Goal: Task Accomplishment & Management: Complete application form

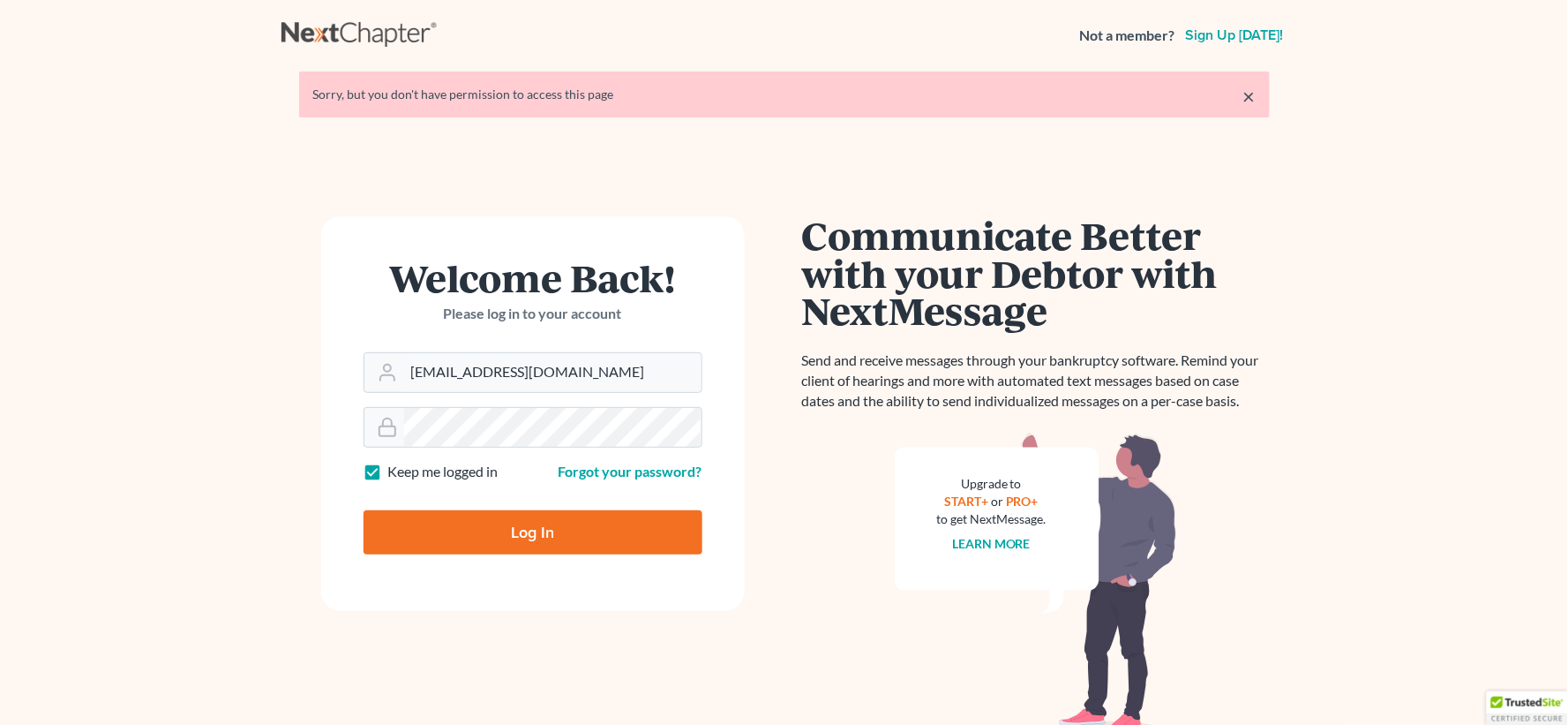
click at [576, 540] on input "Log In" at bounding box center [532, 532] width 339 height 44
type input "Thinking..."
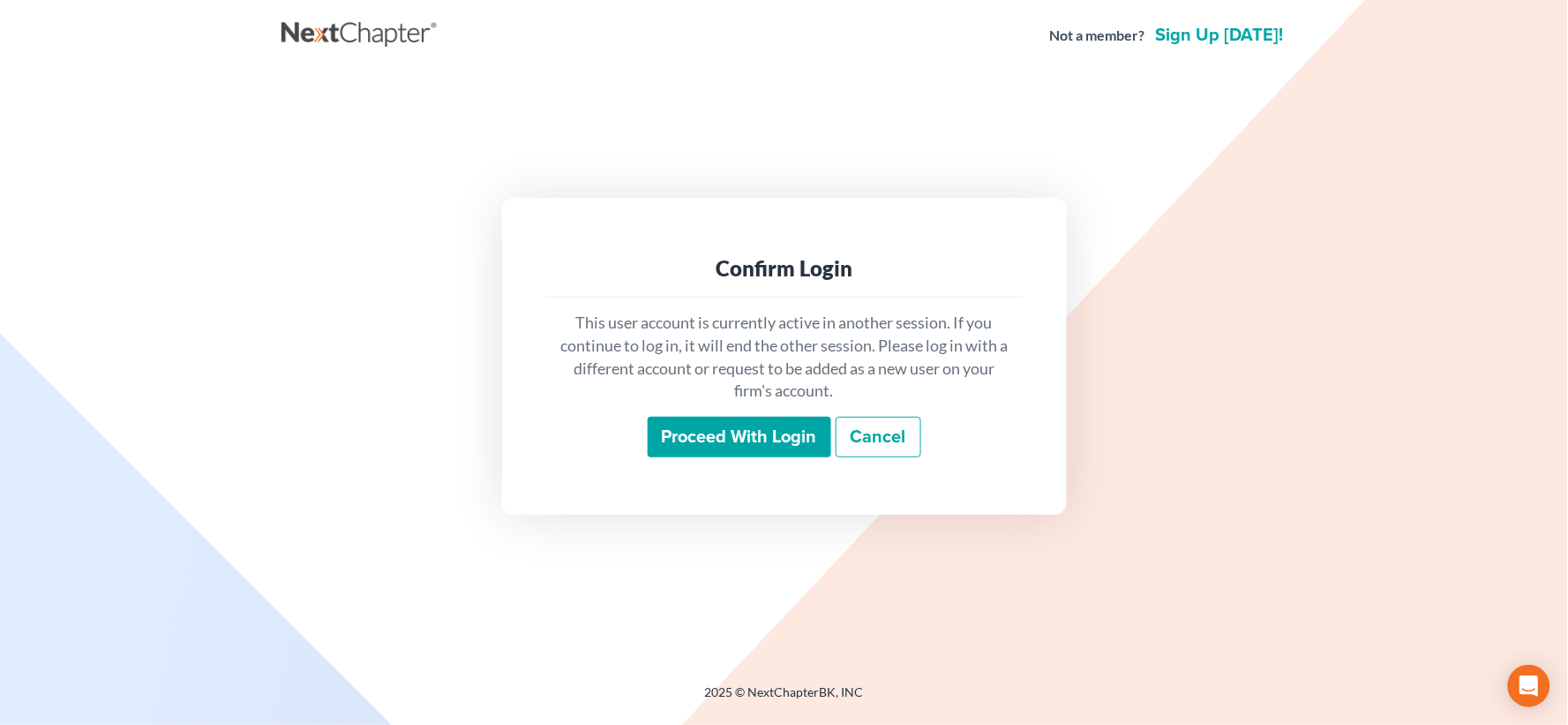
click at [708, 451] on input "Proceed with login" at bounding box center [739, 437] width 184 height 41
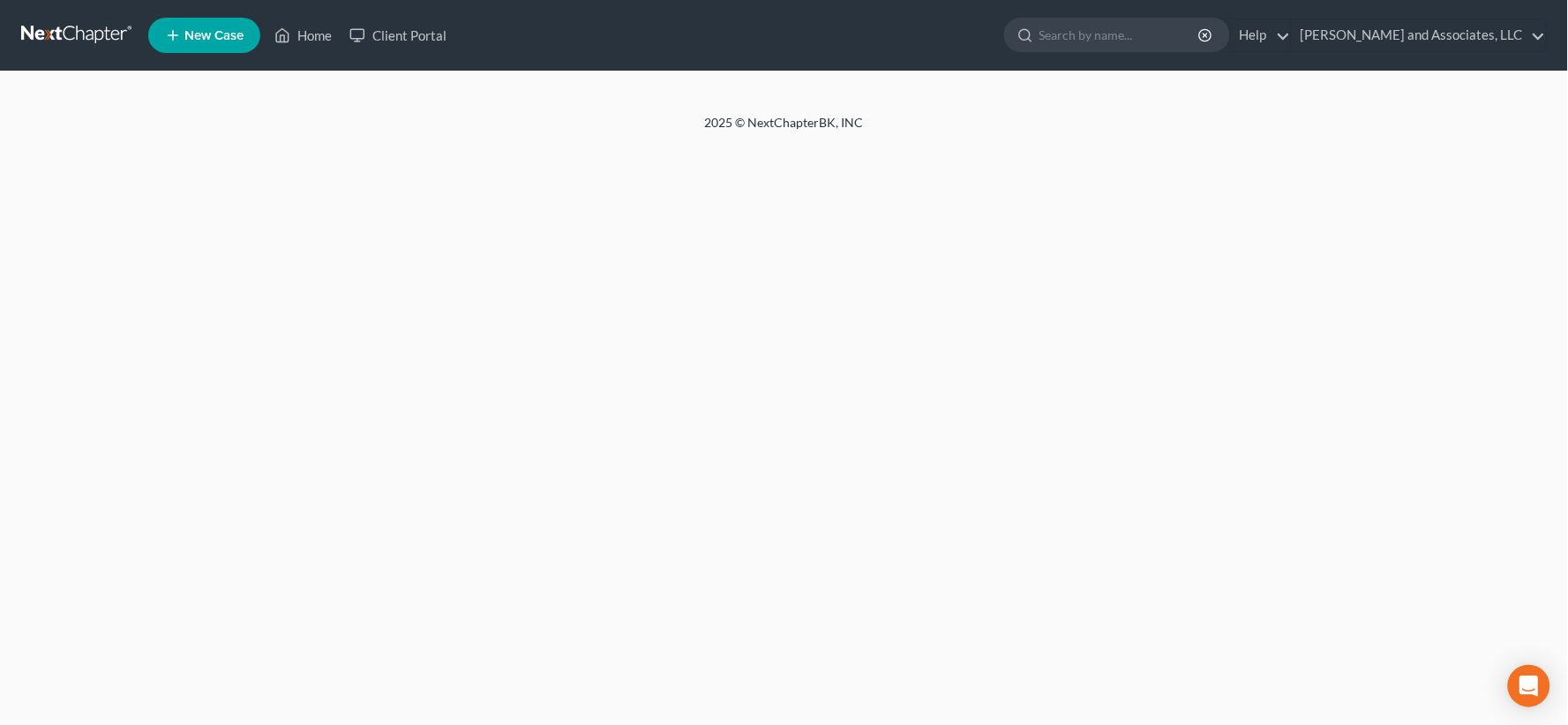
click at [221, 38] on span "New Case" at bounding box center [214, 36] width 59 height 13
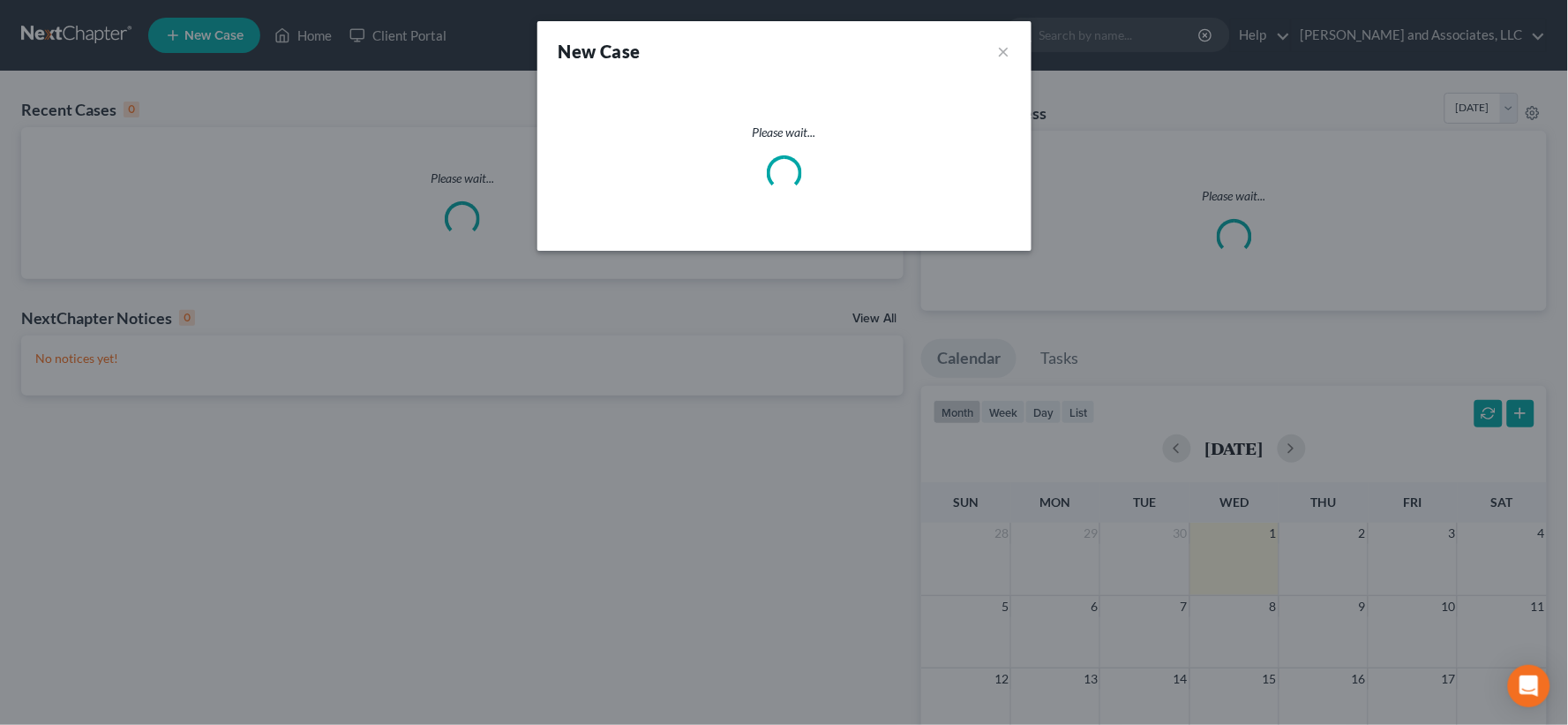
select select "20"
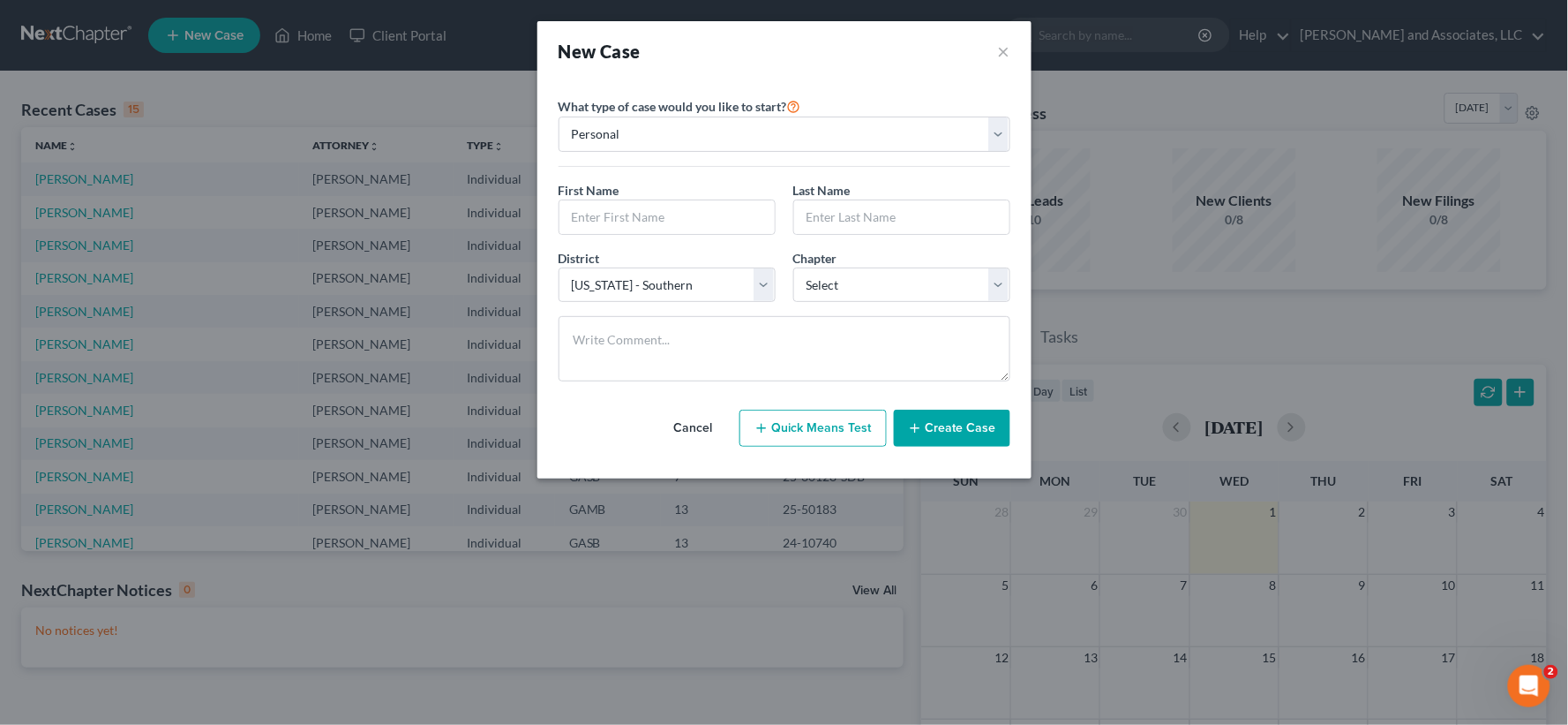
click at [703, 424] on button "Cancel" at bounding box center [694, 428] width 78 height 35
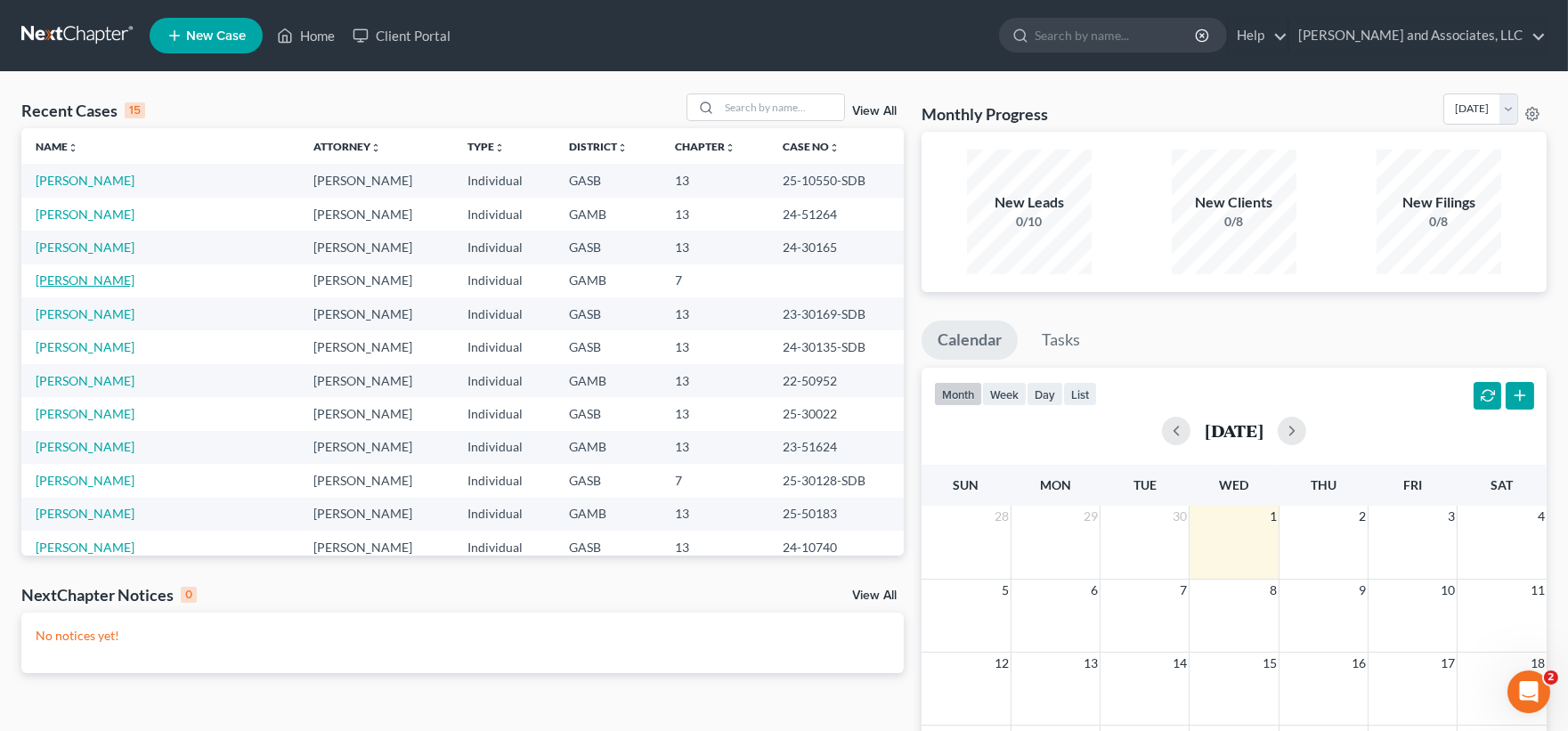
click at [99, 282] on link "[PERSON_NAME]" at bounding box center [84, 280] width 99 height 15
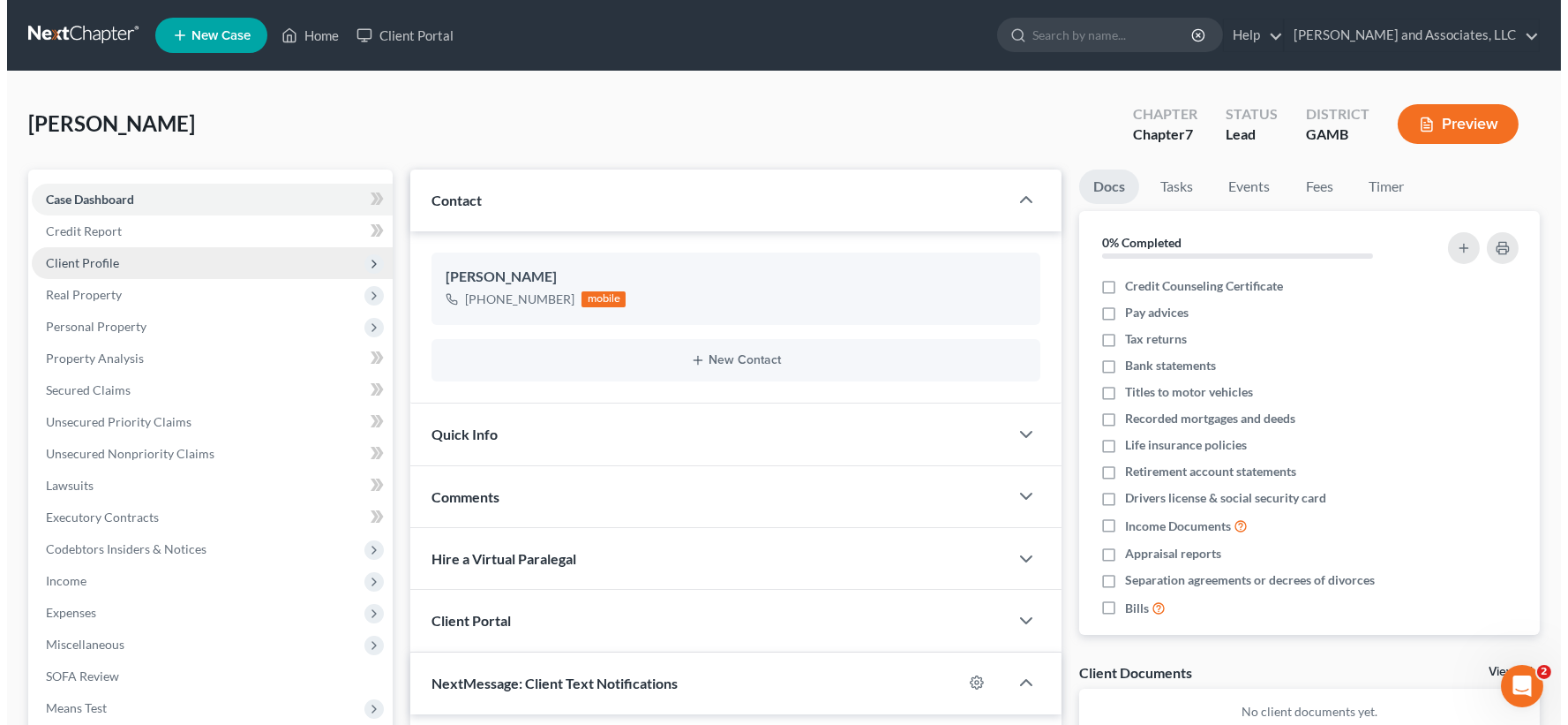
scroll to position [3257, 0]
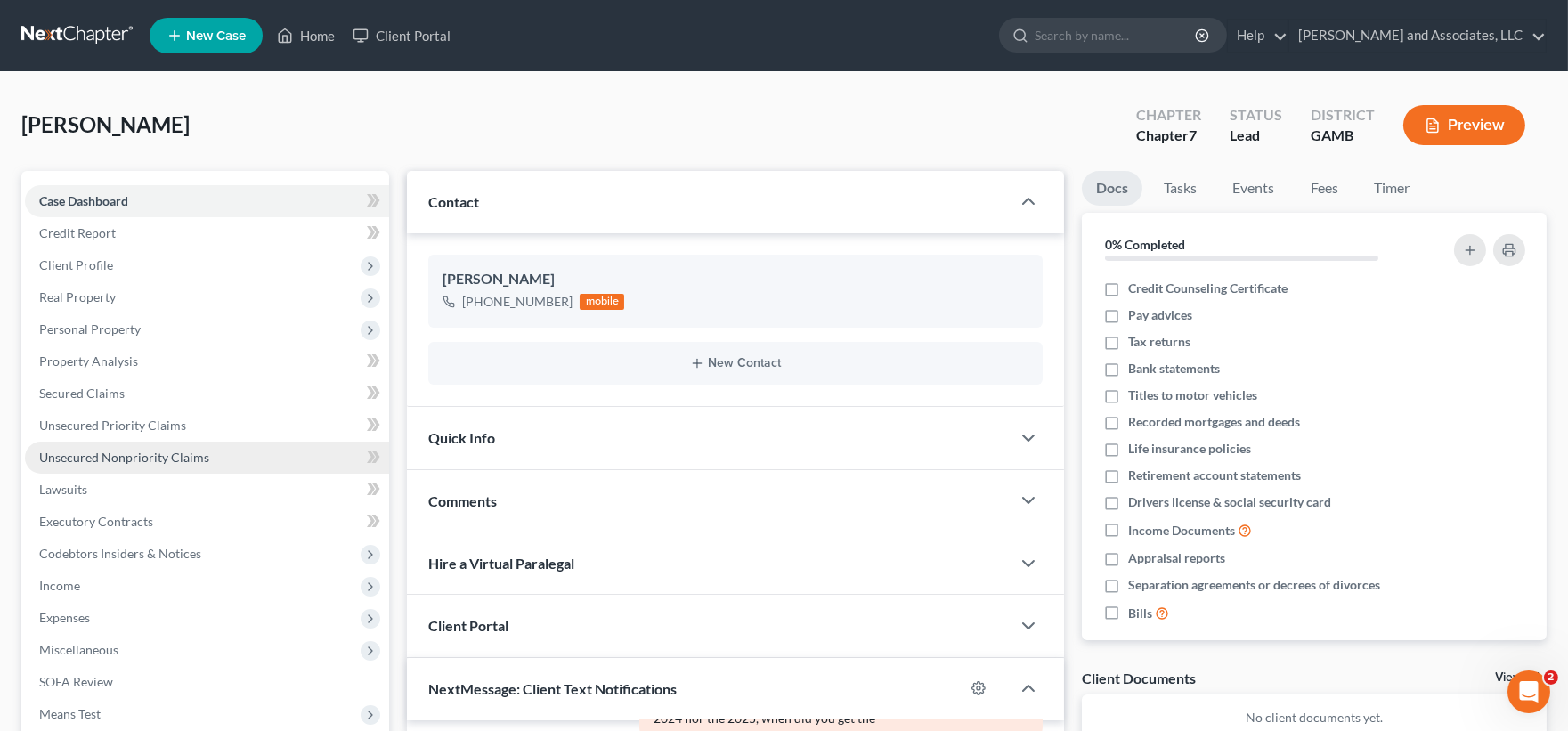
click at [119, 456] on span "Unsecured Nonpriority Claims" at bounding box center [124, 458] width 170 height 15
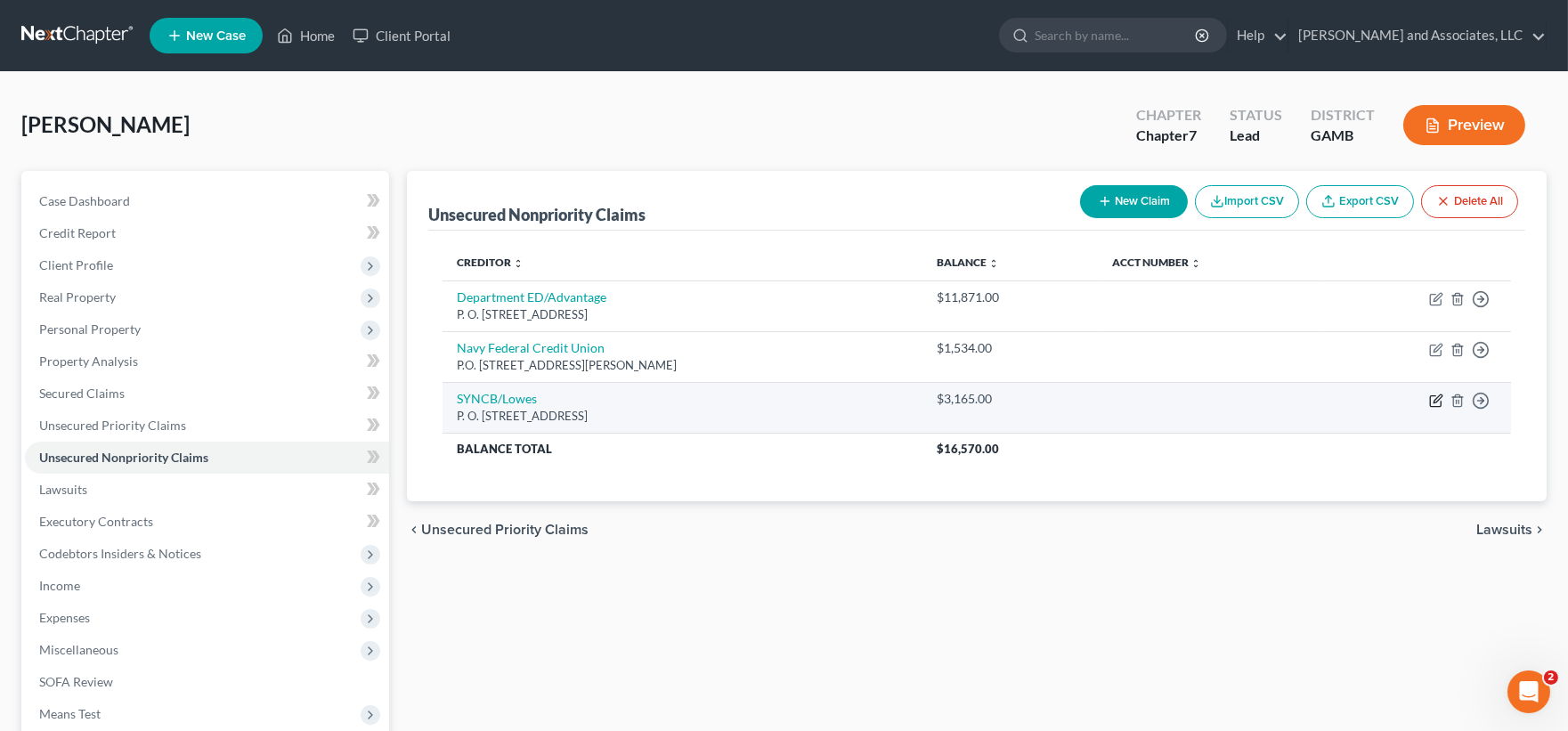
click at [1439, 403] on icon "button" at bounding box center [1436, 400] width 14 height 14
select select "39"
select select "2"
select select "0"
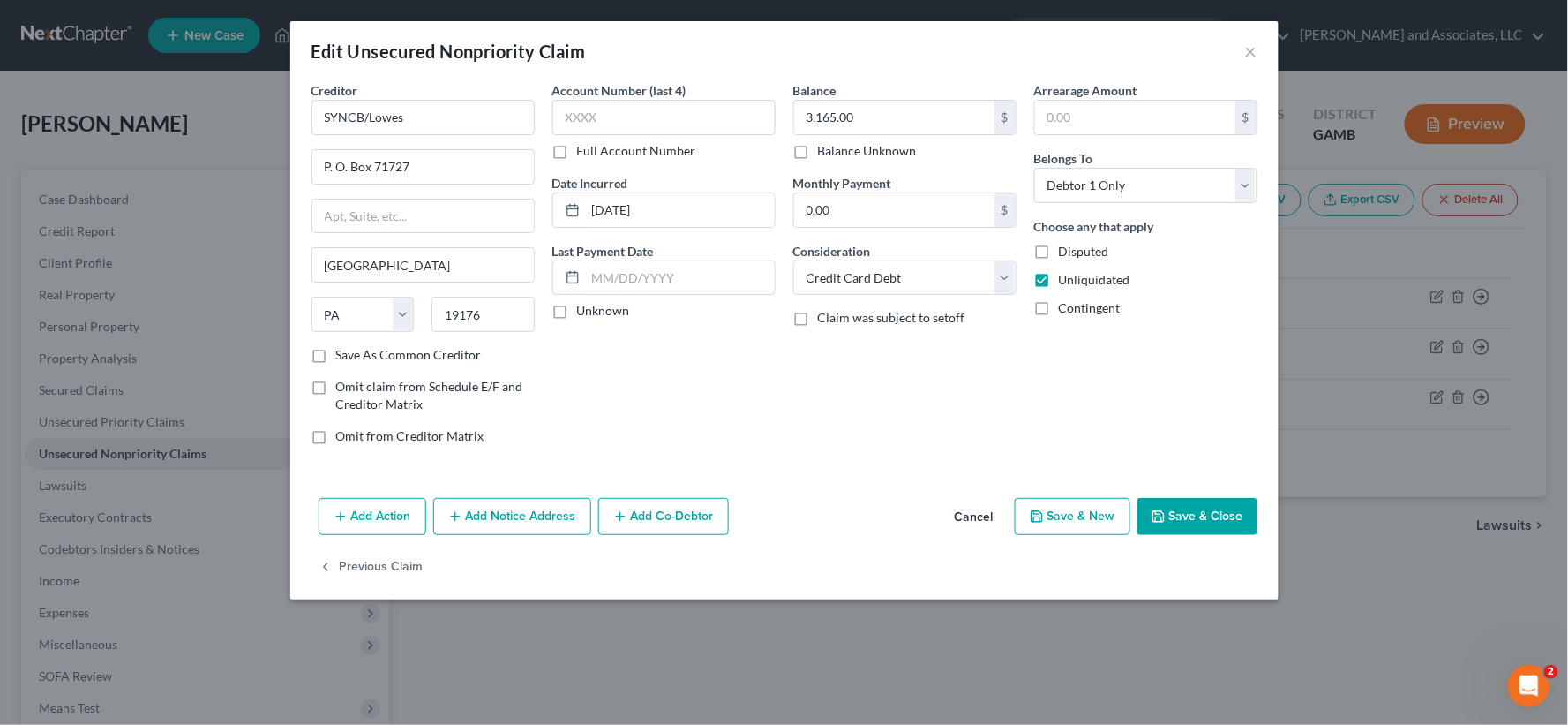
click at [337, 360] on label "Save As Common Creditor" at bounding box center [409, 355] width 145 height 18
click at [343, 358] on input "Save As Common Creditor" at bounding box center [349, 352] width 11 height 11
click at [1203, 510] on button "Save & Close" at bounding box center [1197, 516] width 120 height 37
checkbox input "false"
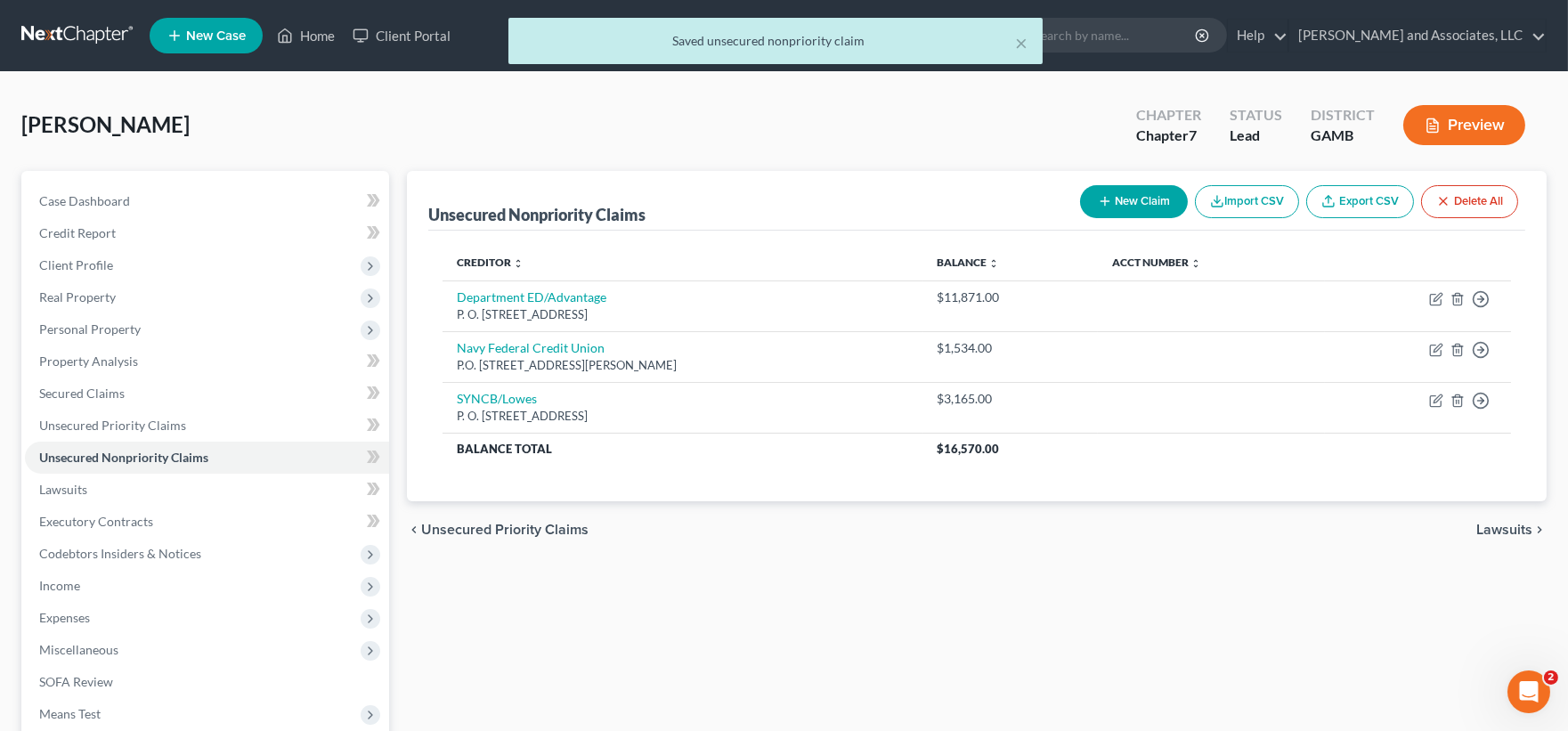
click at [1145, 198] on button "New Claim" at bounding box center [1134, 201] width 107 height 33
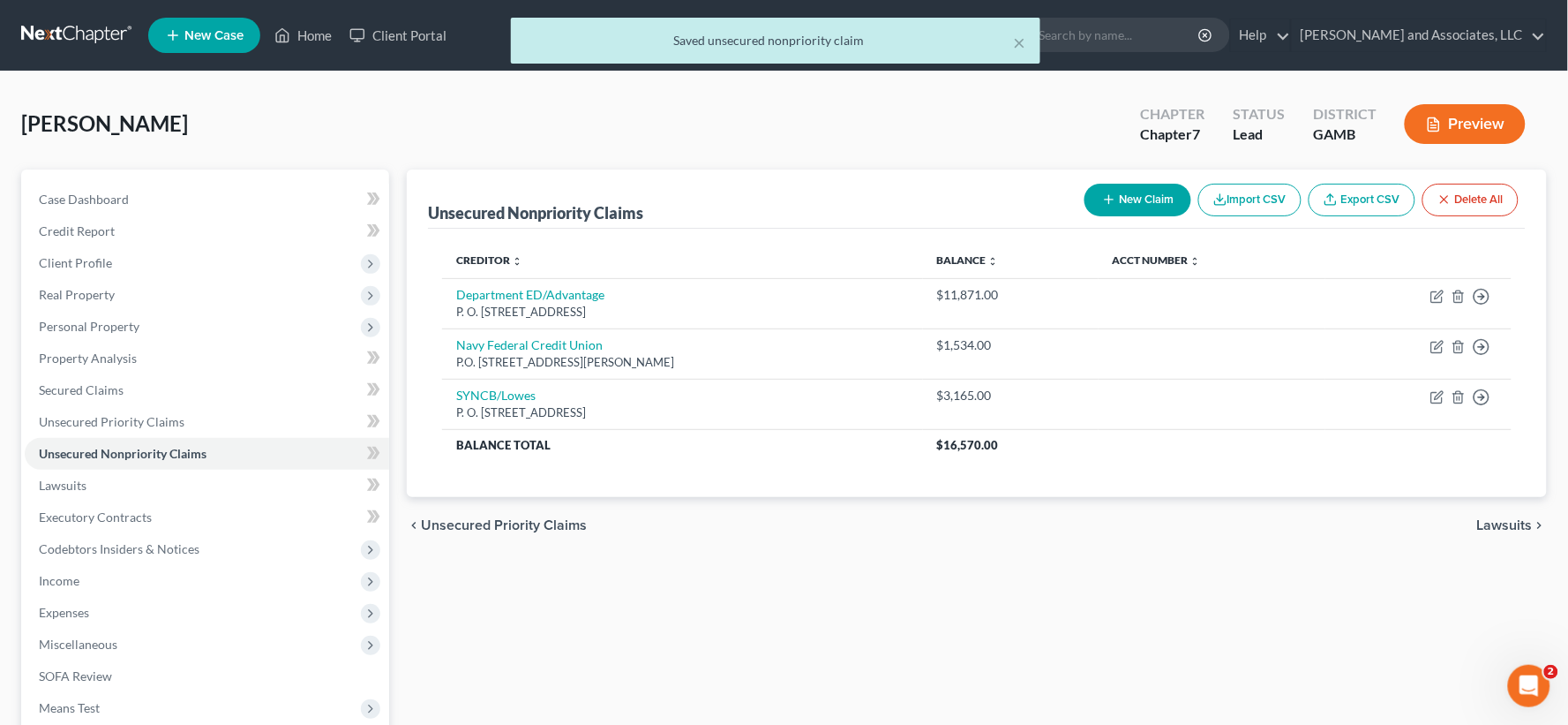
select select "0"
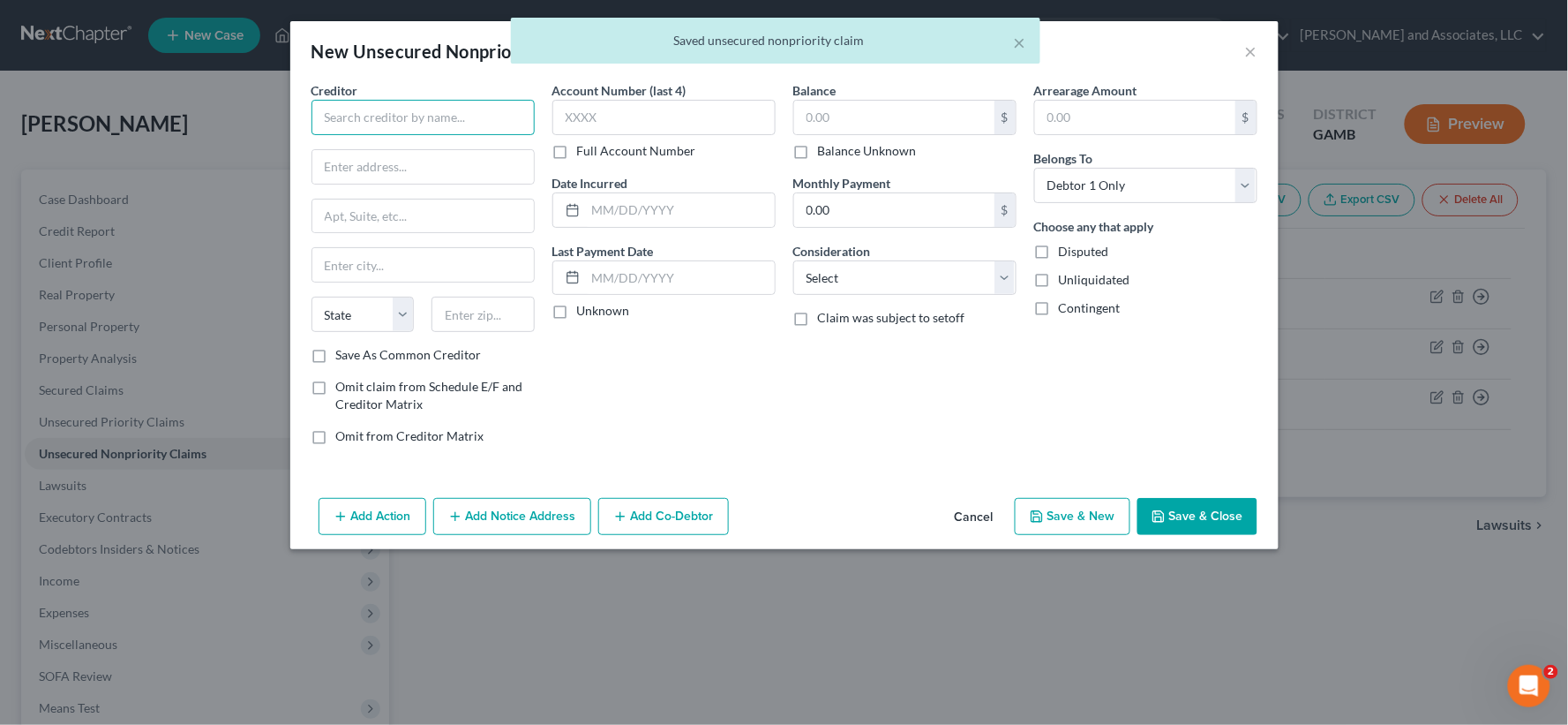
click at [367, 116] on input "text" at bounding box center [423, 117] width 223 height 35
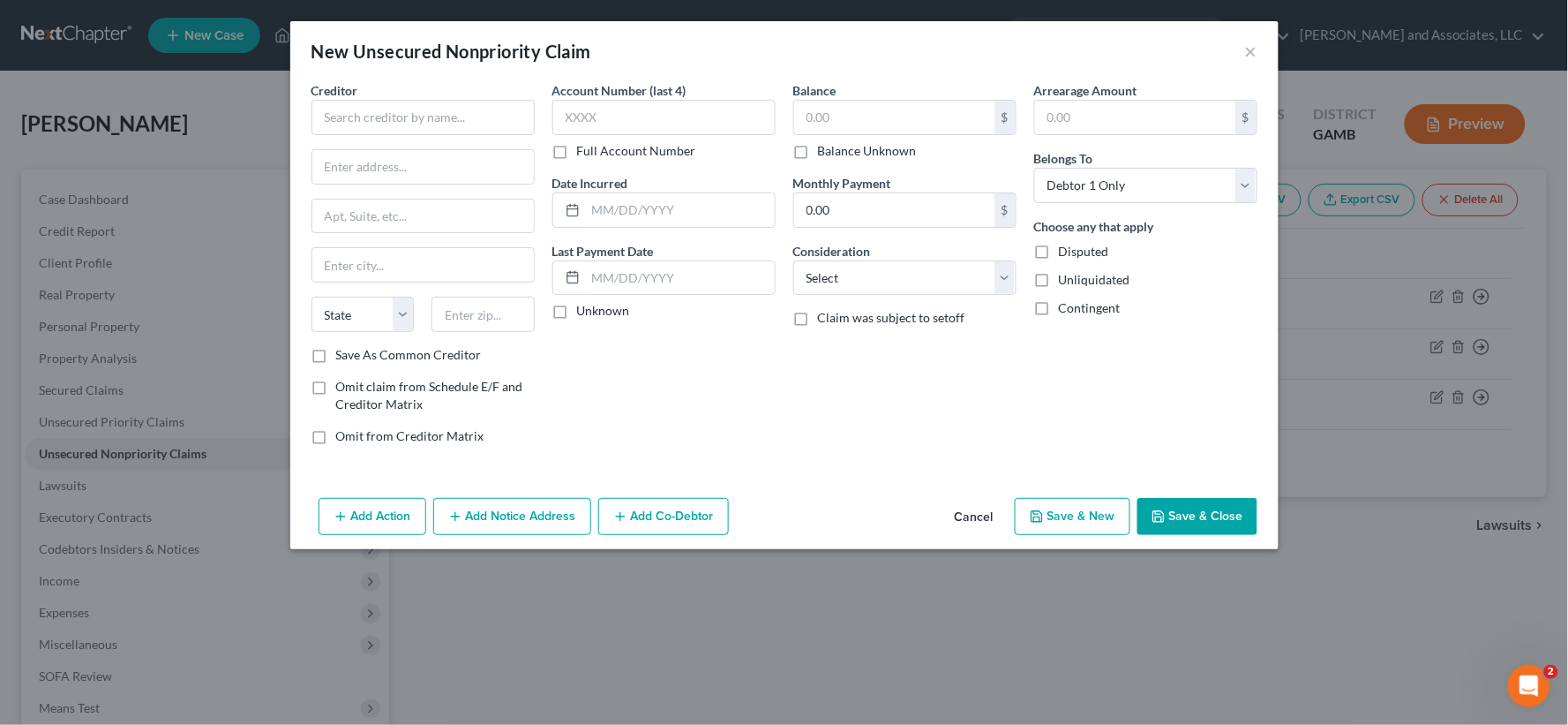
click at [984, 514] on button "Cancel" at bounding box center [974, 517] width 68 height 35
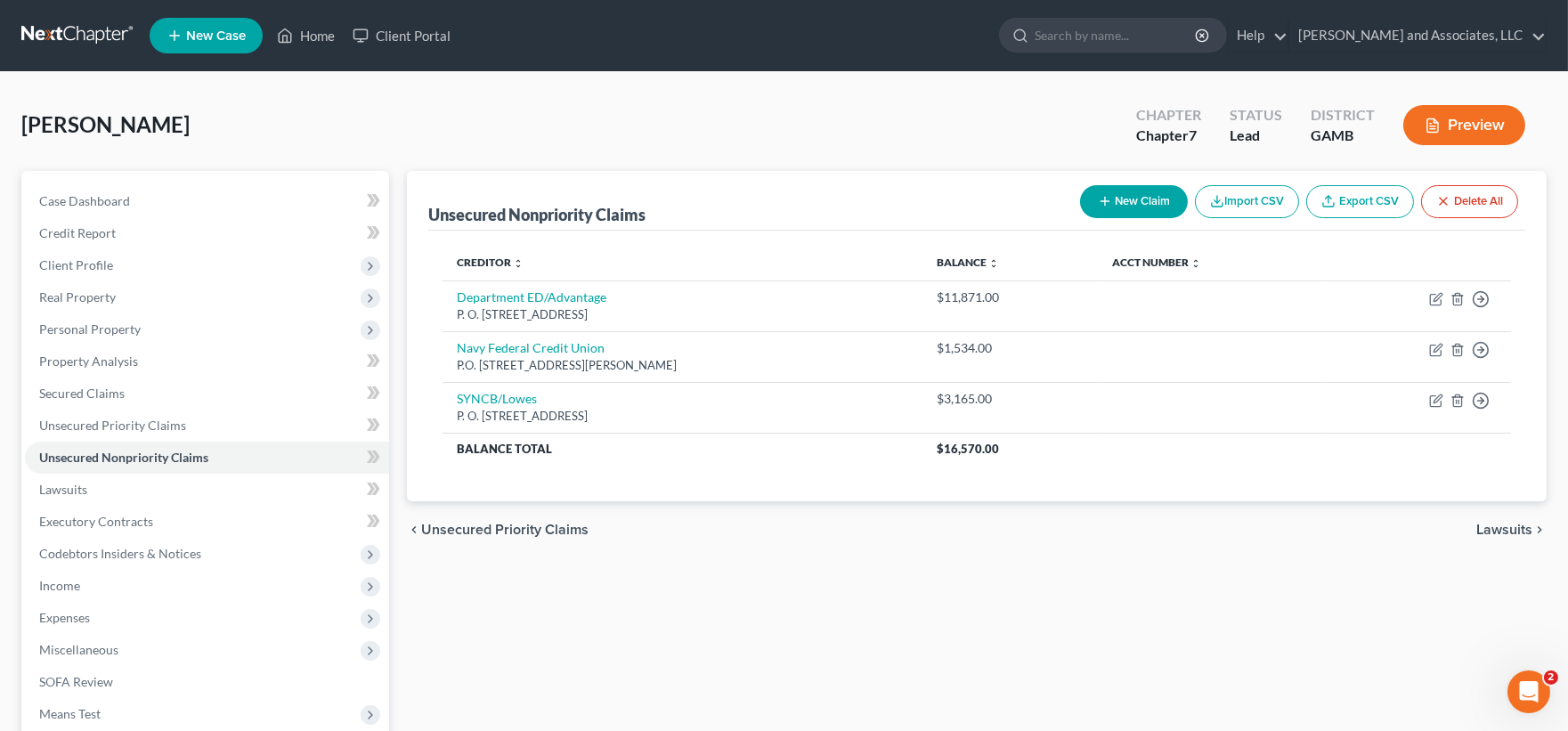
click at [1134, 201] on button "New Claim" at bounding box center [1134, 201] width 107 height 33
select select "0"
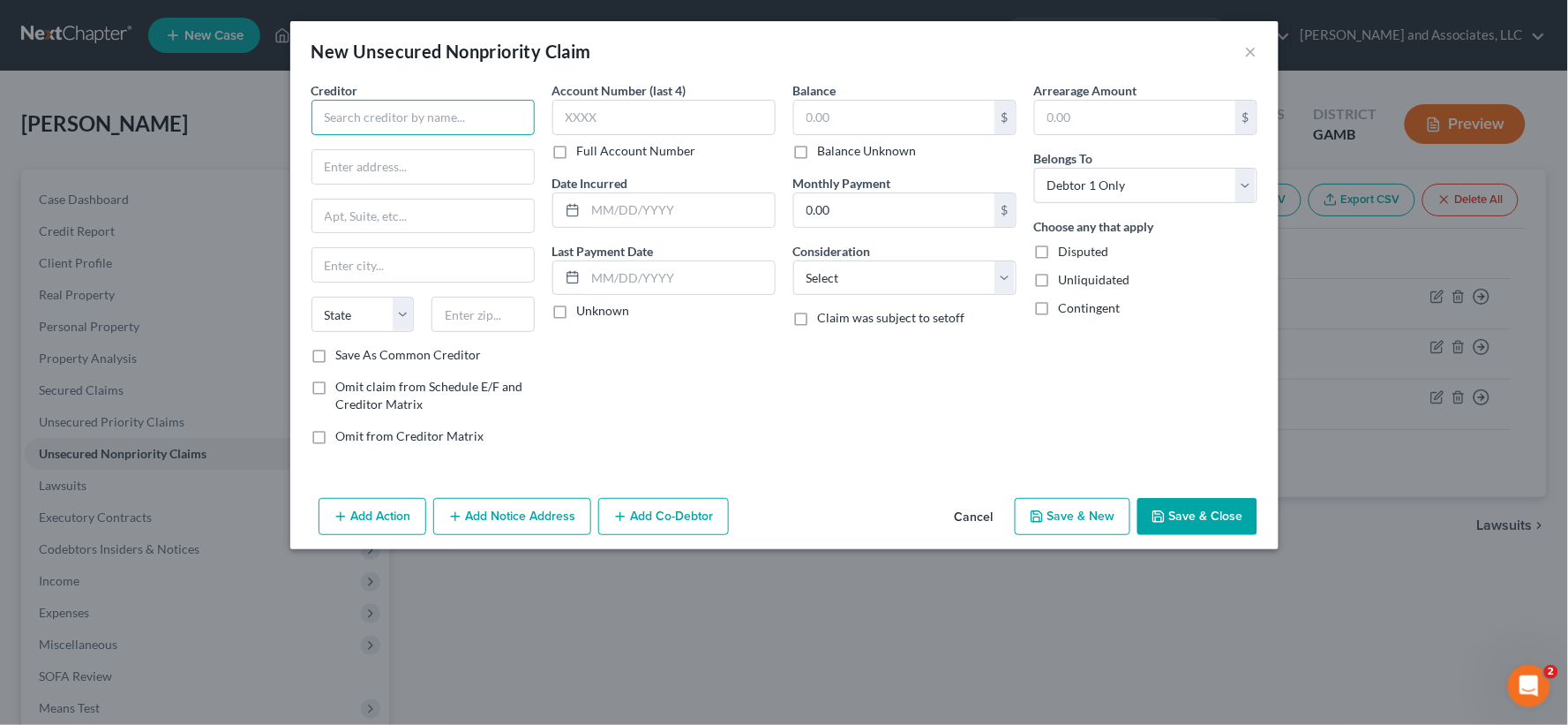
click at [395, 117] on input "text" at bounding box center [423, 117] width 223 height 35
type input "Penn Credit Corp."
type input "[STREET_ADDRESS]"
type input "h"
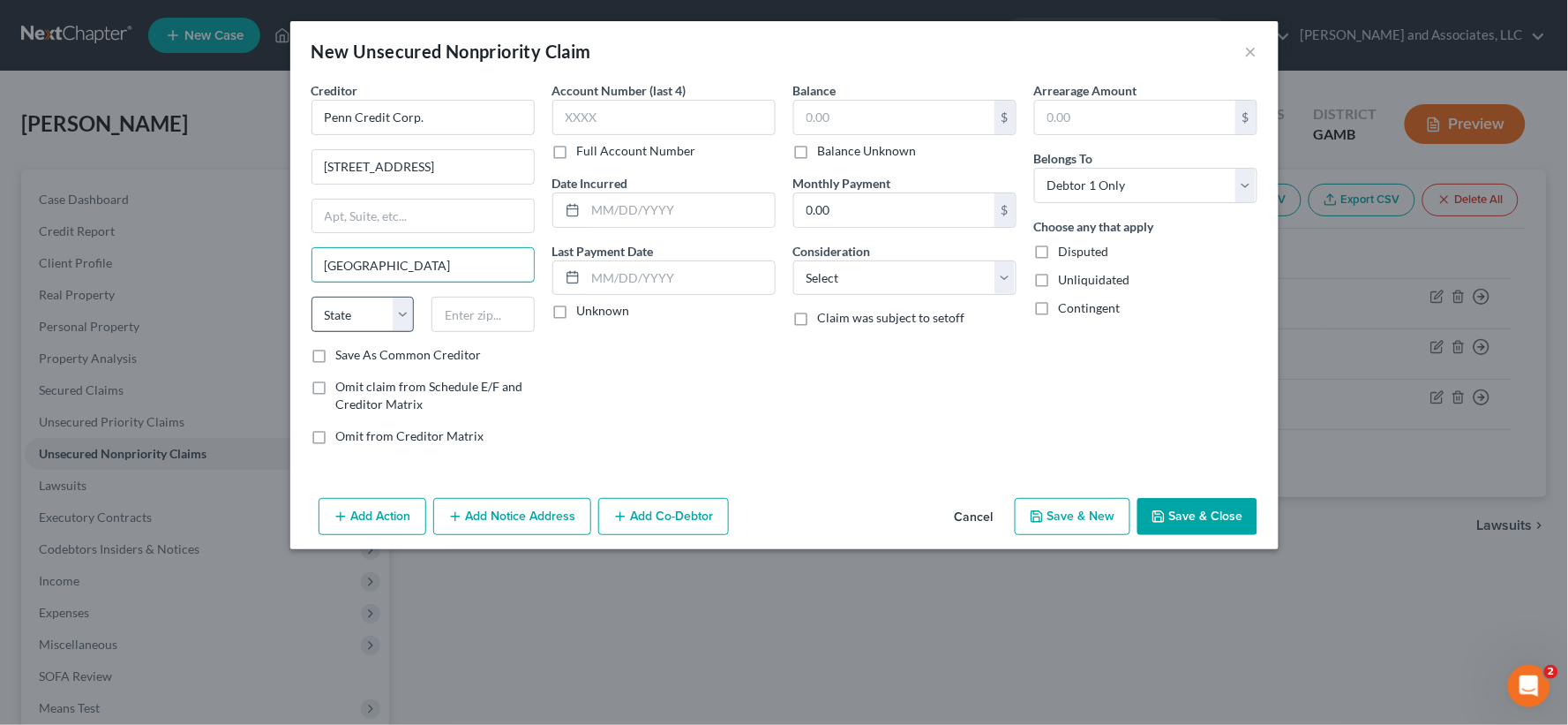
type input "[GEOGRAPHIC_DATA]"
click at [365, 323] on select "State [US_STATE] AK AR AZ CA CO CT DE DC [GEOGRAPHIC_DATA] [GEOGRAPHIC_DATA] GU…" at bounding box center [363, 314] width 104 height 35
select select "39"
click at [312, 297] on select "State [US_STATE] AK AR AZ CA CO CT DE DC [GEOGRAPHIC_DATA] [GEOGRAPHIC_DATA] GU…" at bounding box center [363, 314] width 104 height 35
click at [484, 322] on input "text" at bounding box center [483, 314] width 104 height 35
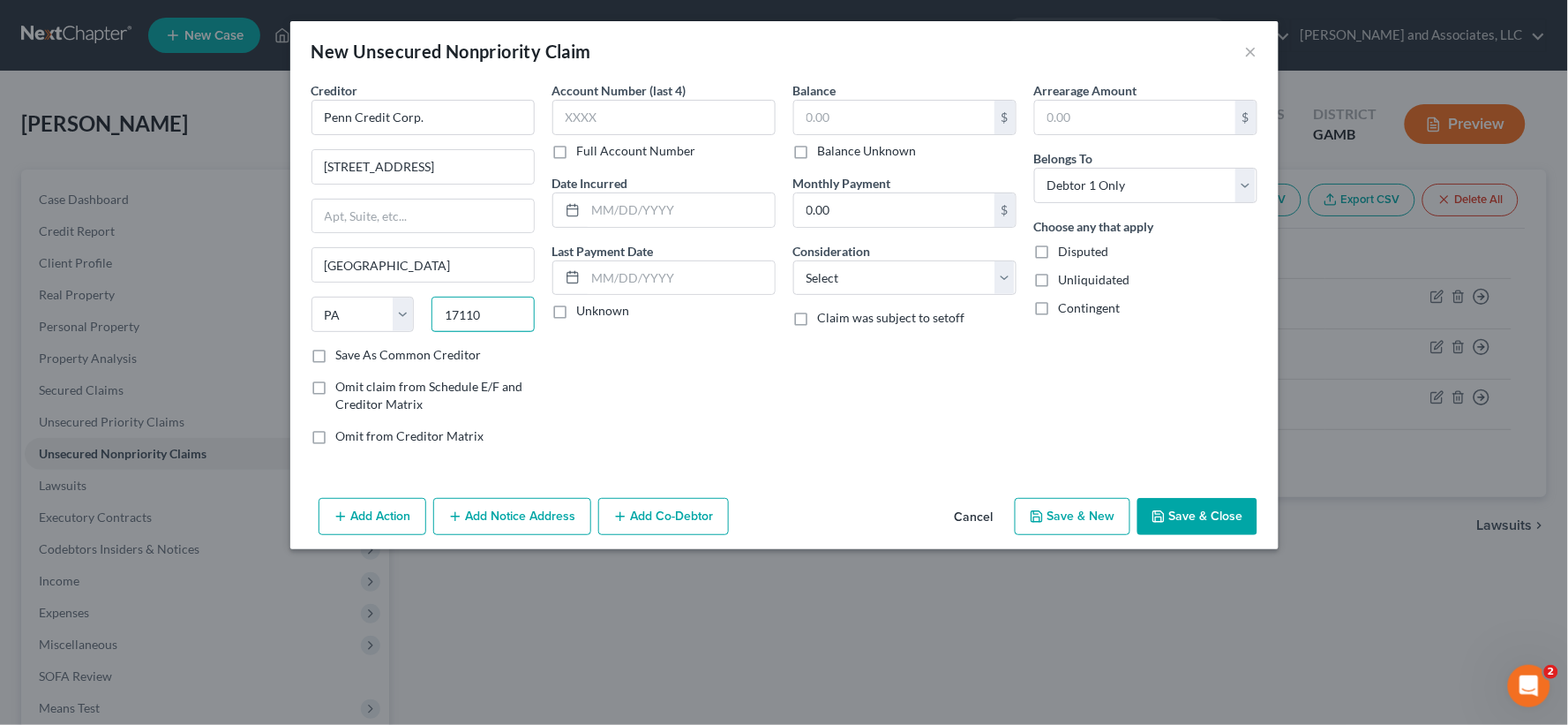
type input "17110"
click at [337, 359] on label "Save As Common Creditor" at bounding box center [409, 355] width 145 height 18
click at [343, 358] on input "Save As Common Creditor" at bounding box center [349, 352] width 11 height 11
checkbox input "true"
click at [839, 107] on input "text" at bounding box center [894, 117] width 201 height 33
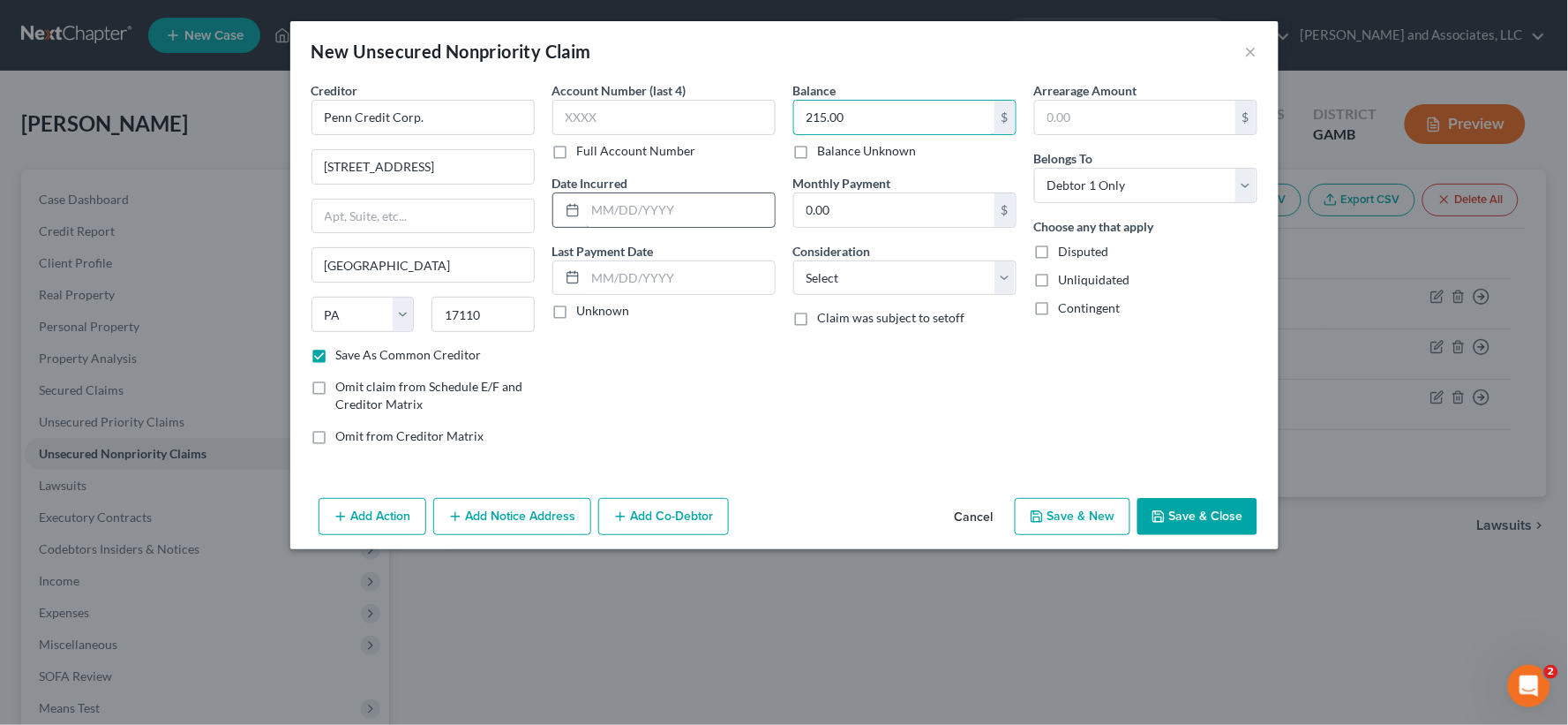
type input "215.00"
click at [648, 208] on input "text" at bounding box center [680, 209] width 189 height 33
type input "9/2024"
click at [847, 275] on select "Select Cable / Satellite Services Collection Agency Credit Card Debt Debt Couns…" at bounding box center [904, 278] width 223 height 35
select select "14"
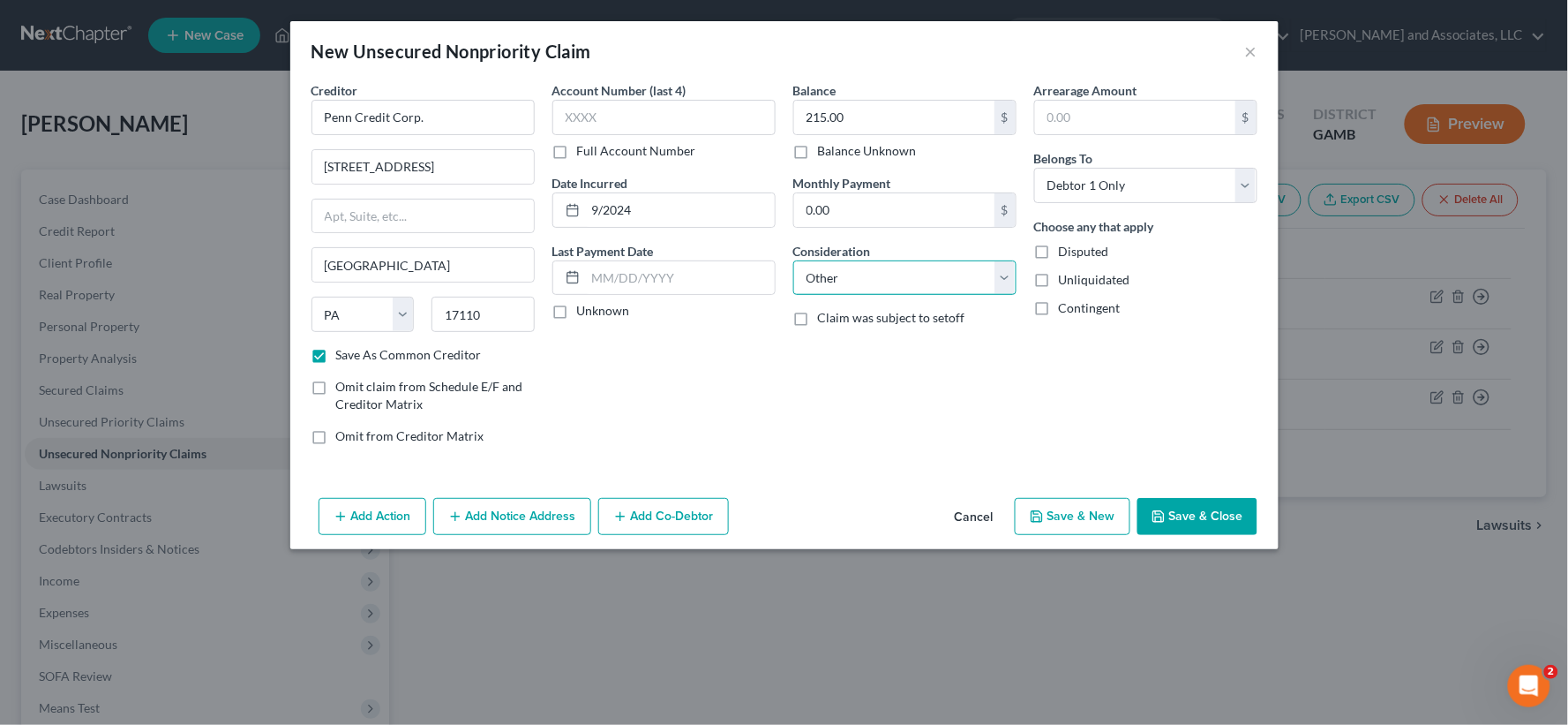
click at [793, 261] on select "Select Cable / Satellite Services Collection Agency Credit Card Debt Debt Couns…" at bounding box center [904, 278] width 223 height 35
click at [841, 347] on input "text" at bounding box center [904, 344] width 222 height 33
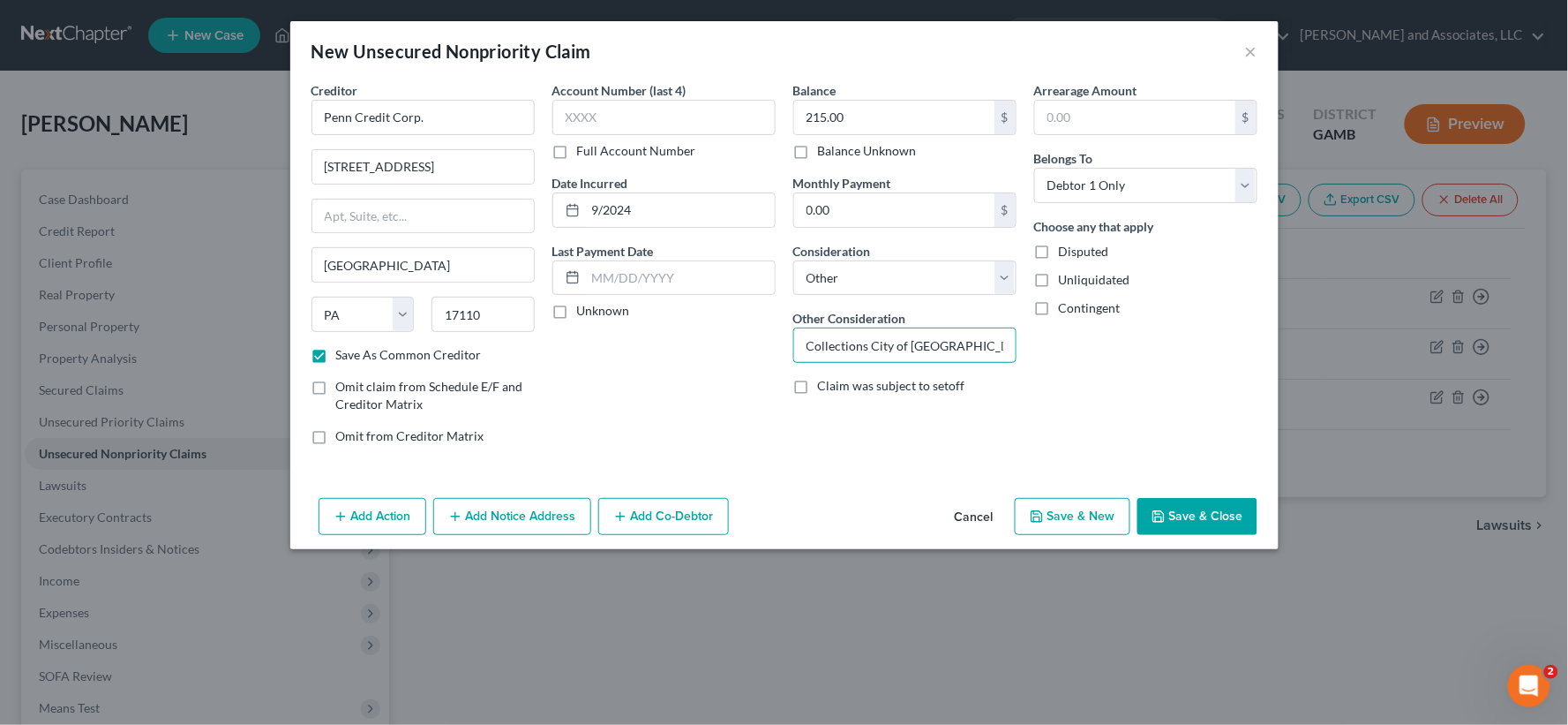
type input "Collections City of [GEOGRAPHIC_DATA]"
click at [1059, 285] on label "Unliquidated" at bounding box center [1094, 280] width 71 height 18
click at [1066, 283] on input "Unliquidated" at bounding box center [1072, 277] width 11 height 11
checkbox input "true"
click at [1098, 510] on button "Save & New" at bounding box center [1073, 516] width 116 height 37
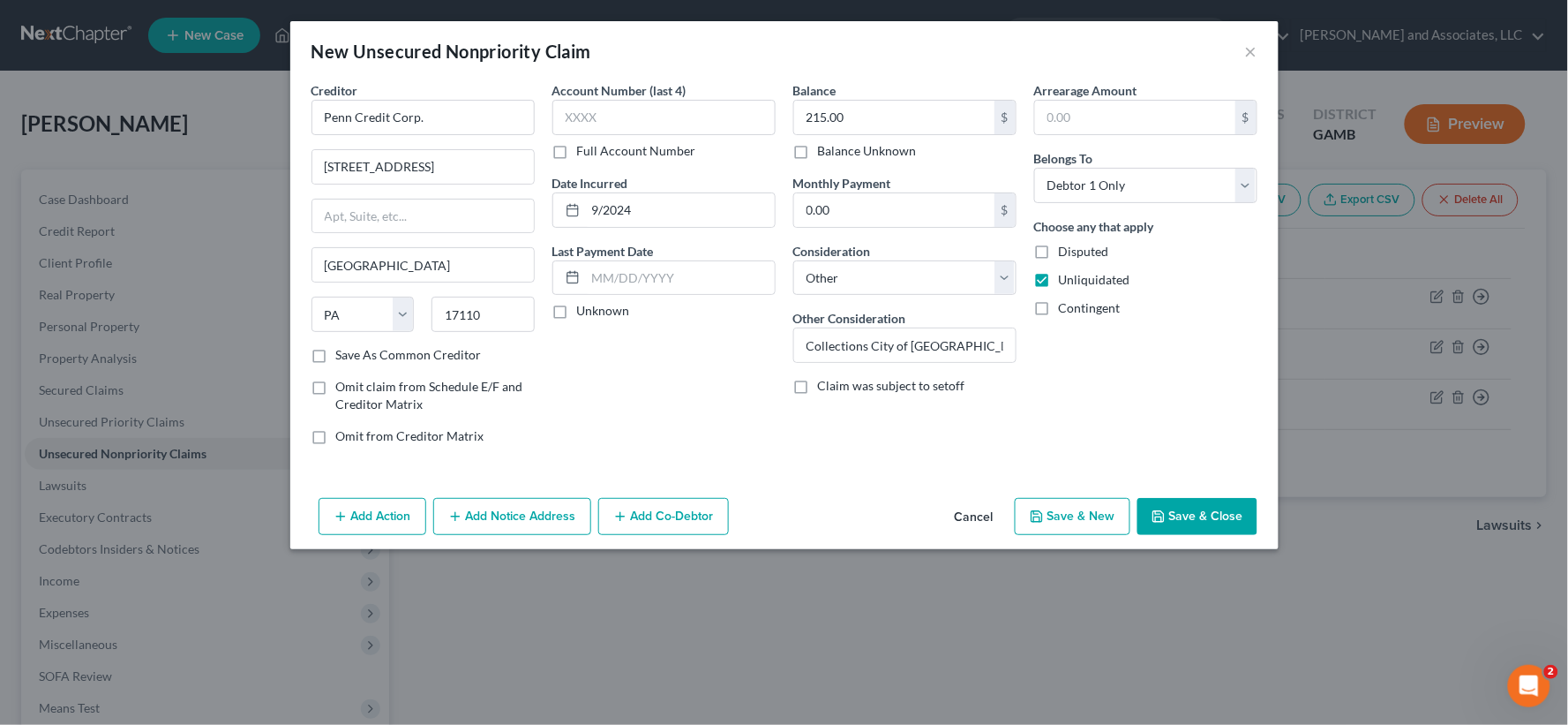
checkbox input "false"
select select "0"
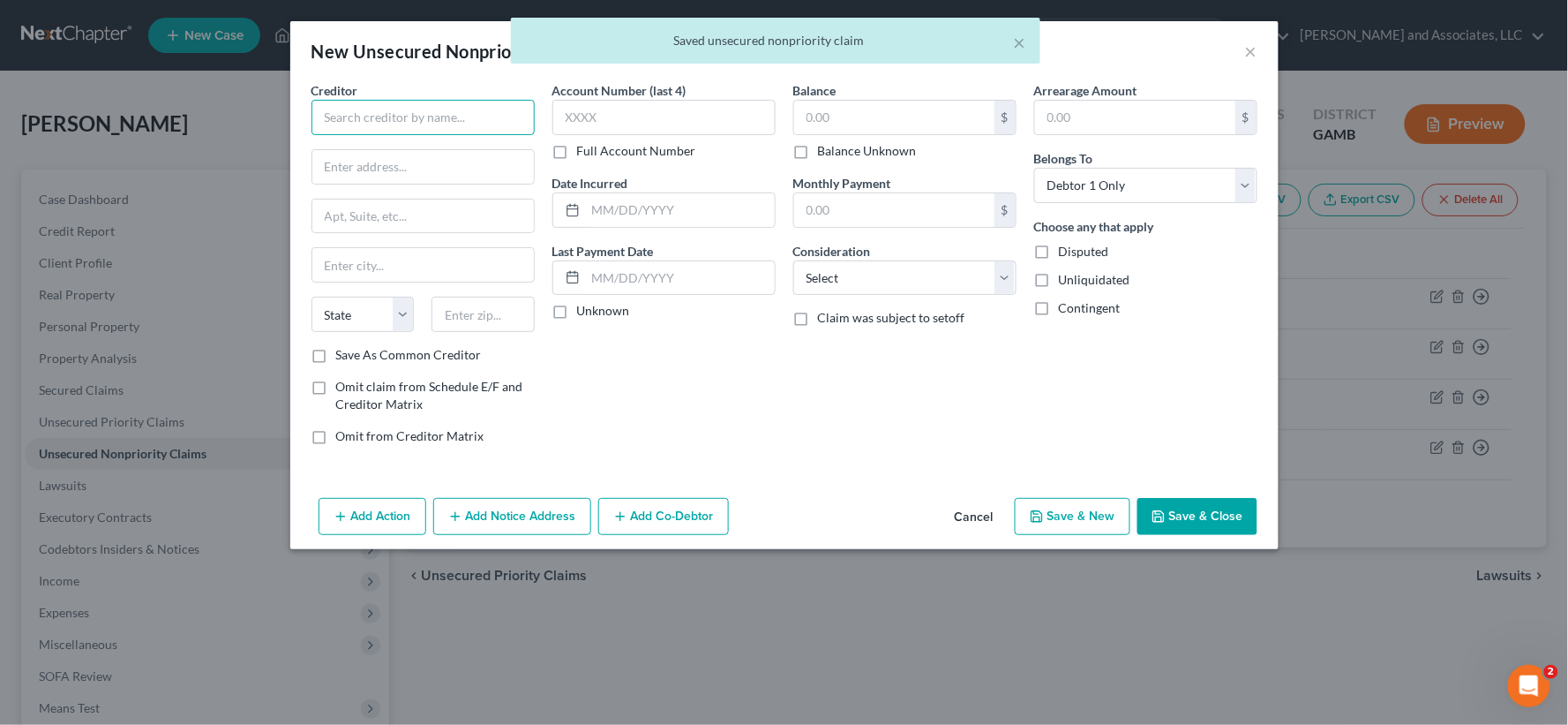
click at [463, 119] on input "text" at bounding box center [423, 117] width 223 height 35
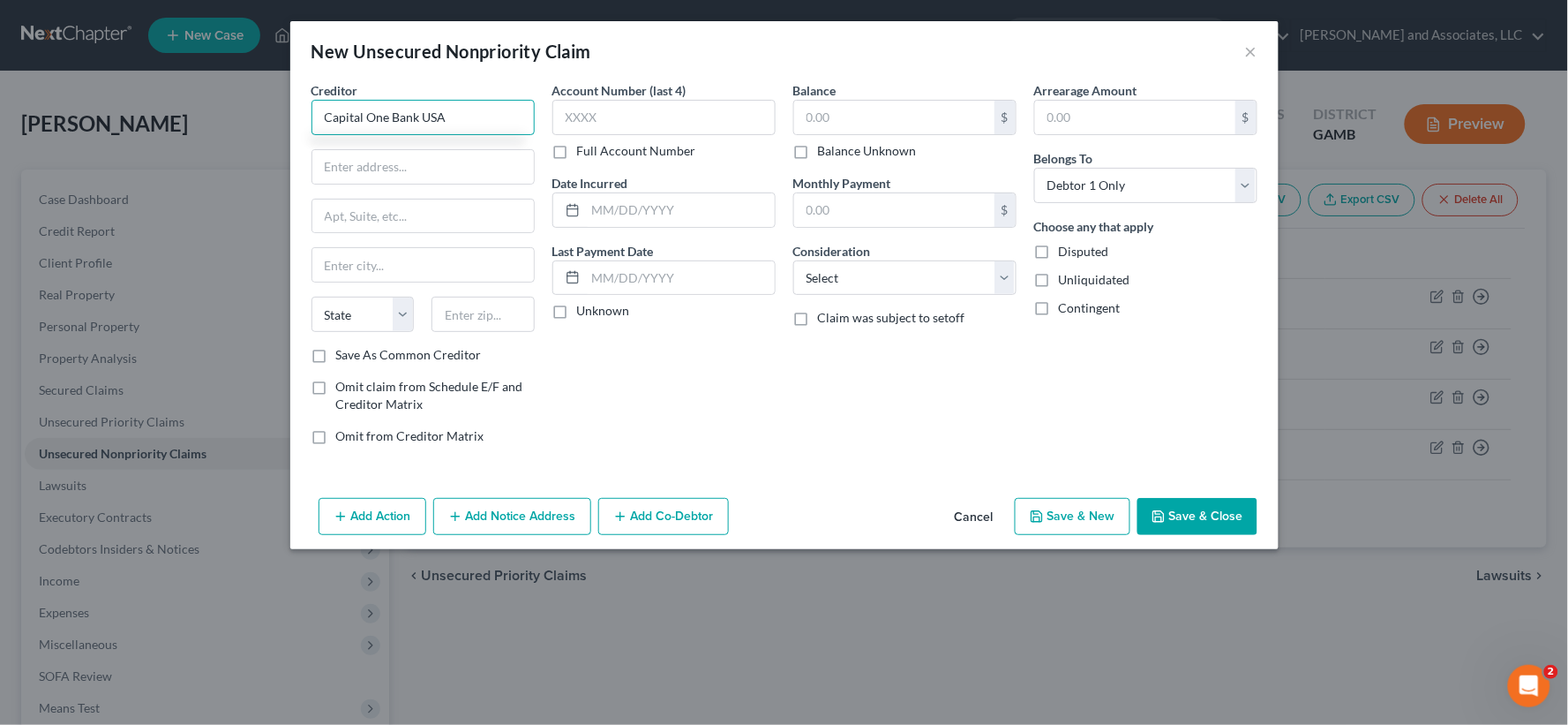
type input "Capital One Bank USA"
type input "P.O. Box 31293"
click at [368, 264] on input "text" at bounding box center [423, 265] width 222 height 33
type input "[GEOGRAPHIC_DATA]"
type input "84131"
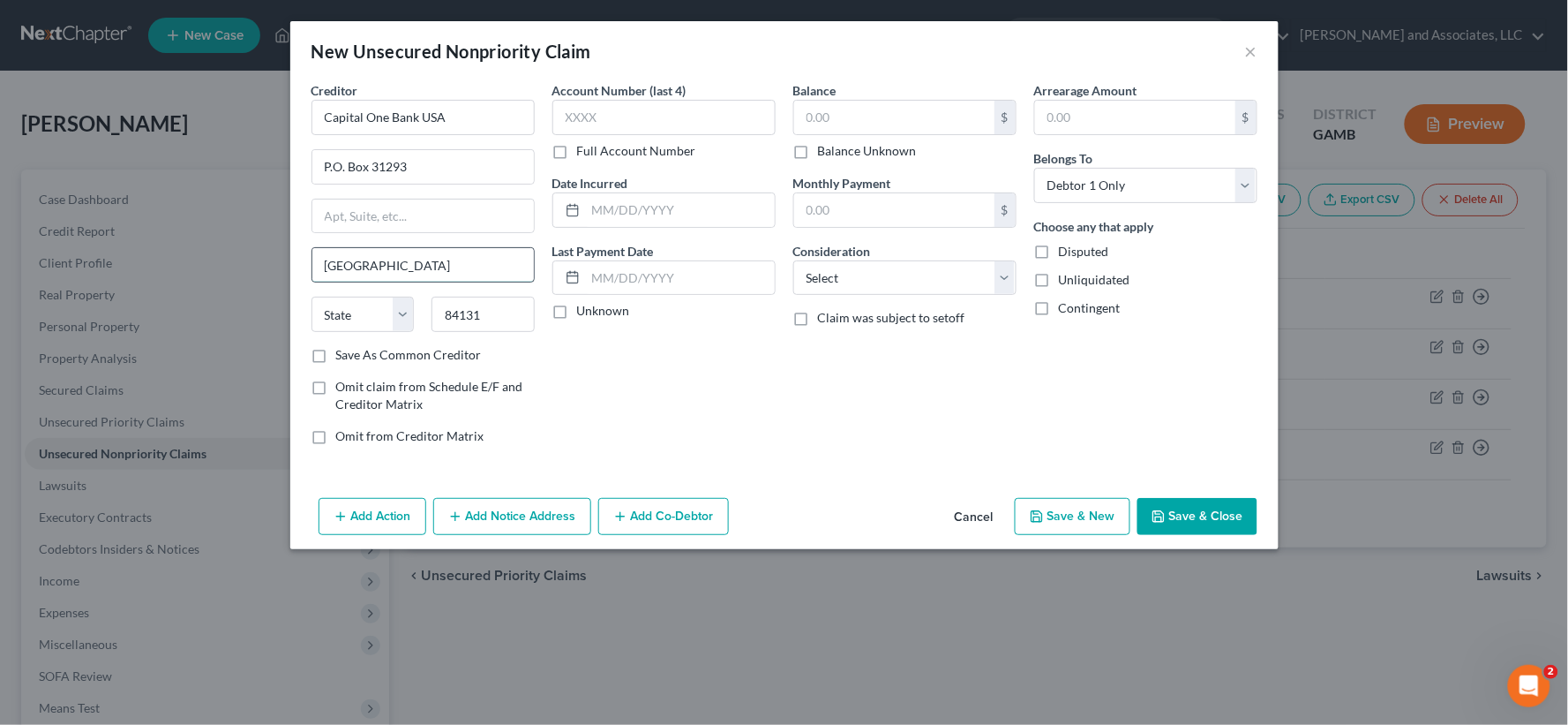
select select "46"
click at [500, 323] on input "84131" at bounding box center [483, 314] width 104 height 35
type input "84131-1293"
click at [337, 360] on label "Save As Common Creditor" at bounding box center [409, 355] width 145 height 18
click at [343, 358] on input "Save As Common Creditor" at bounding box center [349, 352] width 11 height 11
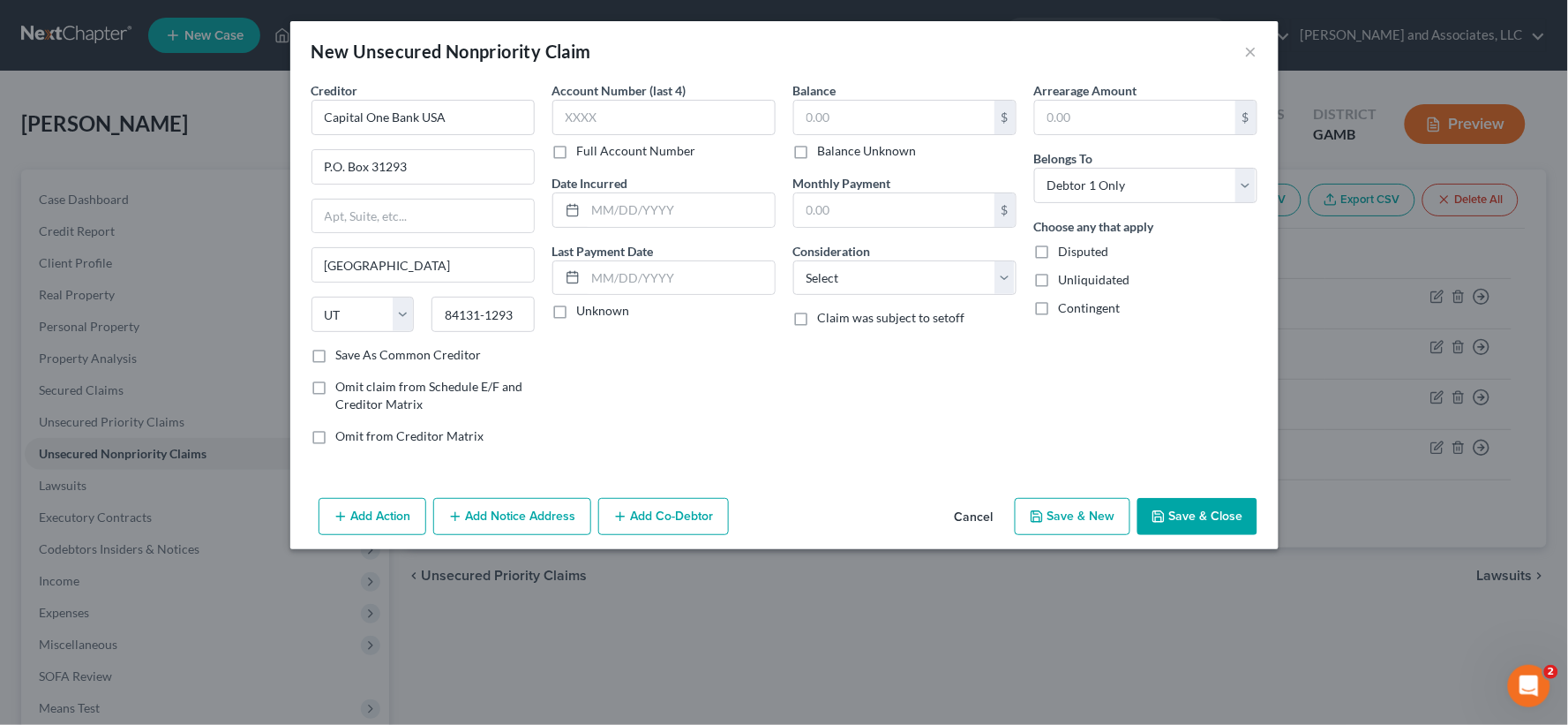
checkbox input "true"
click at [860, 122] on input "text" at bounding box center [894, 117] width 201 height 33
type input "560.00"
click at [648, 210] on input "text" at bounding box center [680, 209] width 189 height 33
type input "[DATE]"
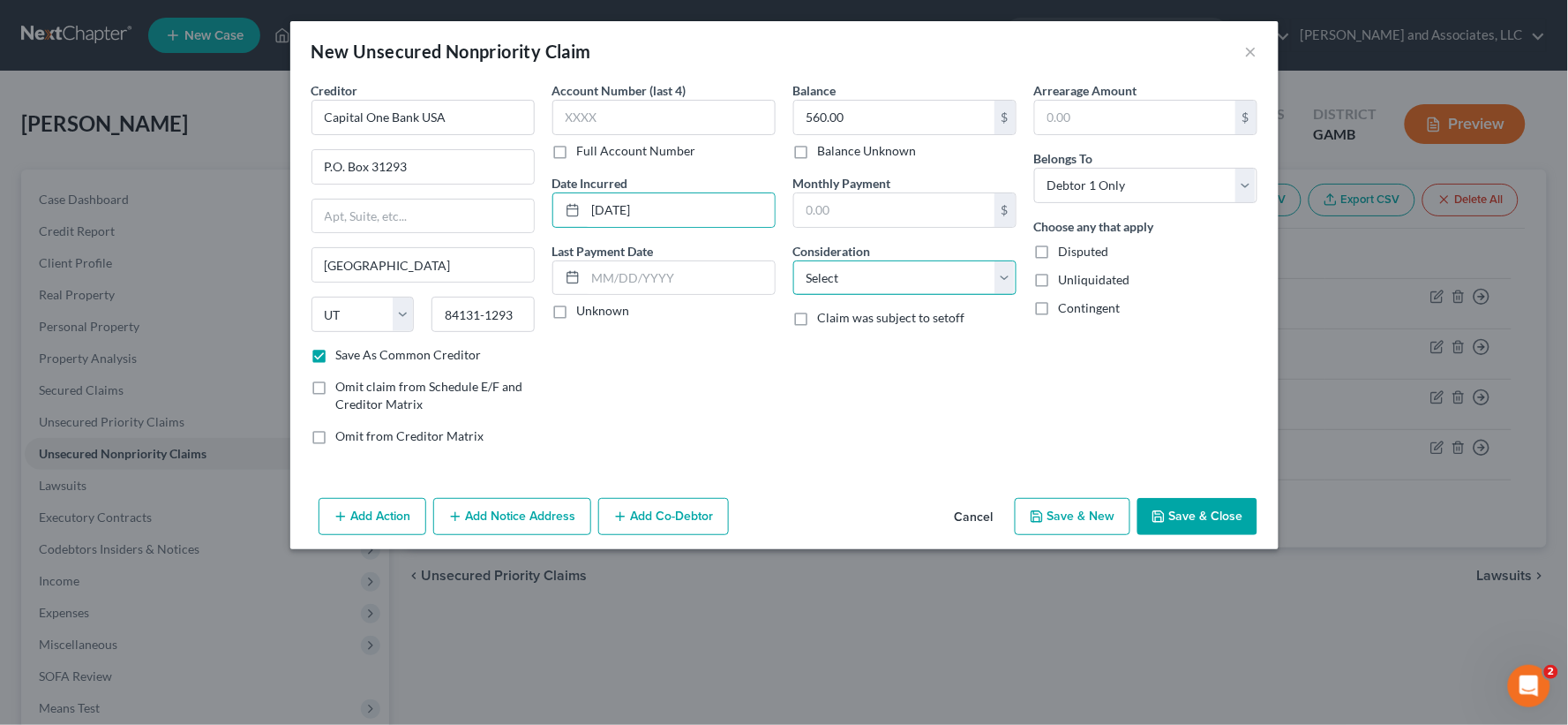
click at [888, 277] on select "Select Cable / Satellite Services Collection Agency Credit Card Debt Debt Couns…" at bounding box center [904, 278] width 223 height 35
select select "2"
click at [793, 261] on select "Select Cable / Satellite Services Collection Agency Credit Card Debt Debt Couns…" at bounding box center [904, 278] width 223 height 35
click at [1059, 283] on label "Unliquidated" at bounding box center [1094, 280] width 71 height 18
click at [1066, 283] on input "Unliquidated" at bounding box center [1072, 277] width 11 height 11
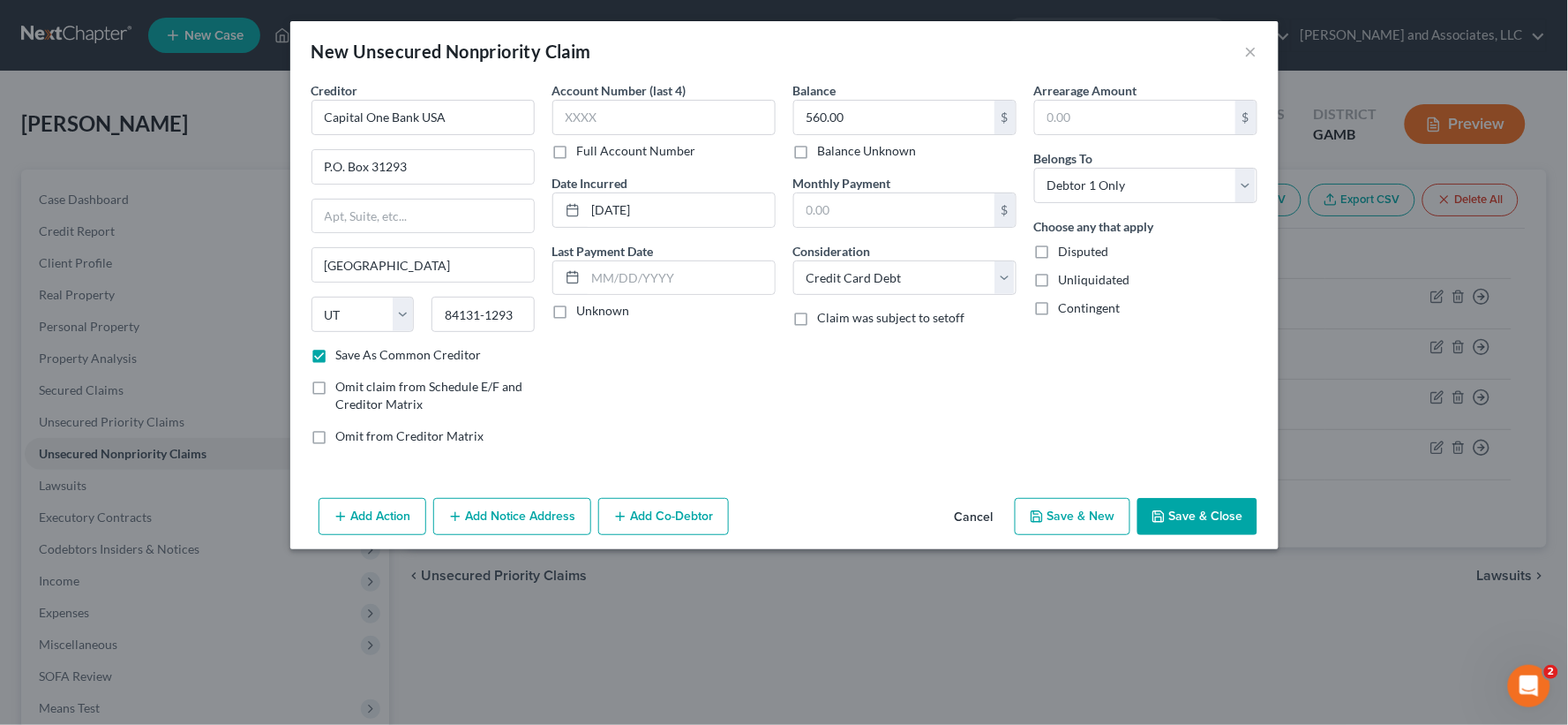
checkbox input "true"
click at [1083, 518] on button "Save & New" at bounding box center [1073, 516] width 116 height 37
checkbox input "false"
select select "0"
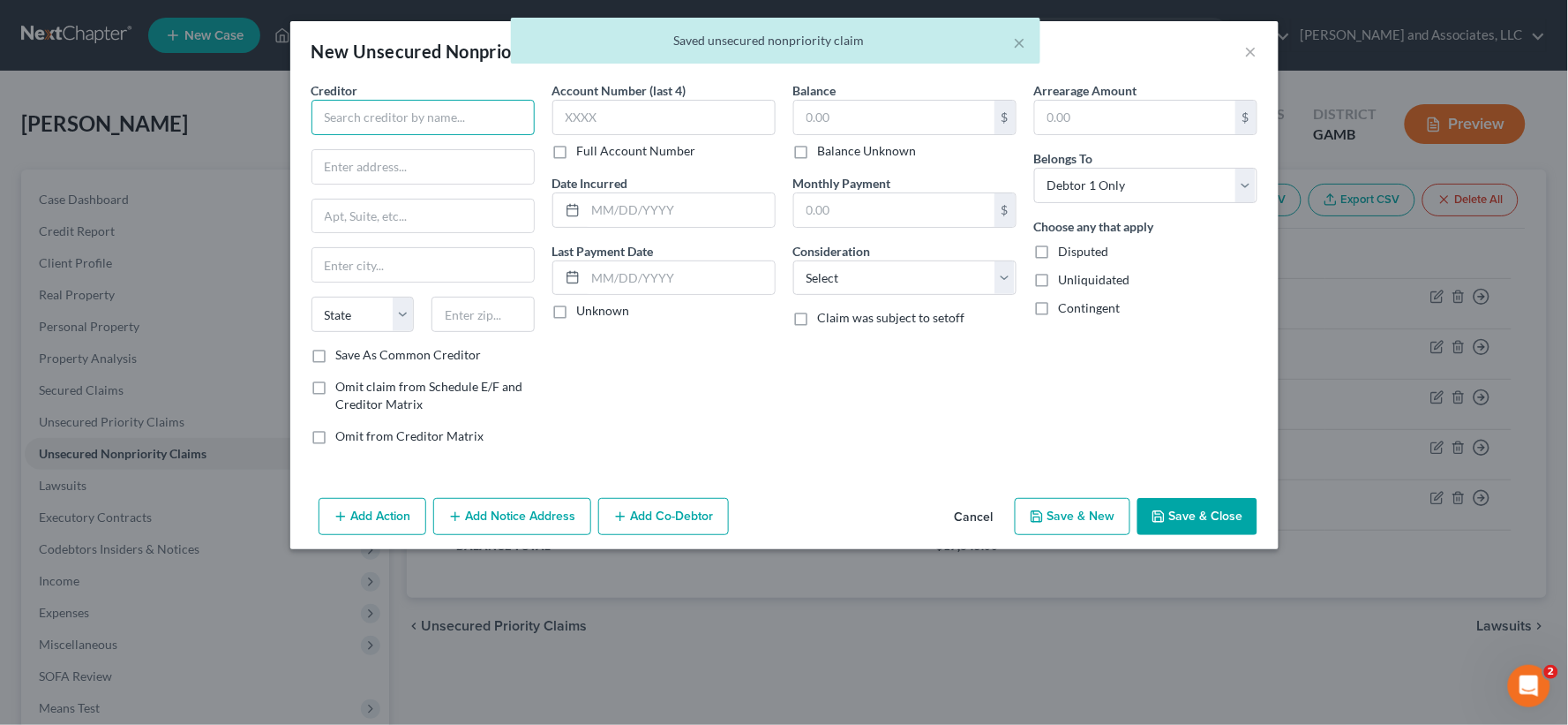
click at [395, 116] on input "text" at bounding box center [423, 117] width 223 height 35
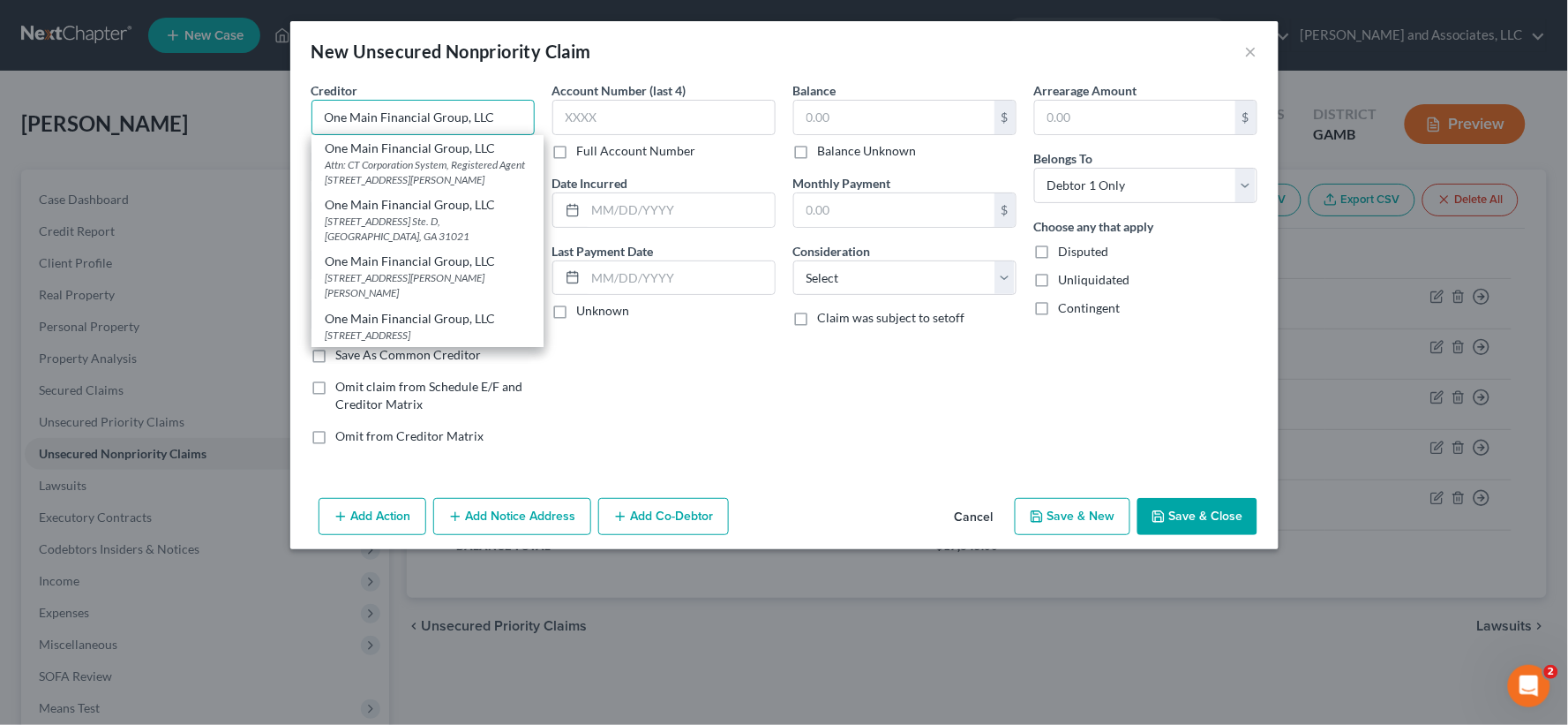
type input "One Main Financial Group, LLC"
click at [684, 411] on div "Account Number (last 4) Full Account Number Date Incurred Last Payment Date Unk…" at bounding box center [664, 269] width 241 height 378
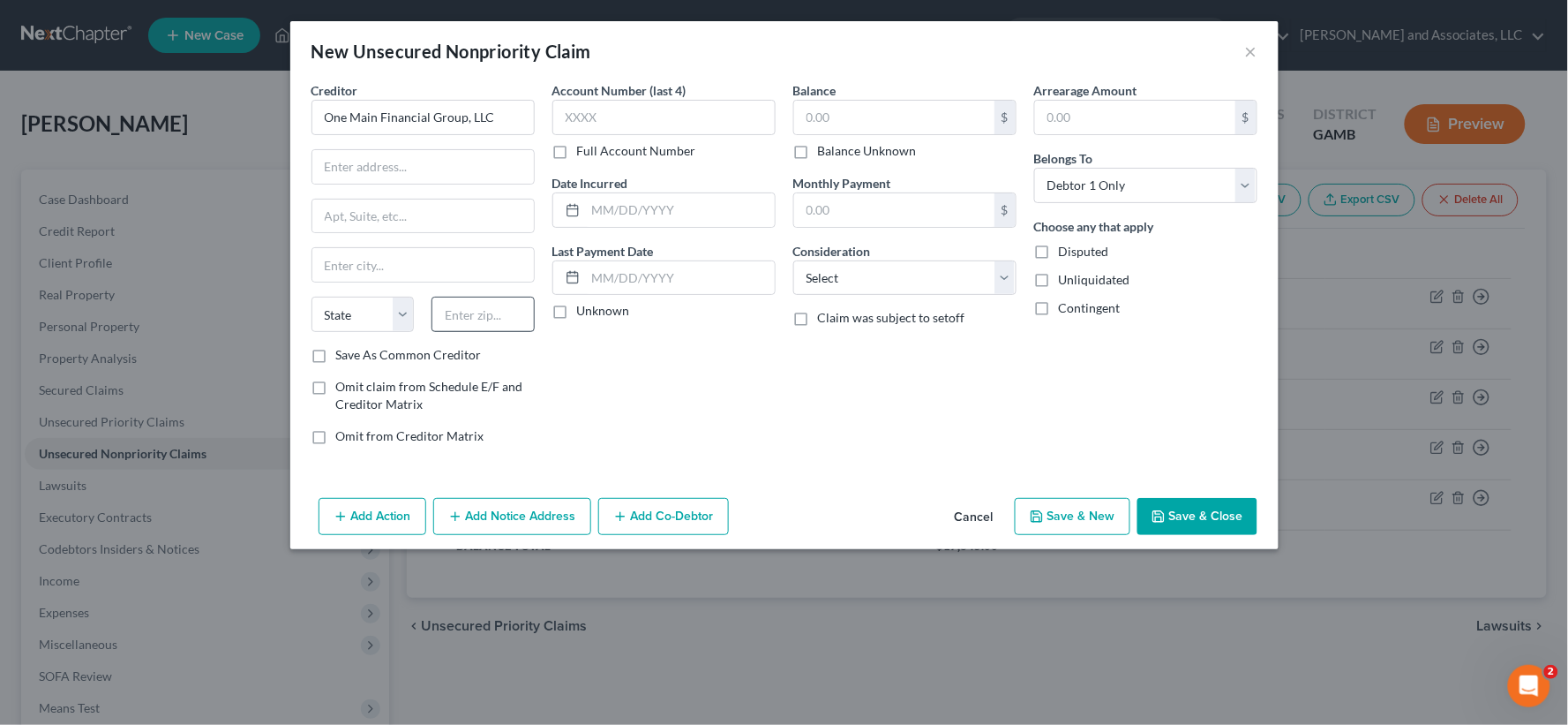
scroll to position [0, 0]
click at [369, 179] on input "text" at bounding box center [423, 167] width 222 height 33
type input "Attn: Agent/Officer"
type input "P.O. Box 3251"
click at [338, 264] on input "text" at bounding box center [423, 265] width 222 height 33
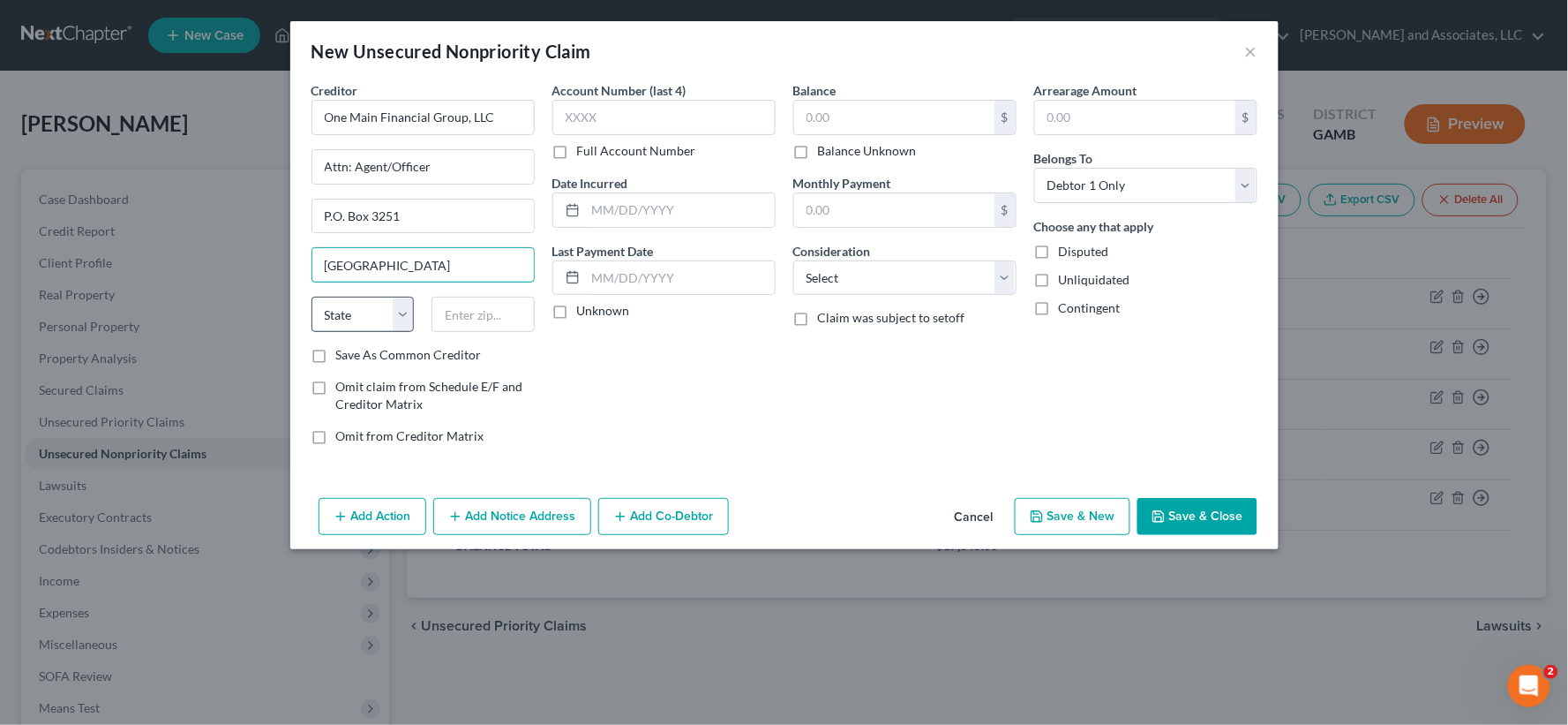
type input "[GEOGRAPHIC_DATA]"
click at [353, 316] on select "State [US_STATE] AK AR AZ CA CO CT DE DC [GEOGRAPHIC_DATA] [GEOGRAPHIC_DATA] GU…" at bounding box center [363, 314] width 104 height 35
select select "15"
click at [312, 297] on select "State [US_STATE] AK AR AZ CA CO CT DE DC [GEOGRAPHIC_DATA] [GEOGRAPHIC_DATA] GU…" at bounding box center [363, 314] width 104 height 35
click at [473, 320] on input "text" at bounding box center [483, 314] width 104 height 35
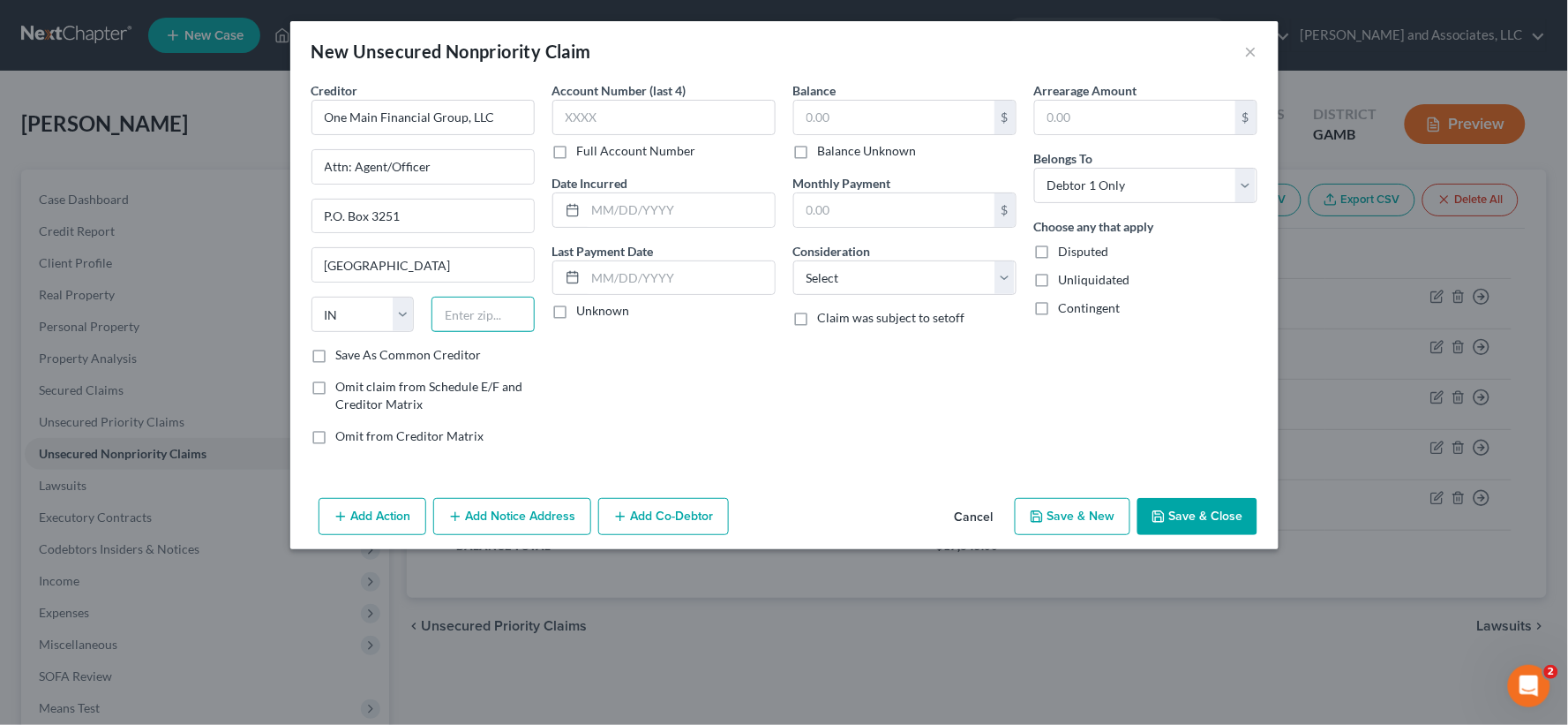
type input "7"
type input "47731"
click at [337, 361] on label "Save As Common Creditor" at bounding box center [409, 355] width 145 height 18
click at [343, 358] on input "Save As Common Creditor" at bounding box center [349, 352] width 11 height 11
checkbox input "true"
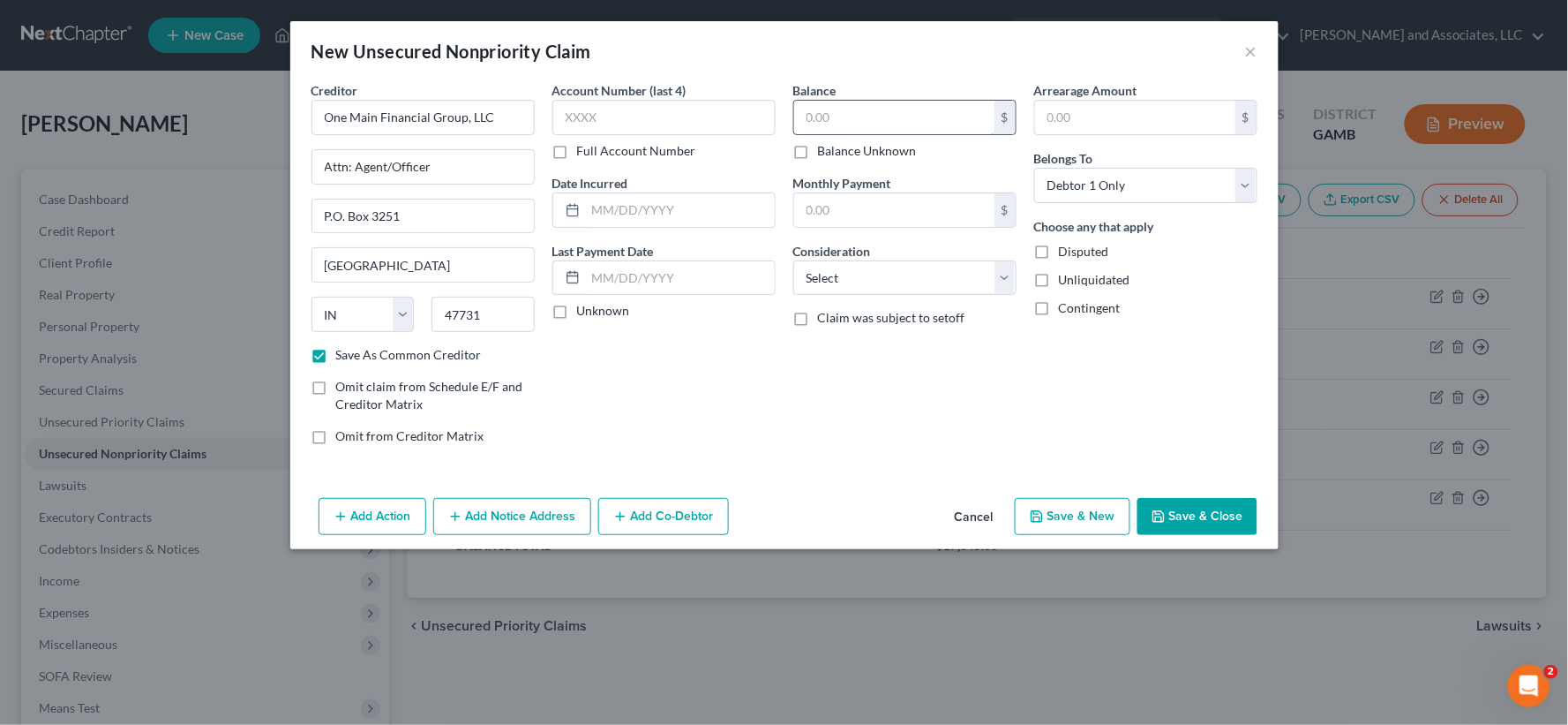
click at [844, 117] on input "text" at bounding box center [894, 117] width 201 height 33
click at [859, 113] on input "text" at bounding box center [894, 117] width 201 height 33
type input "15,168.00"
click at [673, 204] on input "text" at bounding box center [680, 209] width 189 height 33
type input "[DATE]"
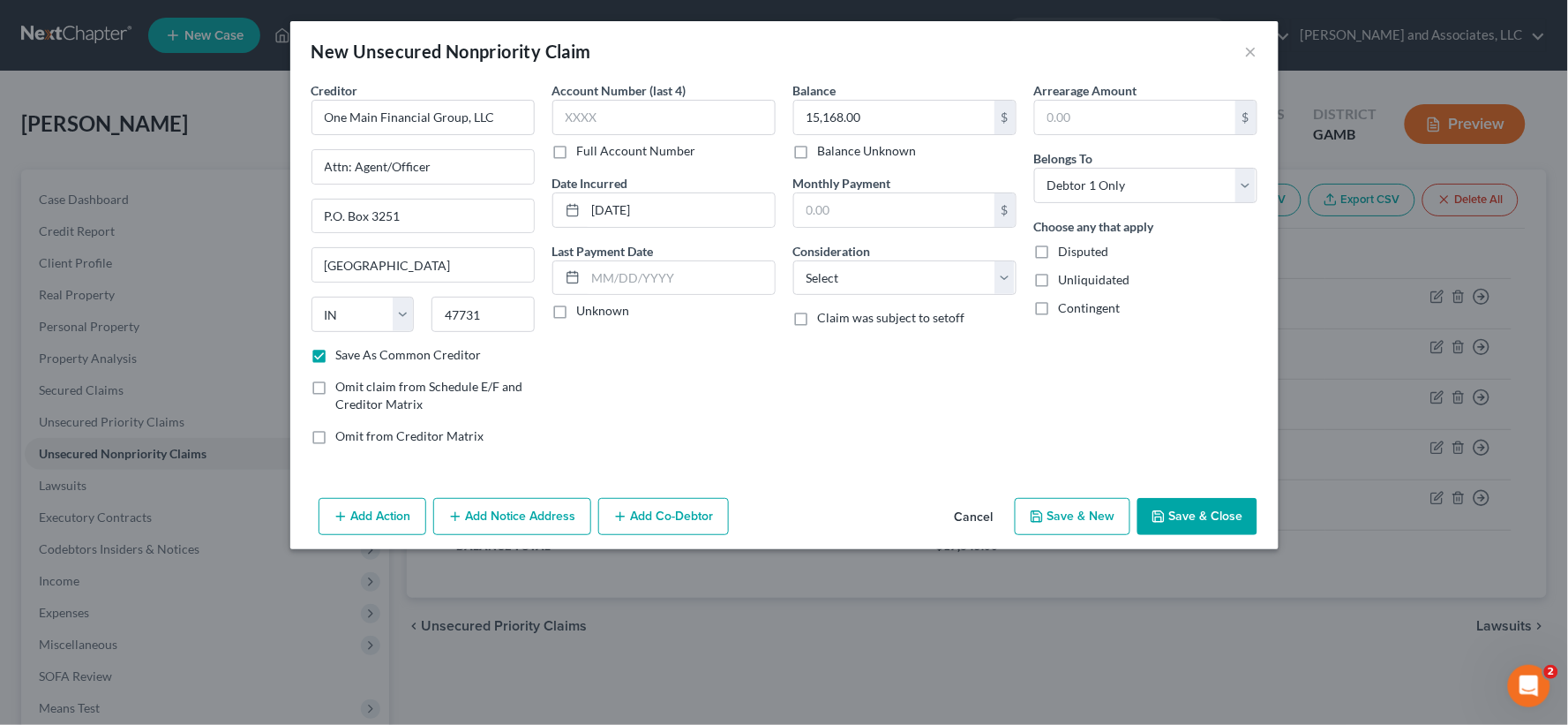
click at [1059, 284] on label "Unliquidated" at bounding box center [1094, 280] width 71 height 18
click at [1066, 283] on input "Unliquidated" at bounding box center [1072, 277] width 11 height 11
checkbox input "true"
click at [842, 270] on select "Select Cable / Satellite Services Collection Agency Credit Card Debt Debt Couns…" at bounding box center [904, 278] width 223 height 35
select select "14"
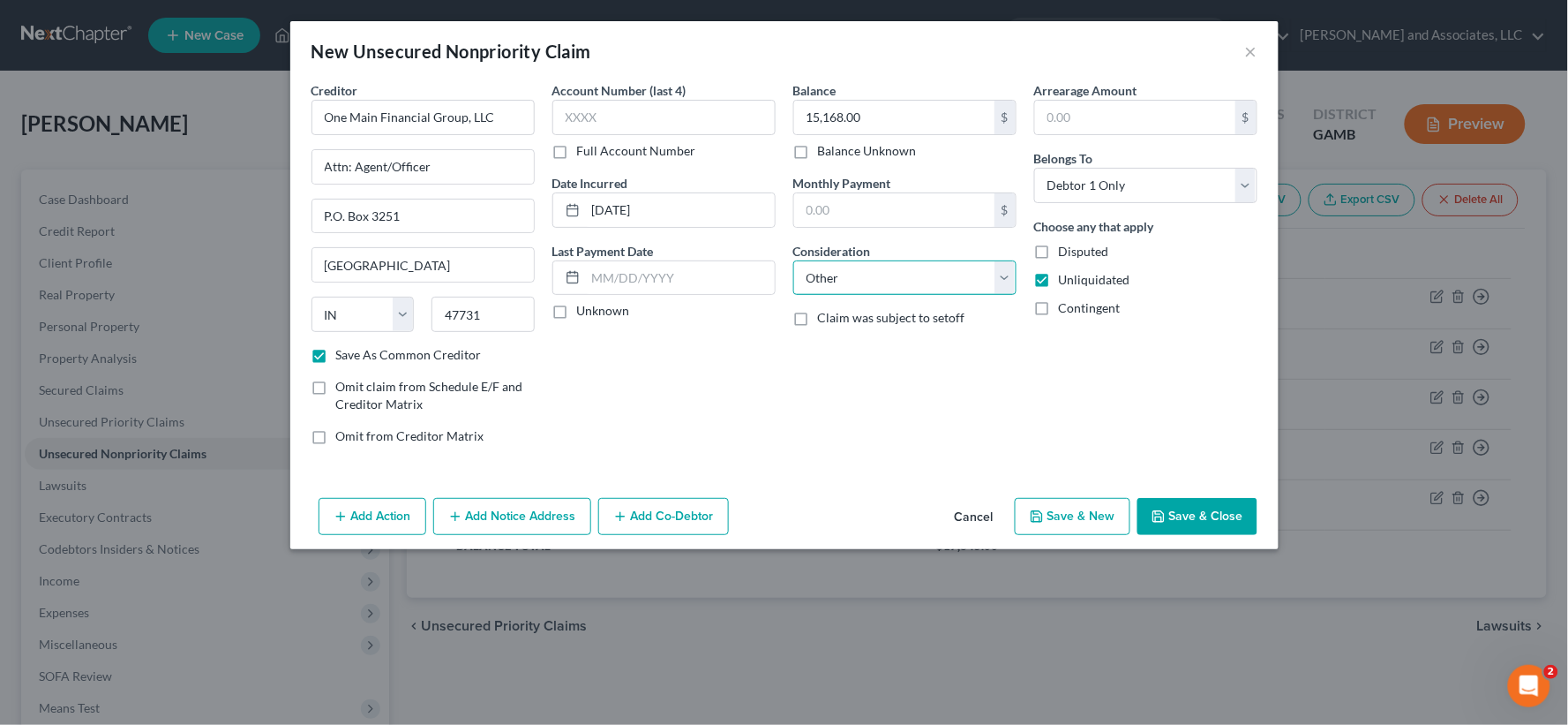
click at [793, 261] on select "Select Cable / Satellite Services Collection Agency Credit Card Debt Debt Couns…" at bounding box center [904, 278] width 223 height 35
click at [857, 357] on input "text" at bounding box center [904, 344] width 222 height 33
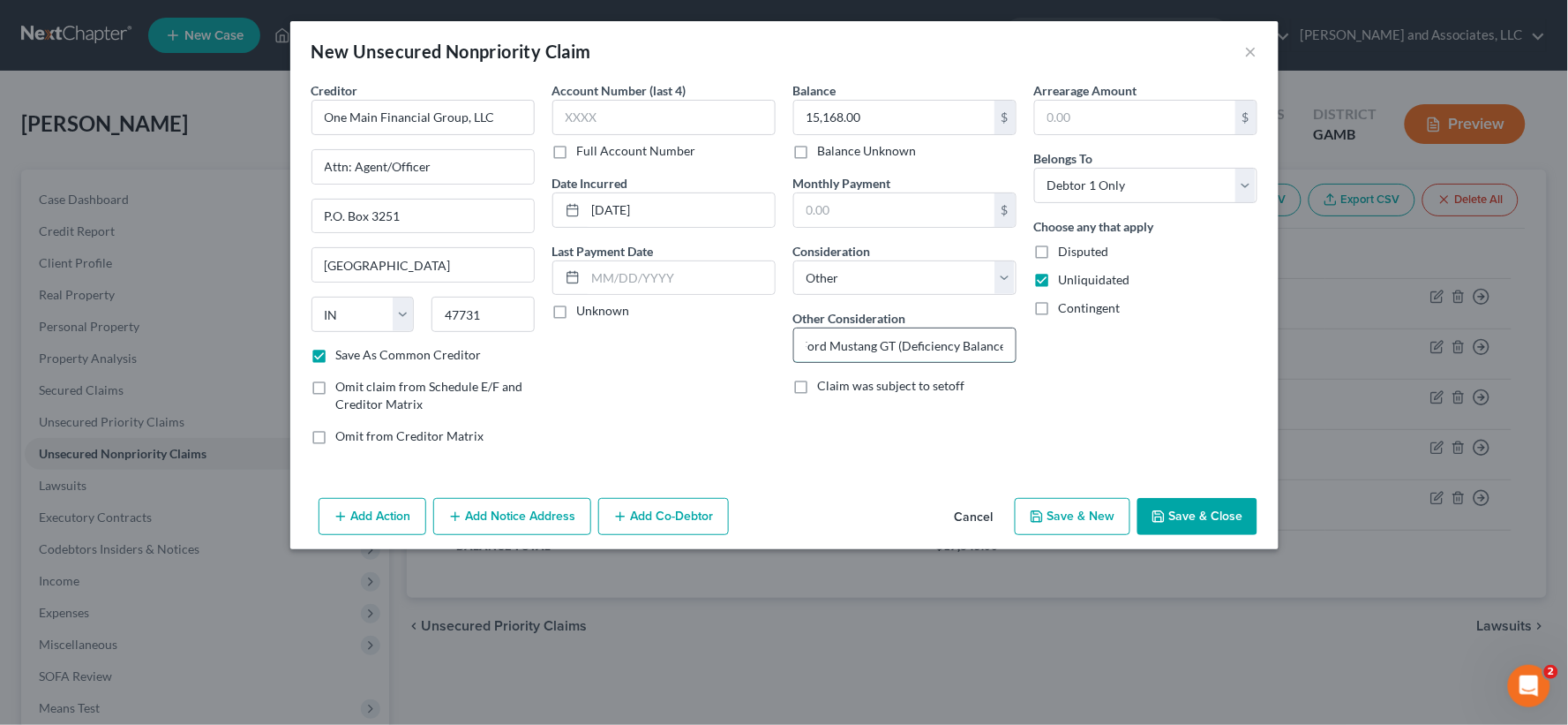
scroll to position [0, 40]
type input "2006 Ford Mustang GT (Deficiency Balance)"
click at [526, 517] on button "Add Notice Address" at bounding box center [513, 516] width 158 height 37
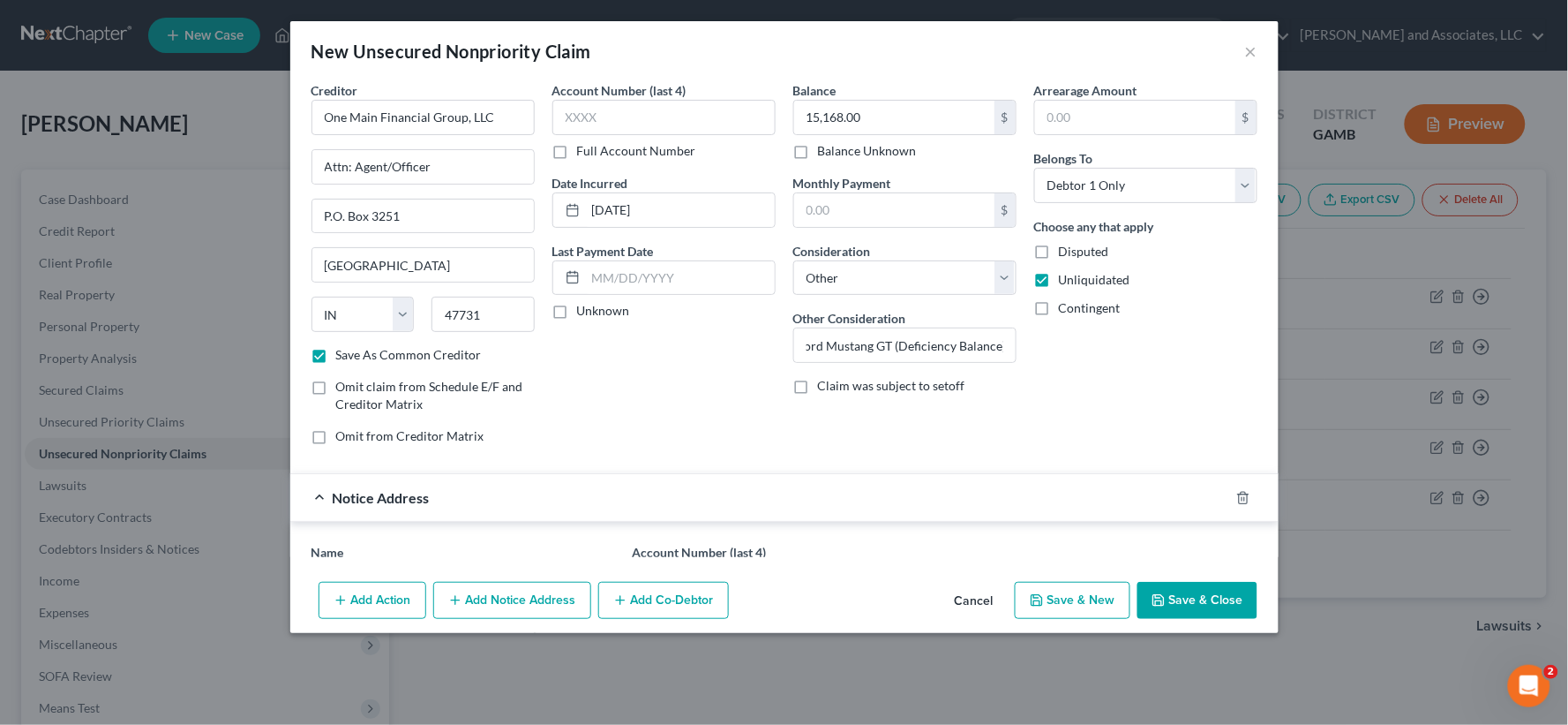
scroll to position [0, 0]
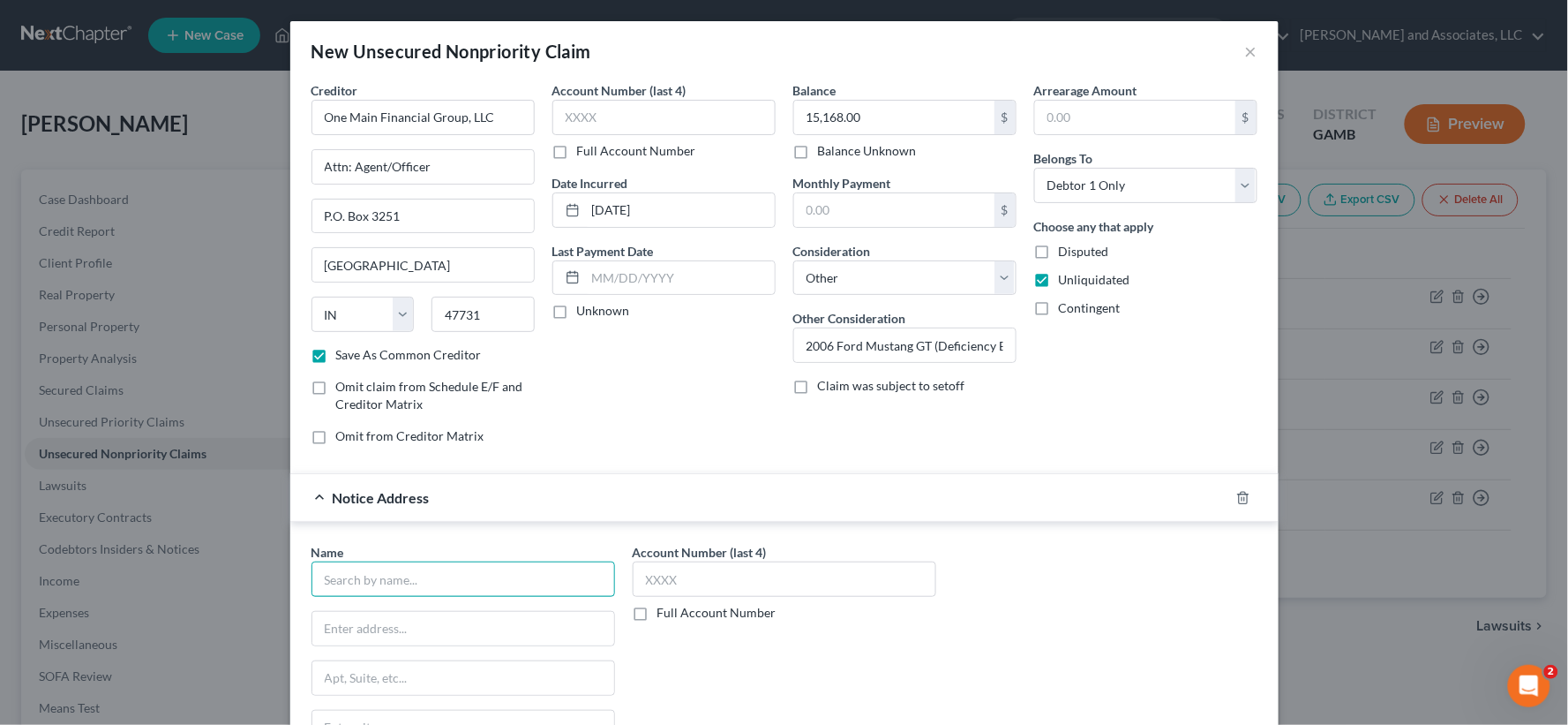
click at [380, 581] on input "text" at bounding box center [463, 578] width 303 height 35
type input "n"
type input "[PERSON_NAME] & [PERSON_NAME], P.C."
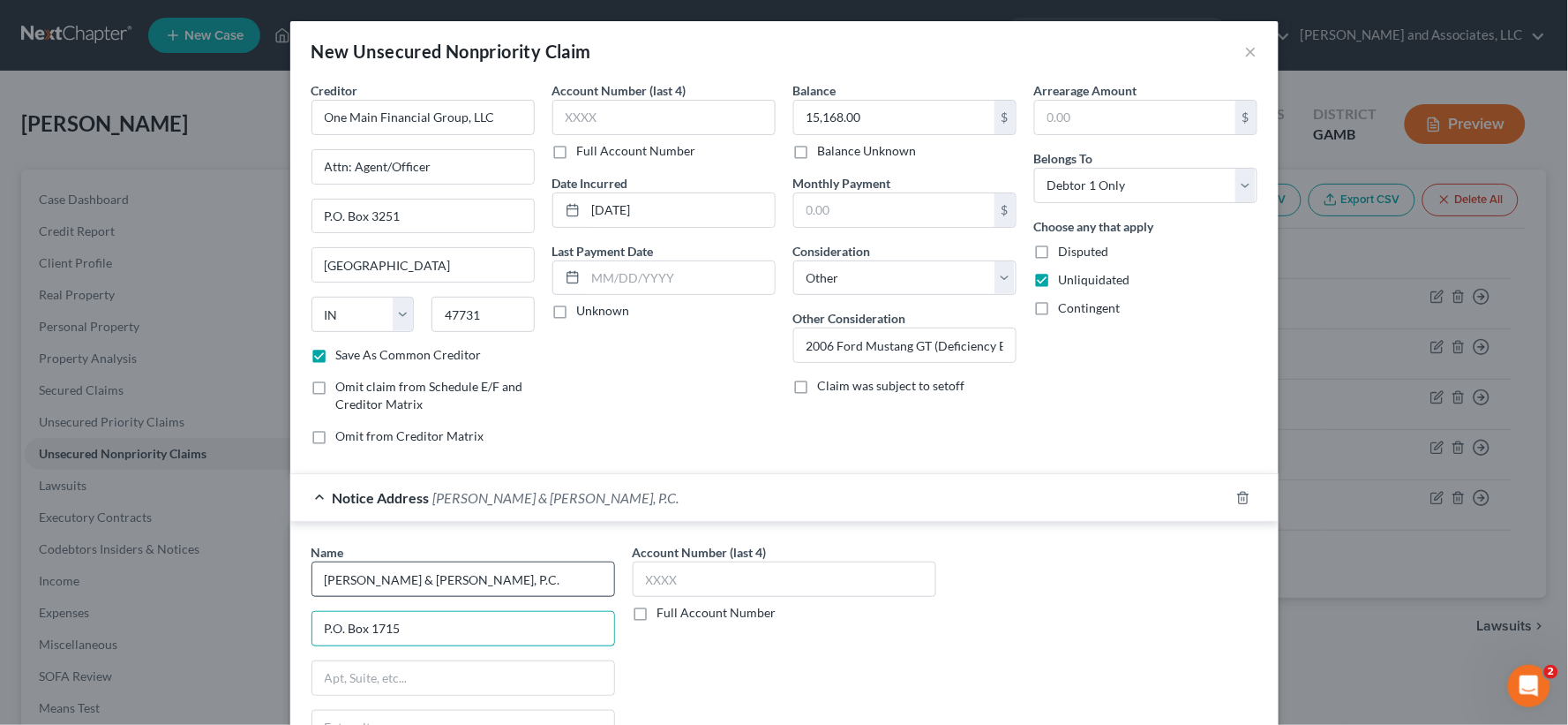
type input "P.O. Box 1715"
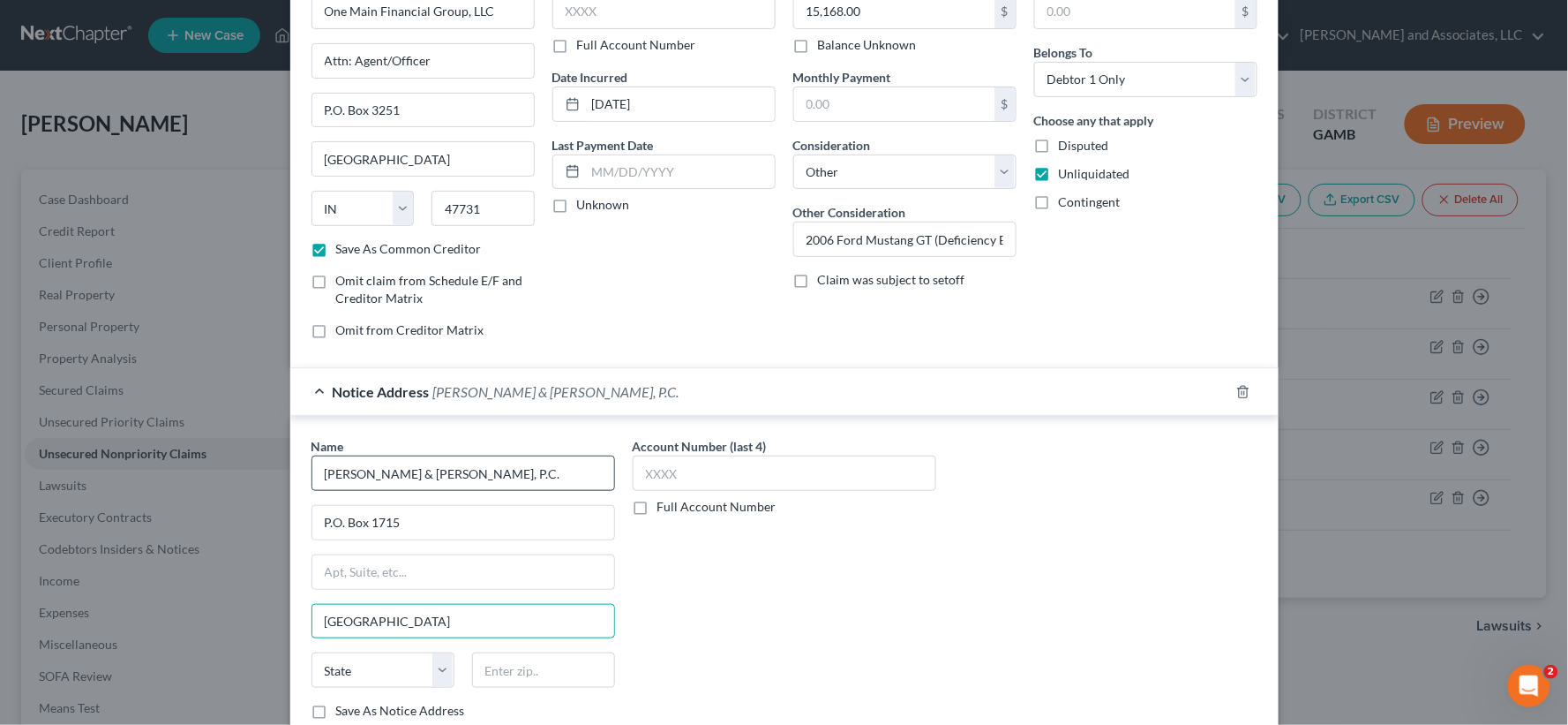
scroll to position [227, 0]
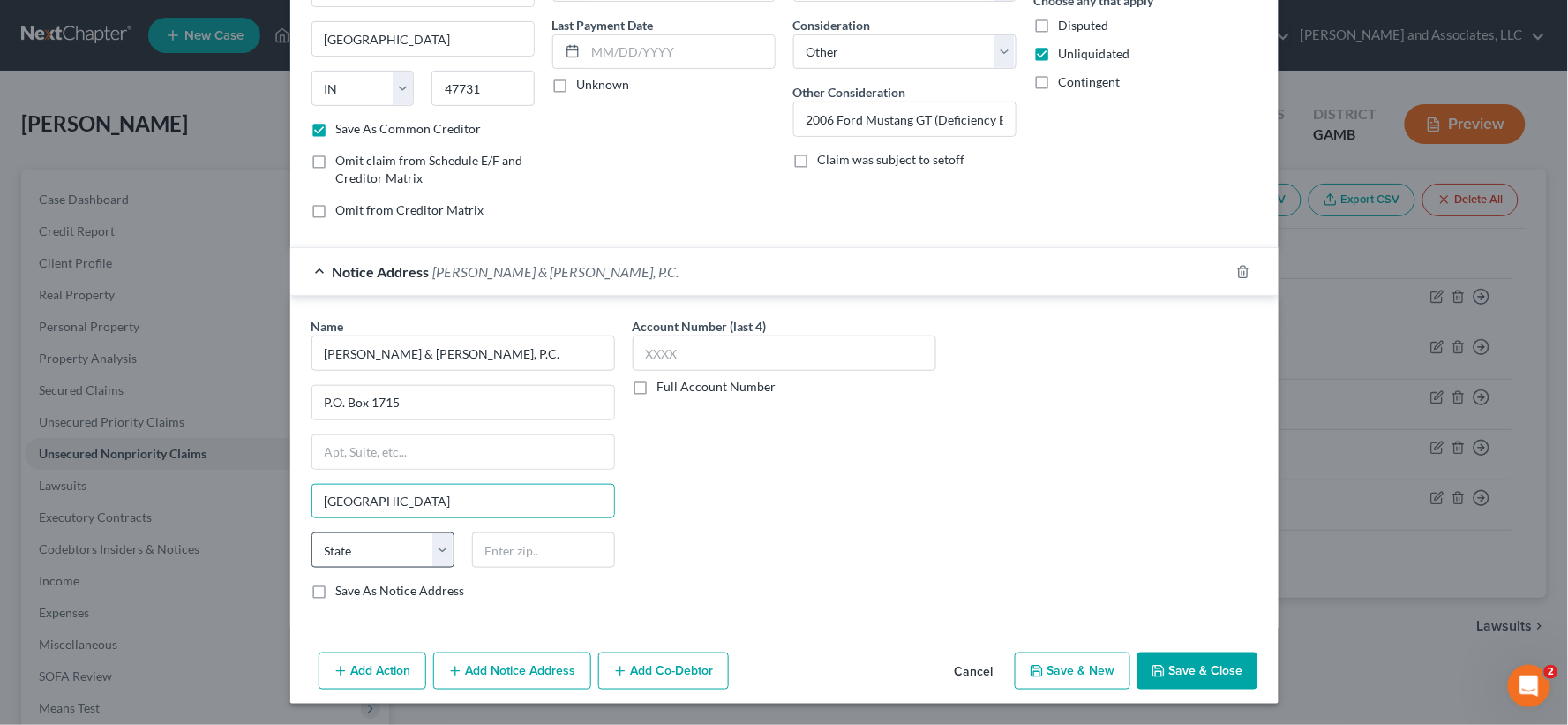
type input "[GEOGRAPHIC_DATA]"
click at [435, 550] on select "State [US_STATE] AK AR AZ CA CO CT DE DC [GEOGRAPHIC_DATA] [GEOGRAPHIC_DATA] GU…" at bounding box center [383, 550] width 143 height 35
select select "0"
click at [312, 533] on select "State [US_STATE] AK AR AZ CA CO CT DE DC [GEOGRAPHIC_DATA] [GEOGRAPHIC_DATA] GU…" at bounding box center [383, 550] width 143 height 35
click at [556, 547] on input "text" at bounding box center [544, 550] width 143 height 35
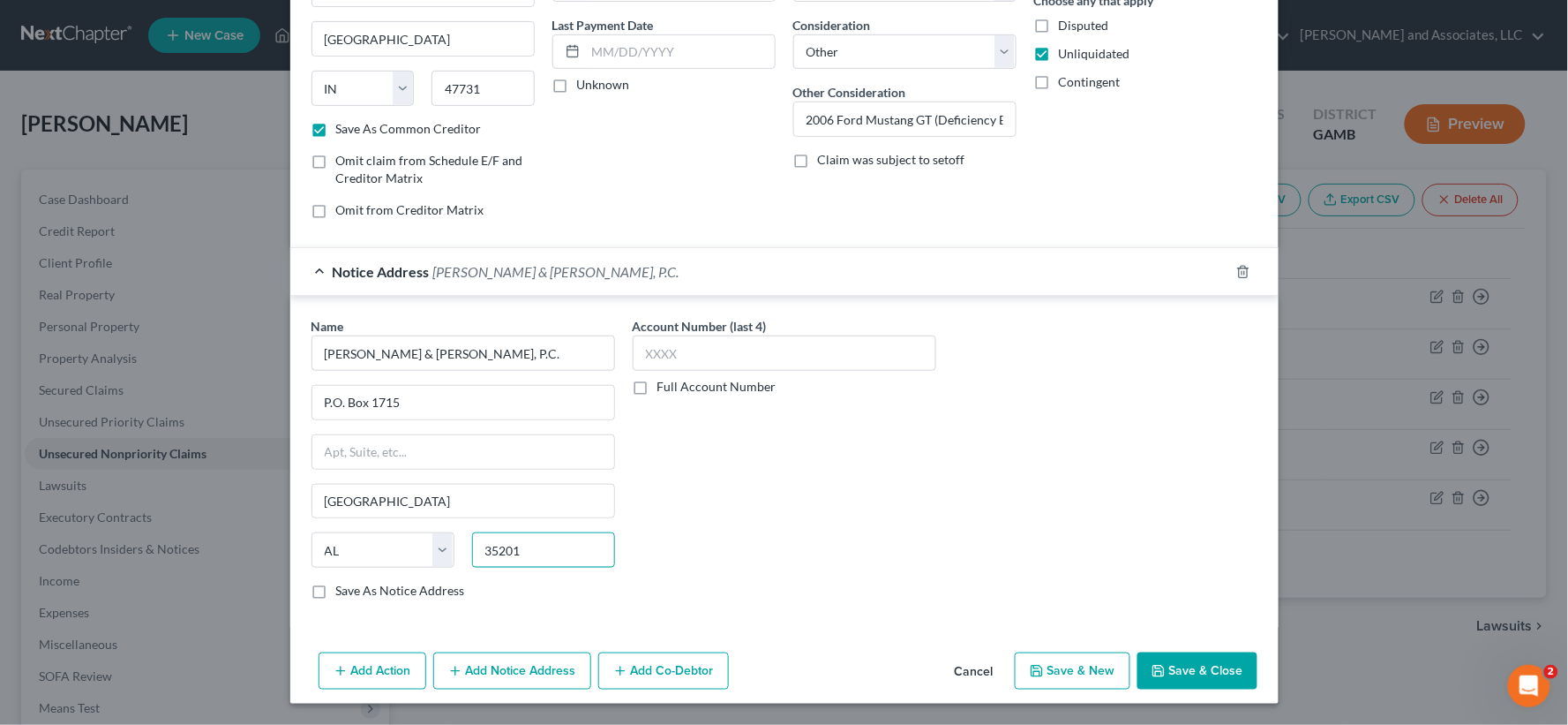
type input "35201"
click at [374, 665] on button "Add Action" at bounding box center [372, 671] width 107 height 37
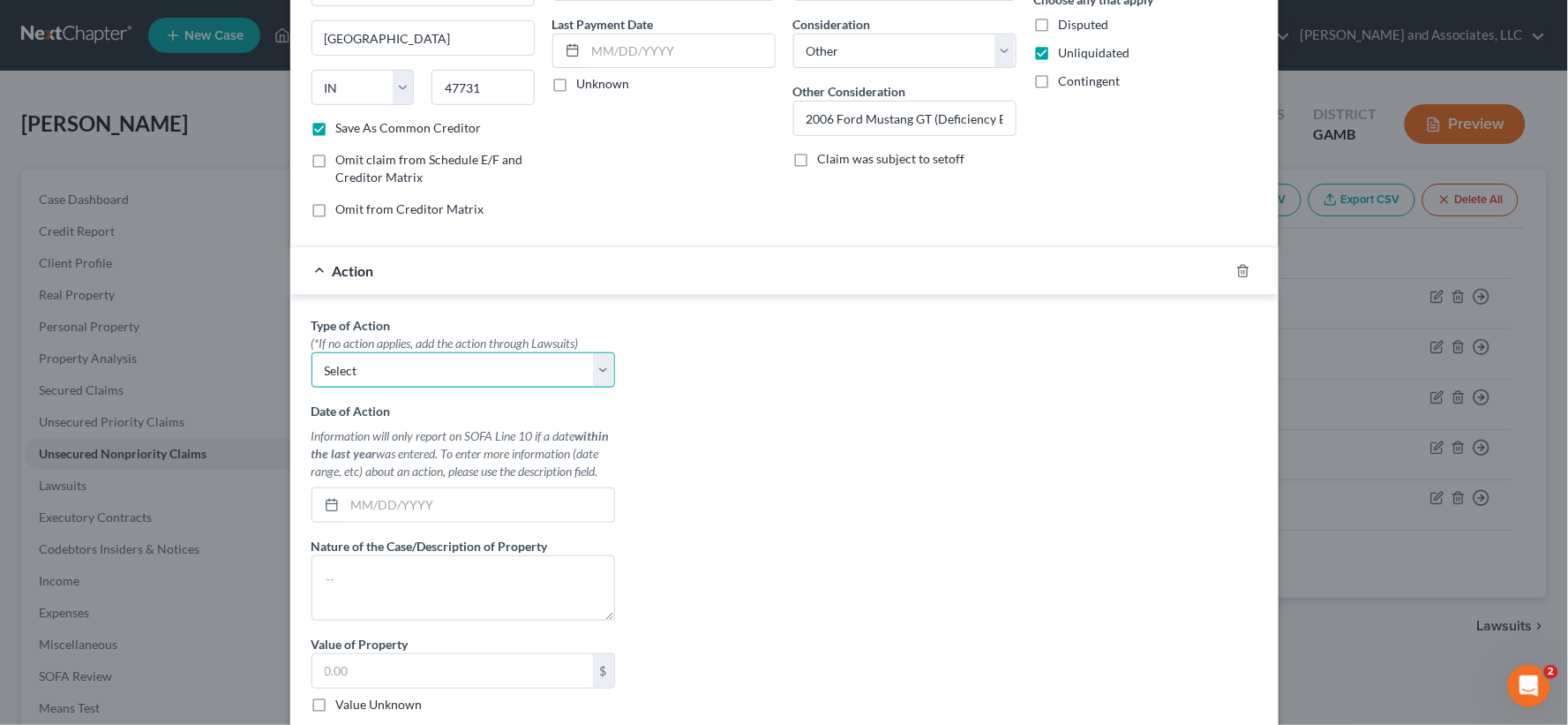
click at [422, 367] on select "Select Repossession Garnishment Foreclosure Personal Injury Attached, Seized, O…" at bounding box center [463, 369] width 303 height 35
select select "1"
click at [312, 352] on select "Select Repossession Garnishment Foreclosure Personal Injury Attached, Seized, O…" at bounding box center [463, 369] width 303 height 35
drag, startPoint x: 384, startPoint y: 504, endPoint x: 384, endPoint y: 484, distance: 20.0
click at [384, 501] on input "text" at bounding box center [479, 504] width 269 height 33
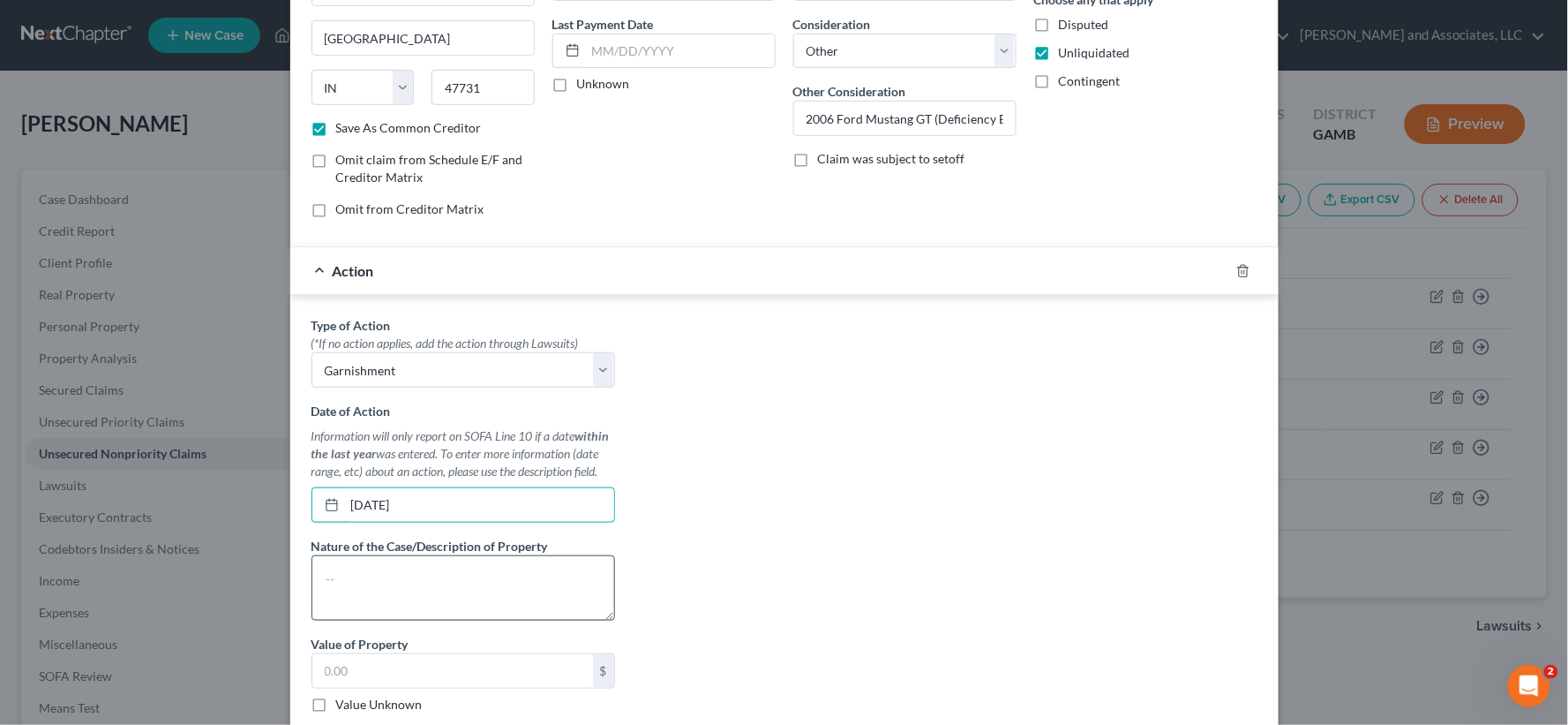
type input "[DATE]"
click at [350, 602] on textarea at bounding box center [463, 588] width 303 height 66
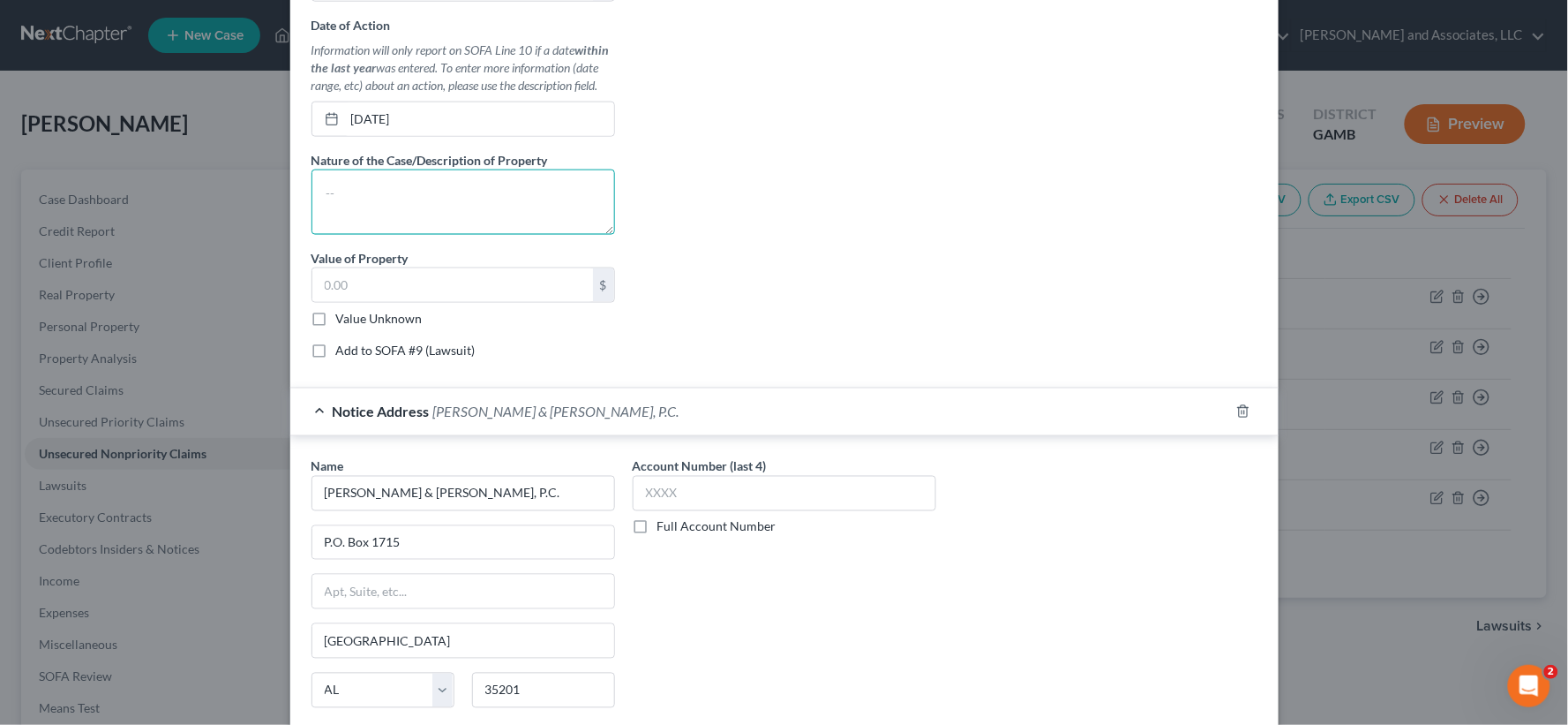
scroll to position [620, 0]
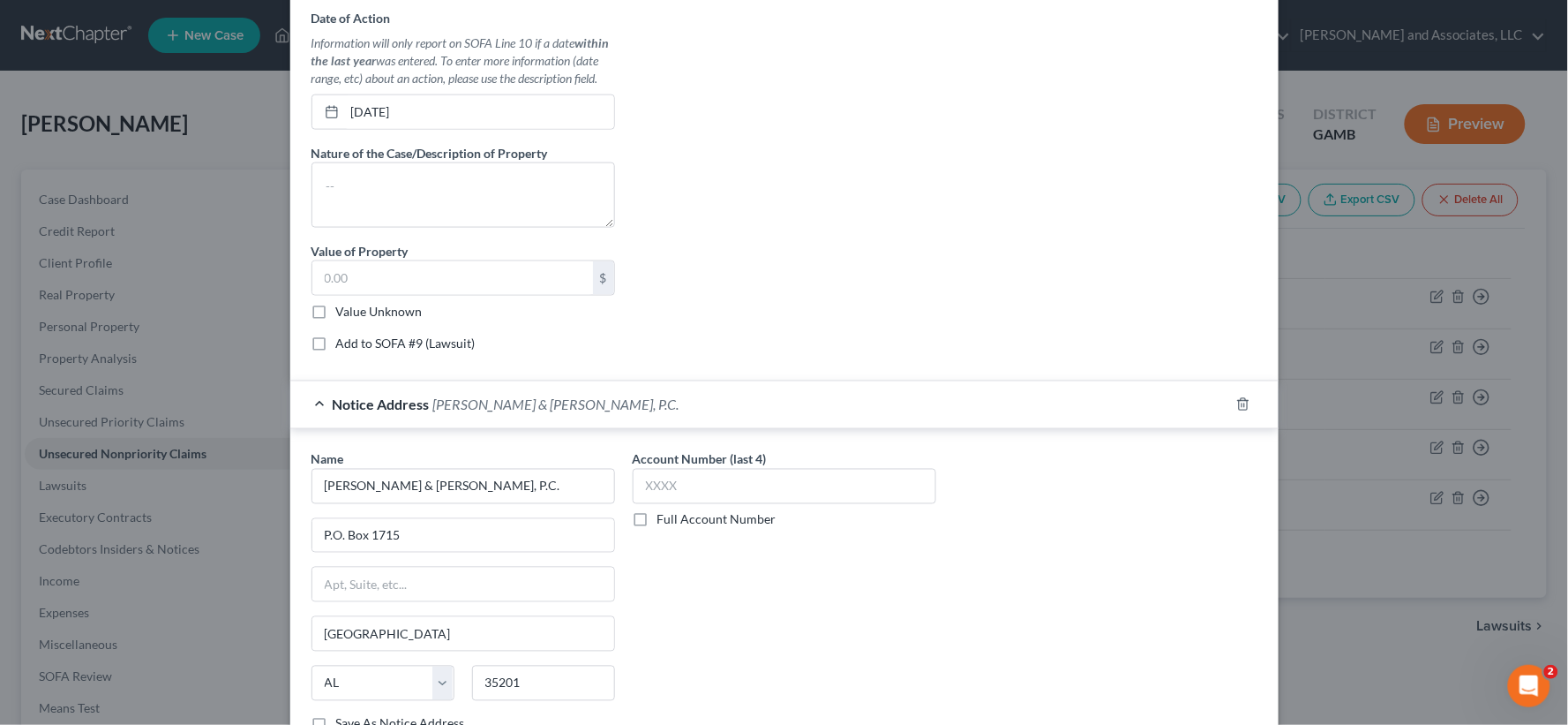
click at [1229, 402] on div at bounding box center [1254, 404] width 49 height 29
click at [1236, 402] on icon "button" at bounding box center [1243, 404] width 14 height 14
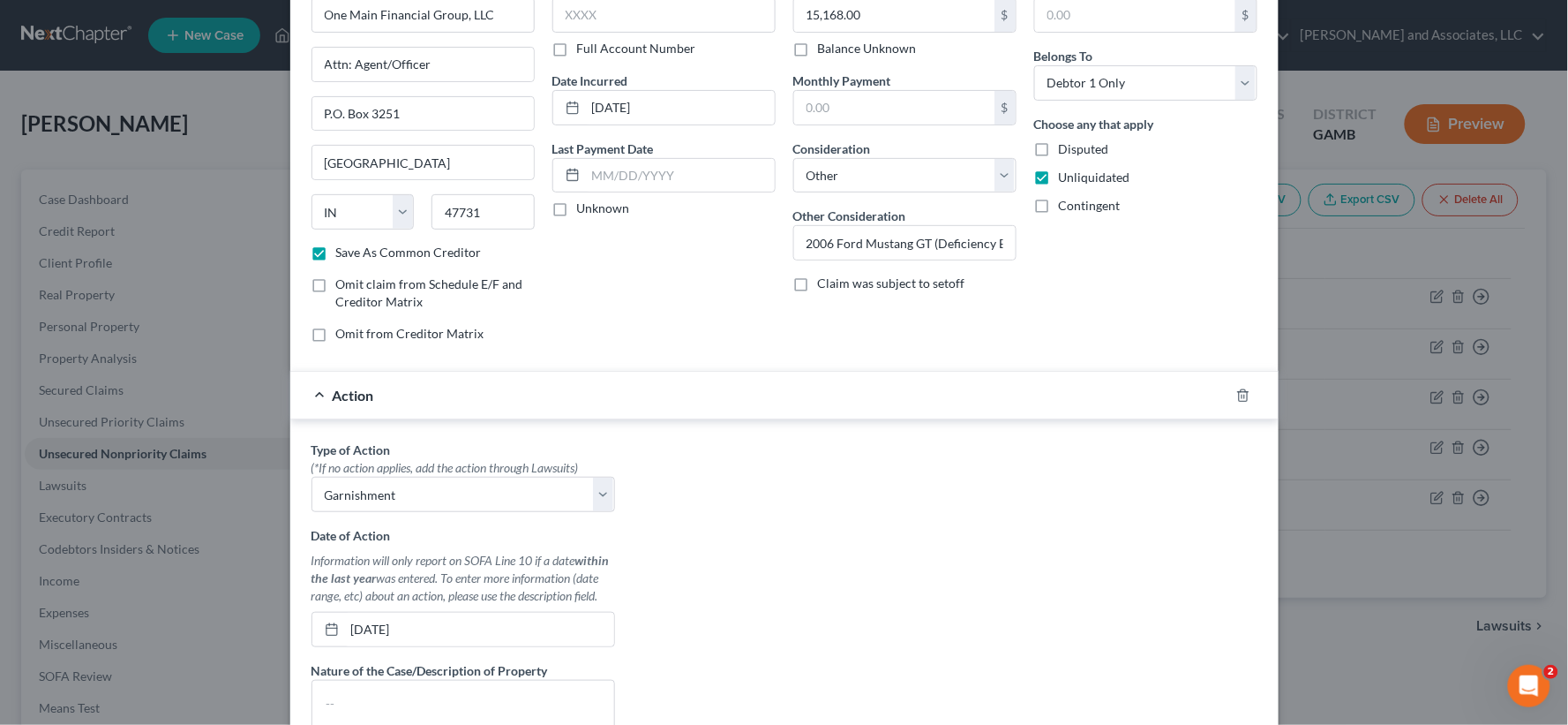
scroll to position [80, 0]
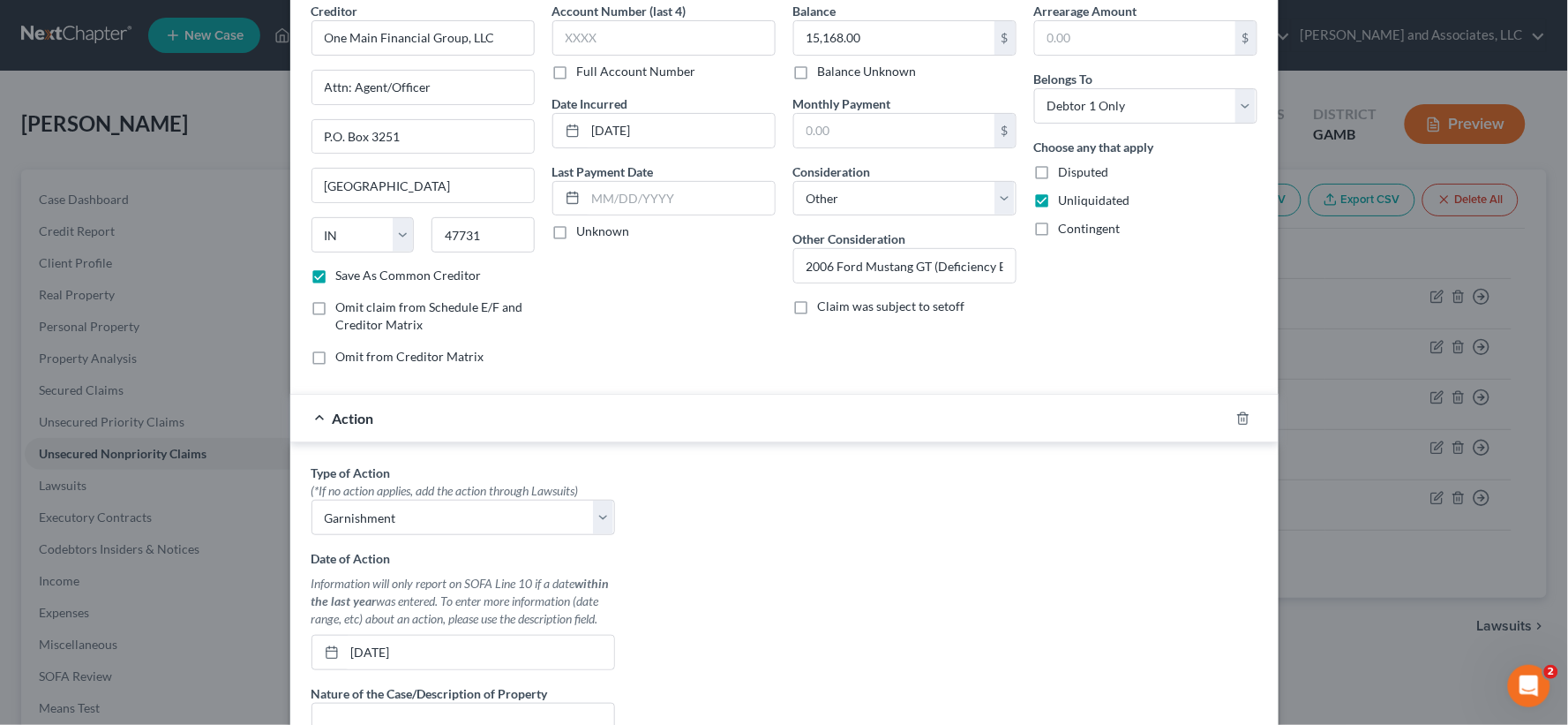
click at [1229, 404] on div at bounding box center [1254, 419] width 49 height 29
click at [1239, 417] on icon "button" at bounding box center [1243, 419] width 14 height 14
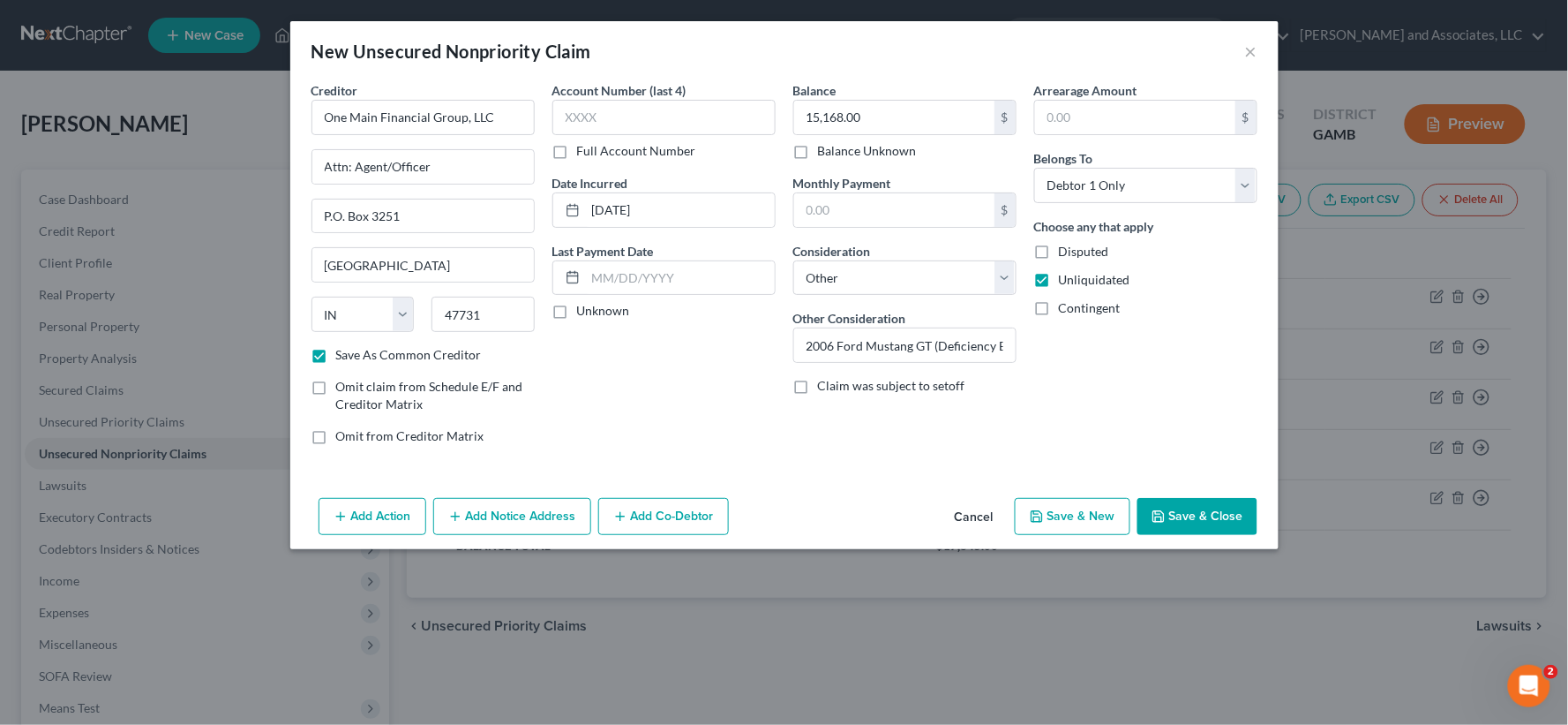
click at [501, 515] on button "Add Notice Address" at bounding box center [513, 516] width 158 height 37
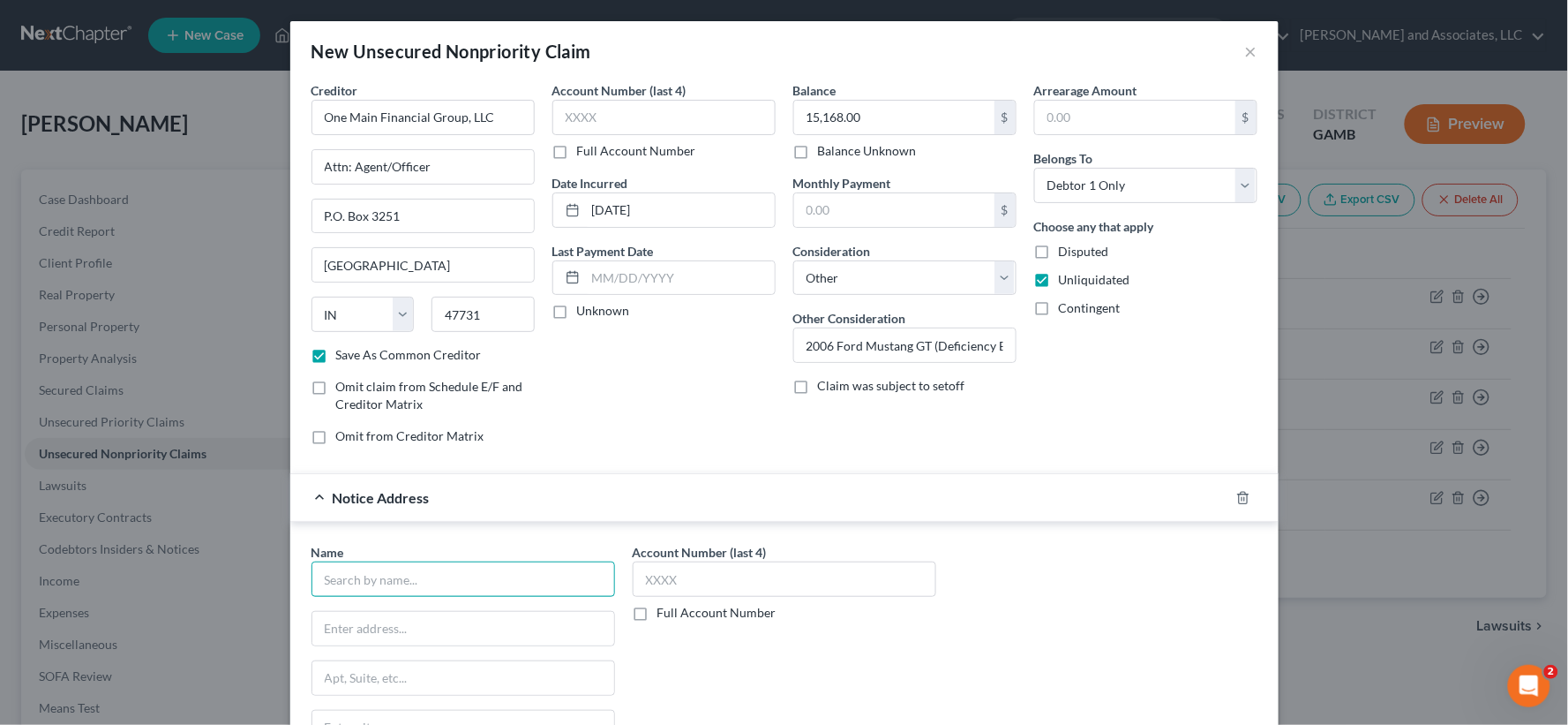
click at [411, 586] on input "text" at bounding box center [463, 578] width 303 height 35
type input "Superior Court [GEOGRAPHIC_DATA]"
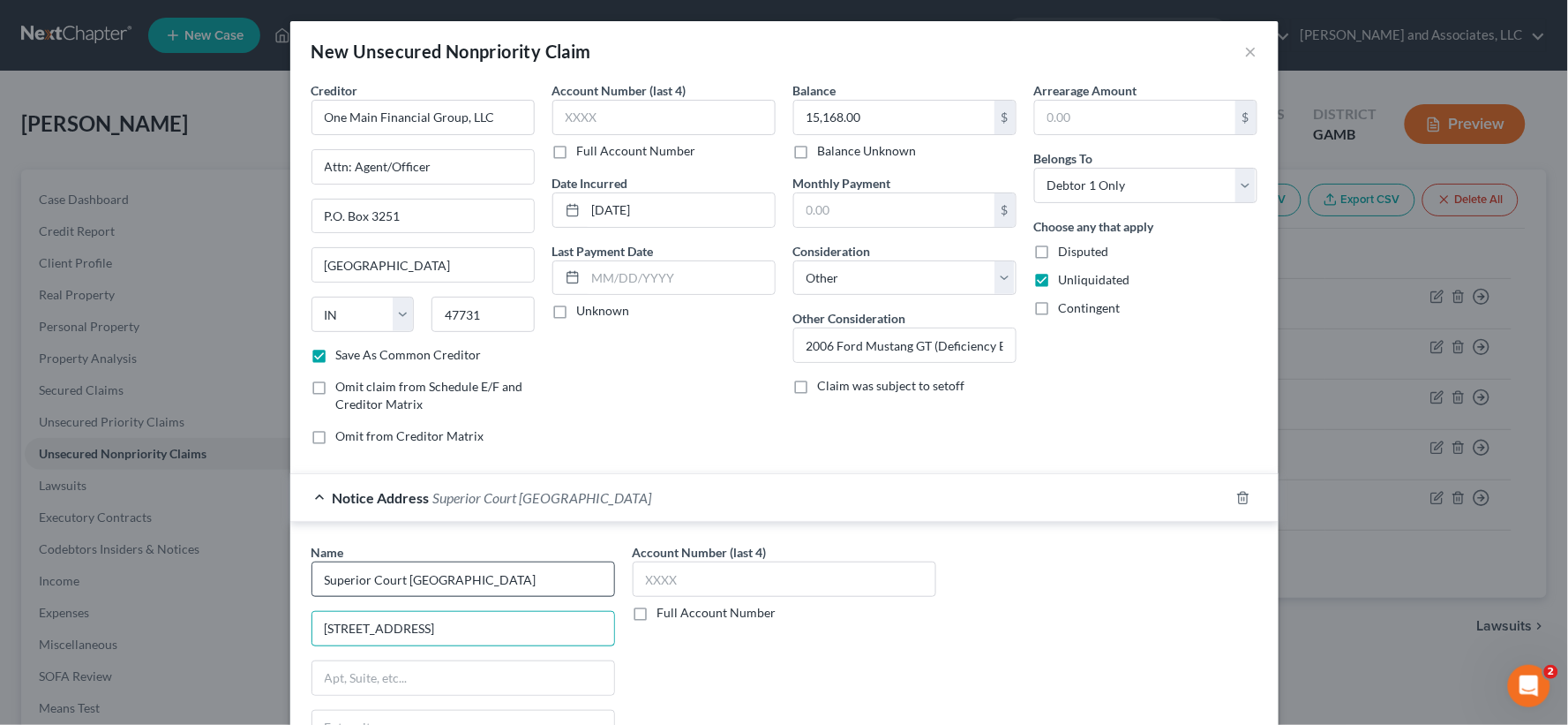
type input "[STREET_ADDRESS]"
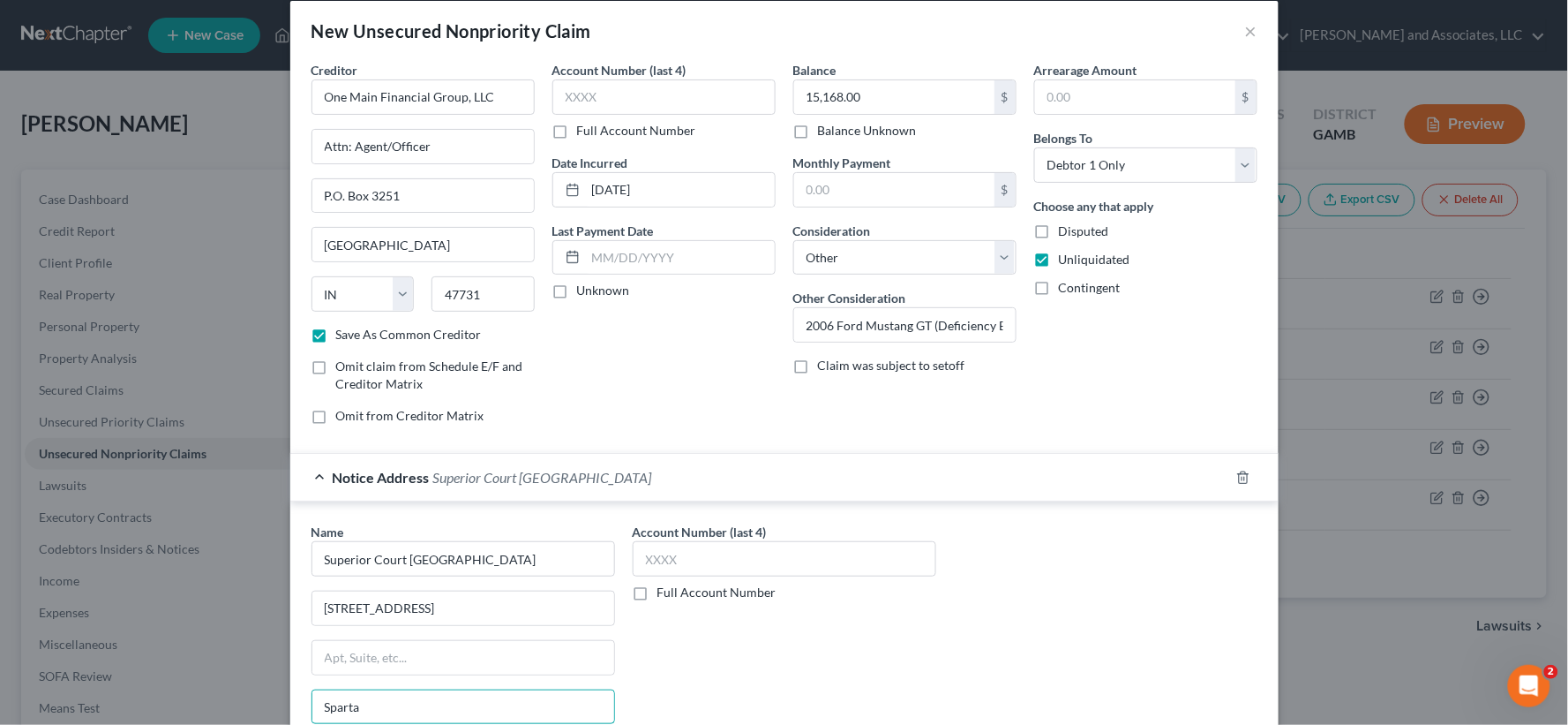
scroll to position [118, 0]
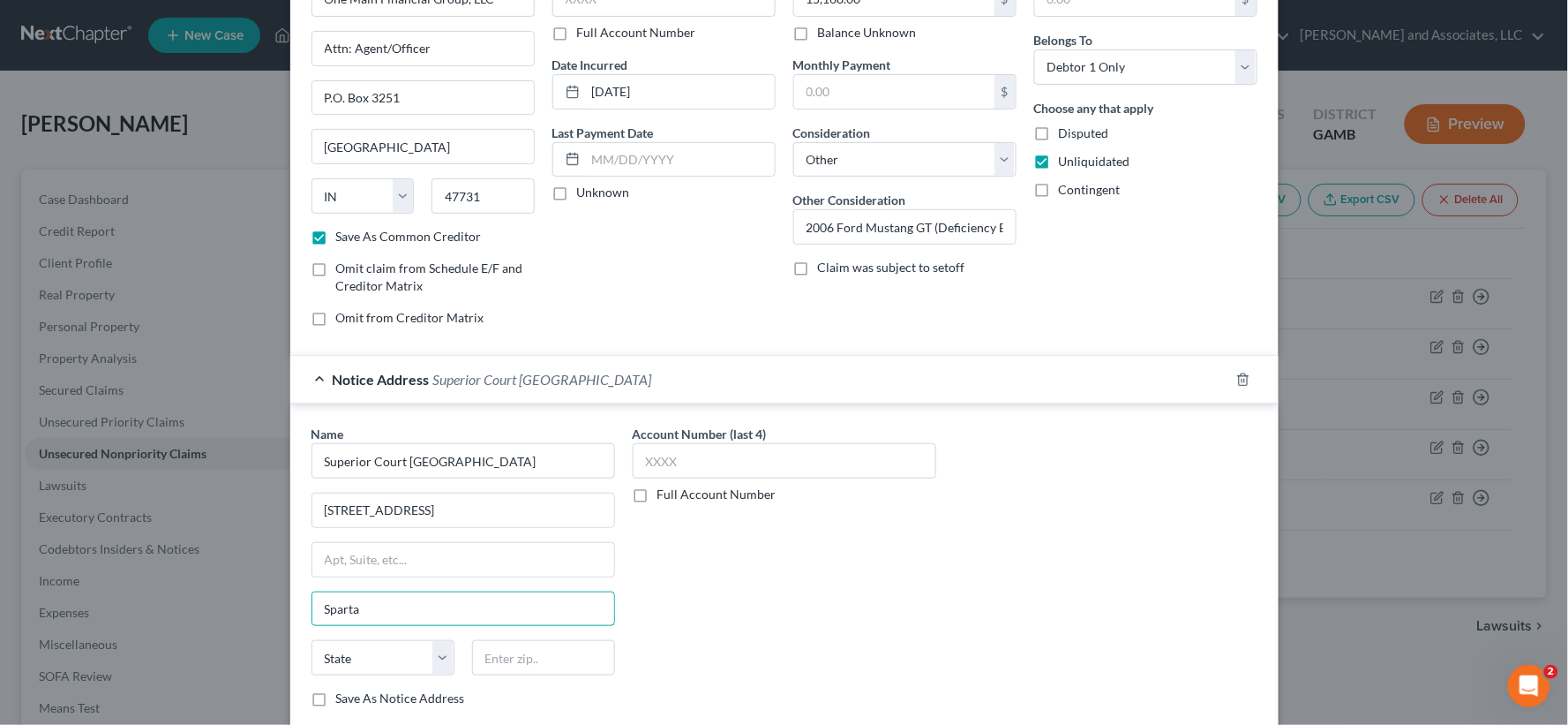
type input "Sparta"
click at [827, 602] on div "Account Number (last 4) Full Account Number" at bounding box center [784, 573] width 321 height 297
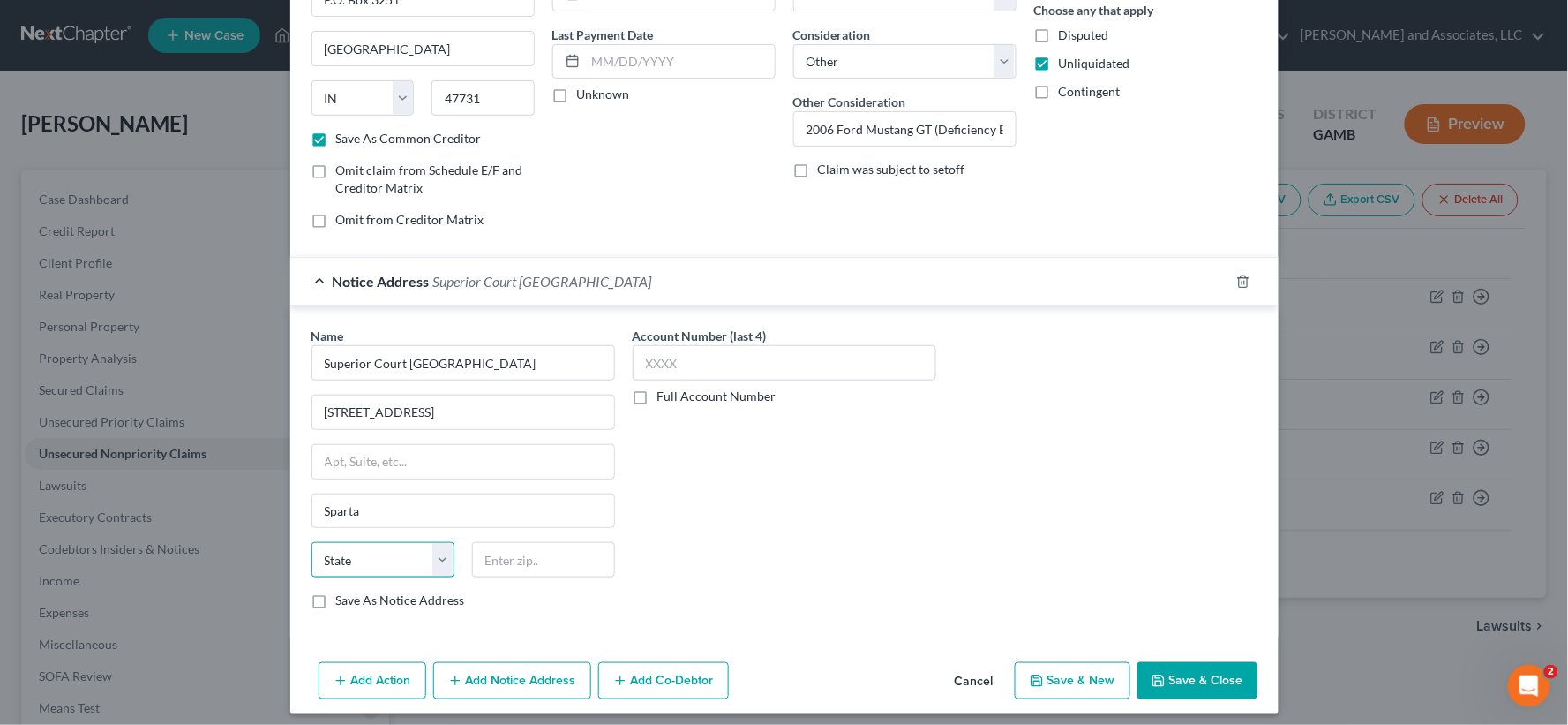
click at [426, 563] on select "State [US_STATE] AK AR AZ CA CO CT DE DC [GEOGRAPHIC_DATA] [GEOGRAPHIC_DATA] GU…" at bounding box center [383, 559] width 143 height 35
select select "10"
click at [312, 543] on select "State [US_STATE] AK AR AZ CA CO CT DE DC [GEOGRAPHIC_DATA] [GEOGRAPHIC_DATA] GU…" at bounding box center [383, 559] width 143 height 35
click at [556, 555] on input "text" at bounding box center [544, 559] width 143 height 35
type input "31087"
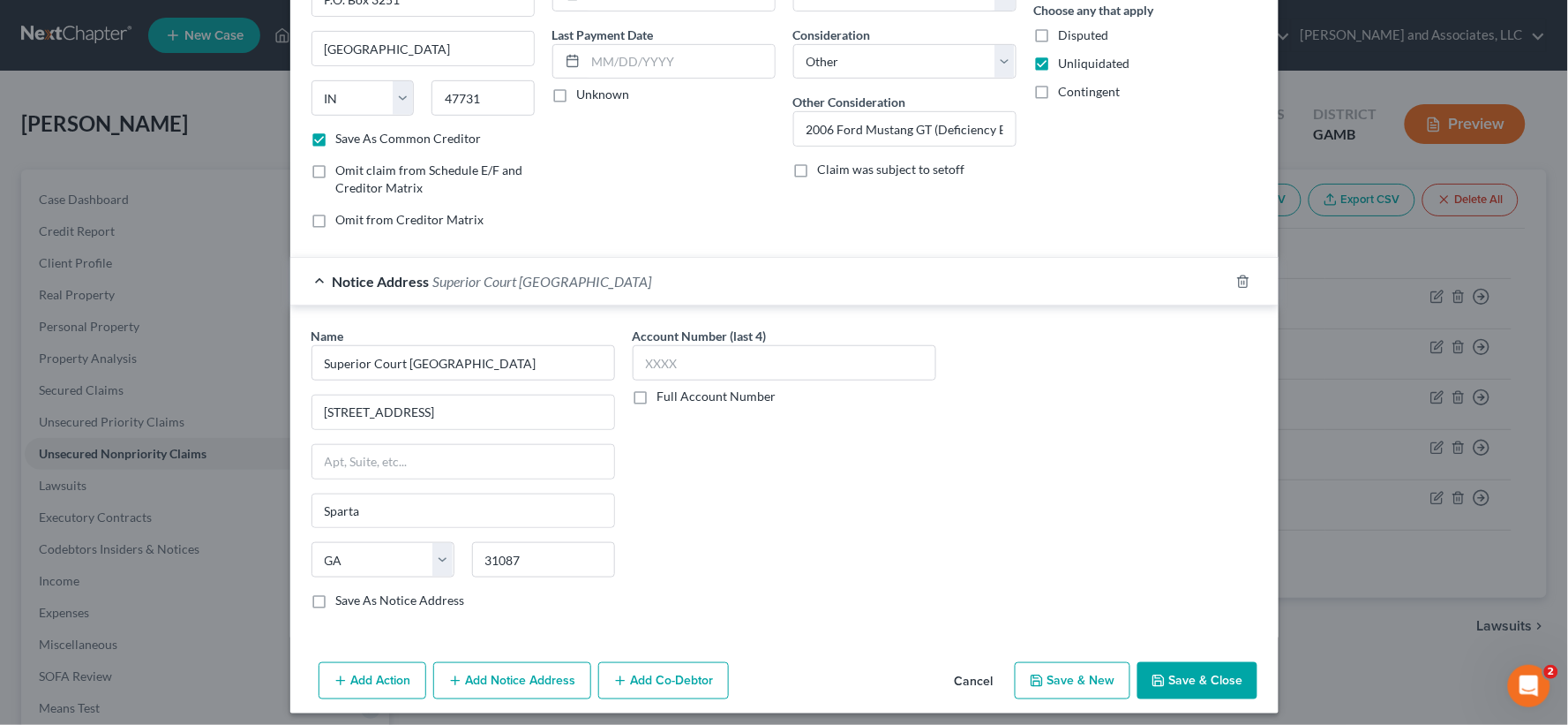
click at [1026, 549] on div "Name * Superior Court [GEOGRAPHIC_DATA] [GEOGRAPHIC_DATA] [US_STATE] AK AR AZ C…" at bounding box center [784, 475] width 964 height 297
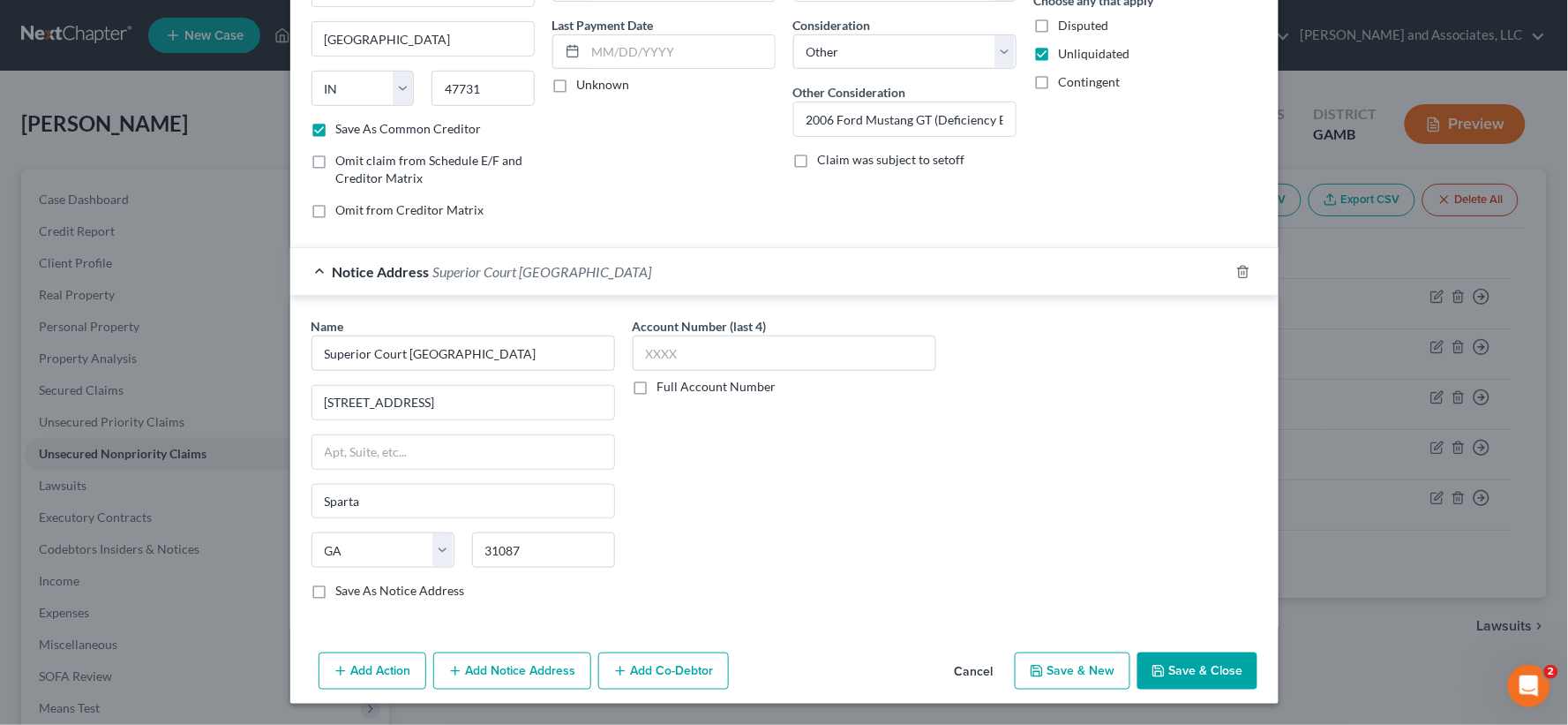
click at [554, 676] on button "Add Notice Address" at bounding box center [513, 671] width 158 height 37
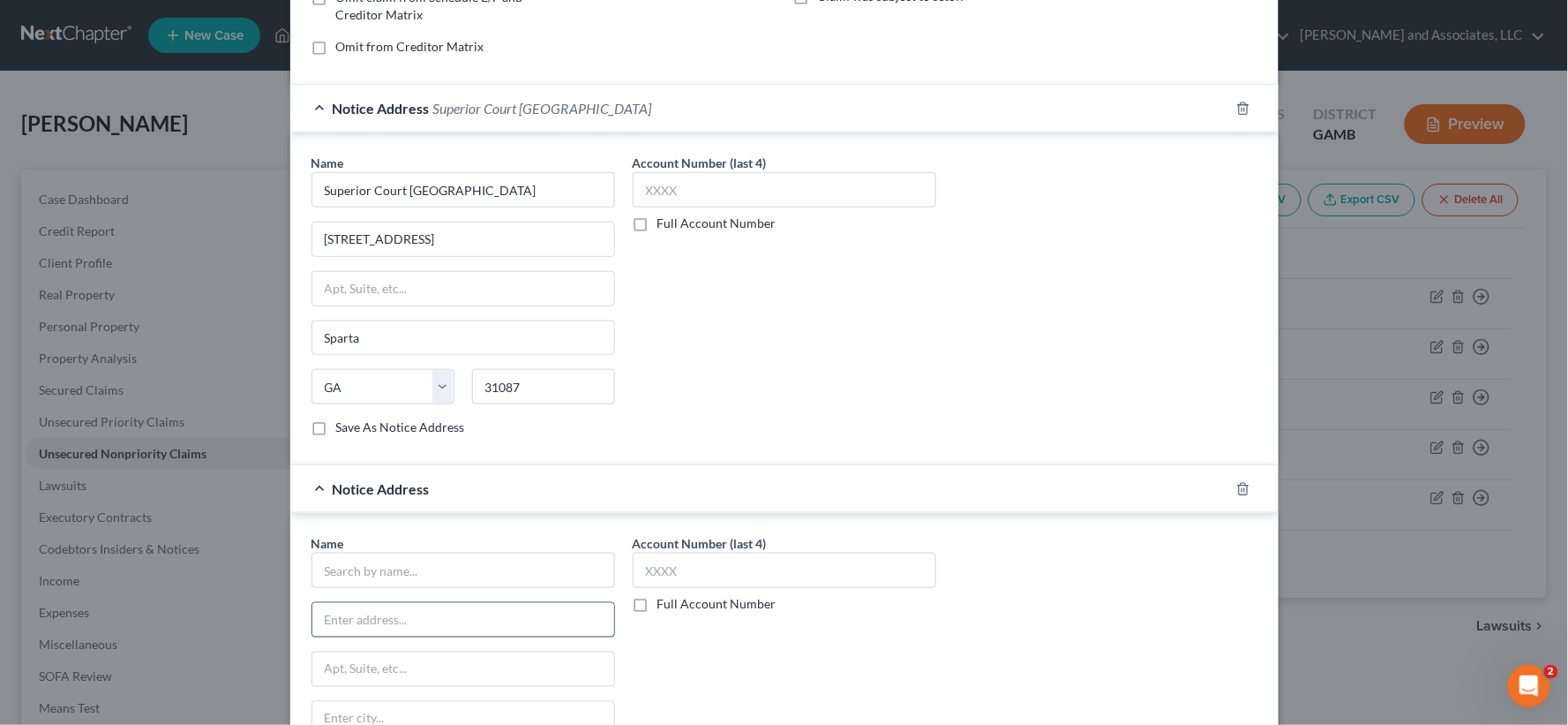
scroll to position [424, 0]
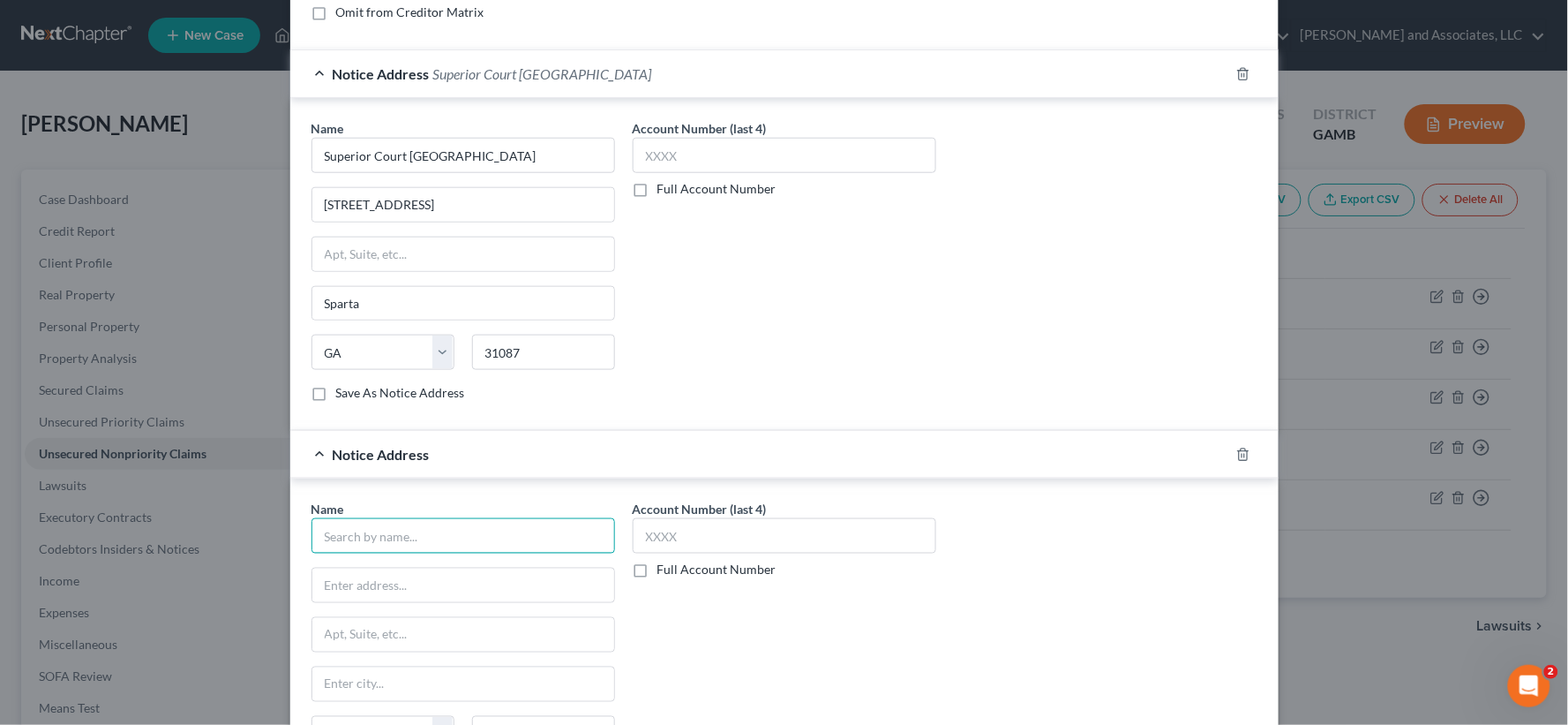
click at [431, 546] on input "text" at bounding box center [463, 536] width 303 height 35
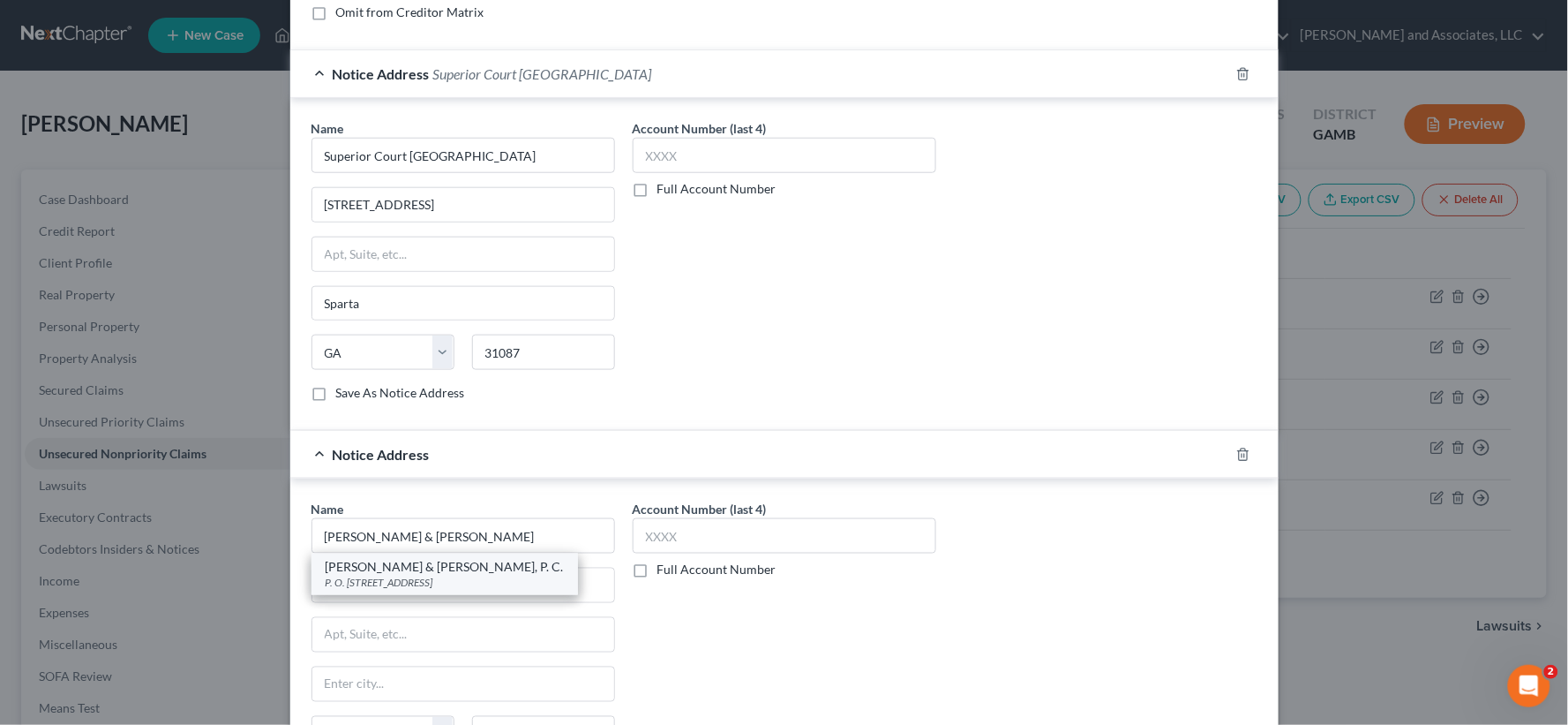
click at [436, 579] on div "P. O. [STREET_ADDRESS]" at bounding box center [445, 583] width 239 height 15
type input "[PERSON_NAME] & [PERSON_NAME], P. C."
type input "P. O. Box 1715"
type input "[GEOGRAPHIC_DATA]"
select select "0"
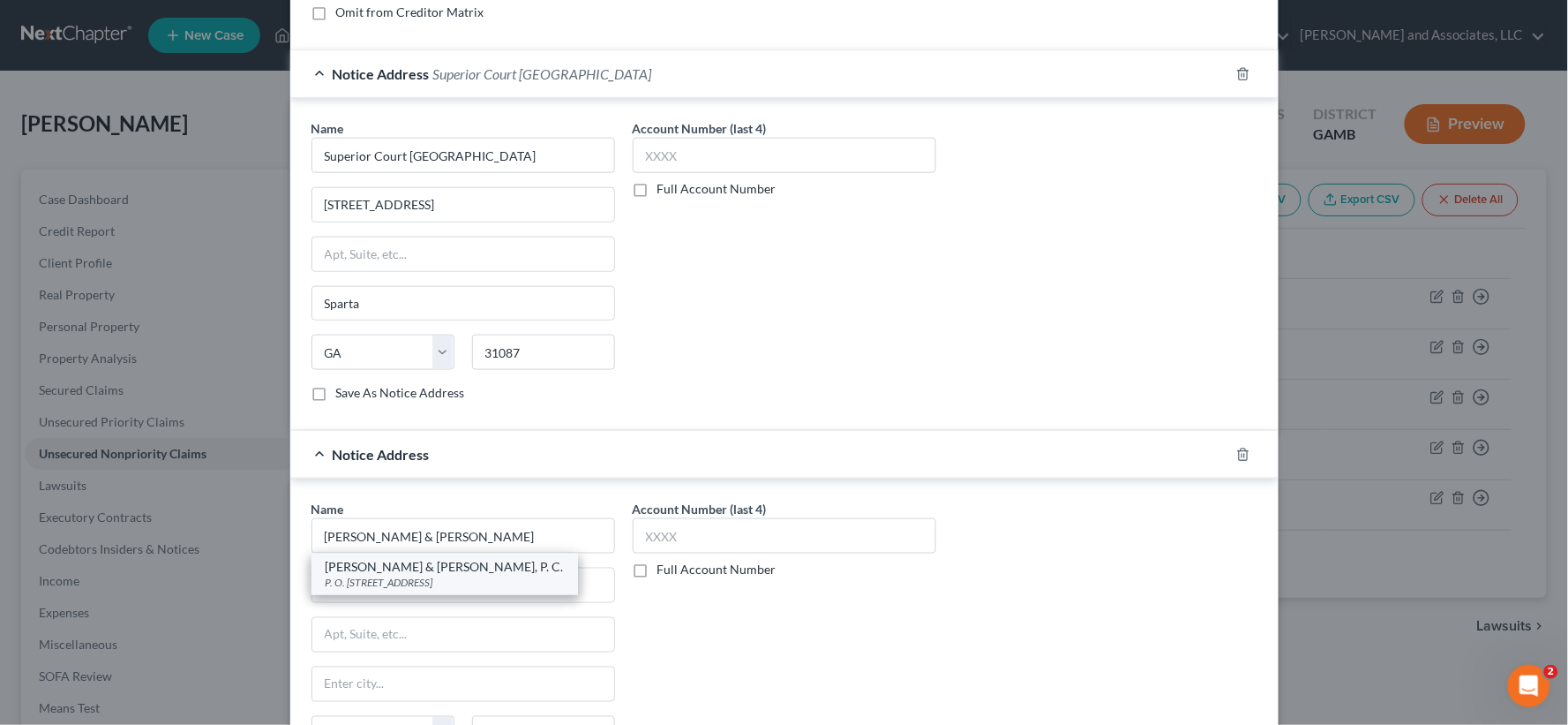
type input "35201"
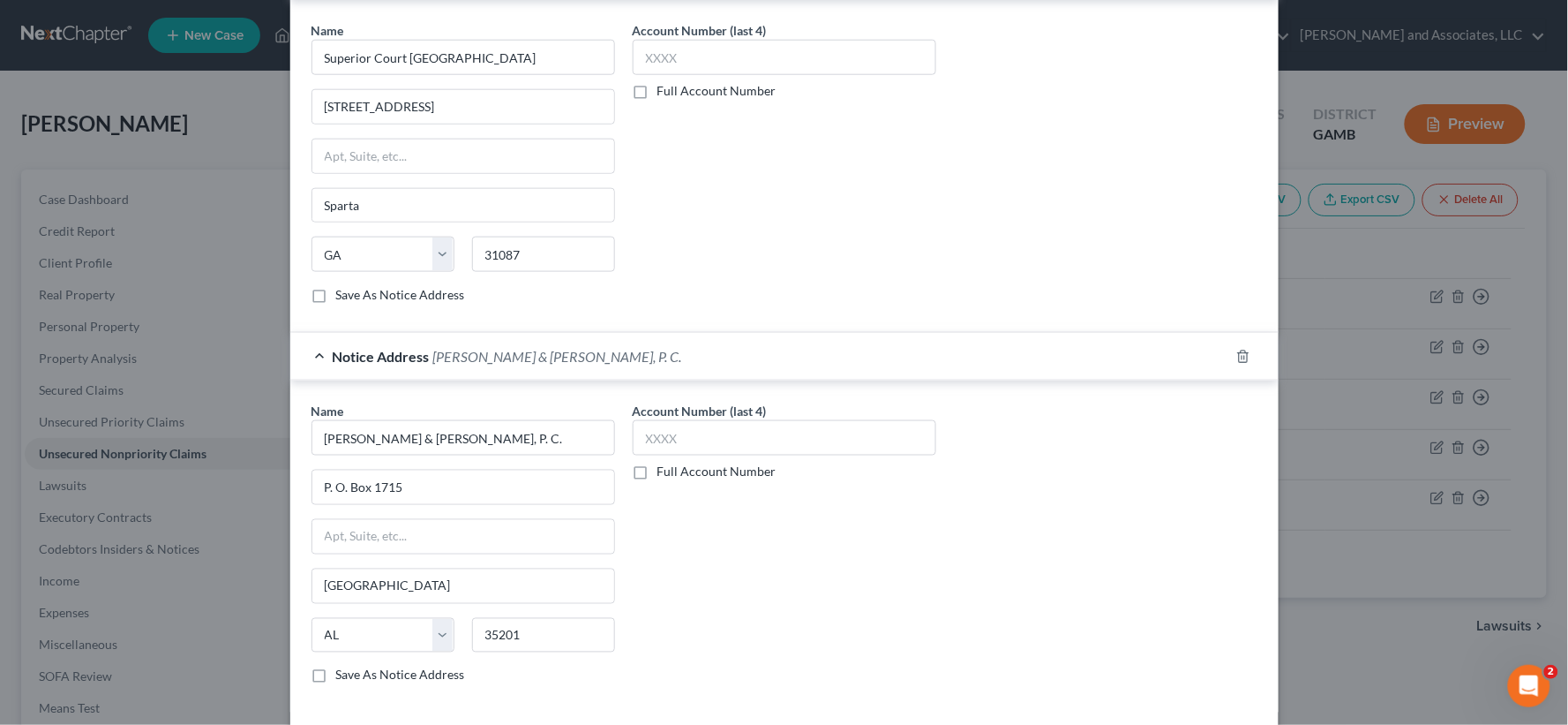
scroll to position [609, 0]
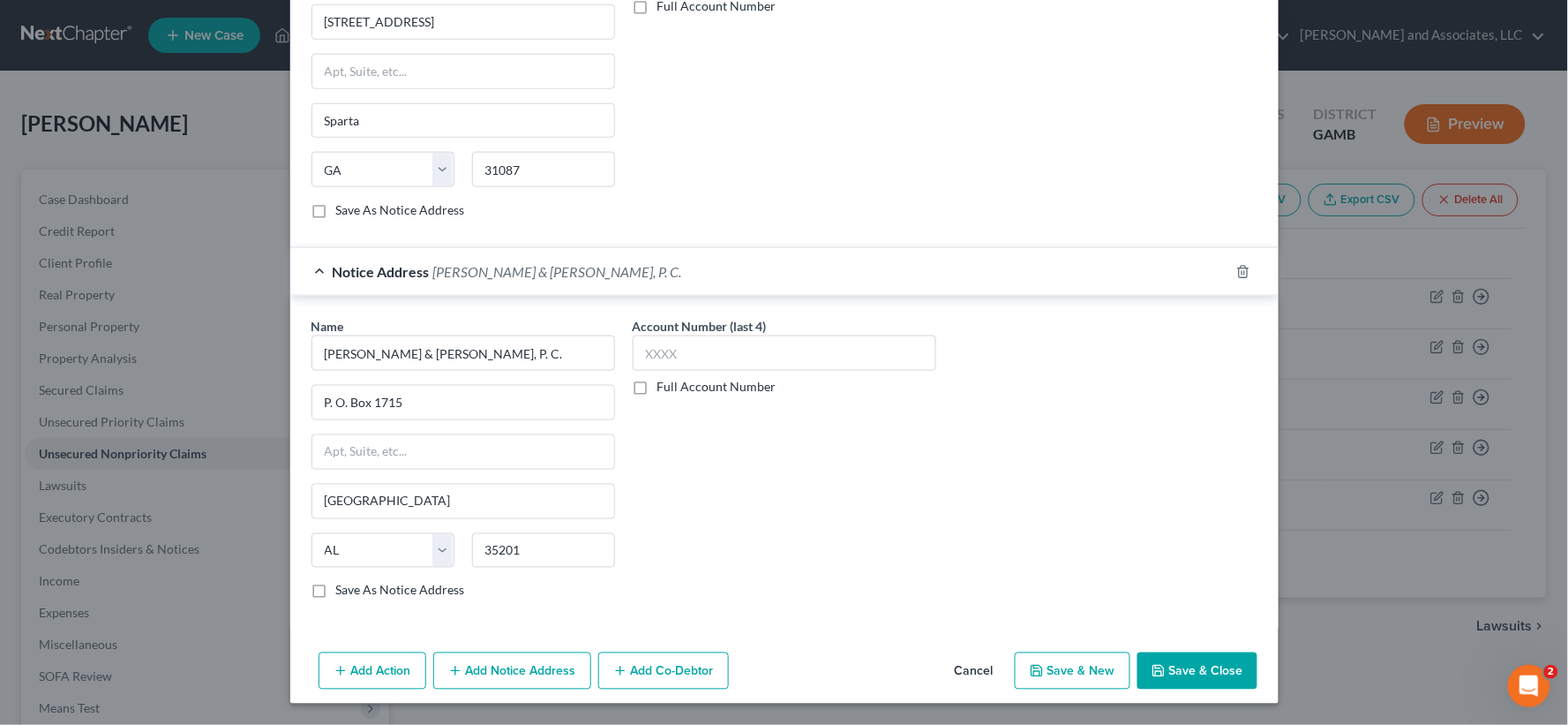
click at [337, 592] on label "Save As Notice Address" at bounding box center [401, 591] width 129 height 18
click at [343, 592] on input "Save As Notice Address" at bounding box center [349, 588] width 11 height 11
checkbox input "true"
click at [1068, 675] on button "Save & New" at bounding box center [1073, 671] width 116 height 37
checkbox input "false"
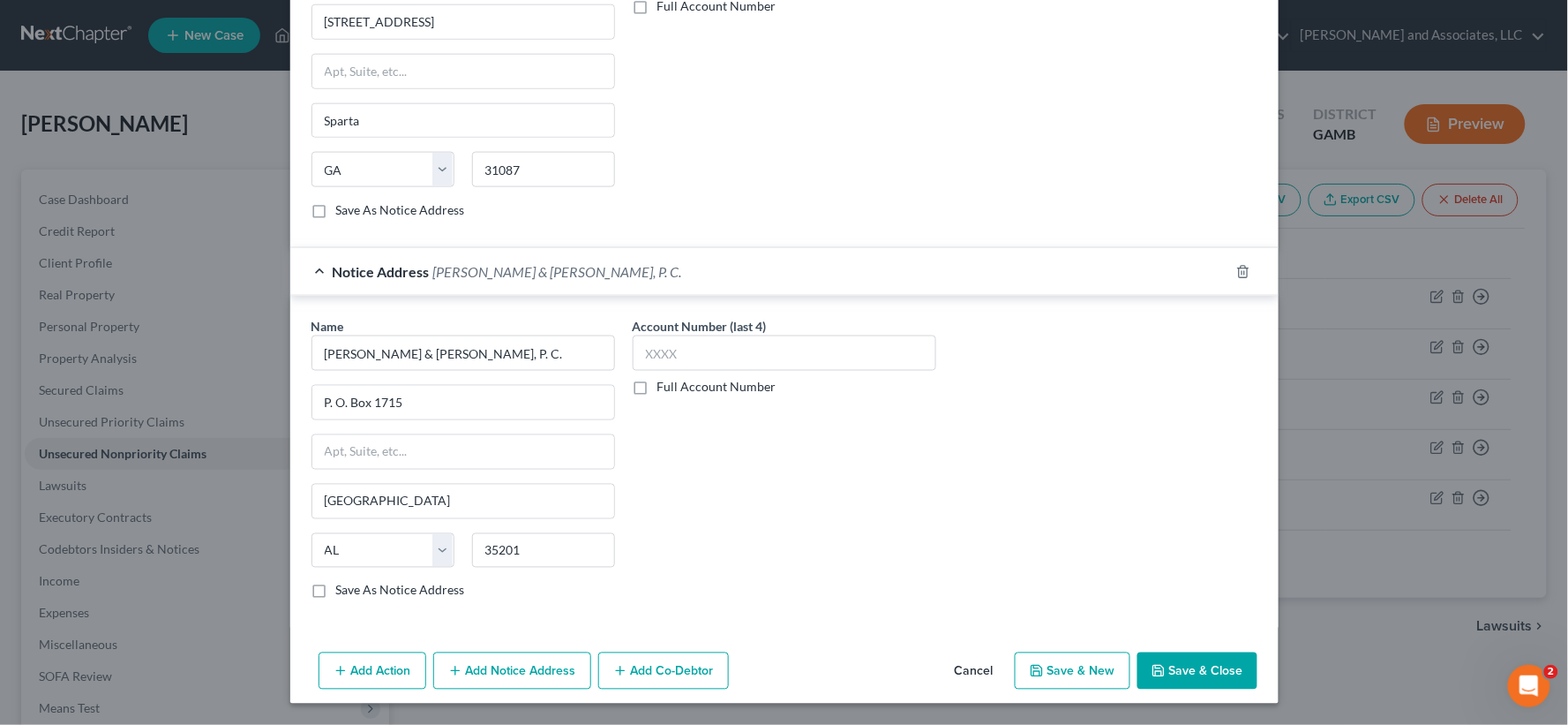
checkbox input "false"
select select "0"
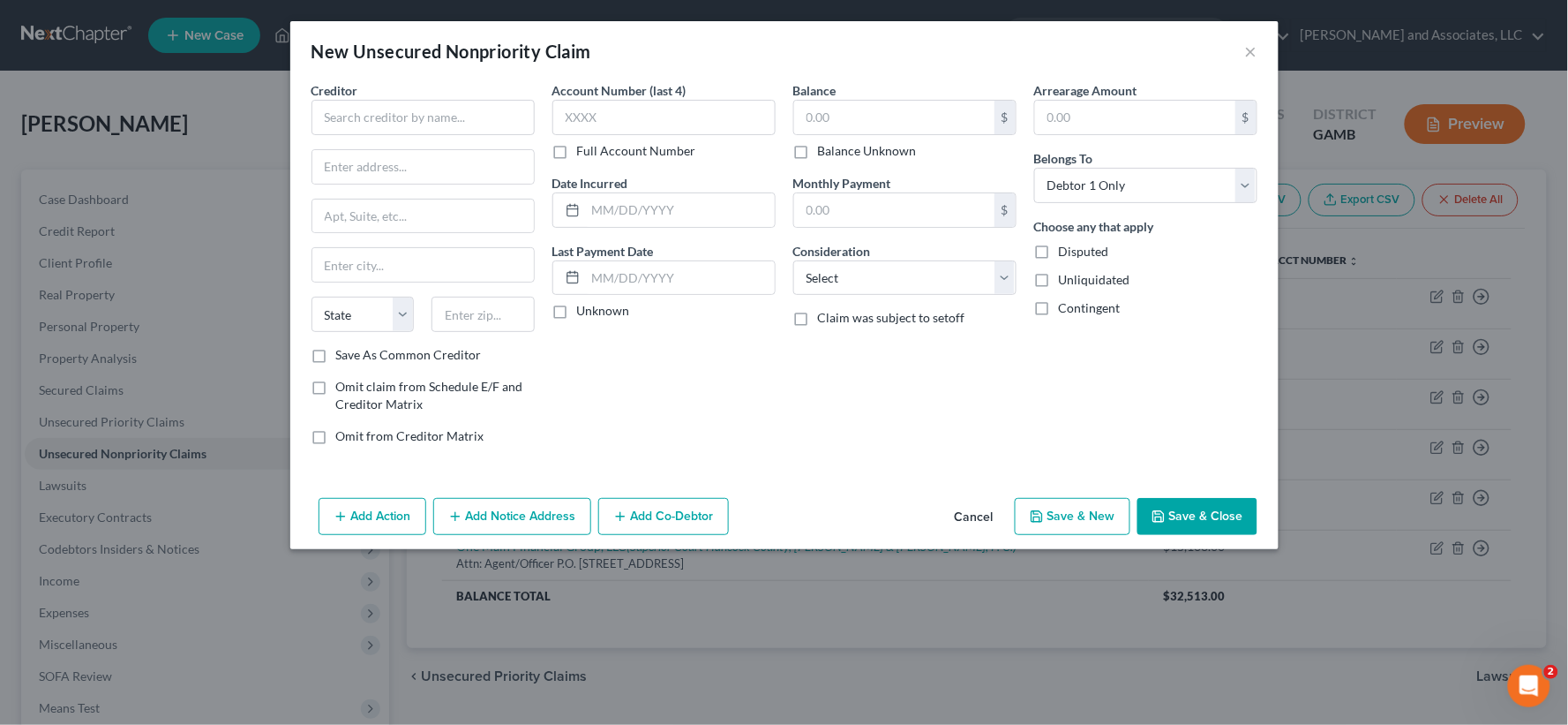
click at [1194, 515] on button "Save & Close" at bounding box center [1197, 516] width 120 height 37
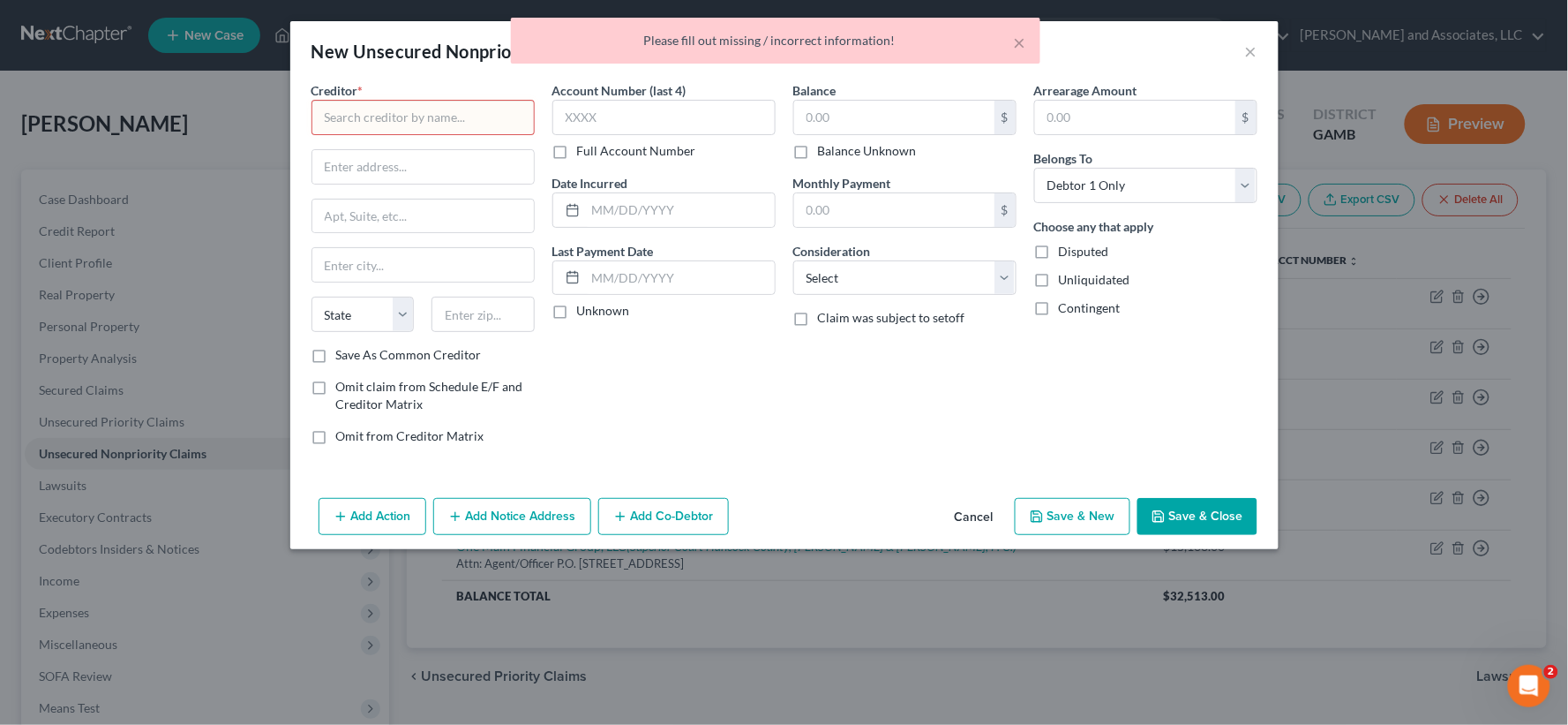
click at [979, 510] on button "Cancel" at bounding box center [974, 517] width 68 height 35
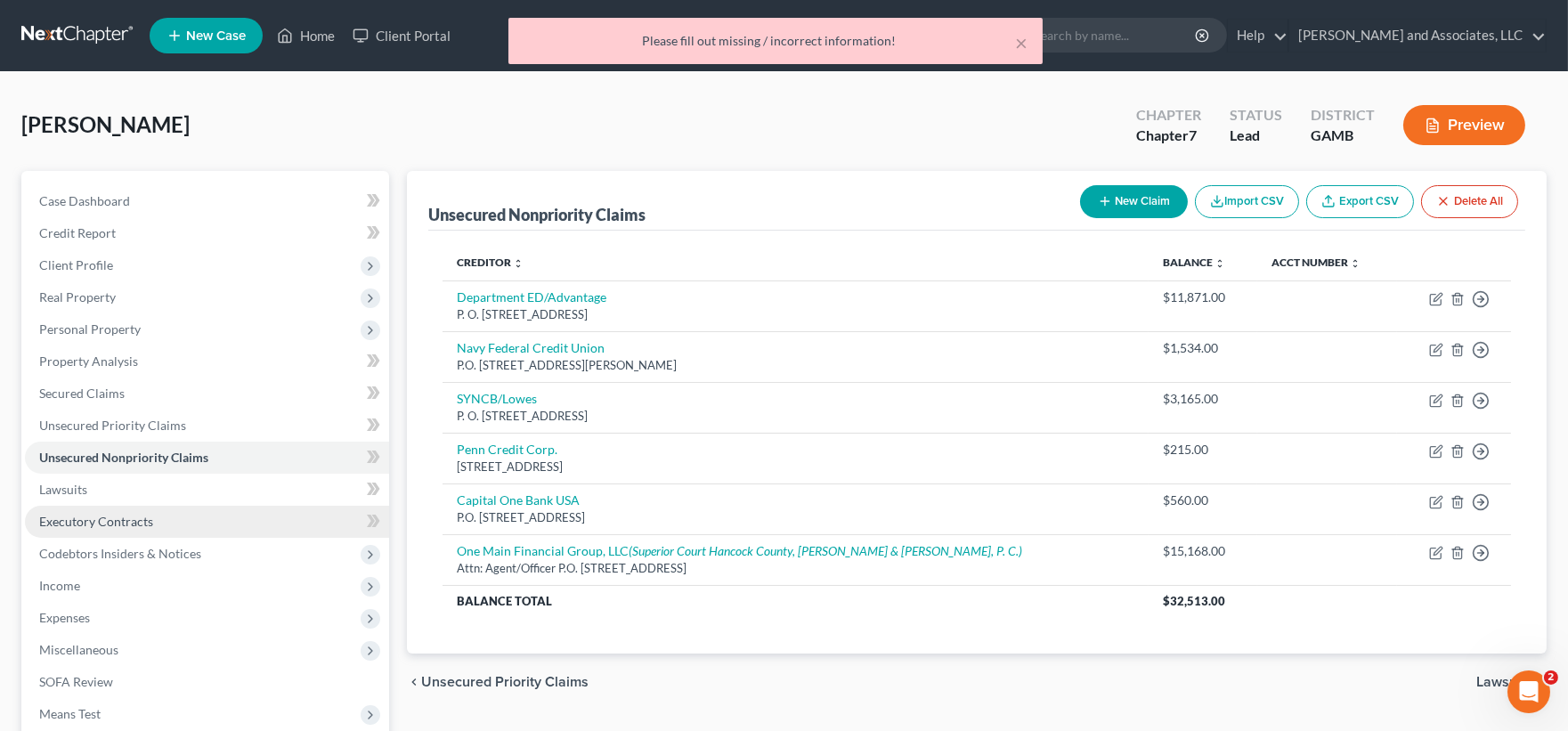
click at [129, 514] on span "Executory Contracts" at bounding box center [96, 522] width 114 height 15
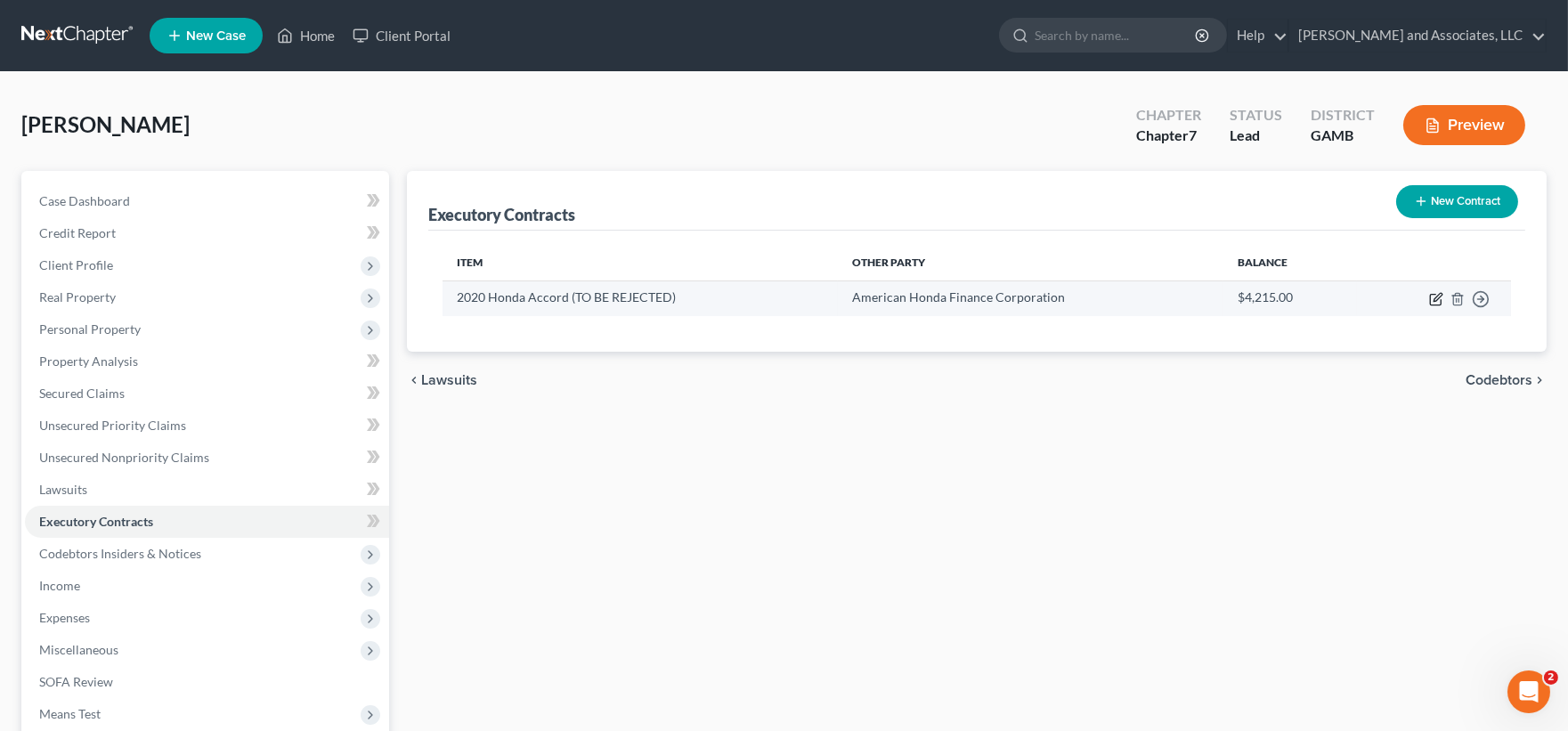
click at [1439, 297] on icon "button" at bounding box center [1437, 296] width 8 height 8
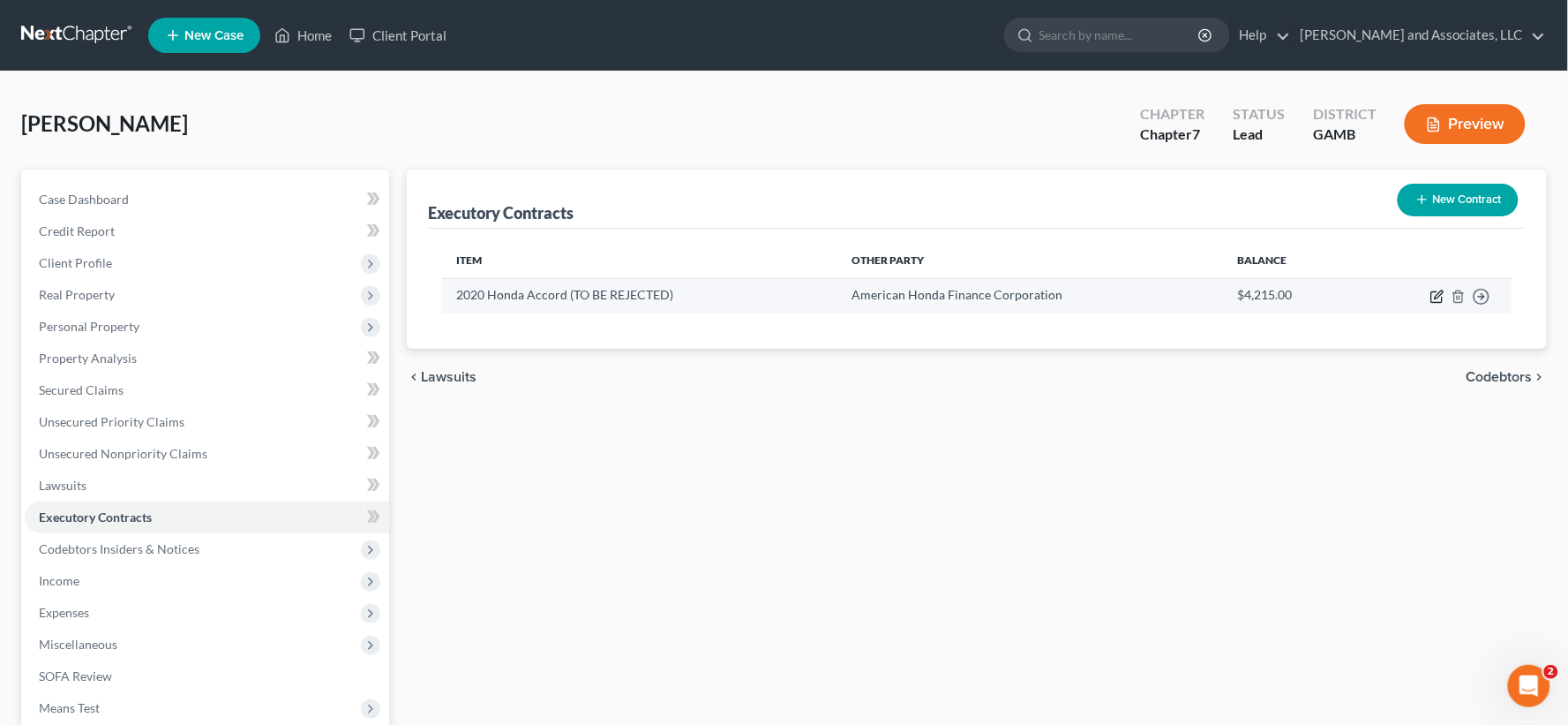
select select "3"
select select "45"
select select "0"
select select "1"
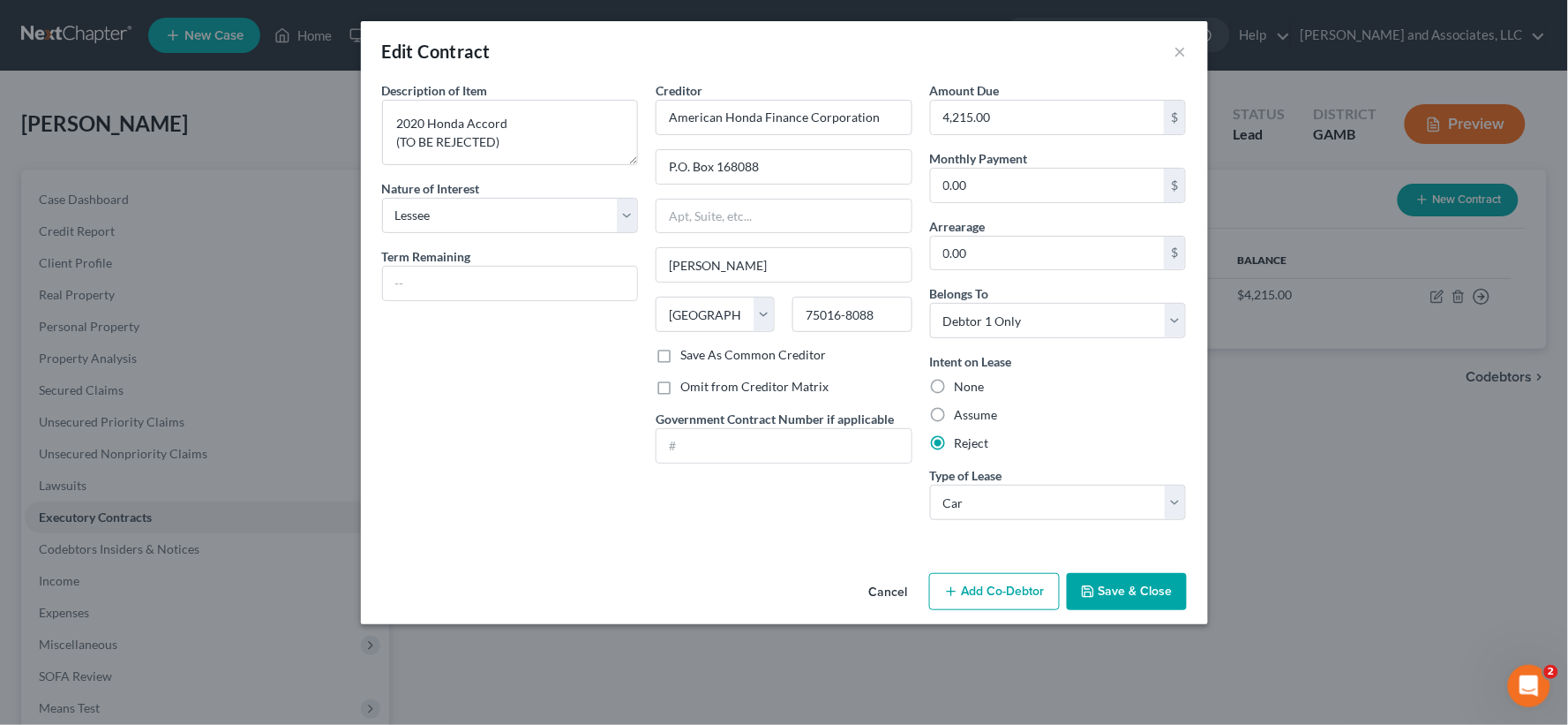
click at [1126, 598] on button "Save & Close" at bounding box center [1127, 591] width 120 height 37
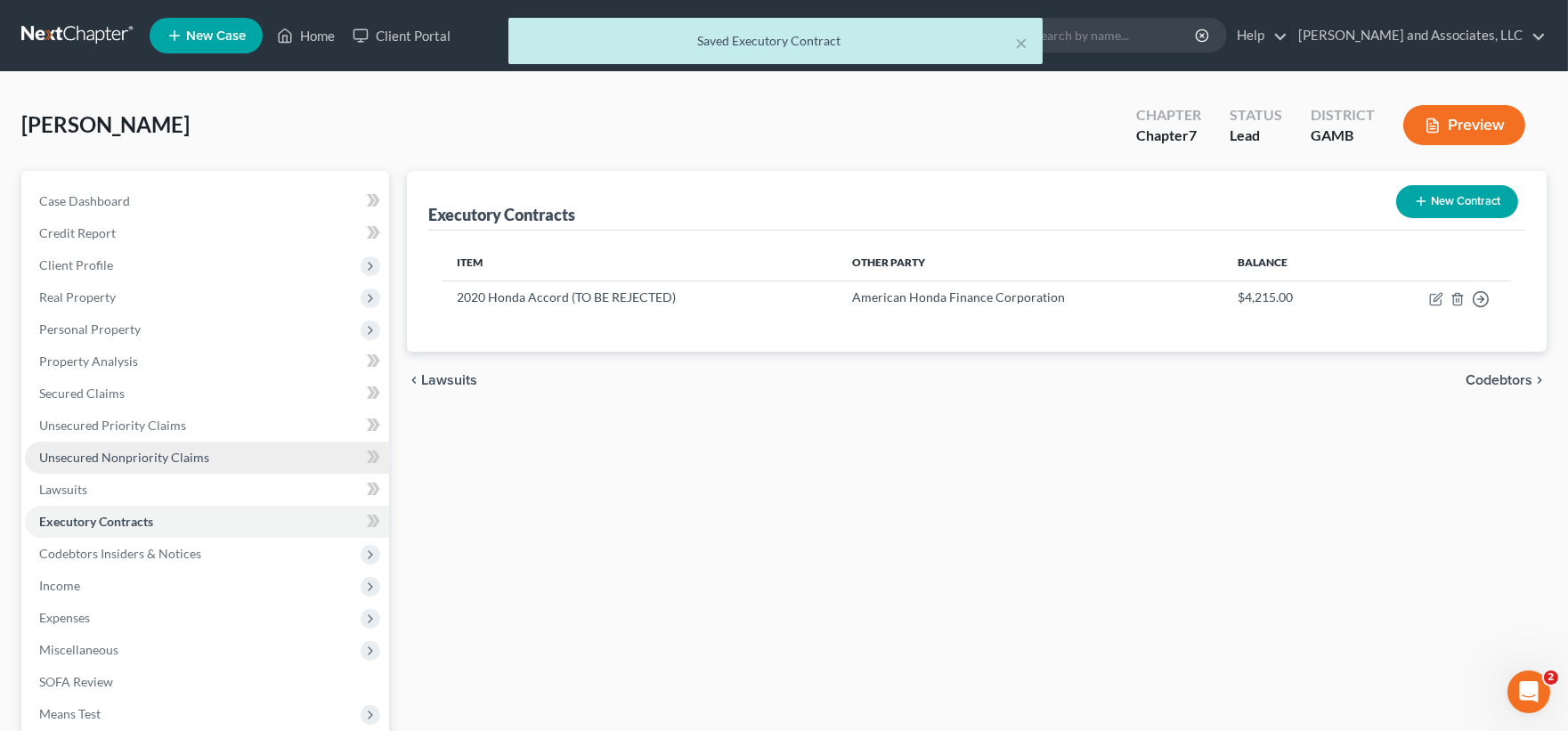
click at [77, 459] on span "Unsecured Nonpriority Claims" at bounding box center [124, 458] width 170 height 15
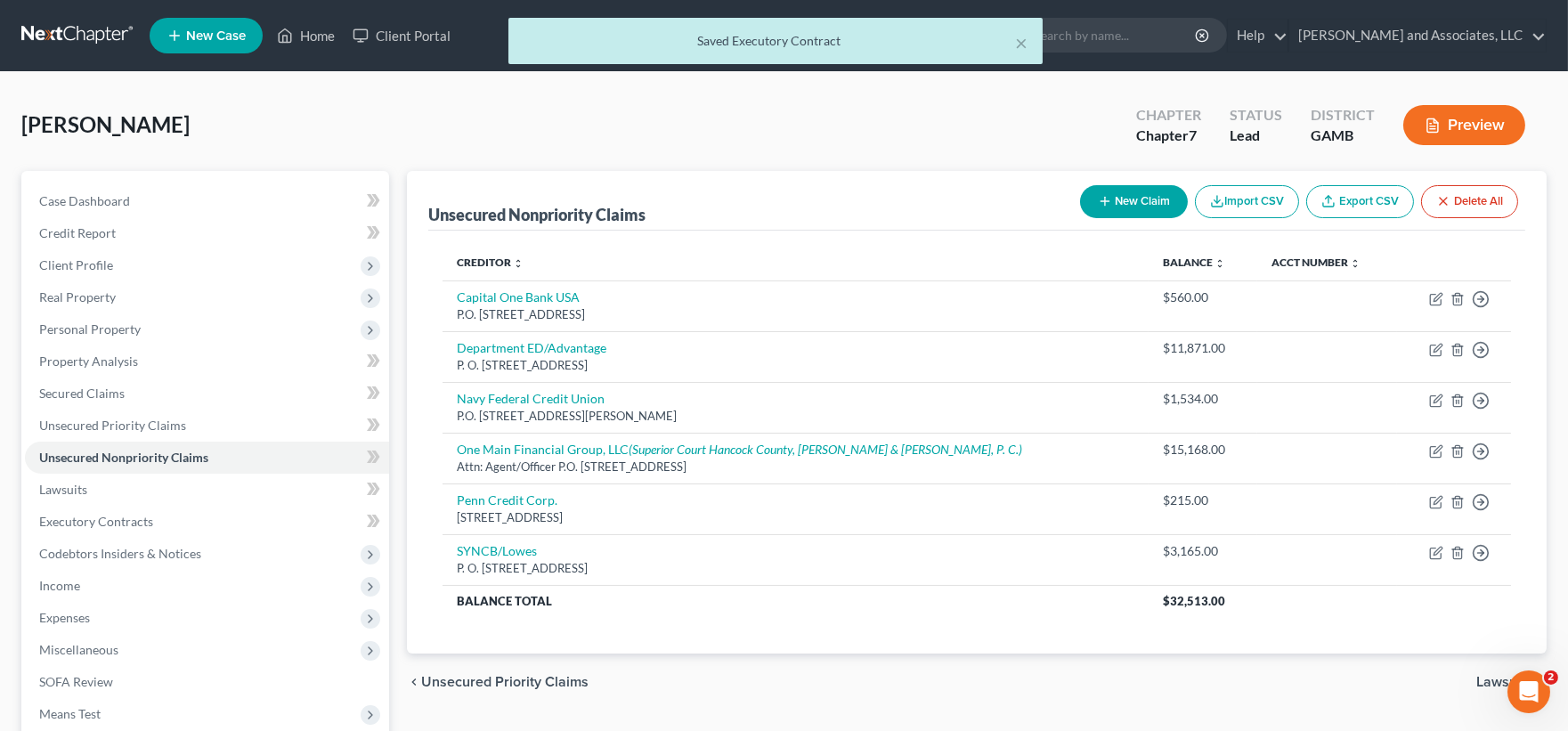
click at [1116, 204] on button "New Claim" at bounding box center [1134, 201] width 107 height 33
select select "0"
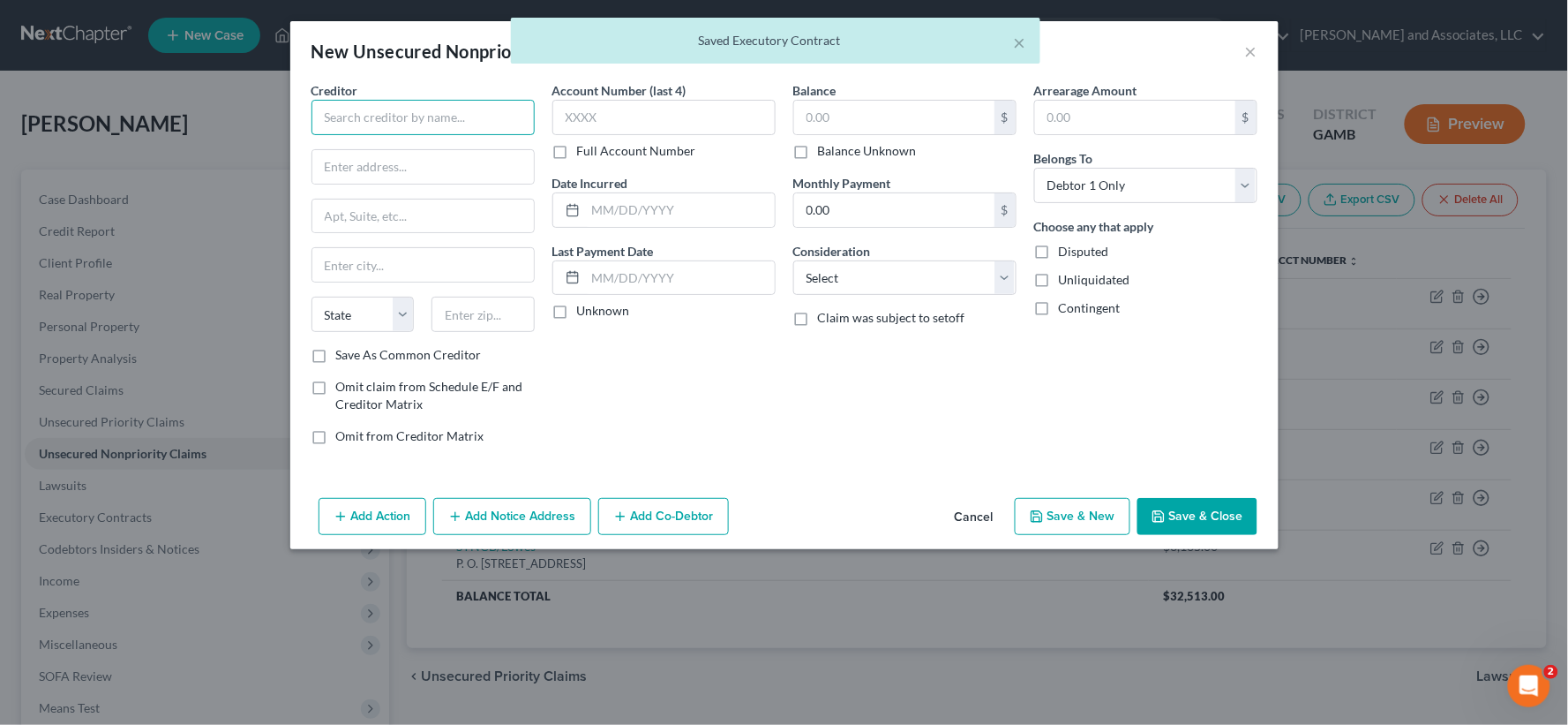
click at [457, 101] on input "text" at bounding box center [423, 117] width 223 height 35
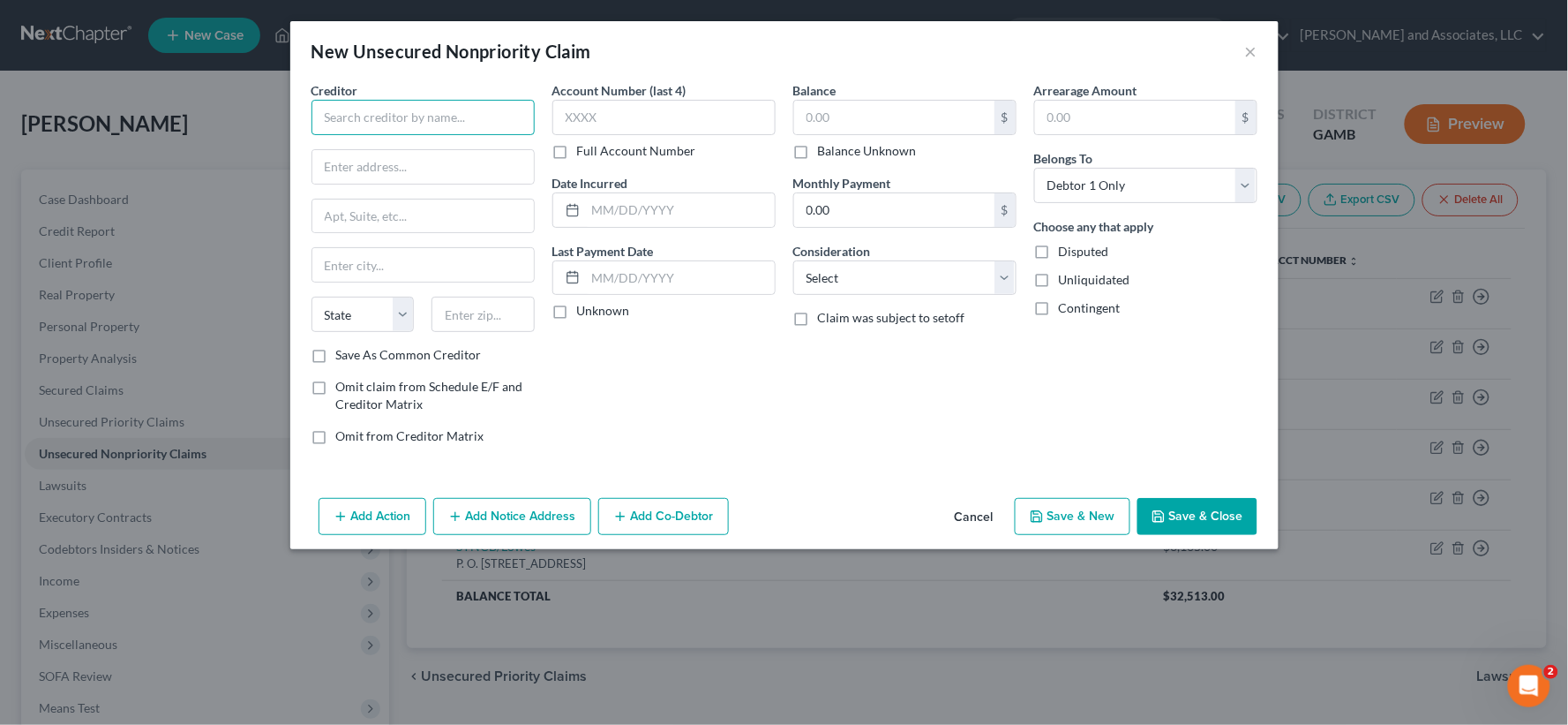
type input "c"
type input "Credit Collection Services Corporation"
type input "[STREET_ADDRESS]"
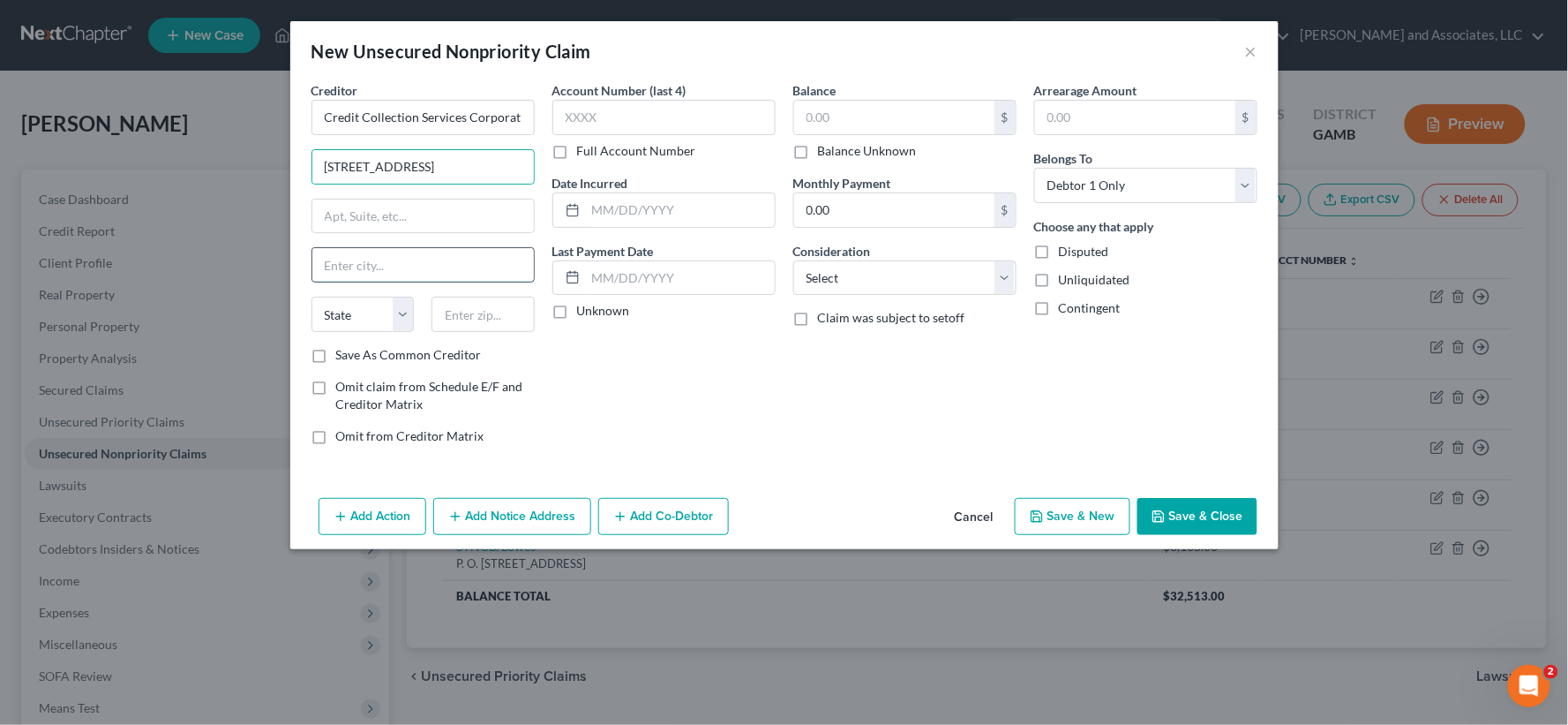
click at [367, 264] on input "text" at bounding box center [423, 265] width 222 height 33
type input "[PERSON_NAME]"
click at [384, 327] on select "State [US_STATE] AK AR AZ CA CO CT DE DC [GEOGRAPHIC_DATA] [GEOGRAPHIC_DATA] GU…" at bounding box center [363, 314] width 104 height 35
select select "22"
click at [312, 297] on select "State [US_STATE] AK AR AZ CA CO CT DE DC [GEOGRAPHIC_DATA] [GEOGRAPHIC_DATA] GU…" at bounding box center [363, 314] width 104 height 35
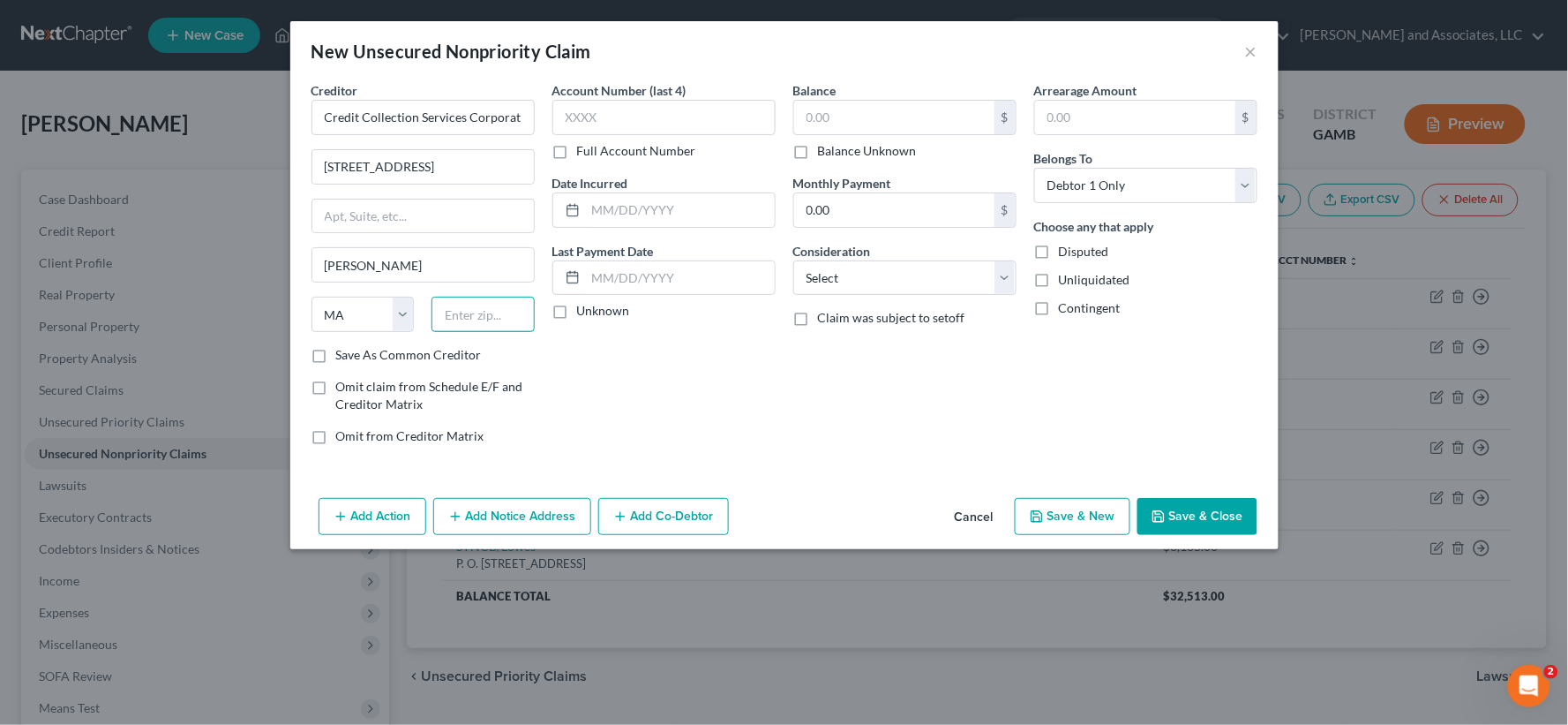
click at [466, 322] on input "text" at bounding box center [483, 314] width 104 height 35
click at [466, 312] on input "text" at bounding box center [483, 314] width 104 height 35
type input "02062-2679"
click at [337, 353] on label "Save As Common Creditor" at bounding box center [409, 355] width 145 height 18
click at [343, 353] on input "Save As Common Creditor" at bounding box center [349, 352] width 11 height 11
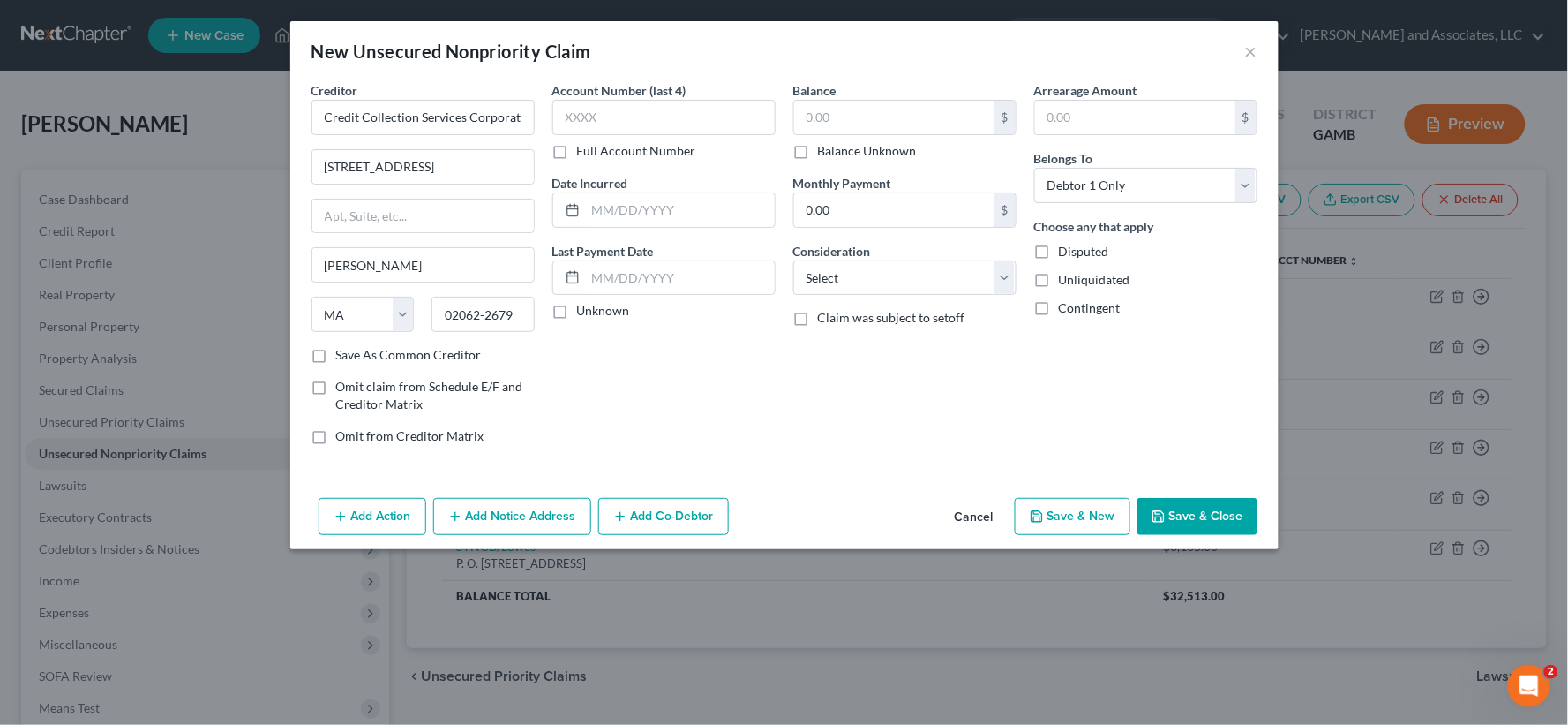
checkbox input "true"
click at [892, 105] on input "text" at bounding box center [894, 117] width 201 height 33
type input "333.00"
click at [646, 219] on input "text" at bounding box center [680, 209] width 189 height 33
type input "[DATE]"
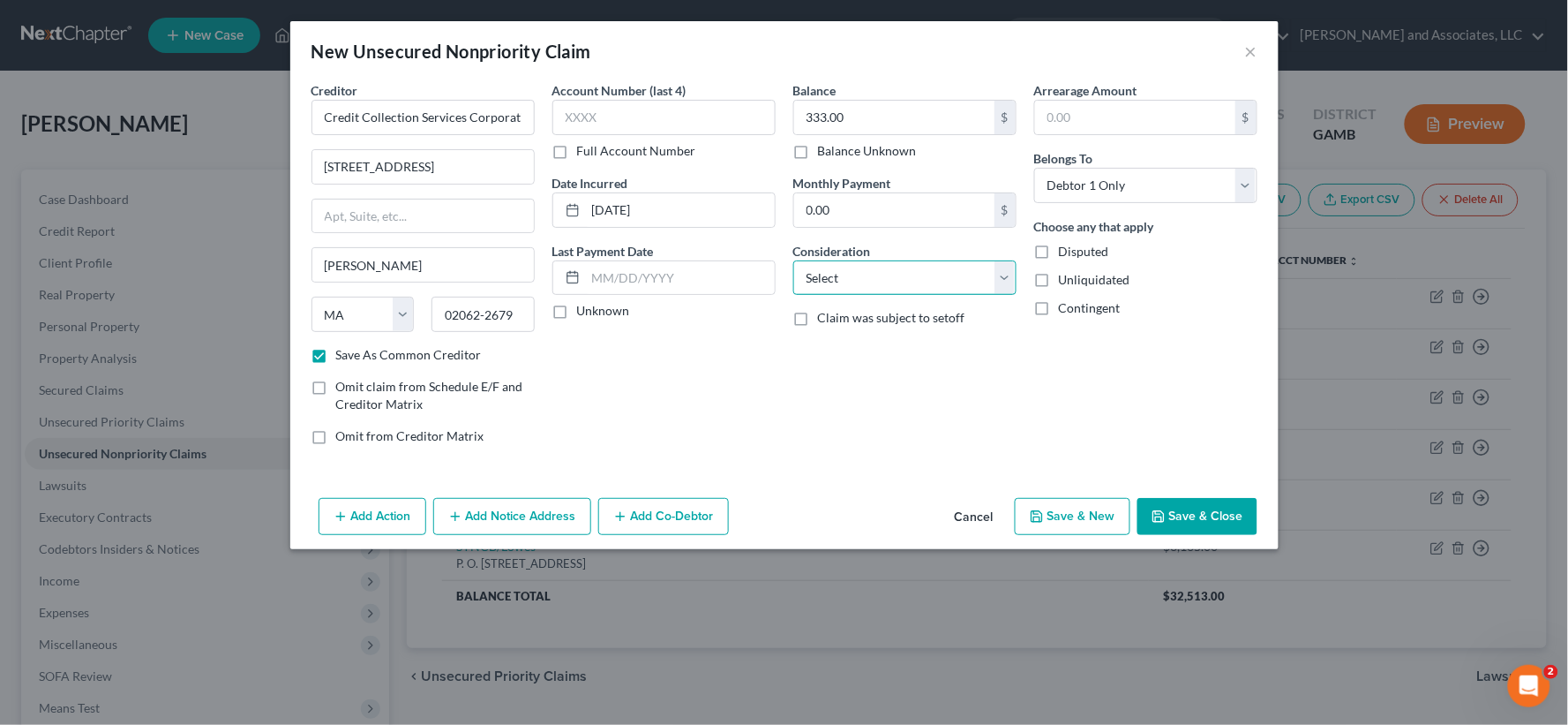
click at [900, 277] on select "Select Cable / Satellite Services Collection Agency Credit Card Debt Debt Couns…" at bounding box center [904, 278] width 223 height 35
select select "14"
click at [793, 261] on select "Select Cable / Satellite Services Collection Agency Credit Card Debt Debt Couns…" at bounding box center [904, 278] width 223 height 35
click at [854, 344] on input "text" at bounding box center [904, 344] width 222 height 33
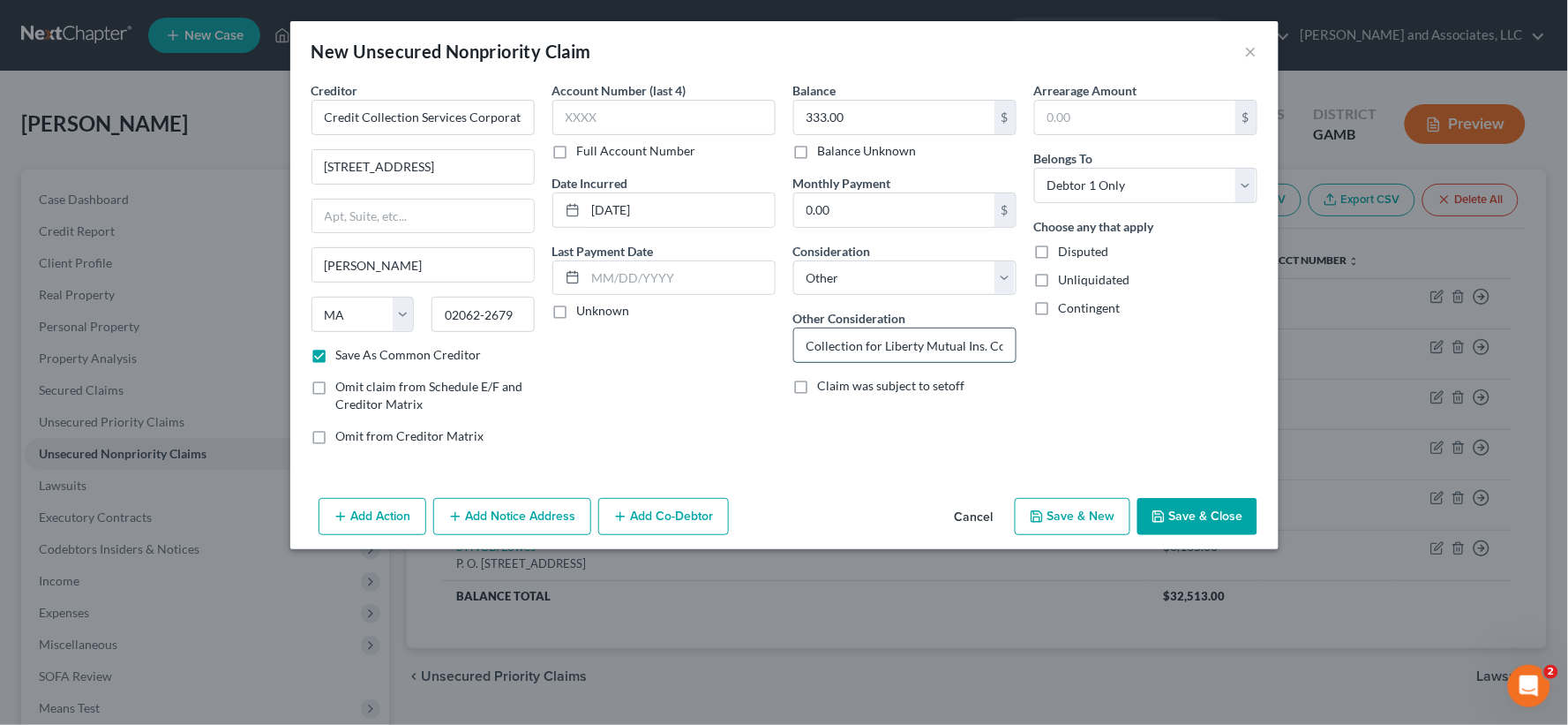
scroll to position [0, 1]
type input "Collection for Liberty Mutual Ins. Co."
click at [1059, 283] on label "Unliquidated" at bounding box center [1094, 280] width 71 height 18
click at [1066, 283] on input "Unliquidated" at bounding box center [1072, 277] width 11 height 11
checkbox input "true"
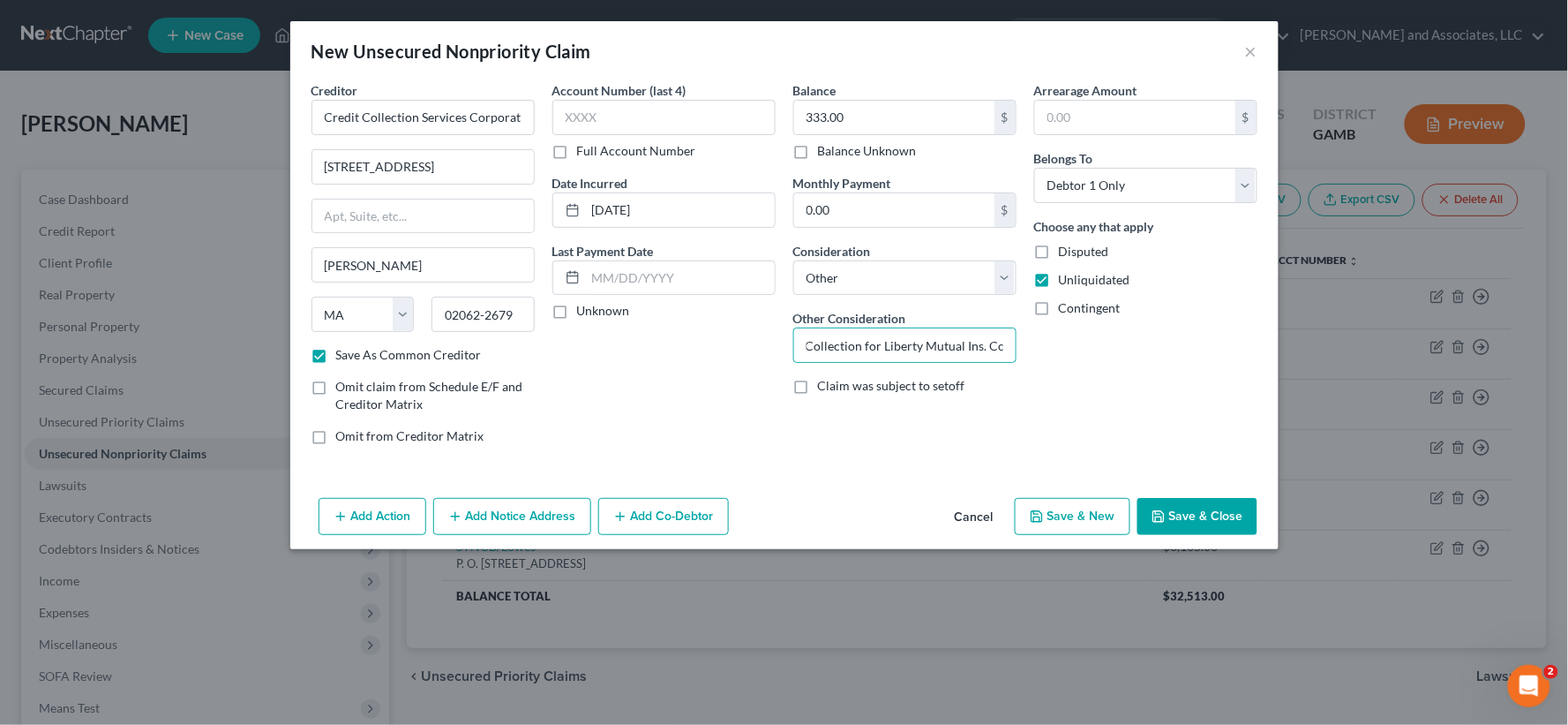
scroll to position [0, 0]
drag, startPoint x: 1053, startPoint y: 519, endPoint x: 1043, endPoint y: 507, distance: 15.6
click at [1043, 507] on button "Save & New" at bounding box center [1073, 516] width 116 height 37
checkbox input "false"
select select "0"
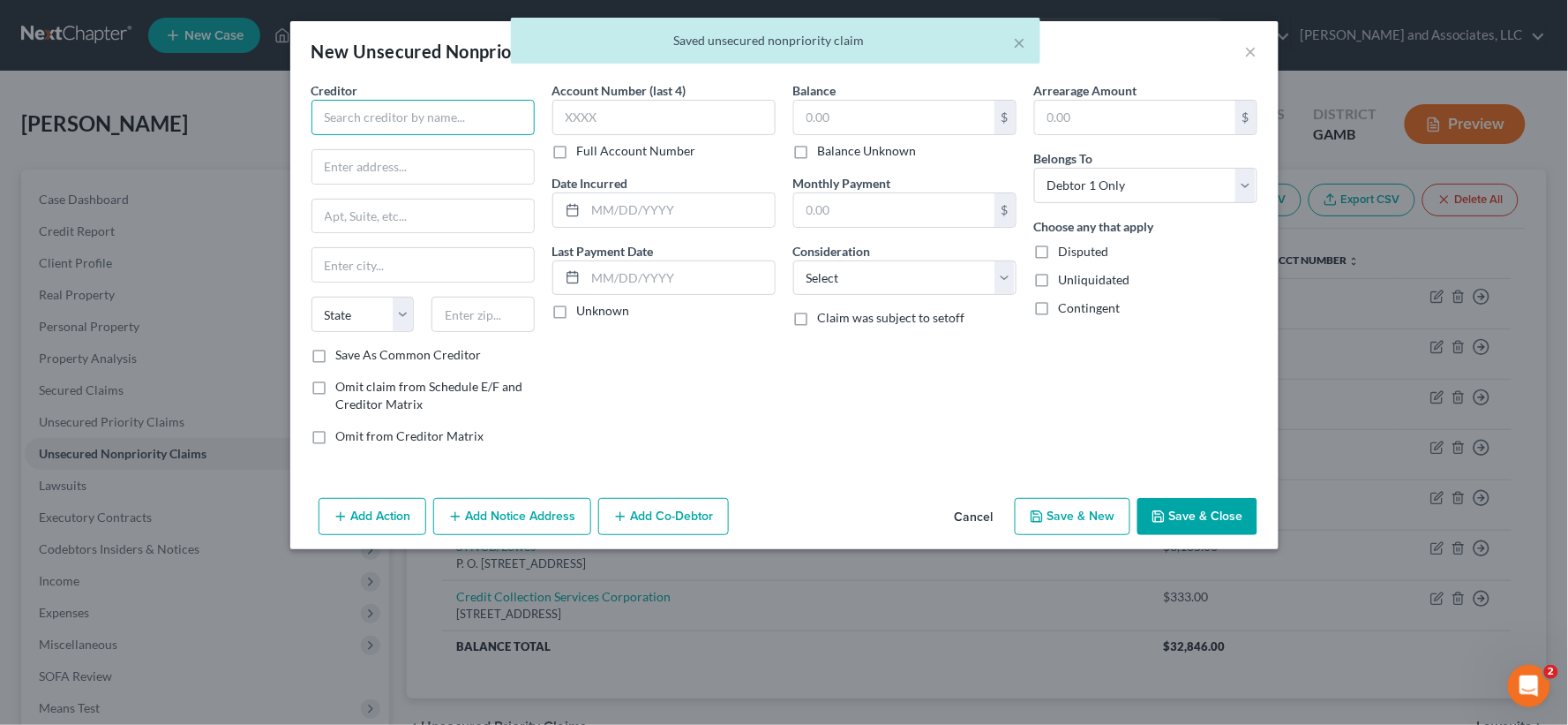
click at [434, 116] on input "text" at bounding box center [423, 117] width 223 height 35
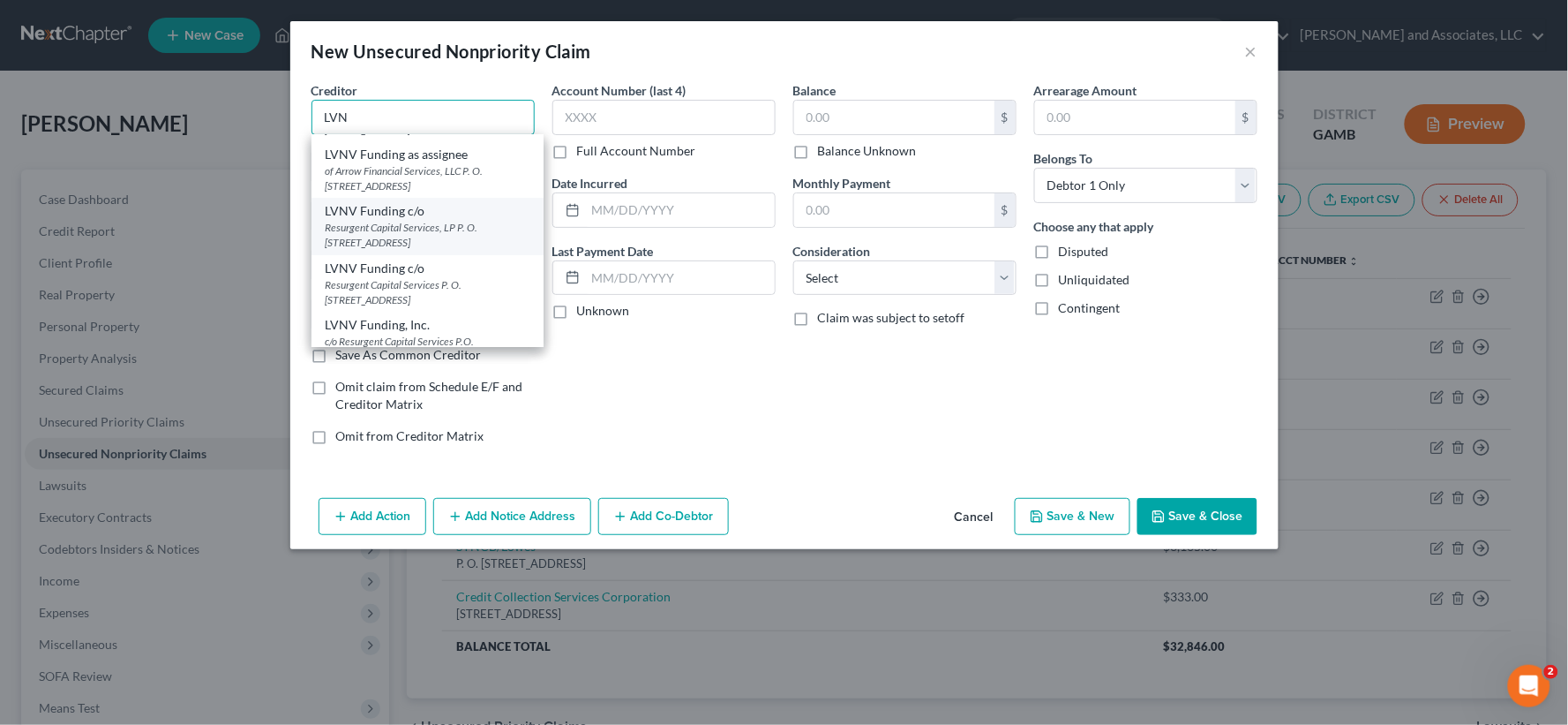
scroll to position [98, 0]
click at [398, 231] on div "Resurgent Capital Services P. O. [STREET_ADDRESS]" at bounding box center [428, 245] width 203 height 30
type input "LVNV Funding c/o"
type input "Resurgent Capital Services"
type input "P. O. Box 1269"
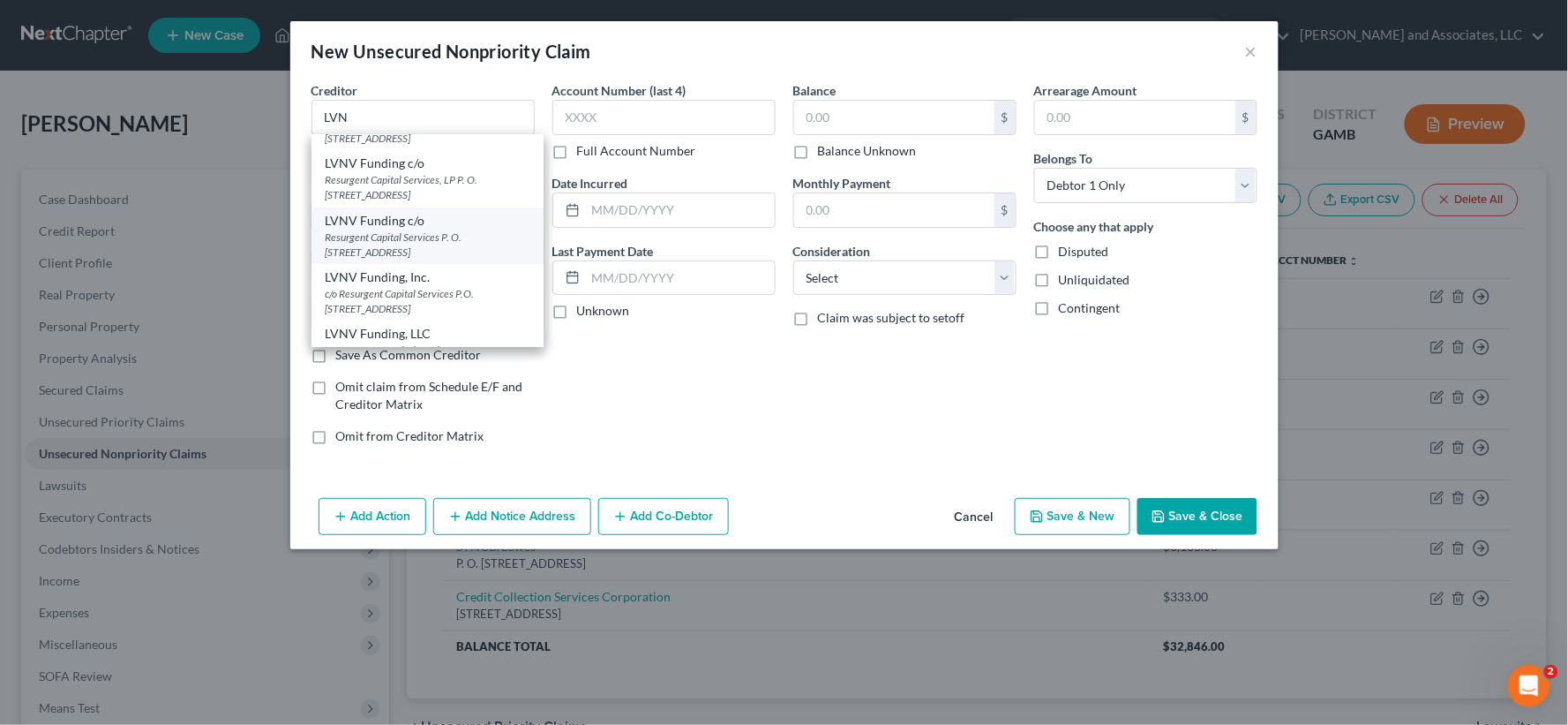
type input "[GEOGRAPHIC_DATA]"
select select "42"
type input "29602"
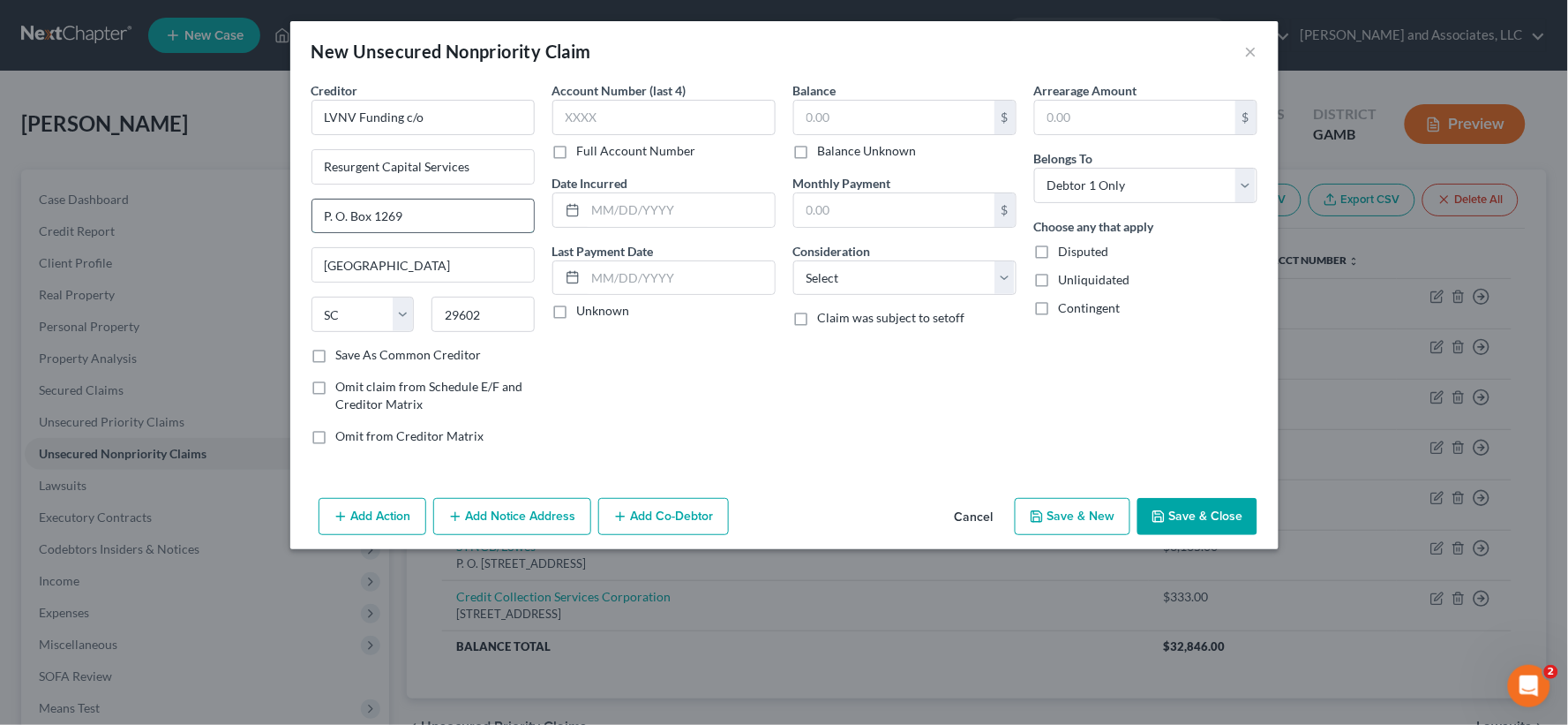
click at [412, 218] on input "P. O. Box 1269" at bounding box center [423, 216] width 222 height 33
type input "P. O. Box 10587"
drag, startPoint x: 732, startPoint y: 378, endPoint x: 716, endPoint y: 376, distance: 16.1
click at [732, 378] on div "Account Number (last 4) Full Account Number Date Incurred Last Payment Date Unk…" at bounding box center [664, 269] width 241 height 378
click at [508, 318] on input "29602" at bounding box center [483, 314] width 104 height 35
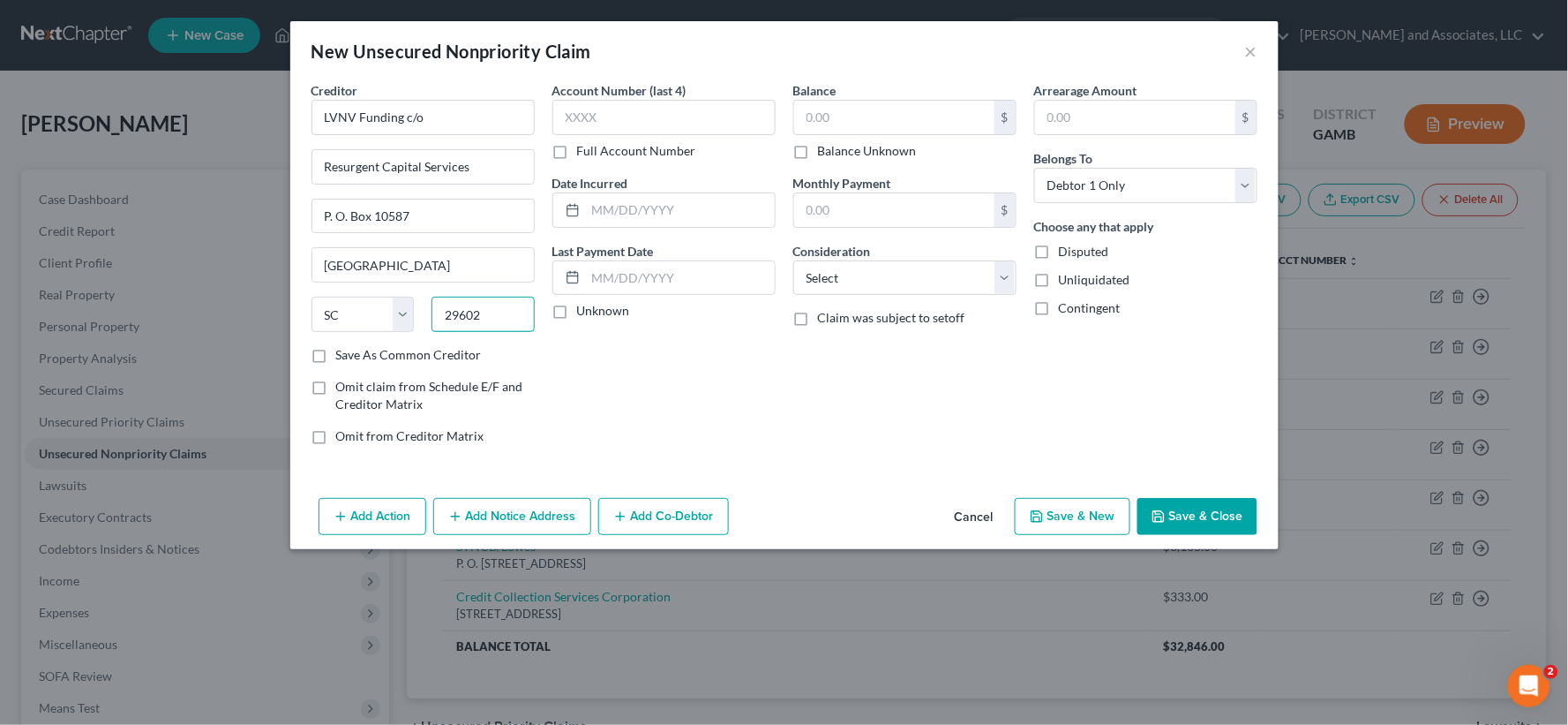
click at [508, 318] on input "29602" at bounding box center [483, 314] width 104 height 35
type input "29603-0587"
click at [337, 358] on label "Save As Common Creditor" at bounding box center [409, 355] width 145 height 18
click at [343, 358] on input "Save As Common Creditor" at bounding box center [349, 352] width 11 height 11
checkbox input "true"
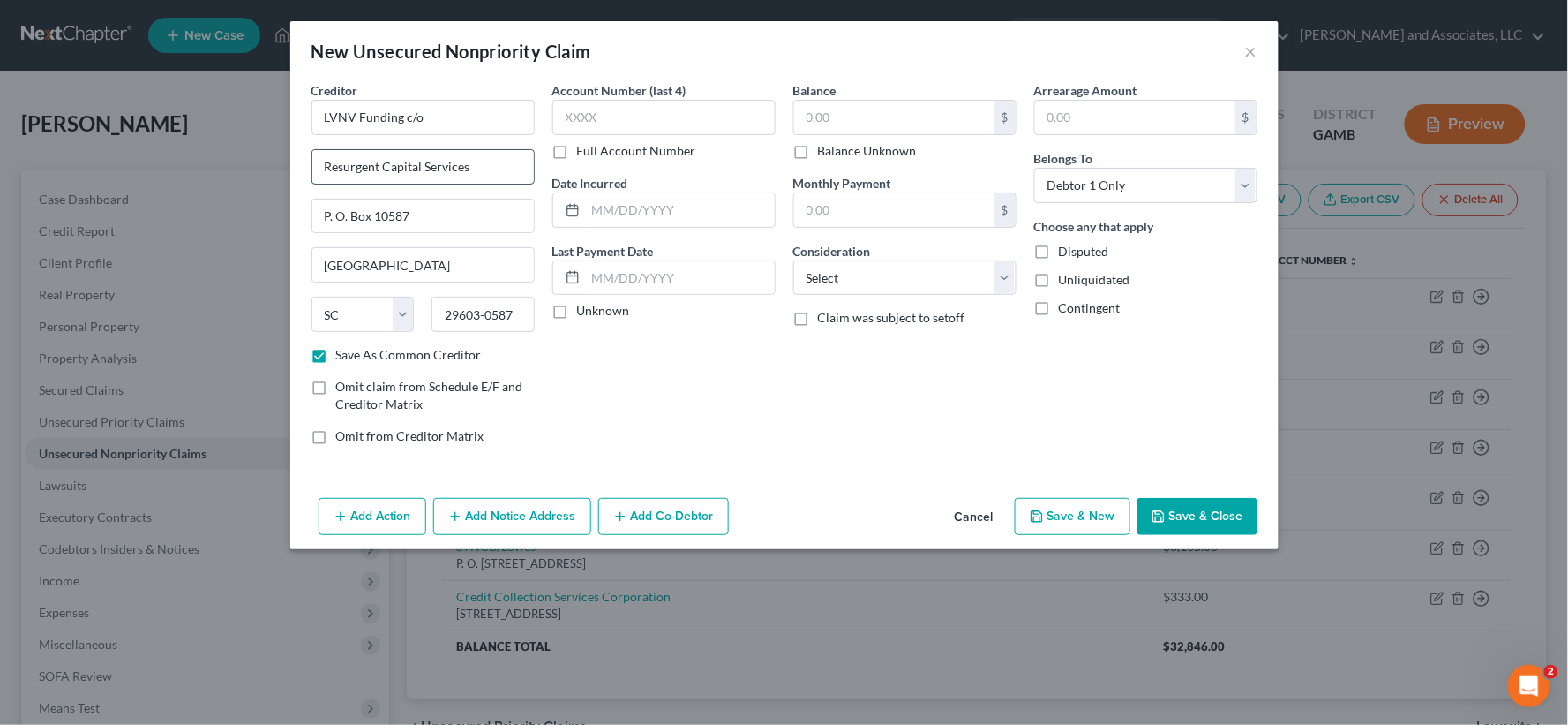
click at [327, 166] on input "Resurgent Capital Services" at bounding box center [423, 167] width 222 height 33
type input "c/o Resurgent Capital Services"
click at [463, 101] on input "LVNV Funding c/o" at bounding box center [423, 117] width 223 height 35
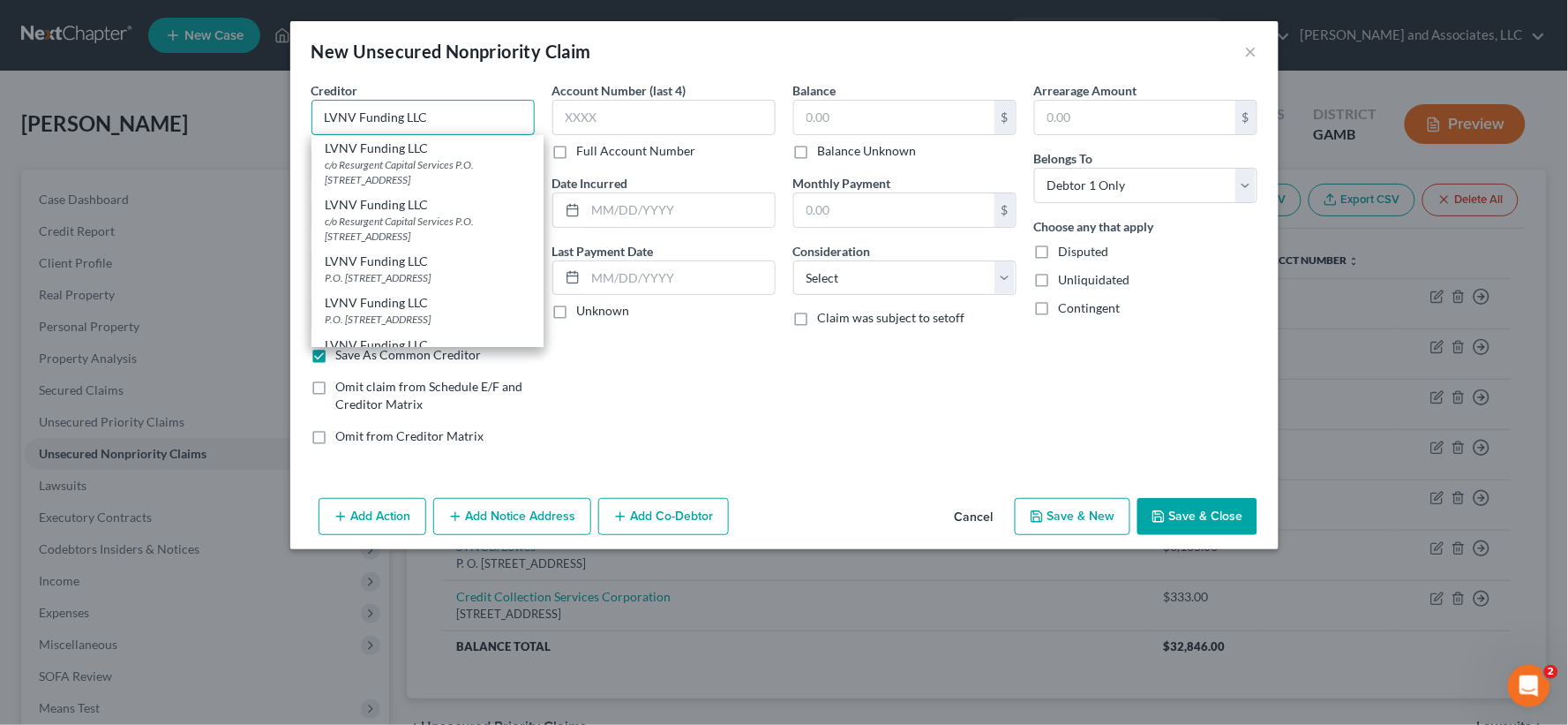
type input "LVNV Funding LLC"
click at [743, 401] on div "Account Number (last 4) Full Account Number Date Incurred Last Payment Date Unk…" at bounding box center [664, 269] width 241 height 378
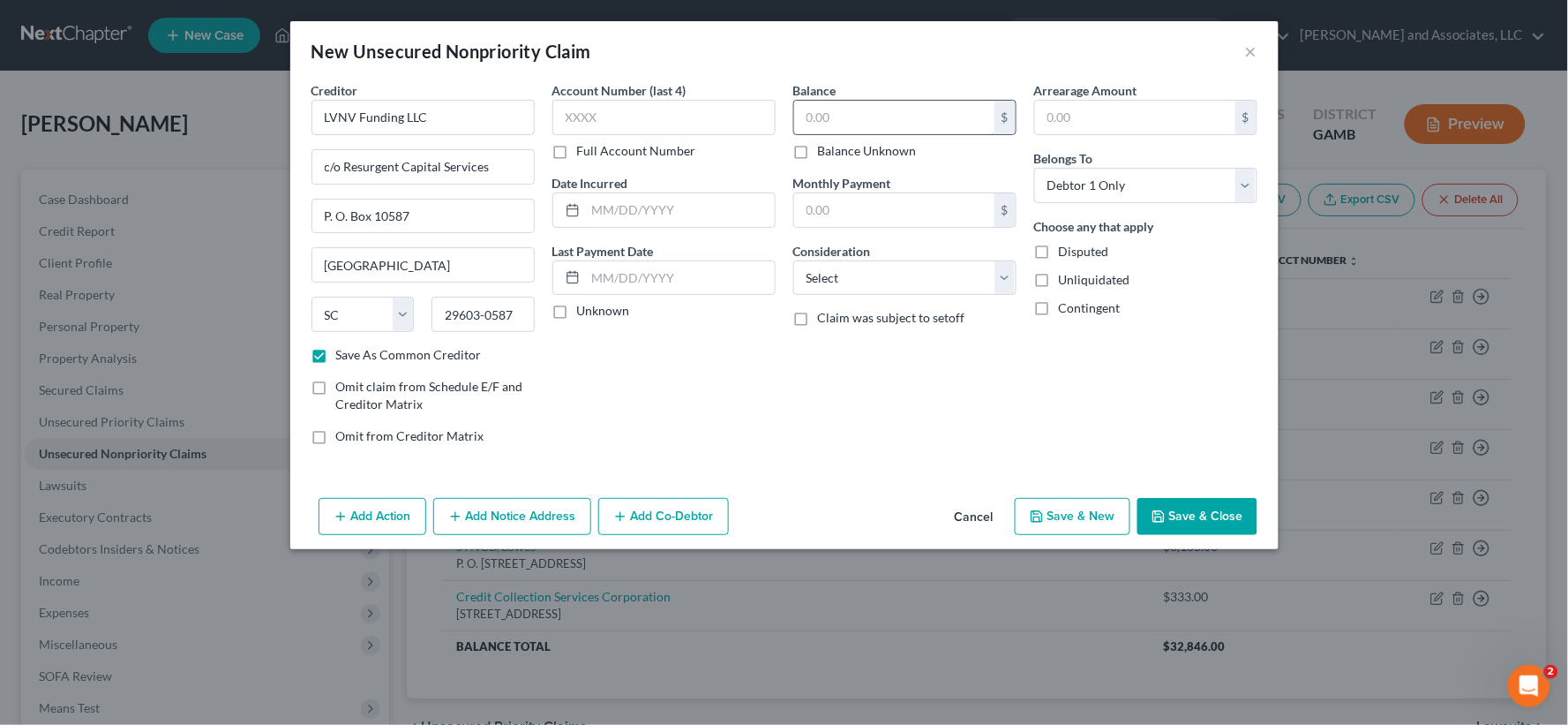
click at [815, 106] on input "text" at bounding box center [894, 117] width 201 height 33
type input "2,118.13"
click at [1059, 278] on label "Unliquidated" at bounding box center [1094, 280] width 71 height 18
click at [1066, 278] on input "Unliquidated" at bounding box center [1072, 277] width 11 height 11
checkbox input "true"
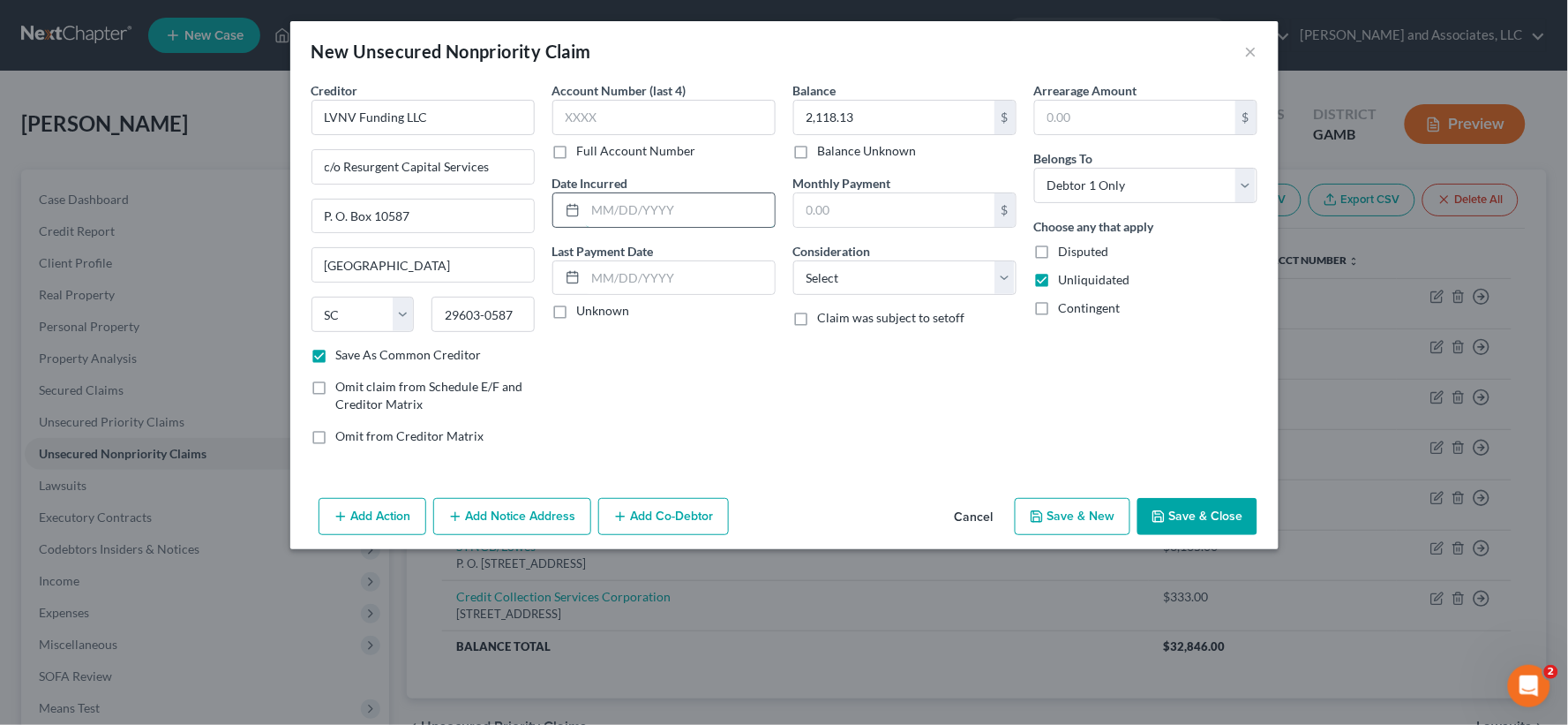
click at [645, 210] on input "text" at bounding box center [680, 209] width 189 height 33
type input "9/2022"
click at [854, 277] on select "Select Cable / Satellite Services Collection Agency Credit Card Debt Debt Couns…" at bounding box center [904, 278] width 223 height 35
select select "1"
click at [793, 261] on select "Select Cable / Satellite Services Collection Agency Credit Card Debt Debt Couns…" at bounding box center [904, 278] width 223 height 35
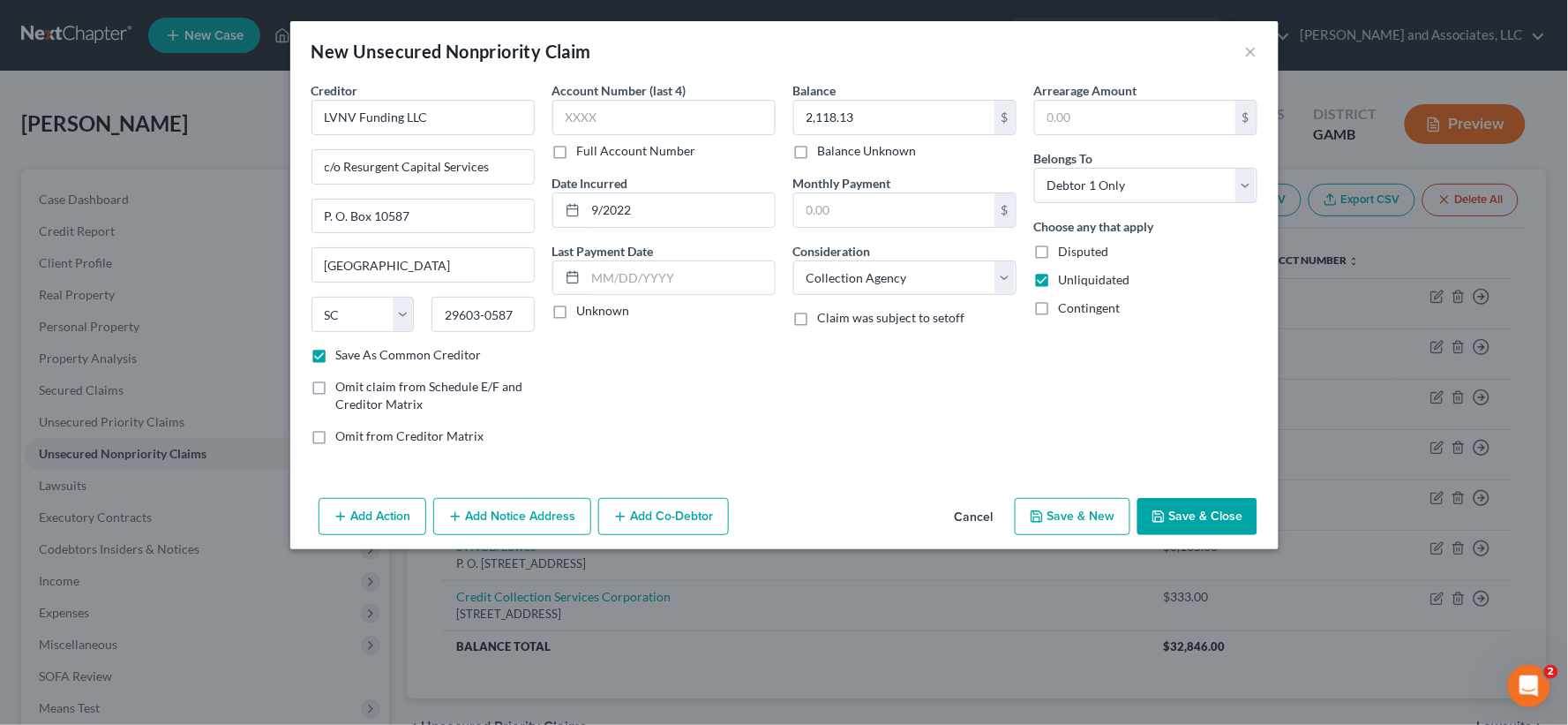
click at [1082, 515] on button "Save & New" at bounding box center [1073, 516] width 116 height 37
checkbox input "false"
select select "0"
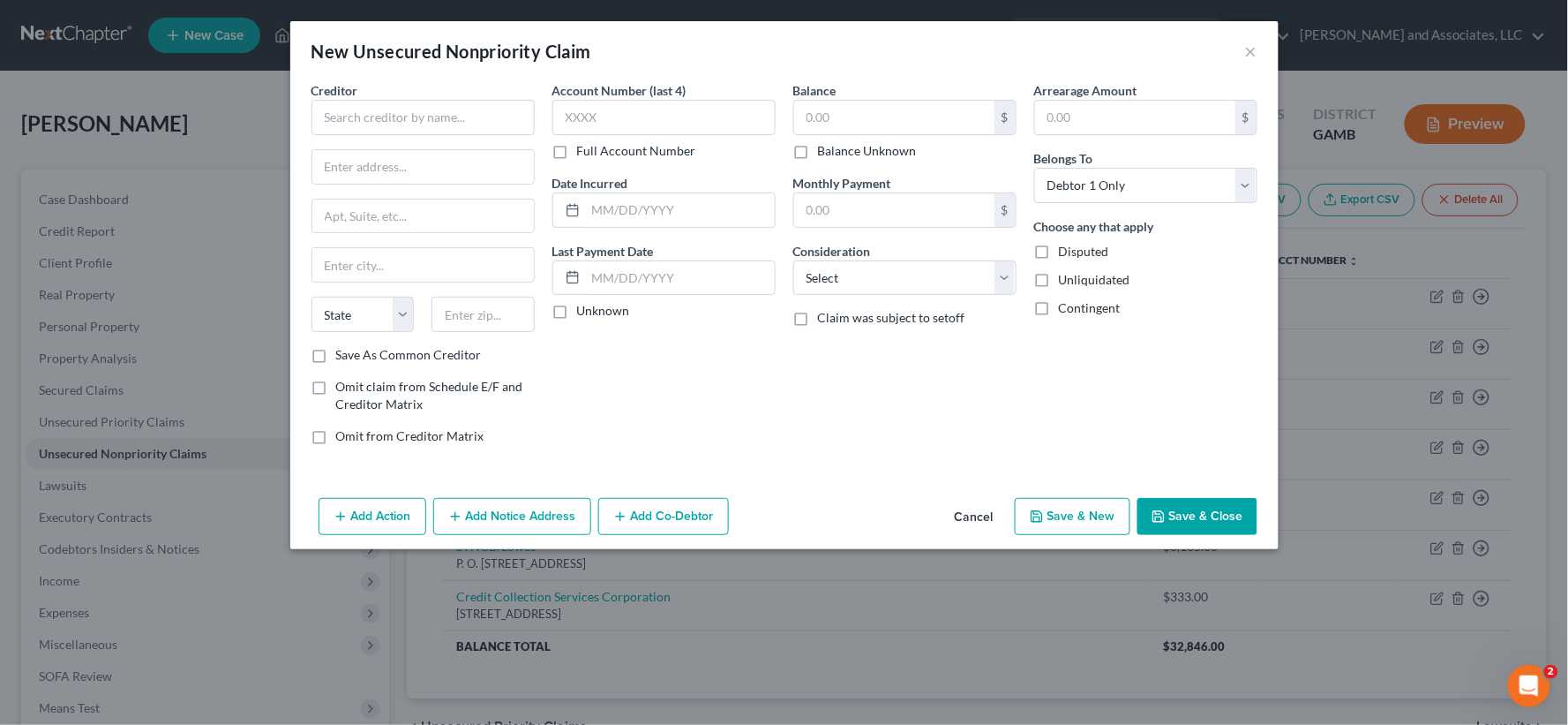
type input "0.00"
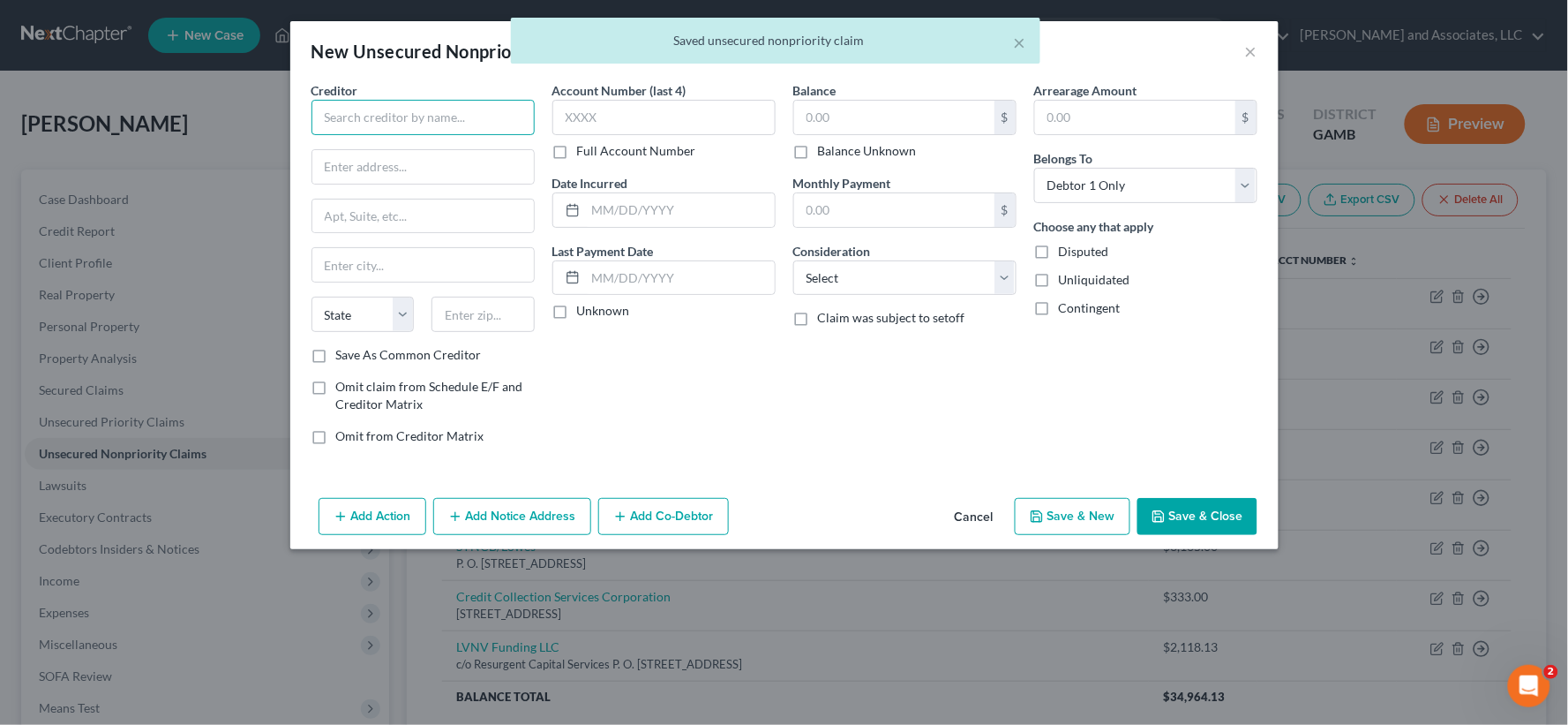
click at [436, 108] on input "text" at bounding box center [423, 117] width 223 height 35
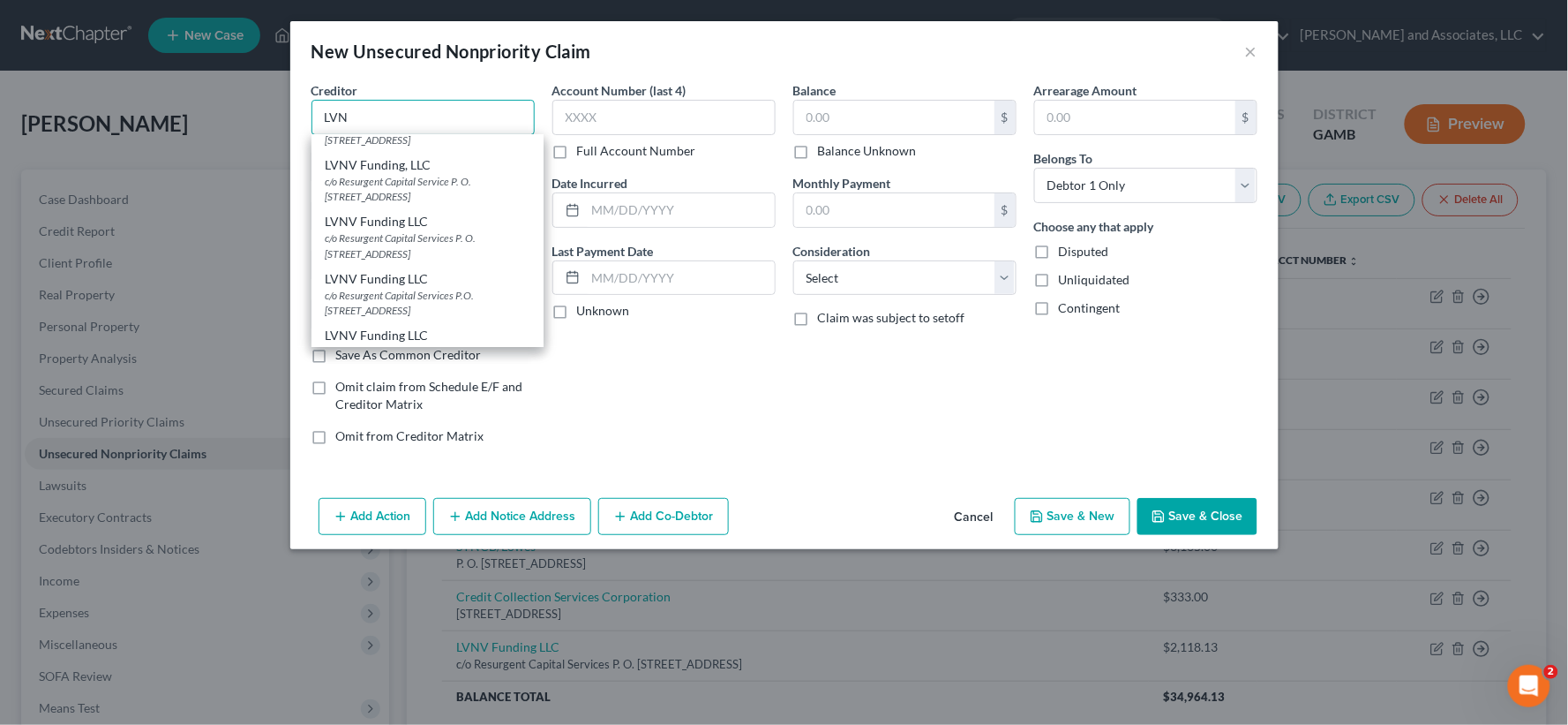
scroll to position [294, 0]
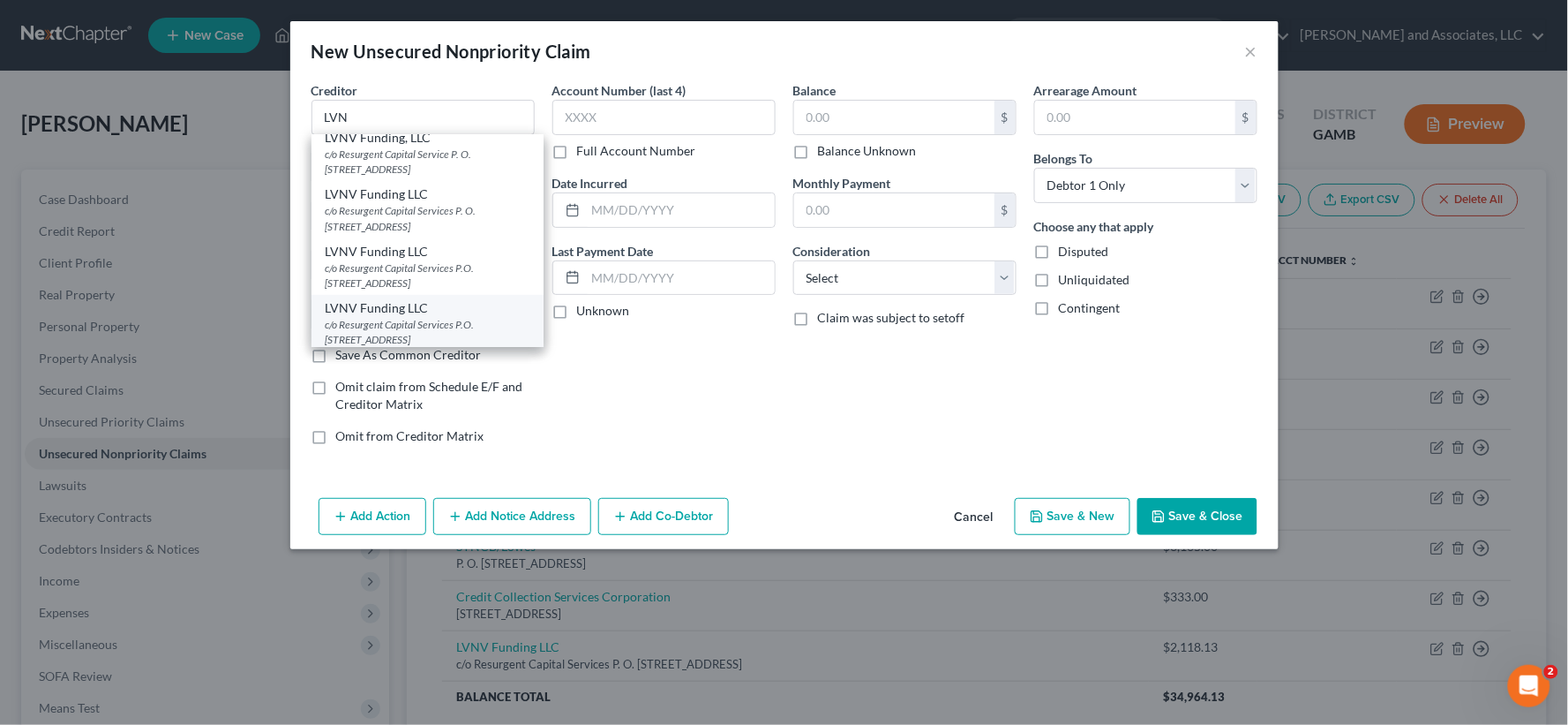
click at [412, 325] on div "c/o Resurgent Capital Services P.O. [STREET_ADDRESS]" at bounding box center [428, 332] width 203 height 30
type input "LVNV Funding LLC"
type input "c/o Resurgent Capital Services"
type input "P.O. Box 10587"
type input "[GEOGRAPHIC_DATA]"
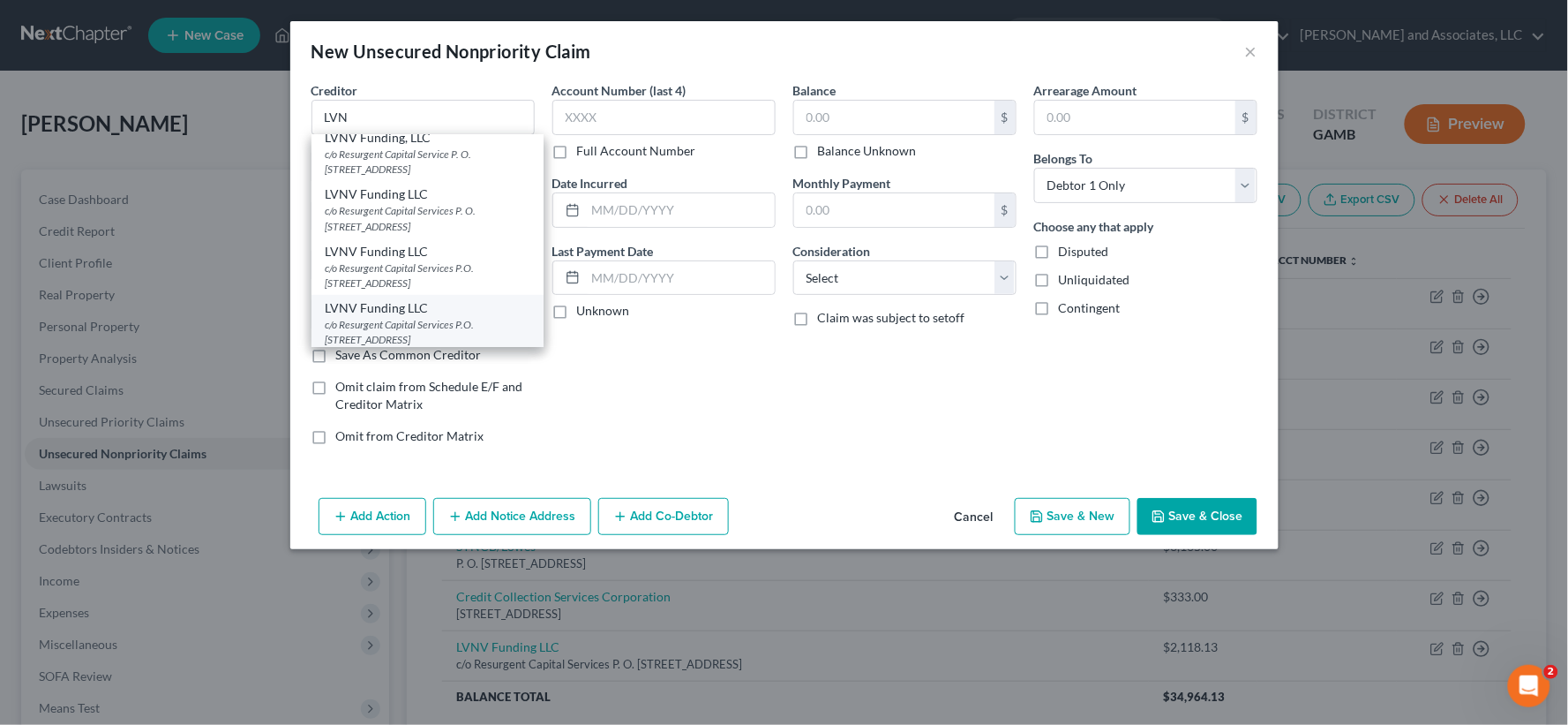
select select "42"
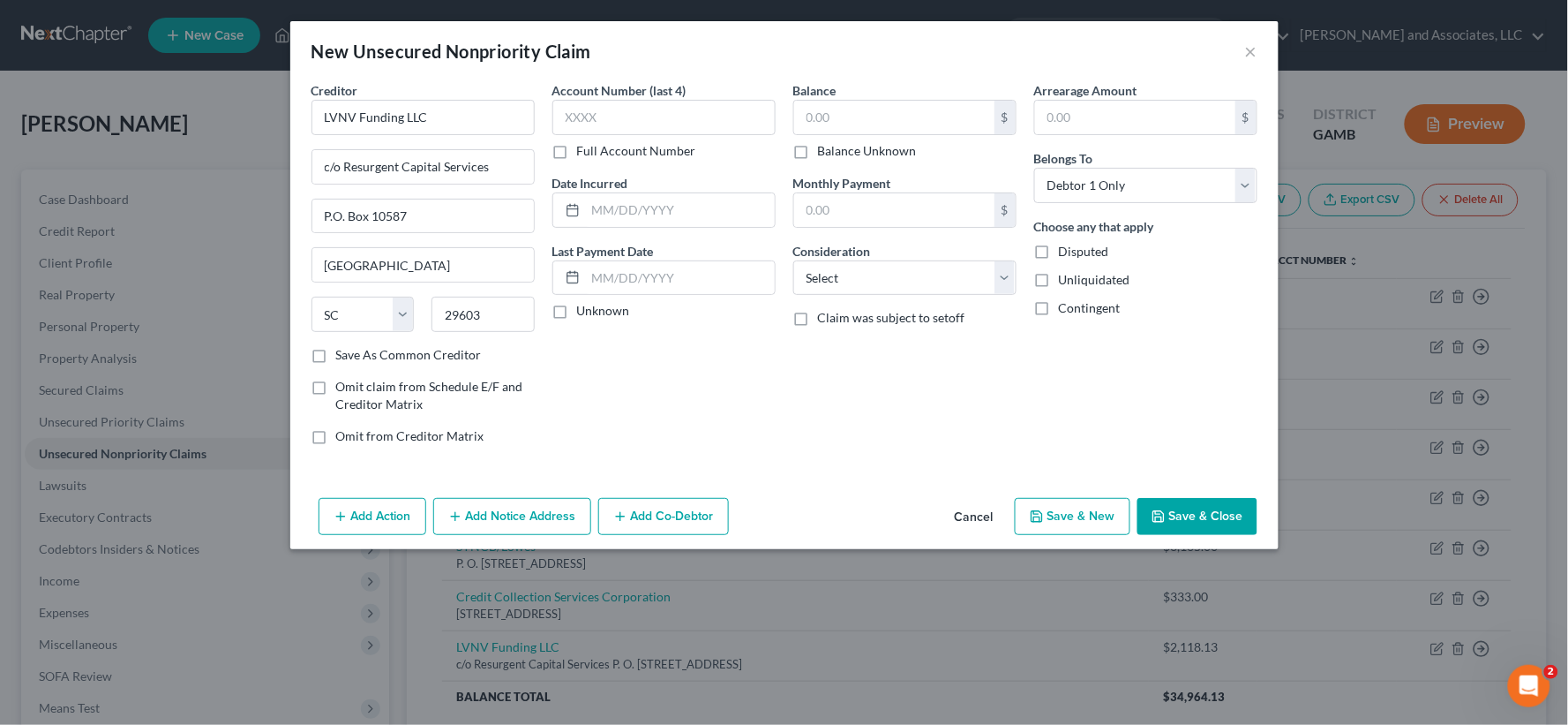
scroll to position [0, 0]
click at [491, 321] on input "29603" at bounding box center [483, 314] width 104 height 35
type input "29603-0587"
click at [337, 359] on label "Save As Common Creditor" at bounding box center [409, 355] width 145 height 18
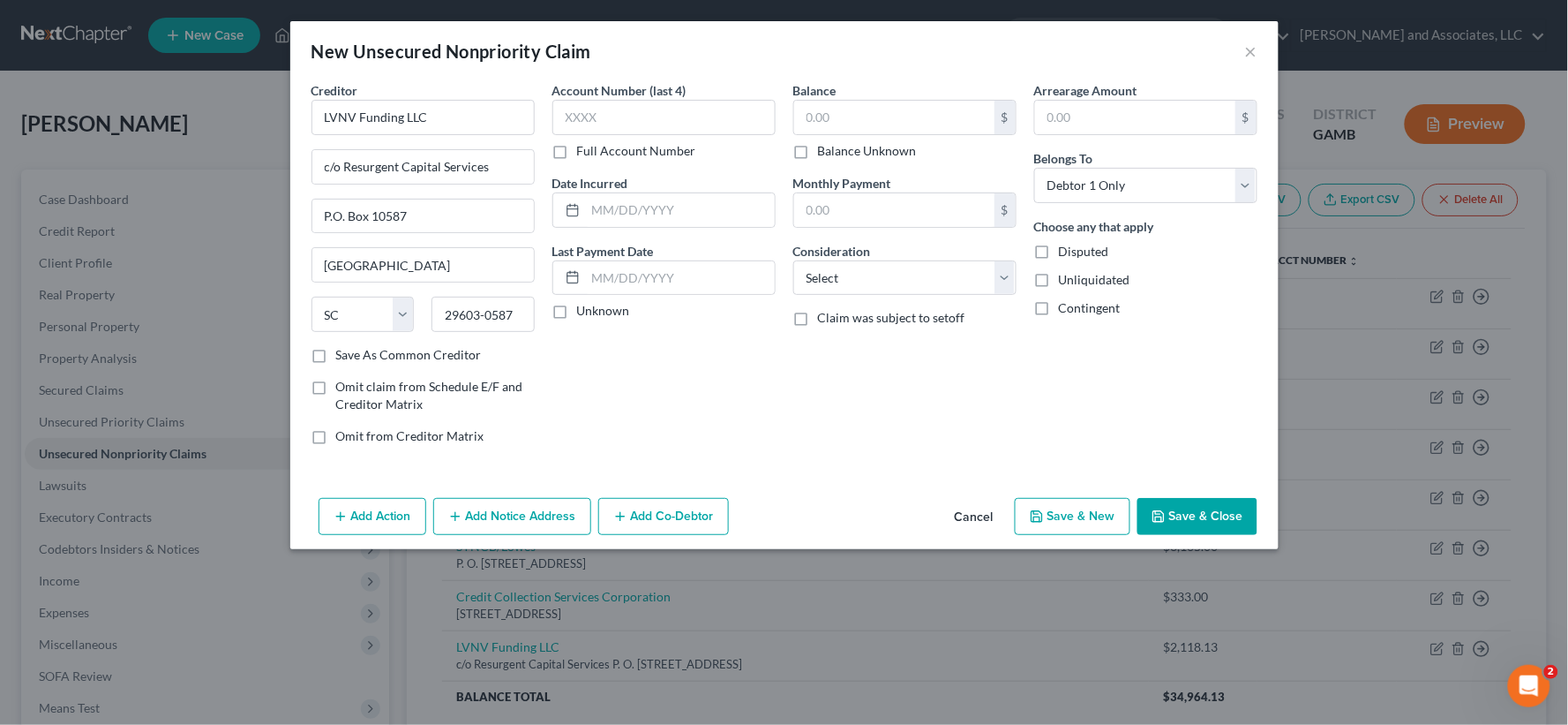
click at [343, 358] on input "Save As Common Creditor" at bounding box center [349, 352] width 11 height 11
checkbox input "true"
click at [848, 120] on input "text" at bounding box center [894, 117] width 201 height 33
type input "530.22"
click at [632, 215] on input "text" at bounding box center [680, 209] width 189 height 33
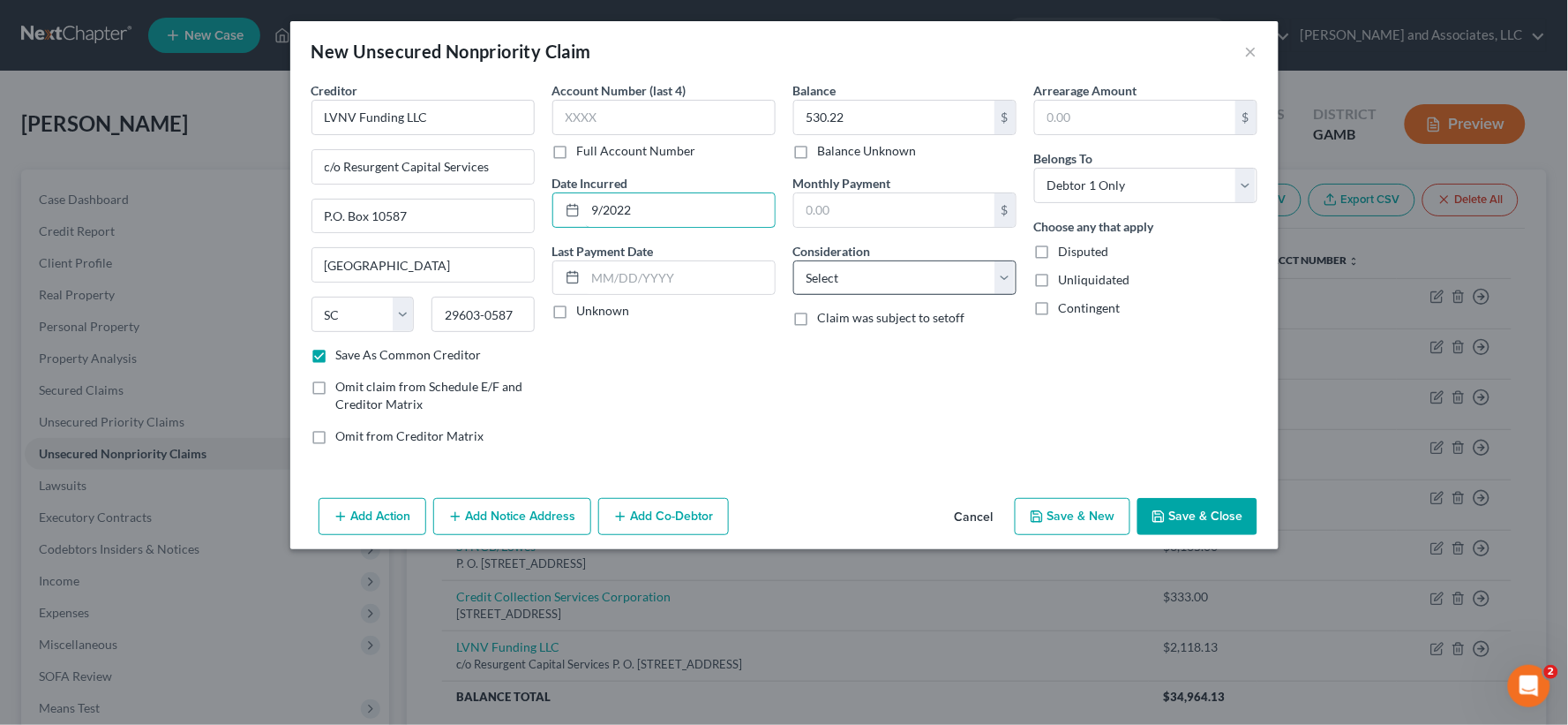
type input "9/2022"
click at [859, 286] on select "Select Cable / Satellite Services Collection Agency Credit Card Debt Debt Couns…" at bounding box center [904, 278] width 223 height 35
select select "1"
click at [793, 261] on select "Select Cable / Satellite Services Collection Agency Credit Card Debt Debt Couns…" at bounding box center [904, 278] width 223 height 35
click at [1059, 284] on label "Unliquidated" at bounding box center [1094, 280] width 71 height 18
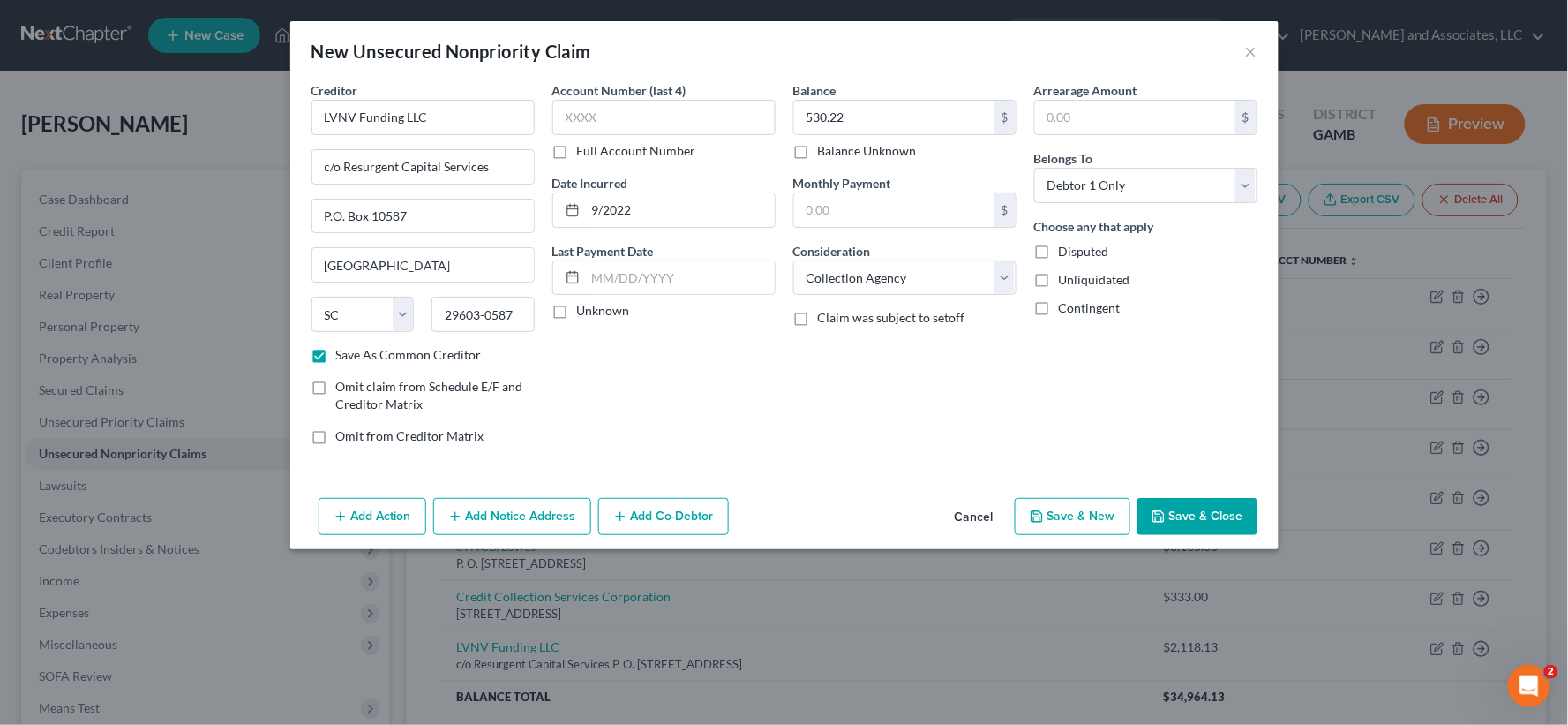
click at [1066, 283] on input "Unliquidated" at bounding box center [1072, 277] width 11 height 11
checkbox input "true"
click at [1055, 510] on button "Save & New" at bounding box center [1073, 516] width 116 height 37
checkbox input "false"
select select "0"
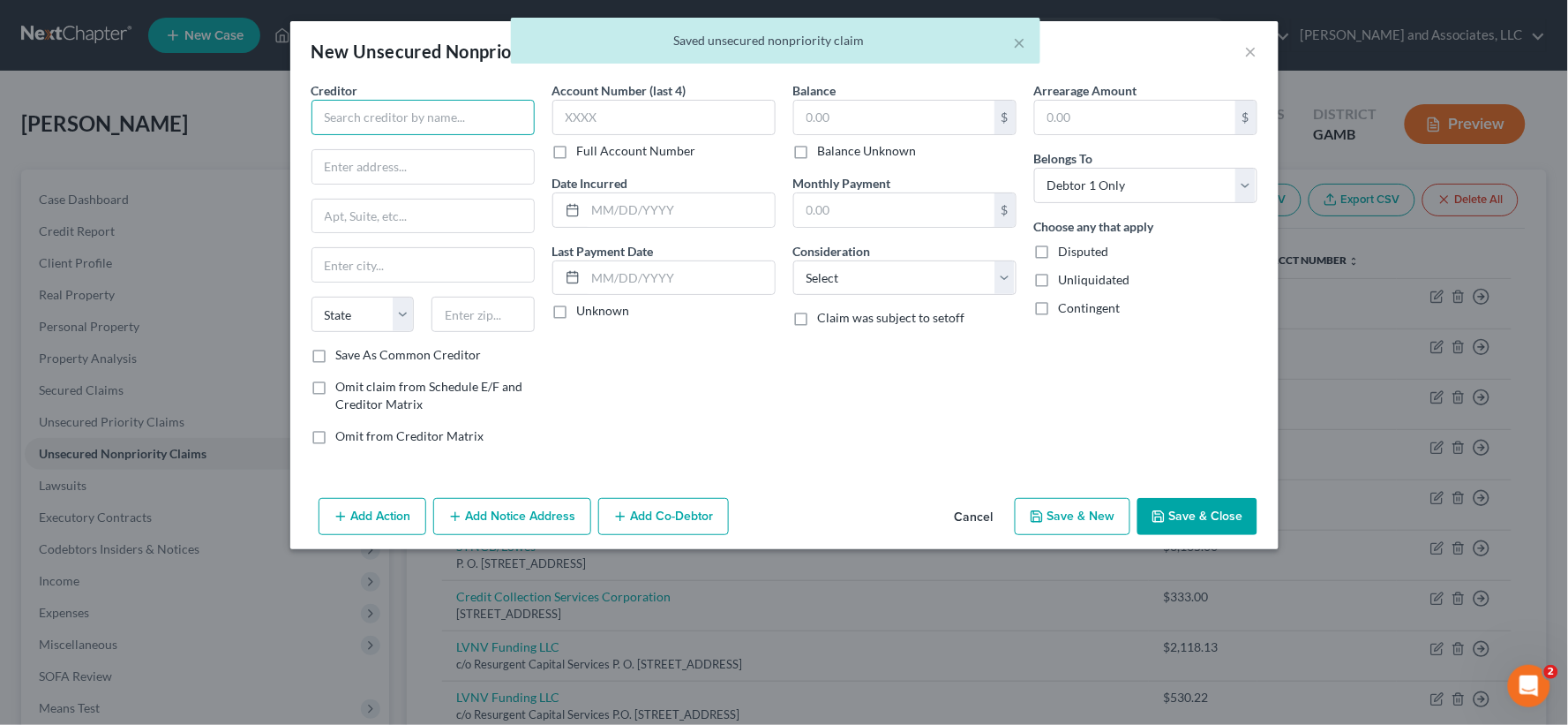
click at [470, 116] on input "text" at bounding box center [423, 117] width 223 height 35
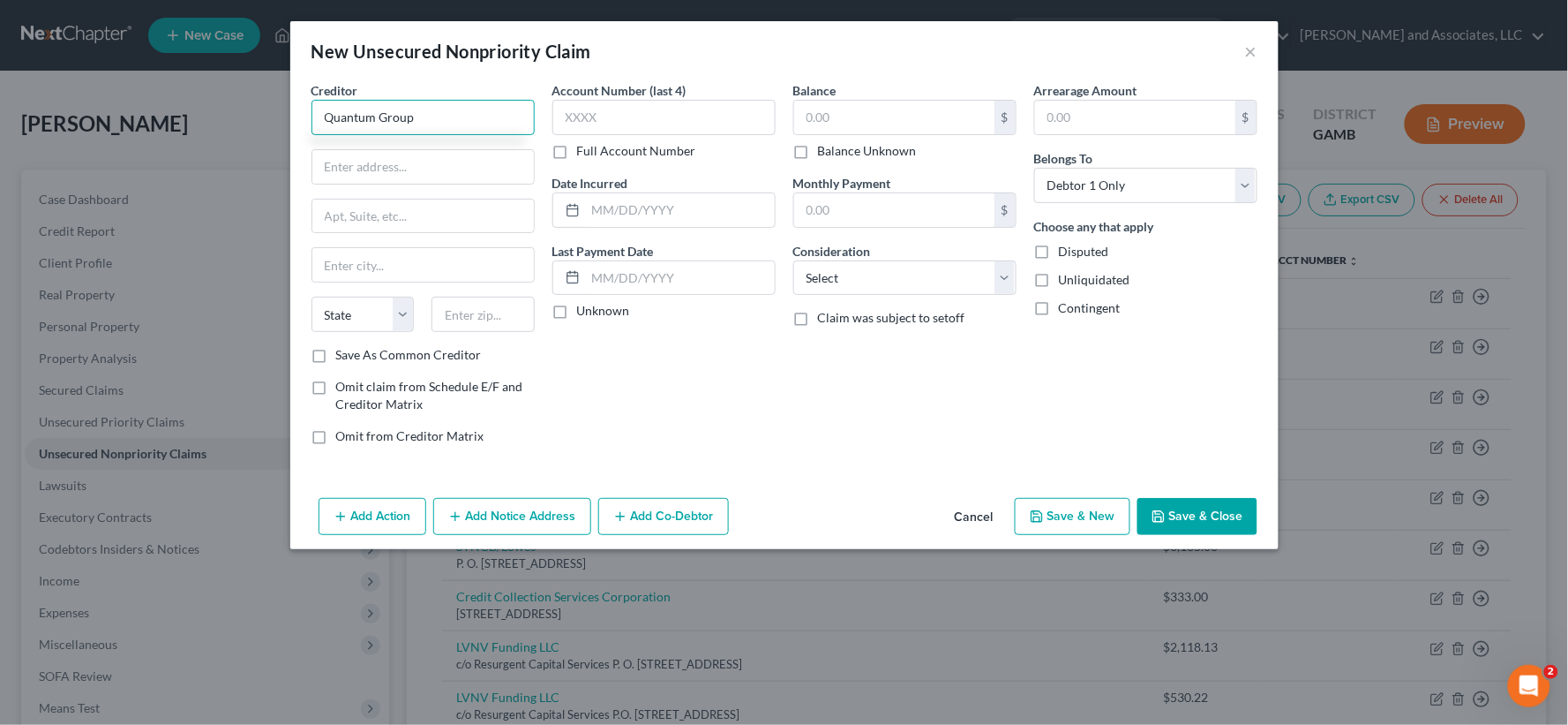
click at [383, 117] on input "Quantum Group" at bounding box center [423, 117] width 223 height 35
click at [377, 117] on input "Quantum Group" at bounding box center [423, 117] width 223 height 35
click at [439, 117] on input "Quantum 3 Group" at bounding box center [423, 117] width 223 height 35
type input "Quantum 3 Group LLC"
type input "as Agent for Comenity Bank"
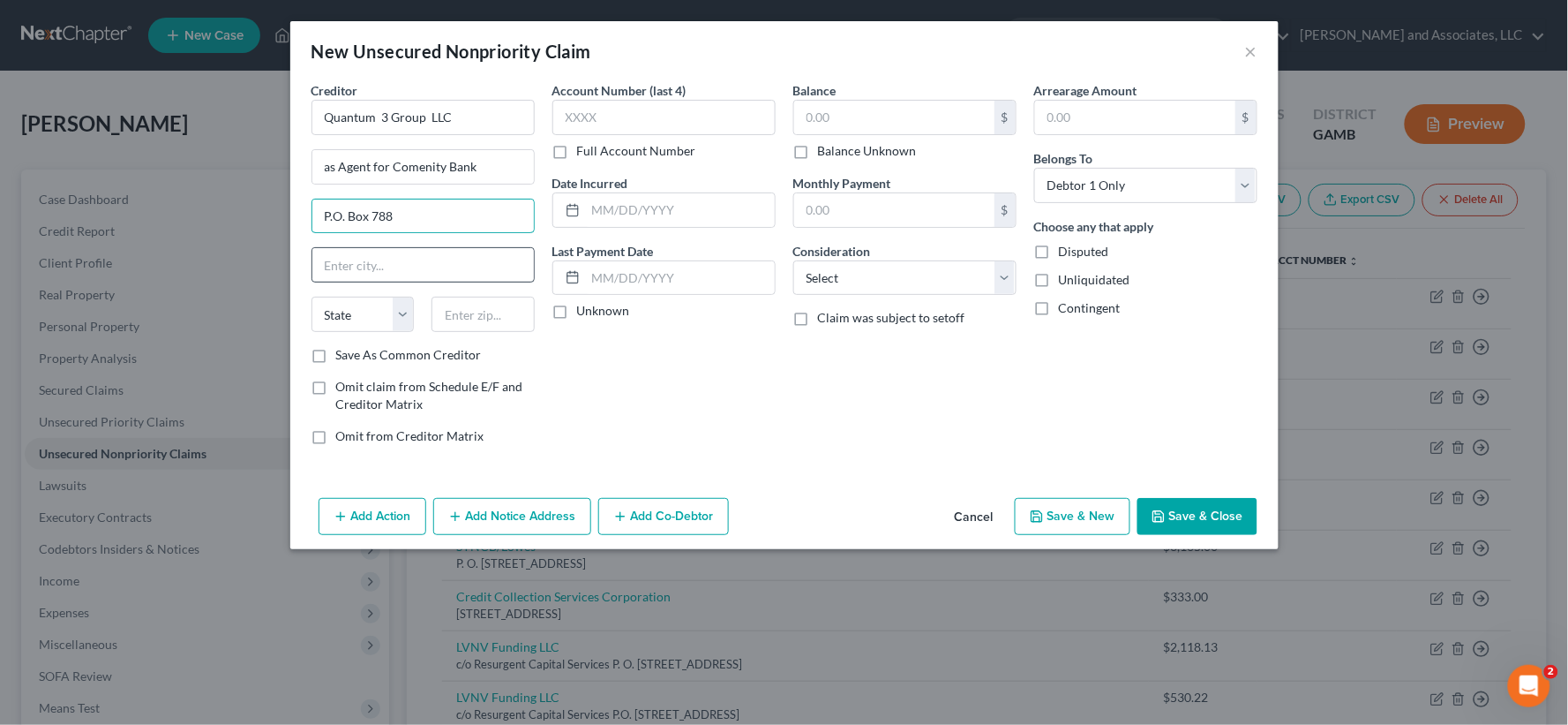
type input "P.O. Box 788"
click at [372, 268] on input "text" at bounding box center [423, 265] width 222 height 33
type input "[PERSON_NAME]"
click at [379, 323] on select "State [US_STATE] AK AR AZ CA CO CT DE DC [GEOGRAPHIC_DATA] [GEOGRAPHIC_DATA] GU…" at bounding box center [363, 314] width 104 height 35
select select "50"
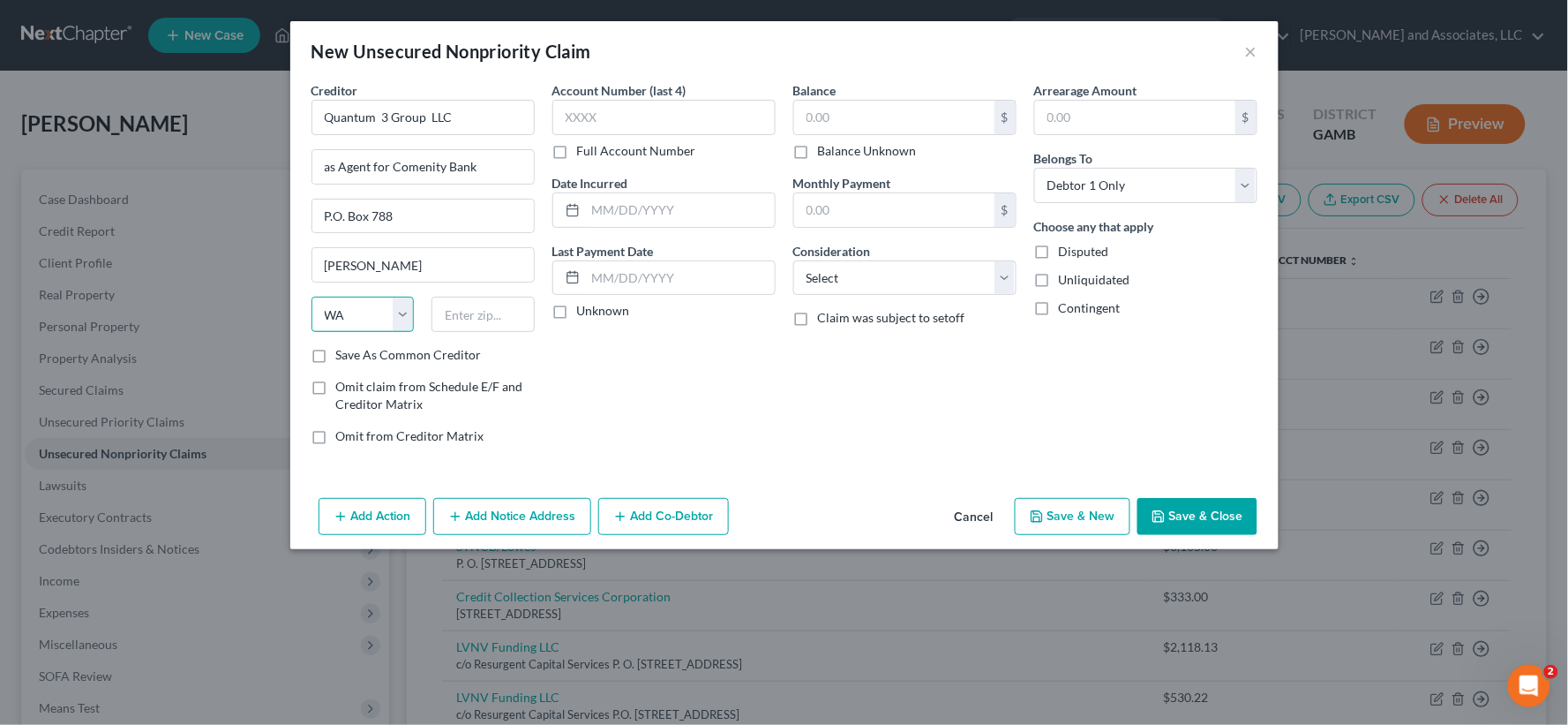
click at [312, 297] on select "State [US_STATE] AK AR AZ CA CO CT DE DC [GEOGRAPHIC_DATA] [GEOGRAPHIC_DATA] GU…" at bounding box center [363, 314] width 104 height 35
click at [471, 319] on input "text" at bounding box center [483, 314] width 104 height 35
type input "98083-0788"
click at [337, 361] on label "Save As Common Creditor" at bounding box center [409, 355] width 145 height 18
click at [343, 358] on input "Save As Common Creditor" at bounding box center [349, 352] width 11 height 11
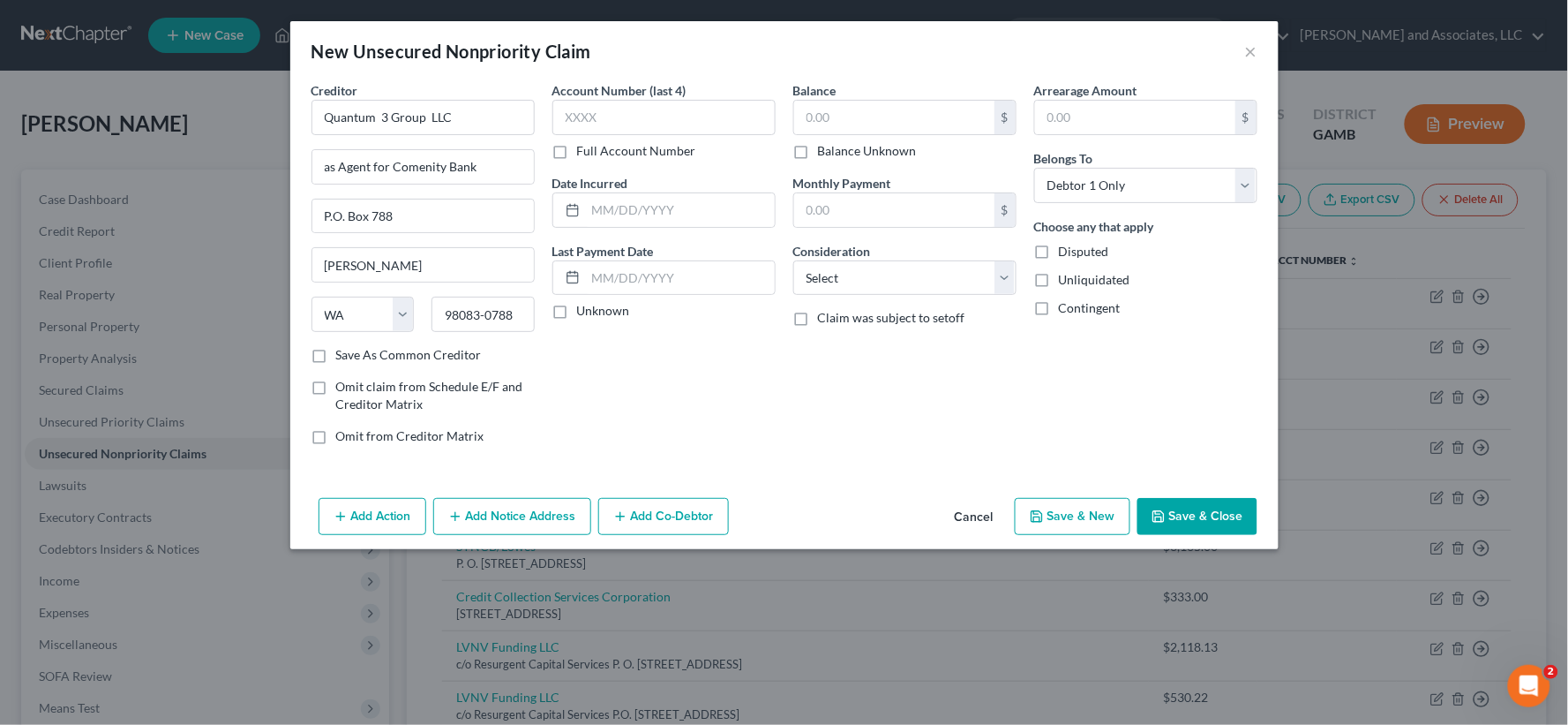
checkbox input "true"
click at [881, 118] on input "text" at bounding box center [894, 117] width 201 height 33
type input "202.61"
click at [650, 216] on input "text" at bounding box center [680, 209] width 189 height 33
type input "9/2024"
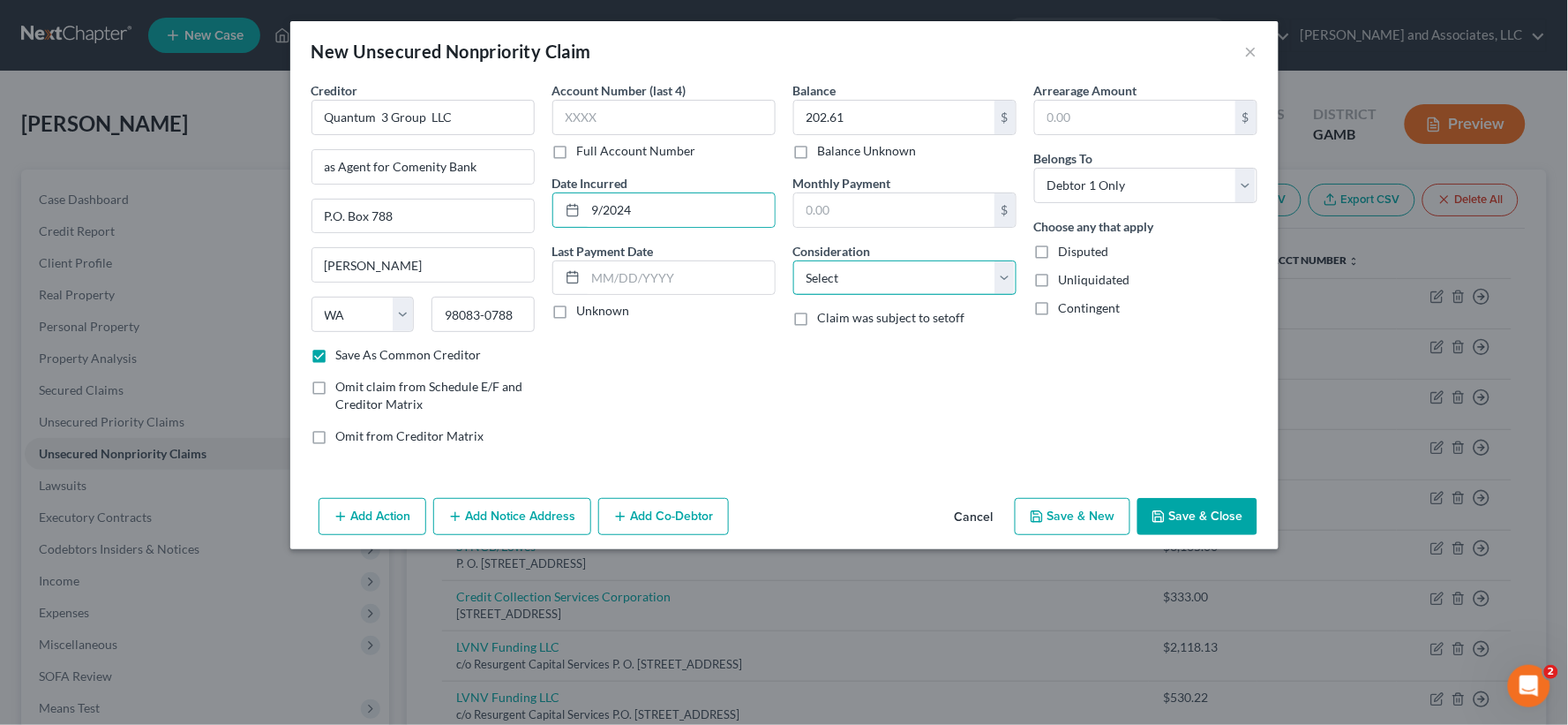
click at [839, 284] on select "Select Cable / Satellite Services Collection Agency Credit Card Debt Debt Couns…" at bounding box center [904, 278] width 223 height 35
select select "1"
click at [793, 261] on select "Select Cable / Satellite Services Collection Agency Credit Card Debt Debt Couns…" at bounding box center [904, 278] width 223 height 35
click at [1059, 281] on label "Unliquidated" at bounding box center [1094, 280] width 71 height 18
click at [1066, 281] on input "Unliquidated" at bounding box center [1072, 277] width 11 height 11
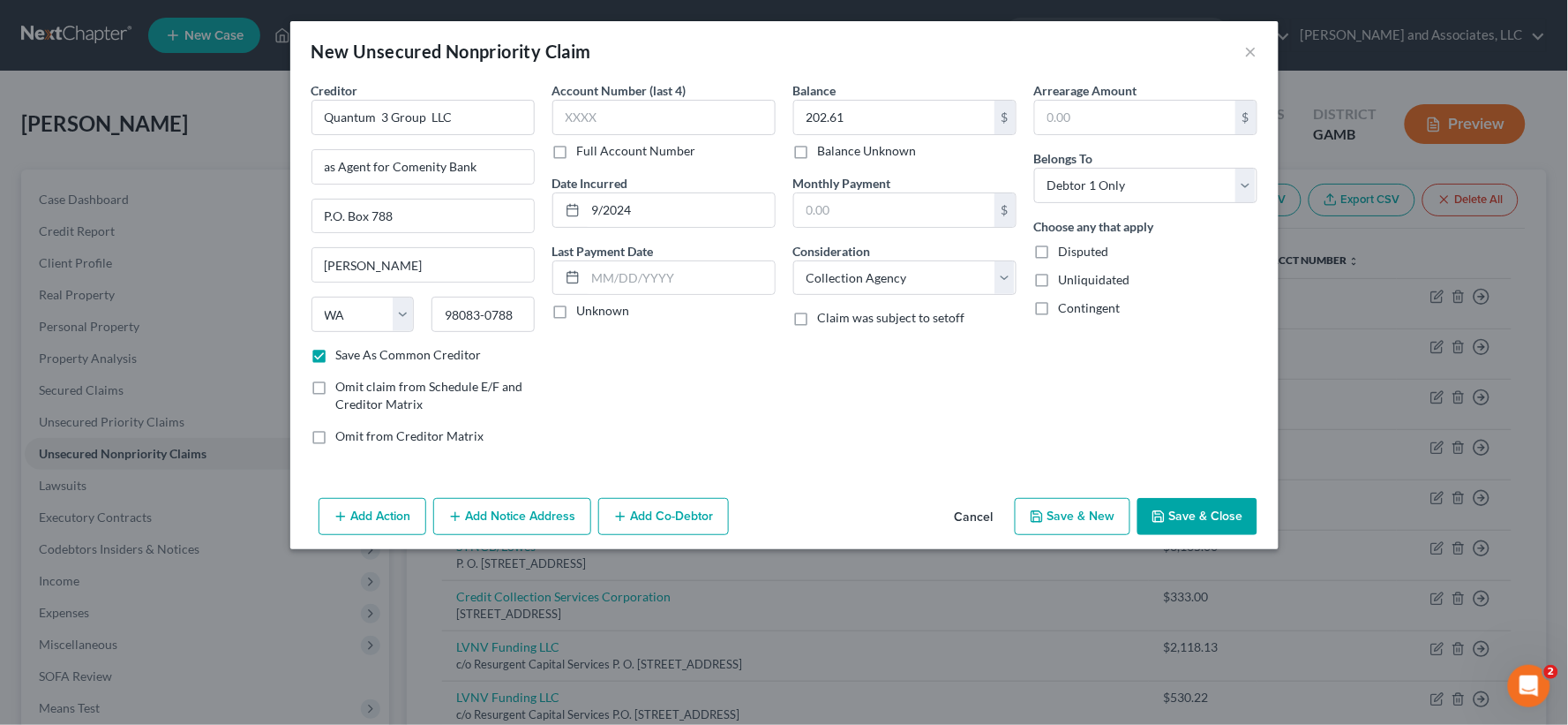
checkbox input "true"
click at [1094, 515] on button "Save & New" at bounding box center [1073, 516] width 116 height 37
checkbox input "false"
select select "0"
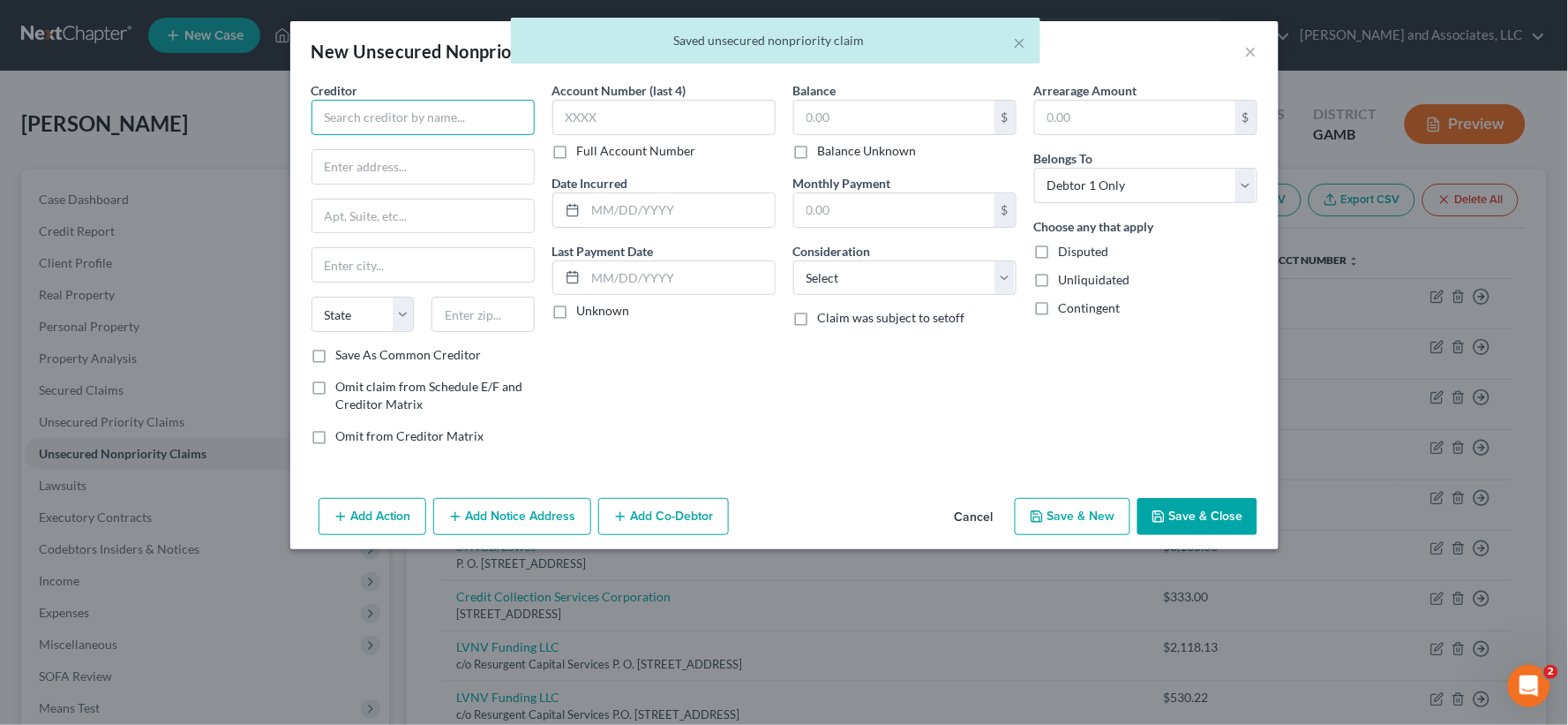
click at [461, 110] on input "text" at bounding box center [423, 117] width 223 height 35
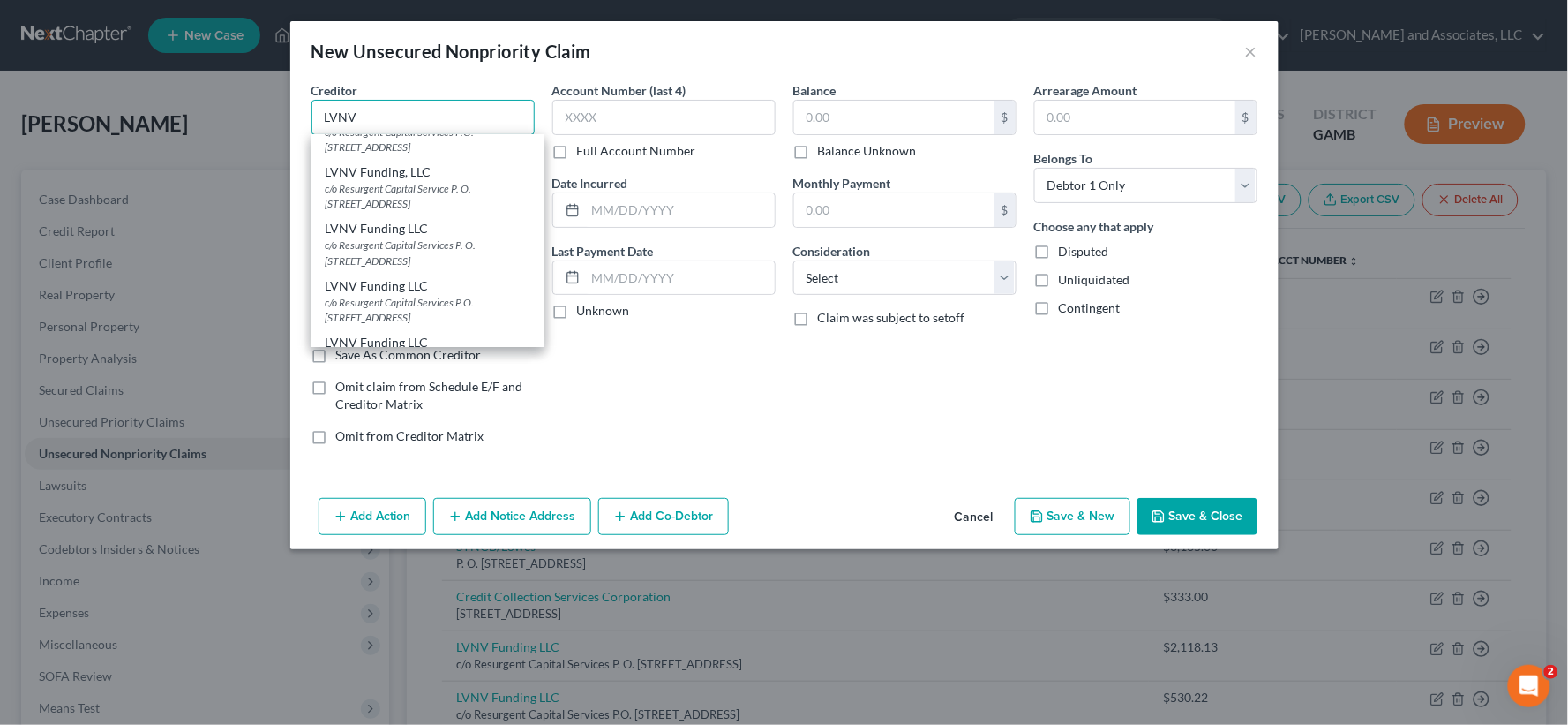
scroll to position [294, 0]
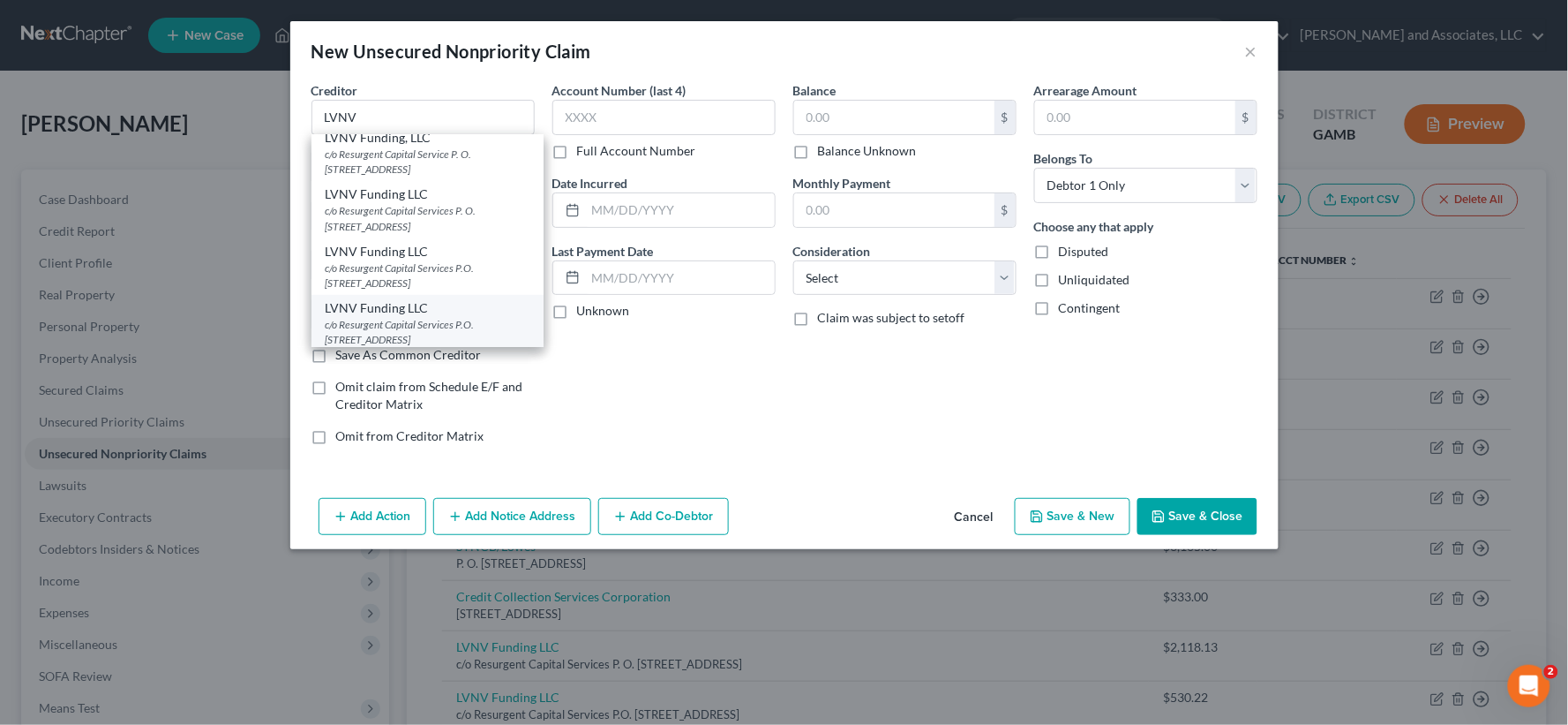
click at [430, 320] on div "c/o Resurgent Capital Services P.O. [STREET_ADDRESS]" at bounding box center [428, 332] width 203 height 30
type input "LVNV Funding LLC"
type input "c/o Resurgent Capital Services"
type input "P.O. Box 10587"
type input "[GEOGRAPHIC_DATA]"
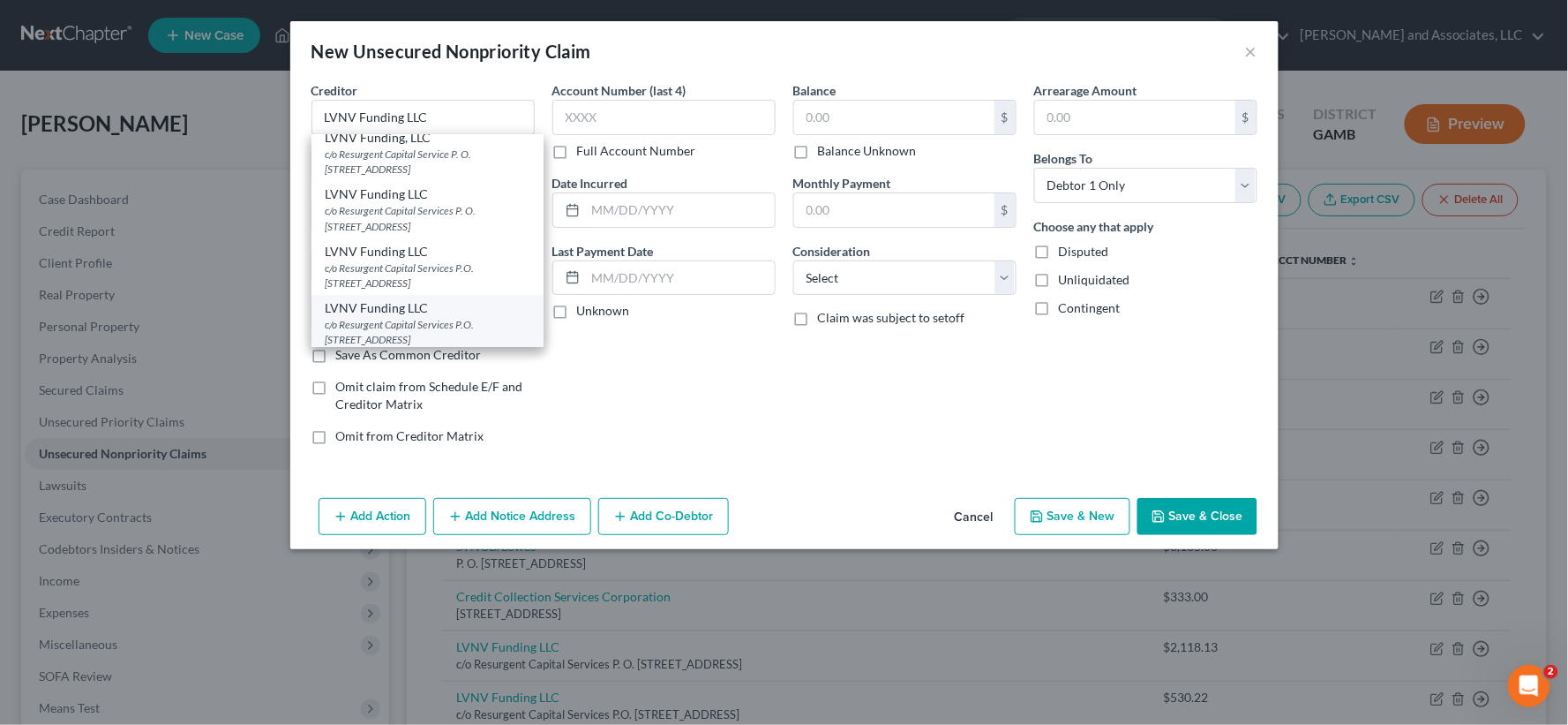
select select "42"
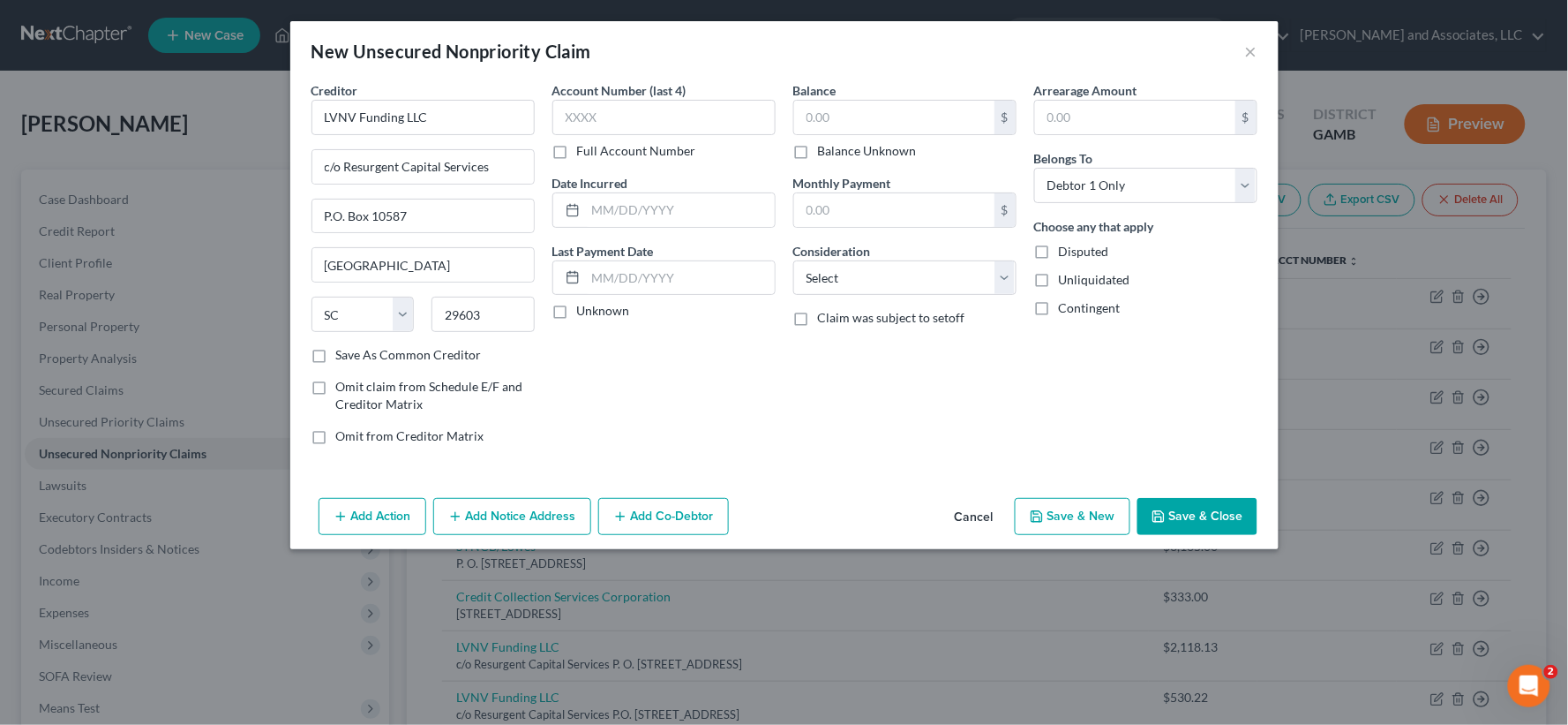
scroll to position [0, 0]
click at [501, 318] on input "29603" at bounding box center [483, 314] width 104 height 35
click at [479, 313] on input "296030587" at bounding box center [483, 314] width 104 height 35
type input "29603-0587"
click at [337, 358] on label "Save As Common Creditor" at bounding box center [409, 355] width 145 height 18
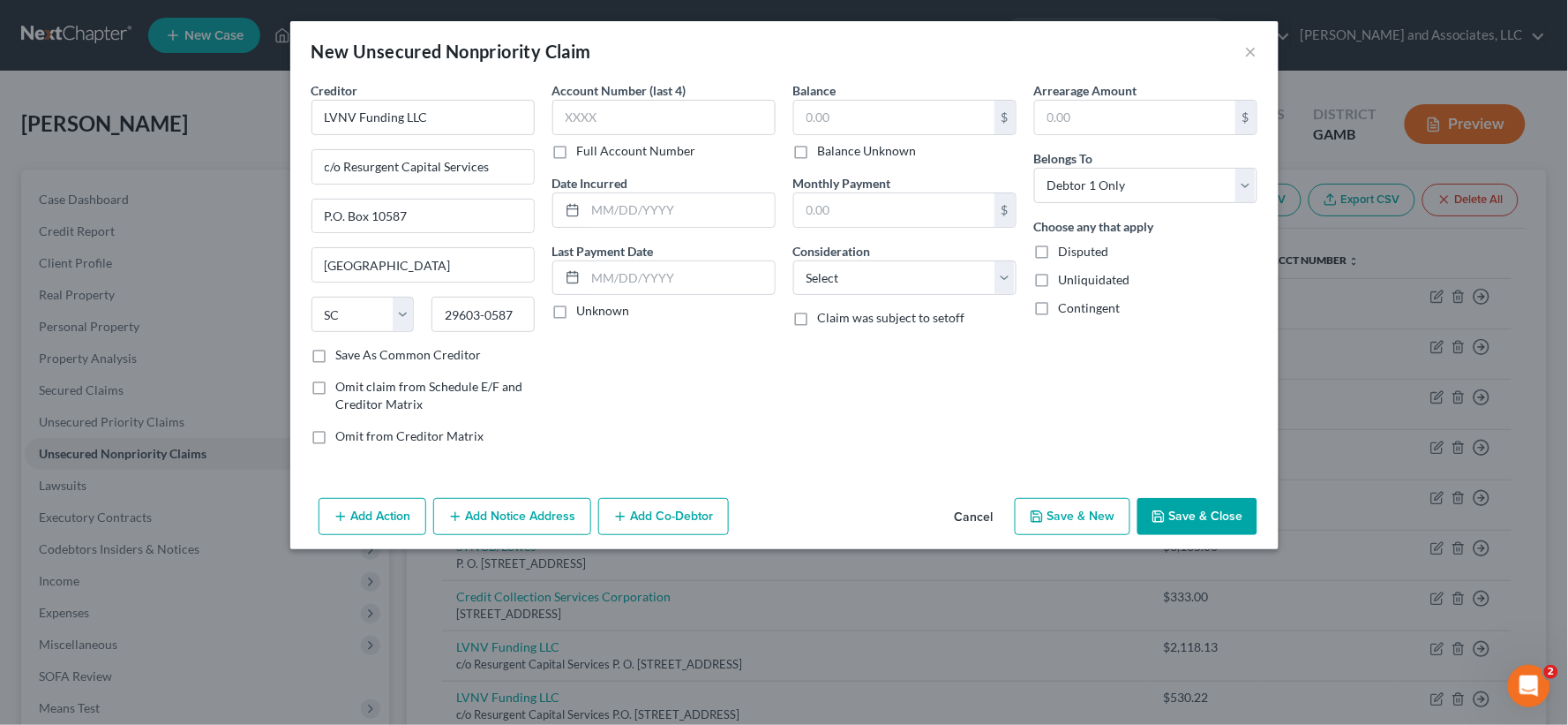
click at [343, 358] on input "Save As Common Creditor" at bounding box center [349, 352] width 11 height 11
checkbox input "true"
click at [897, 108] on input "text" at bounding box center [894, 117] width 201 height 33
type input "1,223.73"
click at [656, 215] on input "text" at bounding box center [680, 209] width 189 height 33
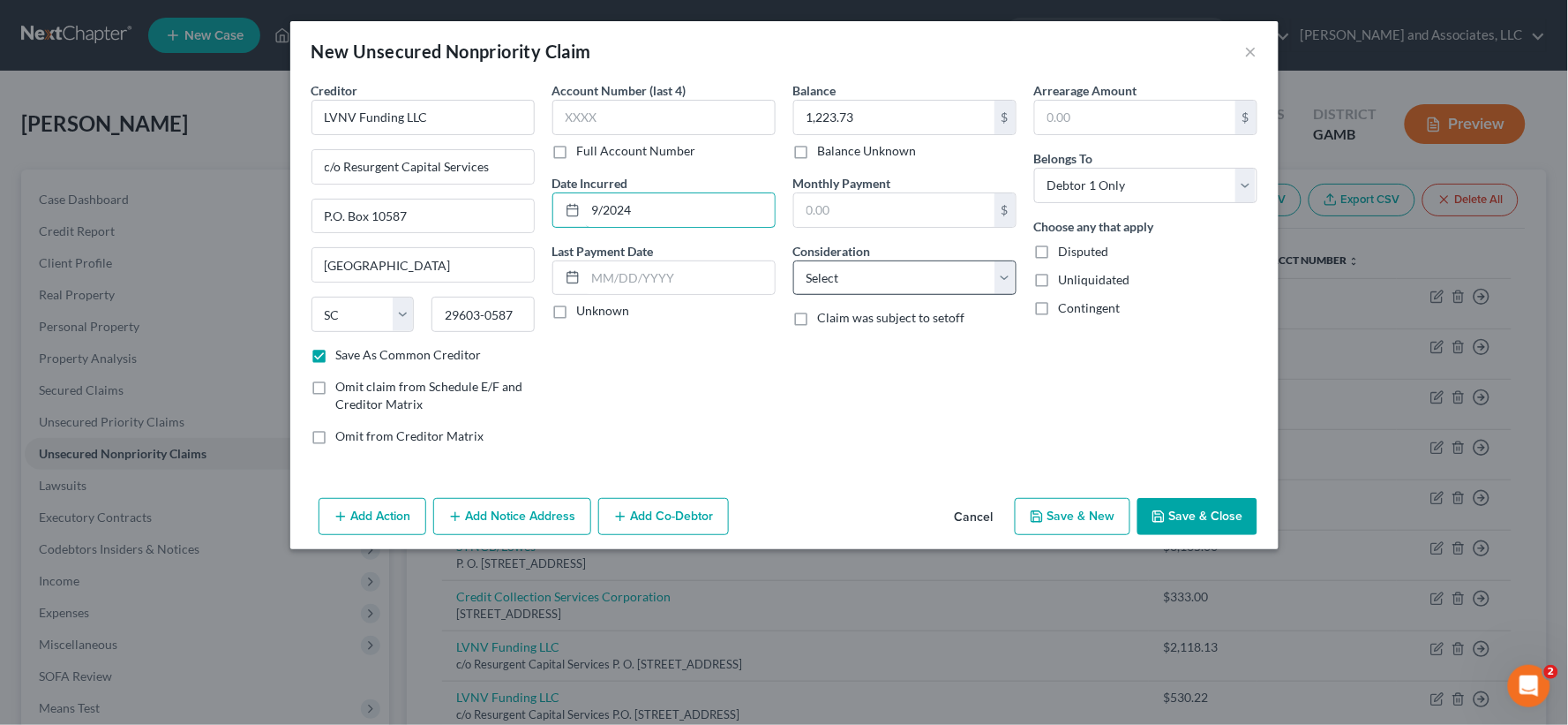
type input "9/2024"
click at [853, 277] on select "Select Cable / Satellite Services Collection Agency Credit Card Debt Debt Couns…" at bounding box center [904, 278] width 223 height 35
select select "1"
click at [793, 261] on select "Select Cable / Satellite Services Collection Agency Credit Card Debt Debt Couns…" at bounding box center [904, 278] width 223 height 35
click at [1059, 284] on label "Unliquidated" at bounding box center [1094, 280] width 71 height 18
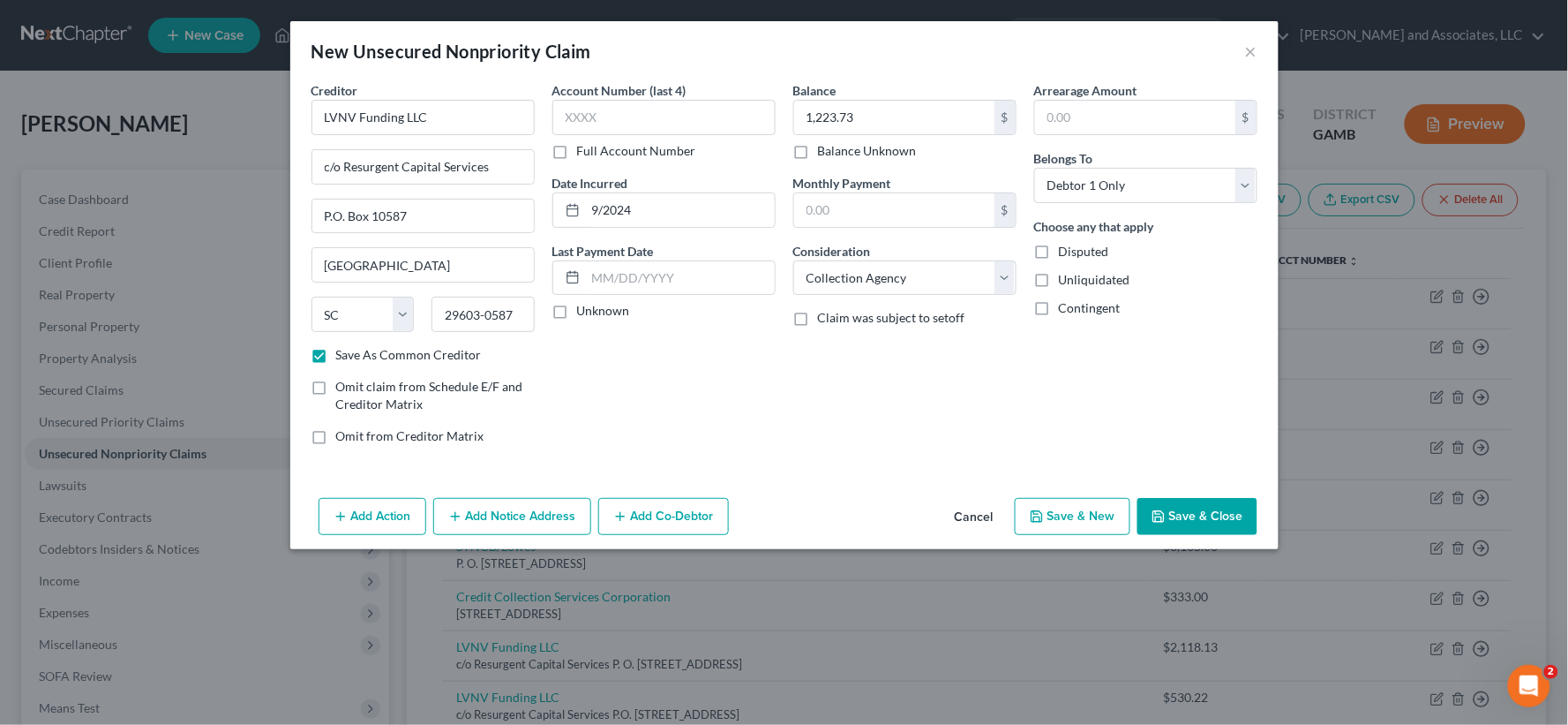
click at [1066, 283] on input "Unliquidated" at bounding box center [1072, 277] width 11 height 11
checkbox input "true"
click at [1080, 512] on button "Save & New" at bounding box center [1073, 516] width 116 height 37
checkbox input "false"
select select "0"
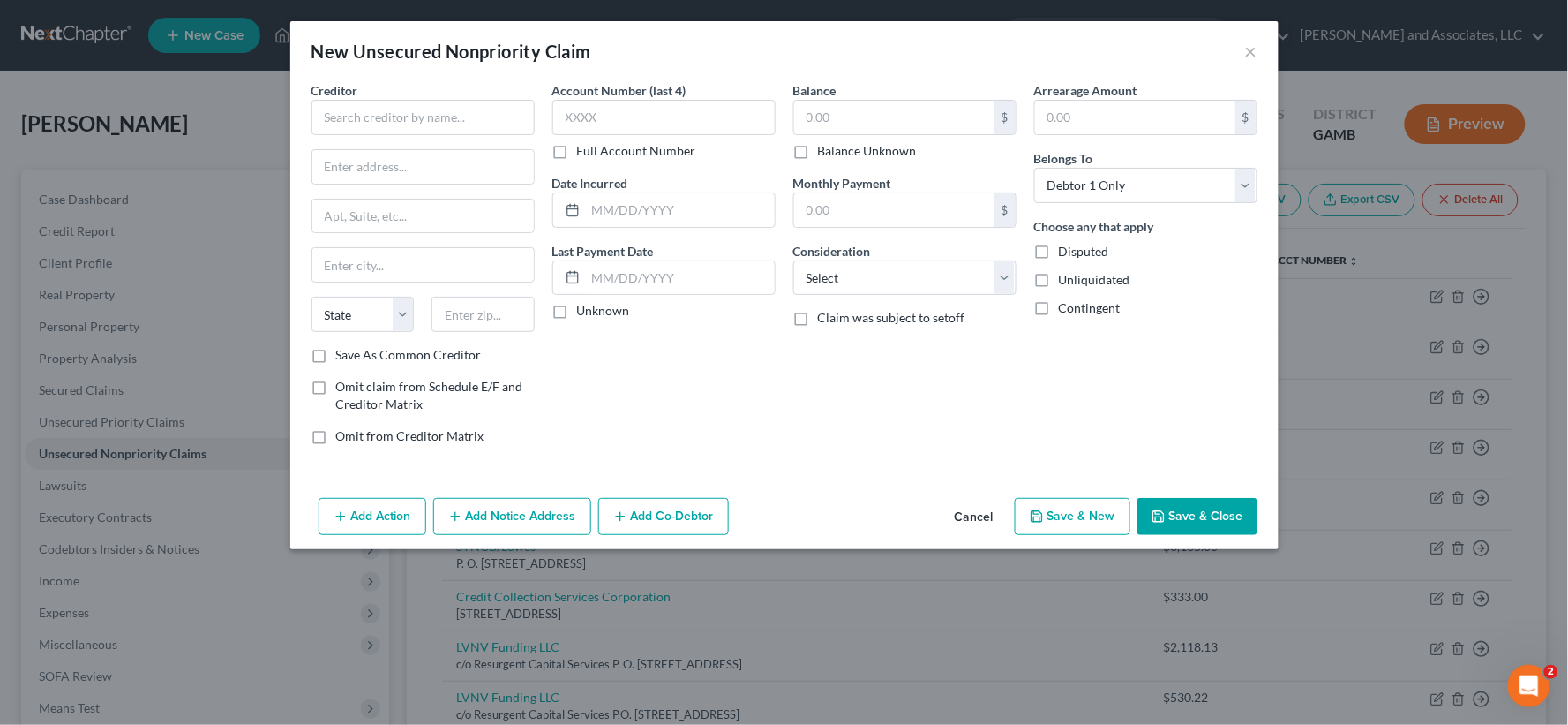
type input "0.00"
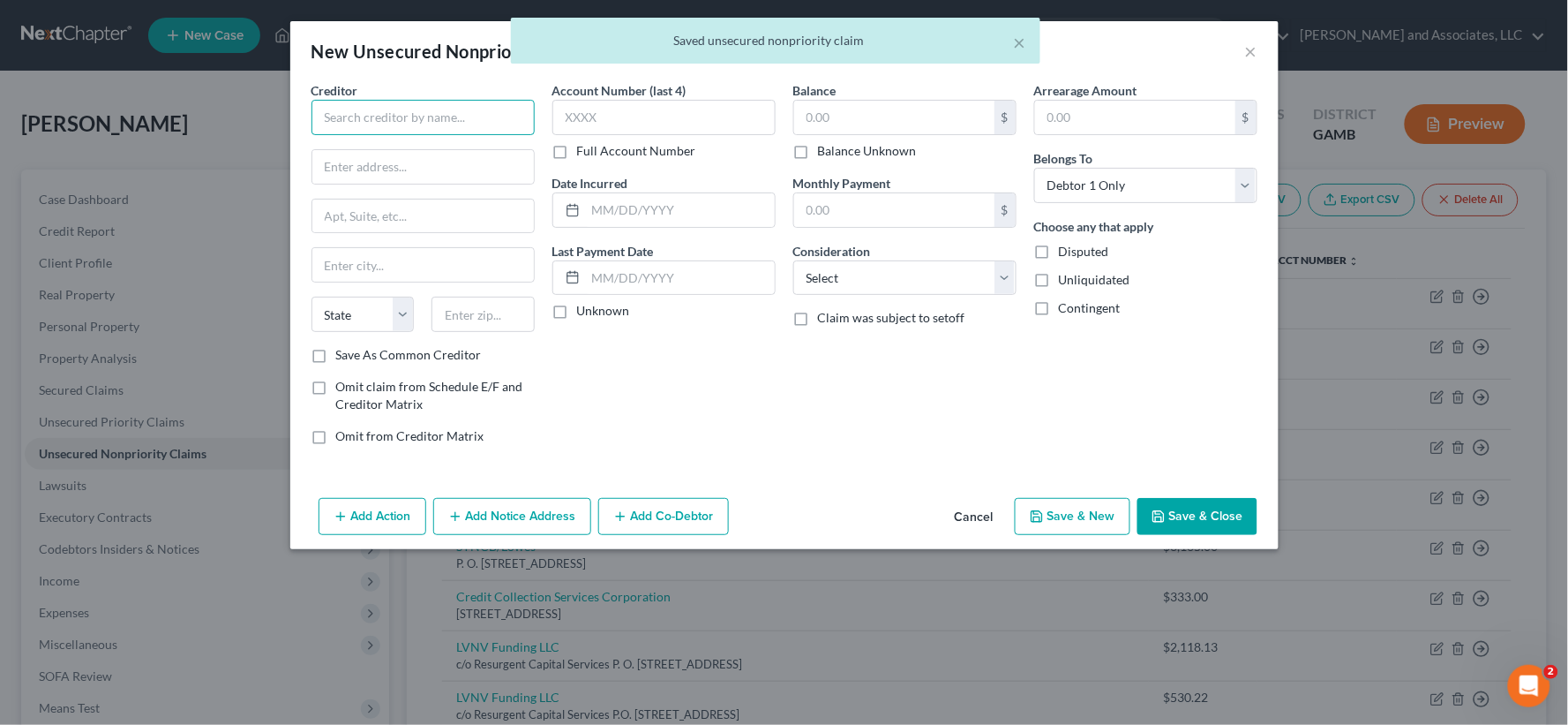
click at [436, 105] on input "text" at bounding box center [423, 117] width 223 height 35
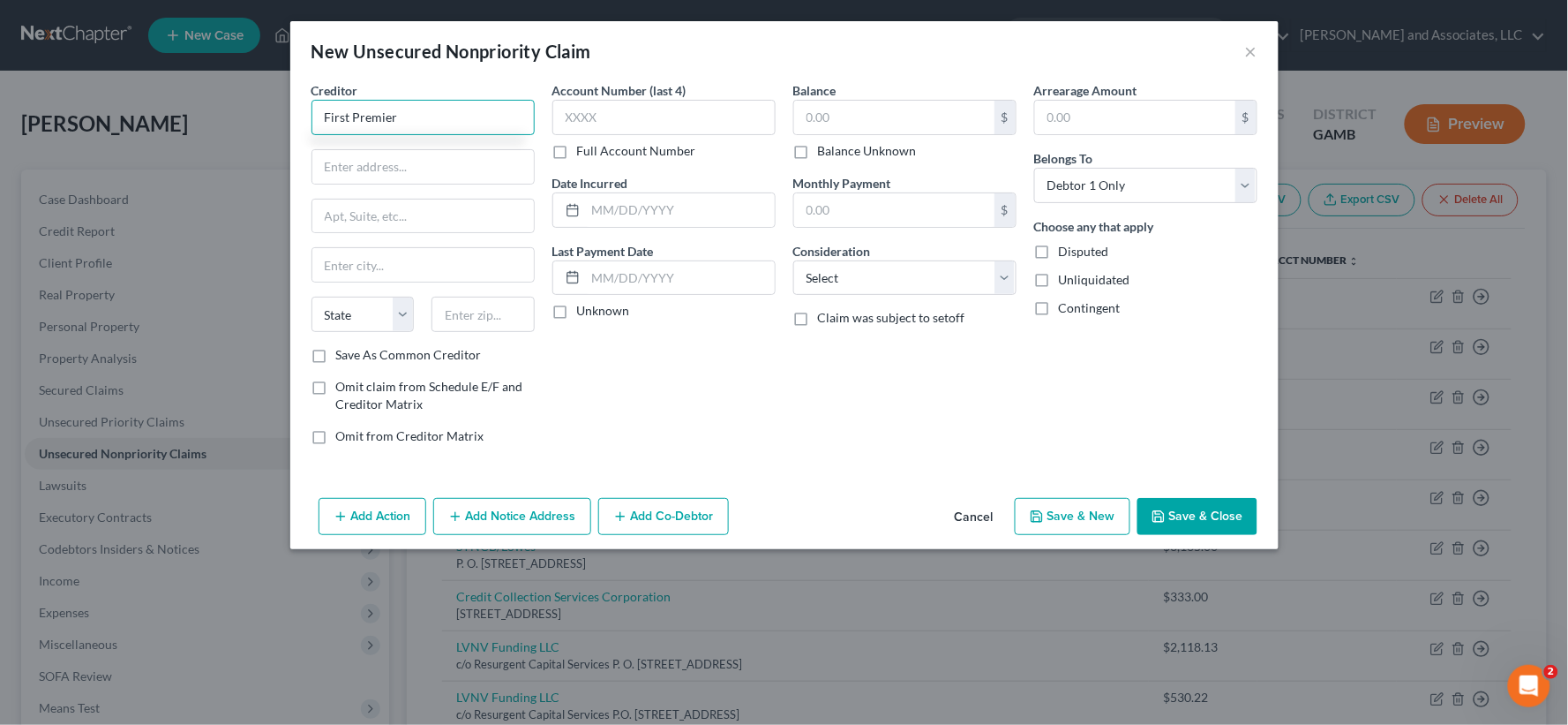
type input "First Premier"
type input "[STREET_ADDRESS][PERSON_NAME]"
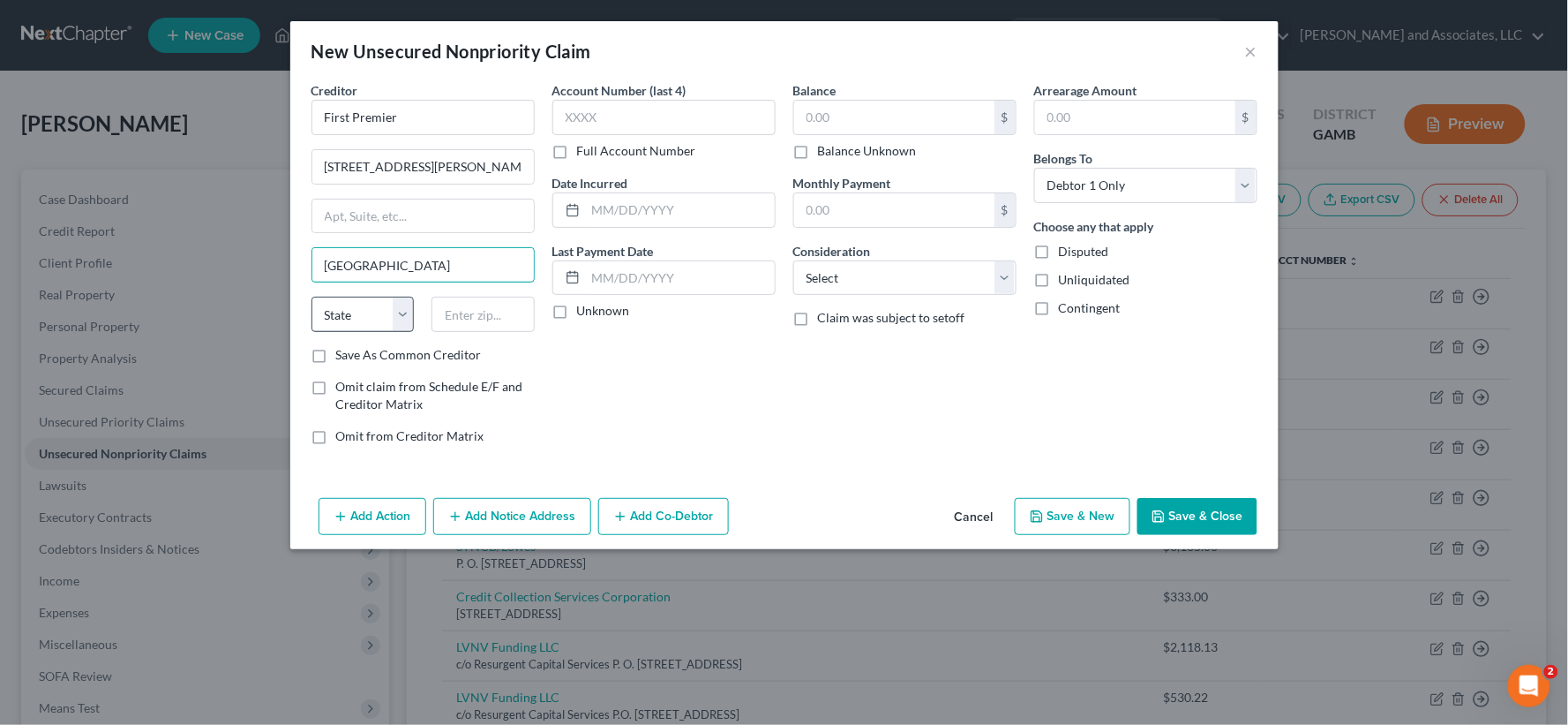
type input "[GEOGRAPHIC_DATA]"
click at [377, 328] on select "State [US_STATE] AK AR AZ CA CO CT DE DC [GEOGRAPHIC_DATA] [GEOGRAPHIC_DATA] GU…" at bounding box center [363, 314] width 104 height 35
select select "43"
click at [312, 297] on select "State [US_STATE] AK AR AZ CA CO CT DE DC [GEOGRAPHIC_DATA] [GEOGRAPHIC_DATA] GU…" at bounding box center [363, 314] width 104 height 35
click at [468, 315] on input "text" at bounding box center [483, 314] width 104 height 35
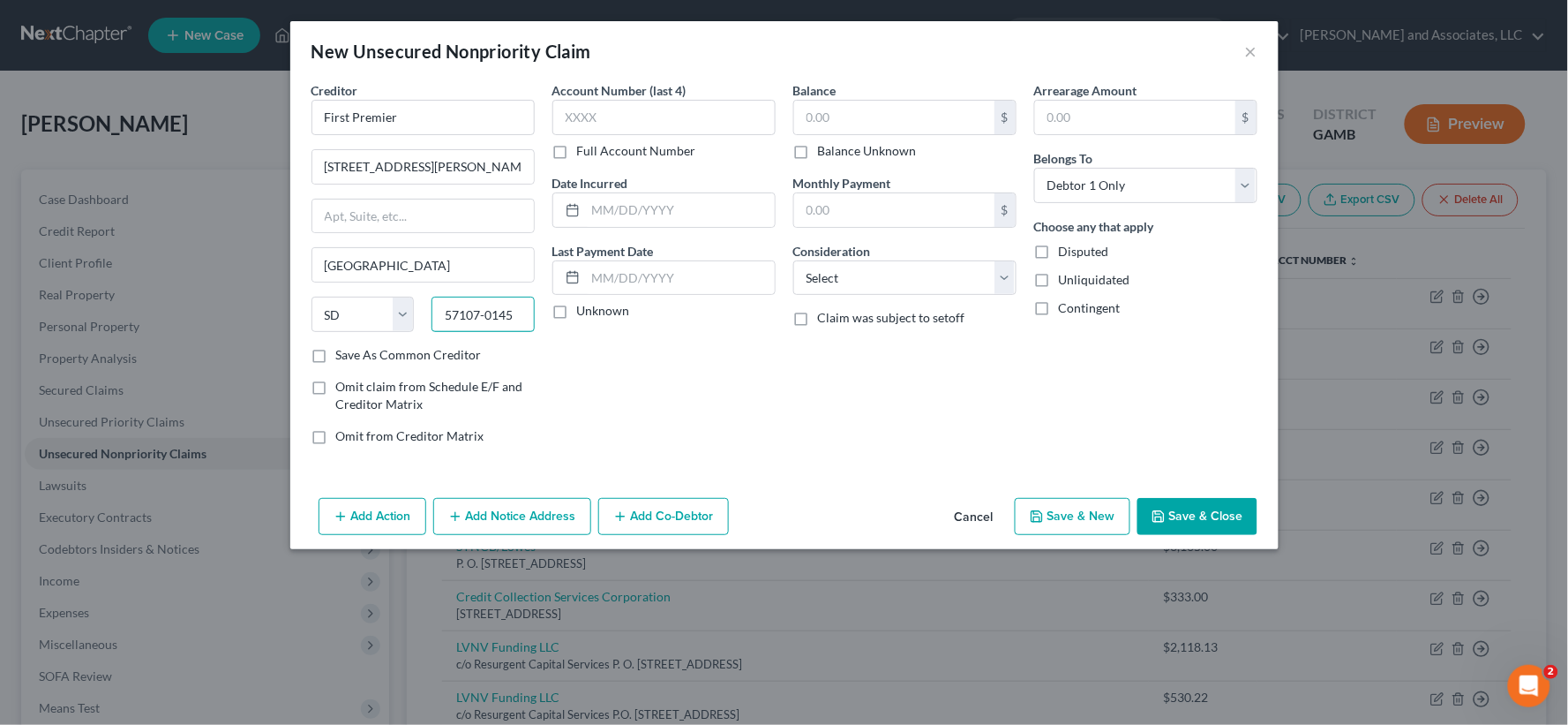
type input "57107-0145"
click at [337, 355] on label "Save As Common Creditor" at bounding box center [409, 355] width 145 height 18
click at [343, 355] on input "Save As Common Creditor" at bounding box center [349, 352] width 11 height 11
checkbox input "true"
click at [694, 209] on input "text" at bounding box center [680, 209] width 189 height 33
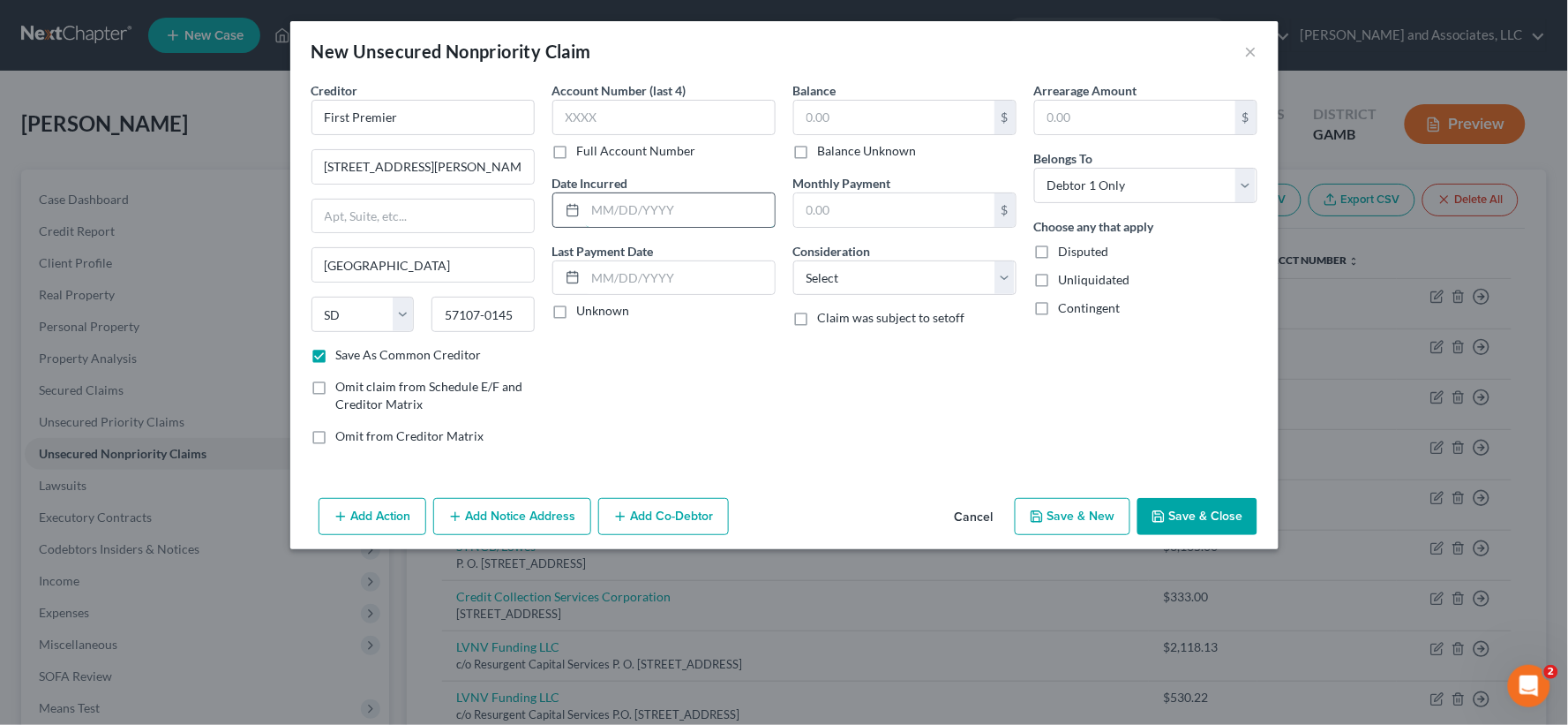
click at [658, 208] on input "text" at bounding box center [680, 209] width 189 height 33
type input "[DATE]"
click at [899, 119] on input "text" at bounding box center [894, 117] width 201 height 33
type input "793.00"
click at [883, 278] on select "Select Cable / Satellite Services Collection Agency Credit Card Debt Debt Couns…" at bounding box center [904, 278] width 223 height 35
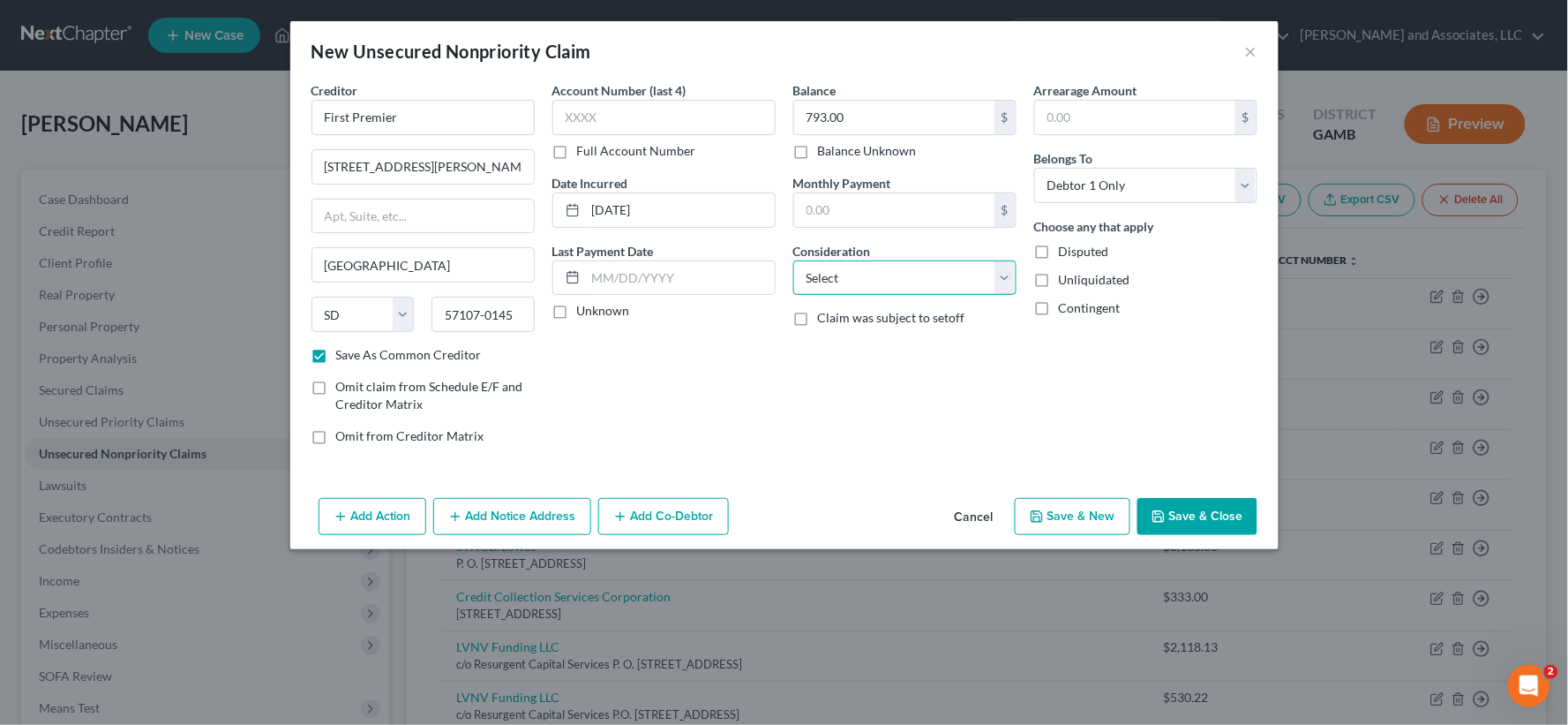
select select "2"
click at [793, 261] on select "Select Cable / Satellite Services Collection Agency Credit Card Debt Debt Couns…" at bounding box center [904, 278] width 223 height 35
click at [1059, 281] on label "Unliquidated" at bounding box center [1094, 280] width 71 height 18
click at [1066, 281] on input "Unliquidated" at bounding box center [1072, 277] width 11 height 11
checkbox input "true"
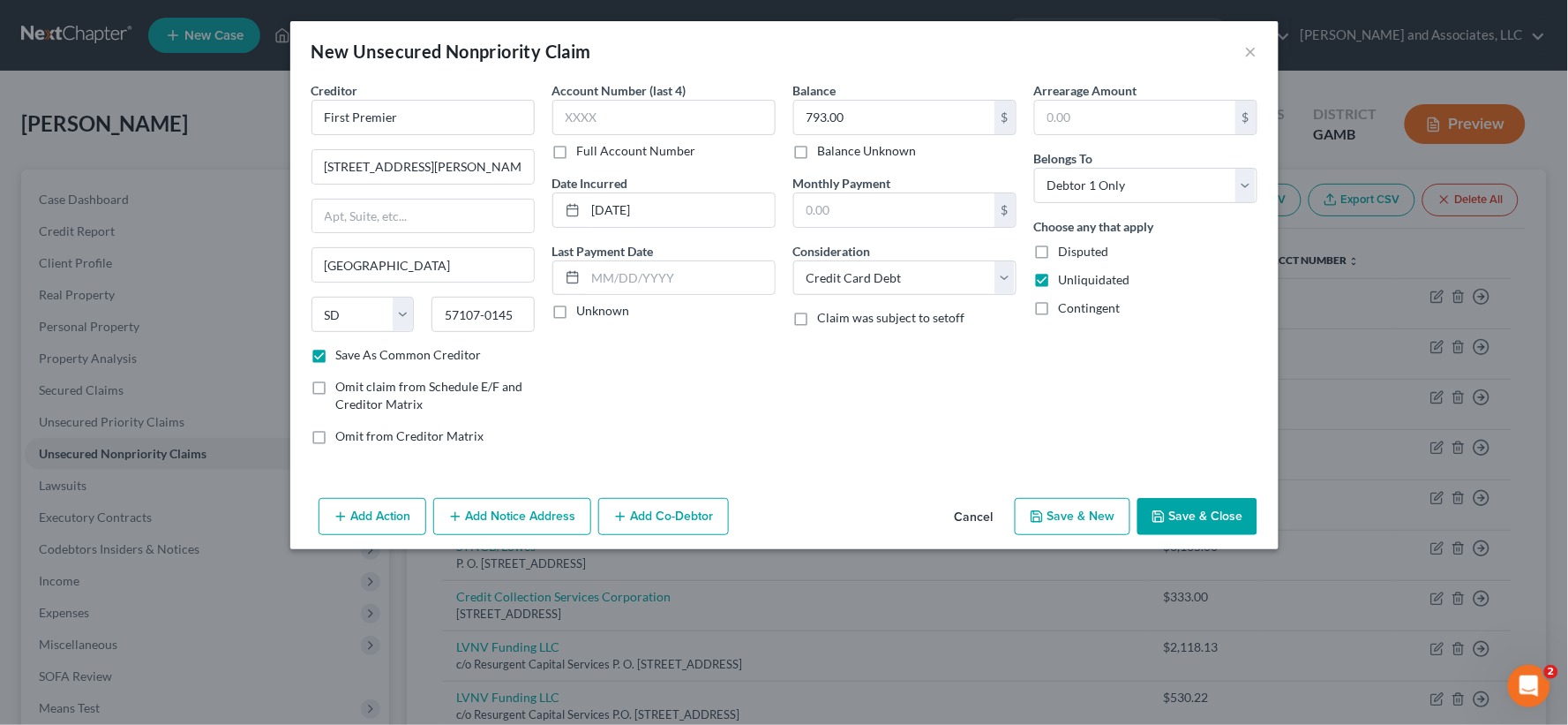
click at [509, 530] on button "Add Notice Address" at bounding box center [513, 516] width 158 height 37
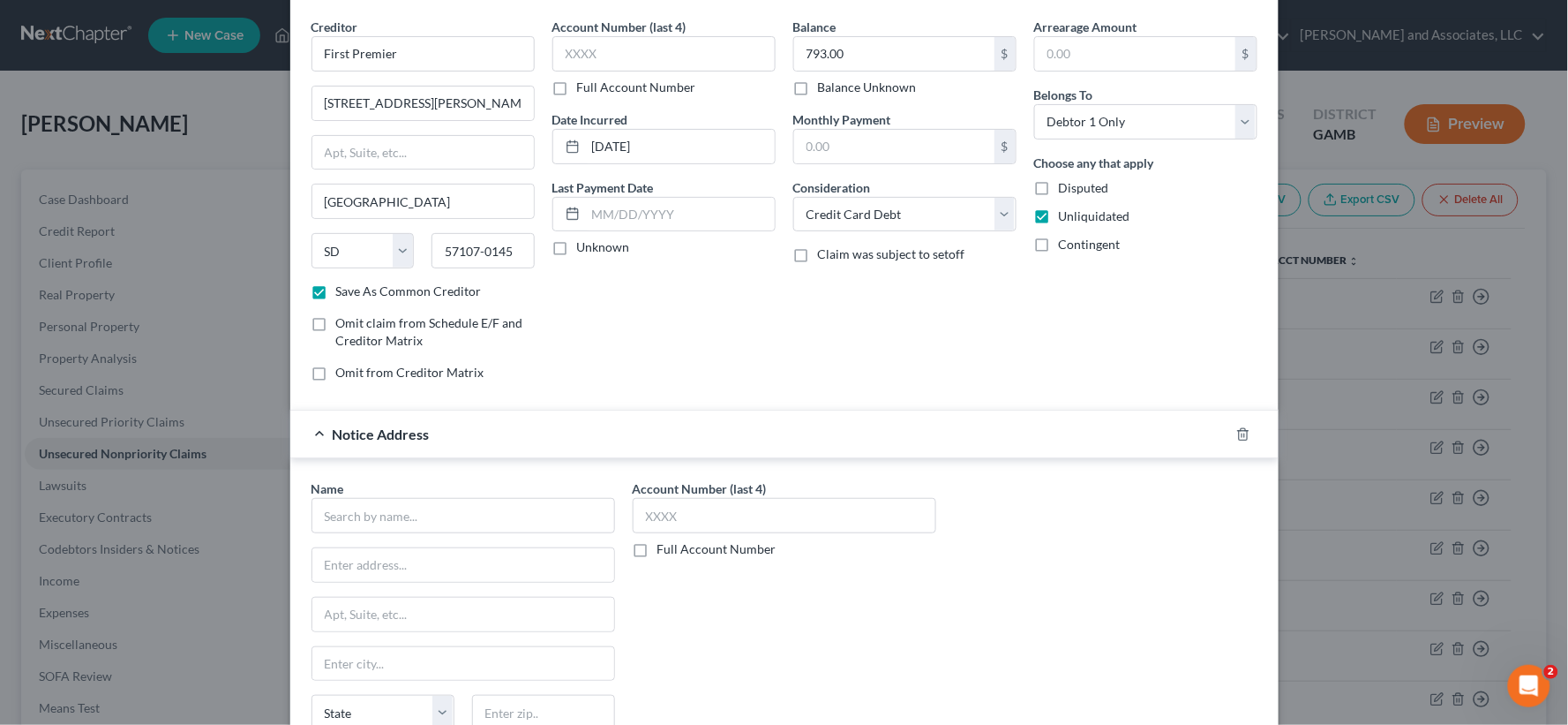
scroll to position [98, 0]
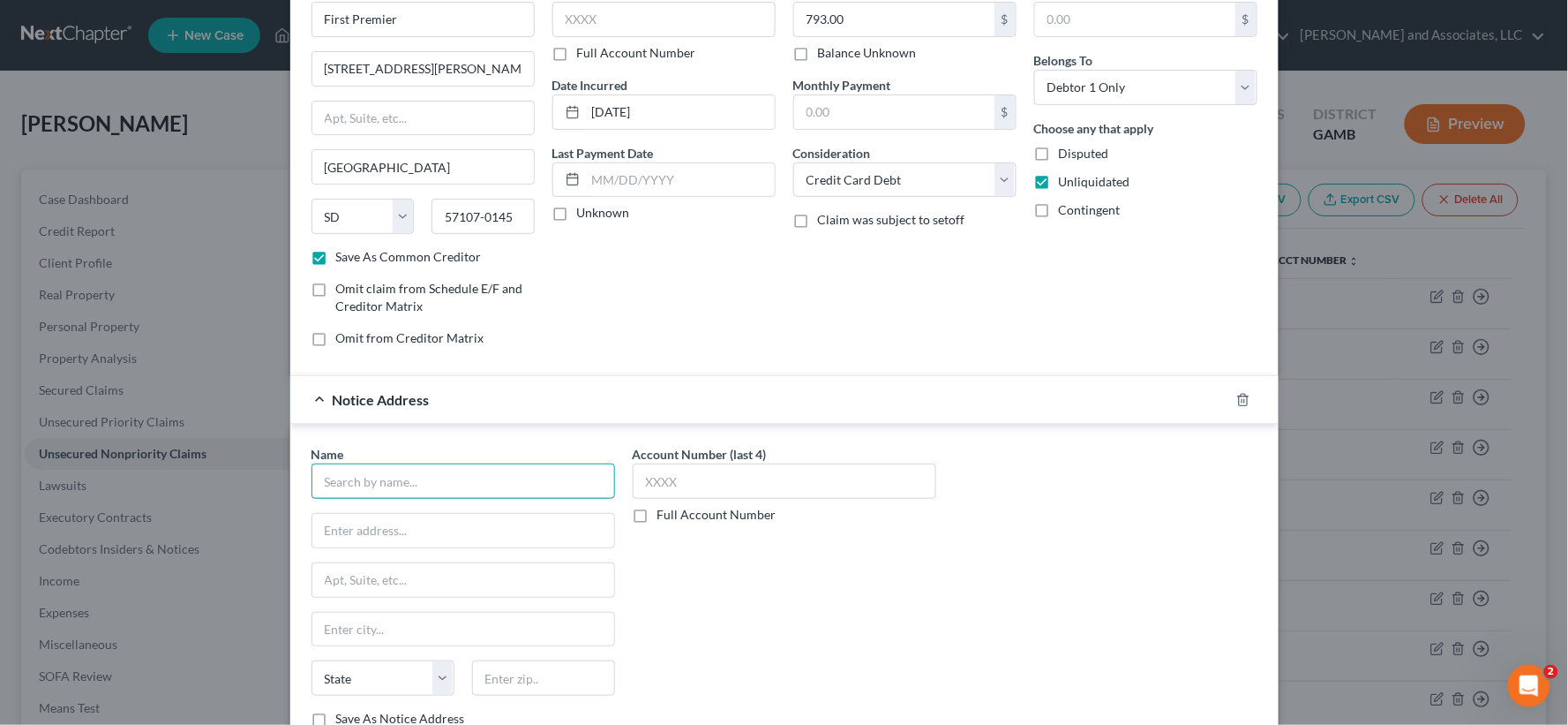
click at [398, 478] on input "text" at bounding box center [463, 480] width 303 height 35
type input "Premier Bankcard LLC"
type input "Jefferson Capital System LLC Assignee"
type input "P. O. Box 7999"
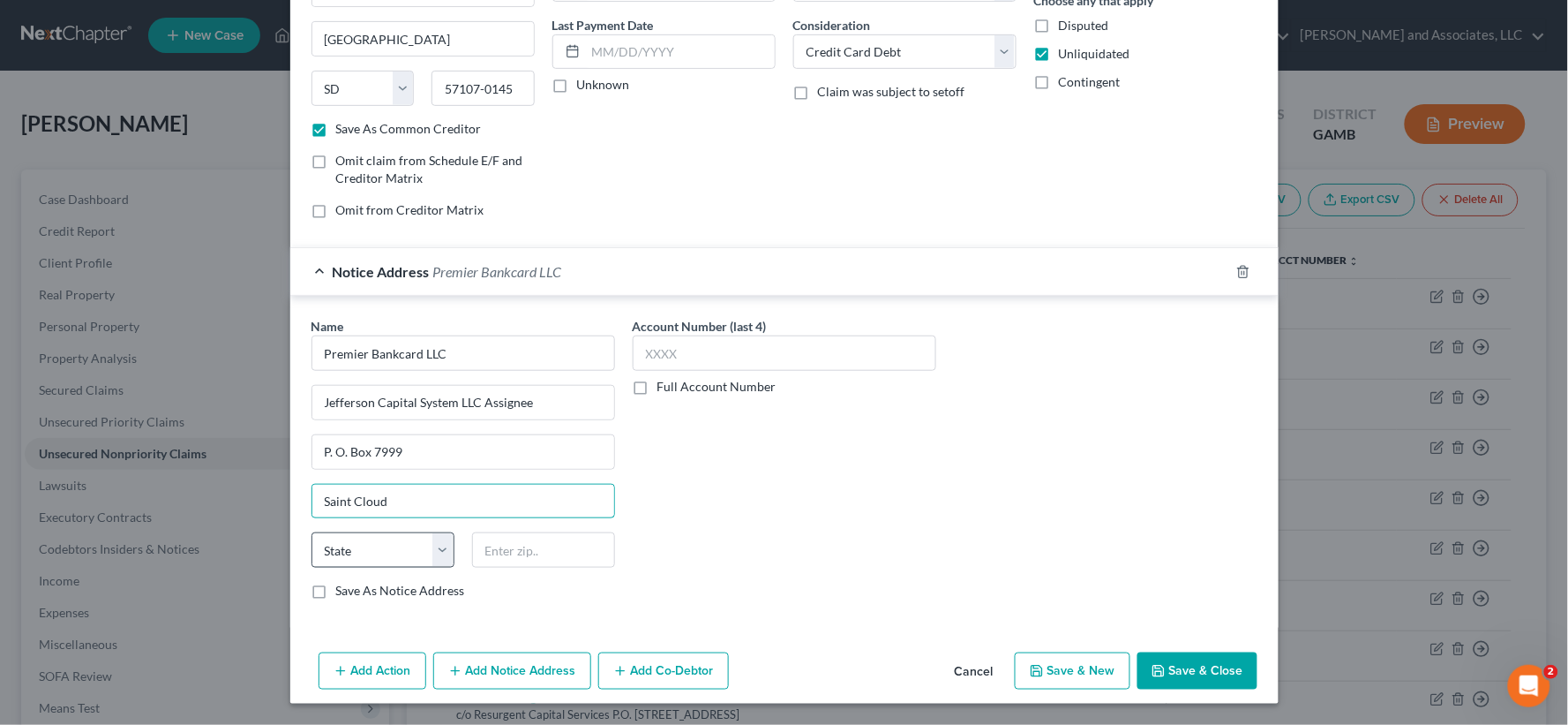
scroll to position [227, 0]
type input "Saint Cloud"
click at [353, 550] on select "State [US_STATE] AK AR AZ CA CO CT DE DC [GEOGRAPHIC_DATA] [GEOGRAPHIC_DATA] GU…" at bounding box center [383, 550] width 143 height 35
select select "24"
click at [312, 533] on select "State [US_STATE] AK AR AZ CA CO CT DE DC [GEOGRAPHIC_DATA] [GEOGRAPHIC_DATA] GU…" at bounding box center [383, 550] width 143 height 35
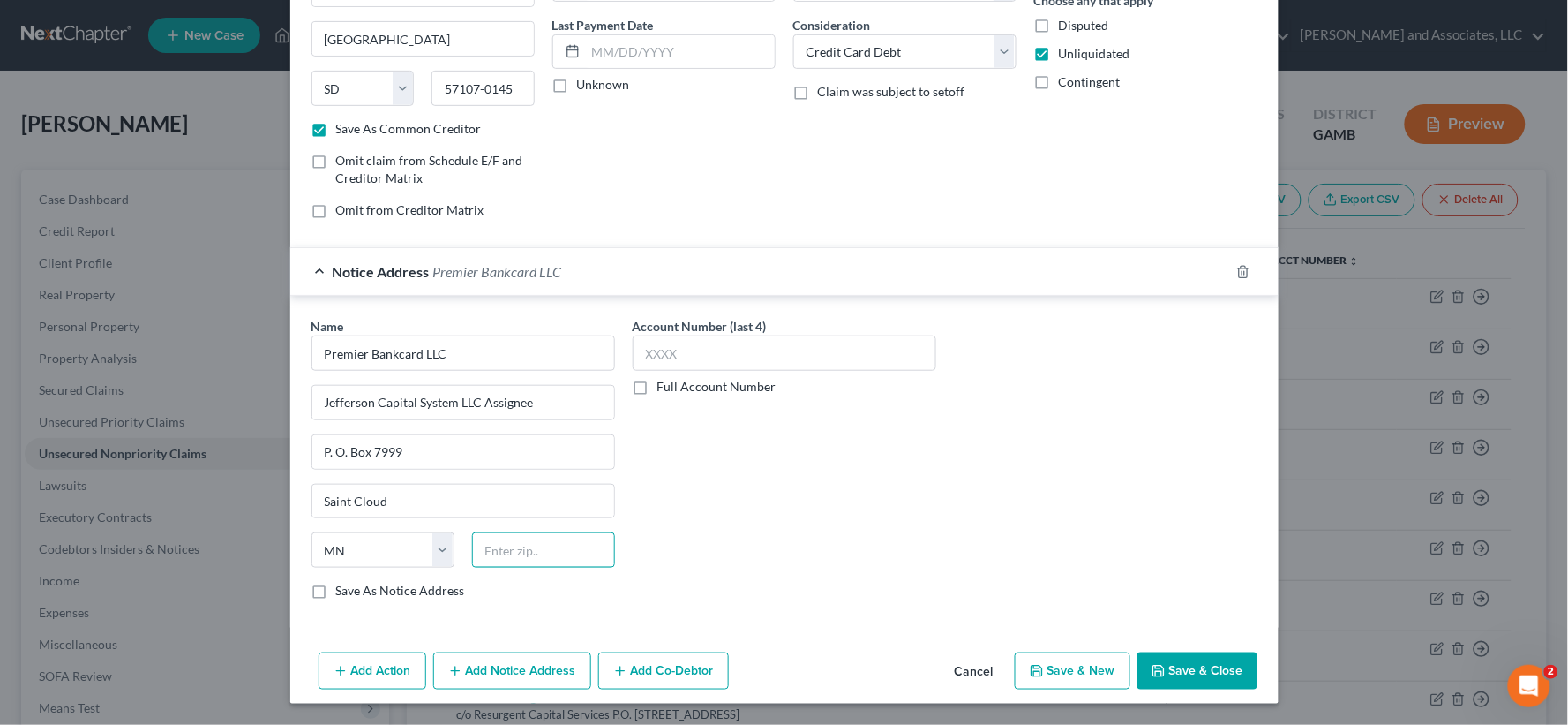
click at [525, 540] on input "text" at bounding box center [544, 550] width 143 height 35
type input "56302-7999"
click at [1196, 665] on button "Save & Close" at bounding box center [1197, 671] width 120 height 37
checkbox input "false"
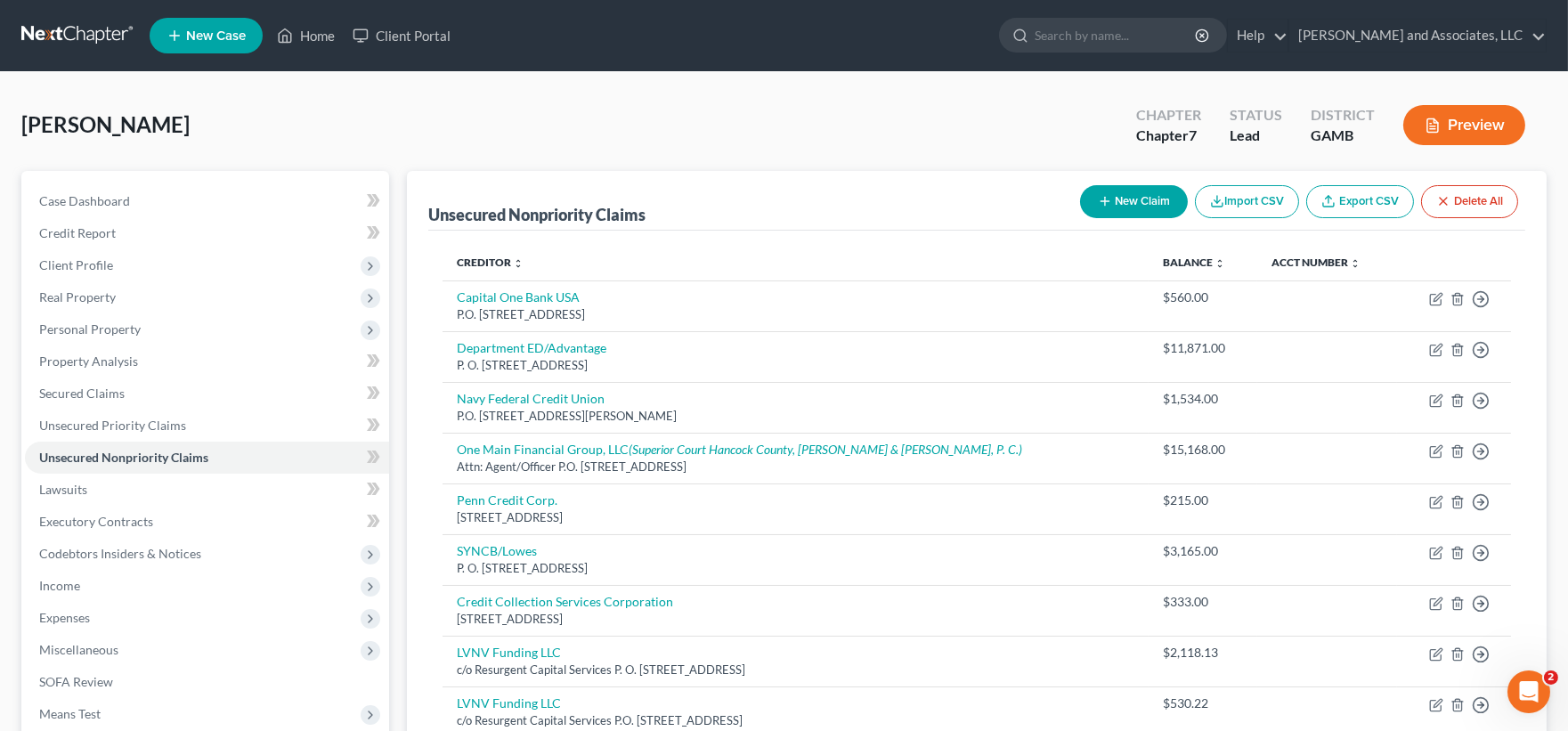
click at [1129, 196] on button "New Claim" at bounding box center [1134, 201] width 107 height 33
select select "0"
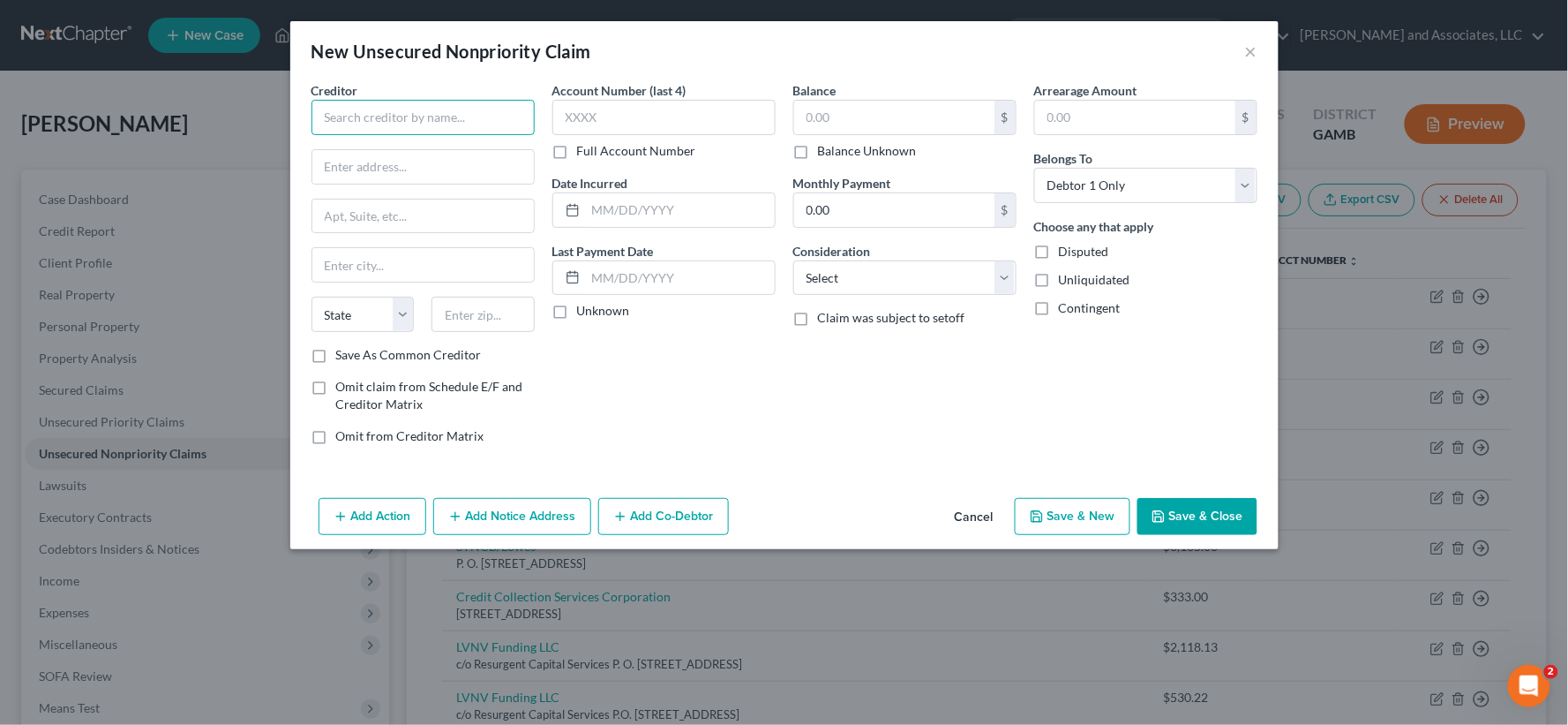
click at [515, 118] on input "text" at bounding box center [423, 117] width 223 height 35
type input "Synchrony Bank"
type input "by AIS Infosource LP as Agent"
type input "Dept. 88, P.O. Box 4457"
type input "[GEOGRAPHIC_DATA]"
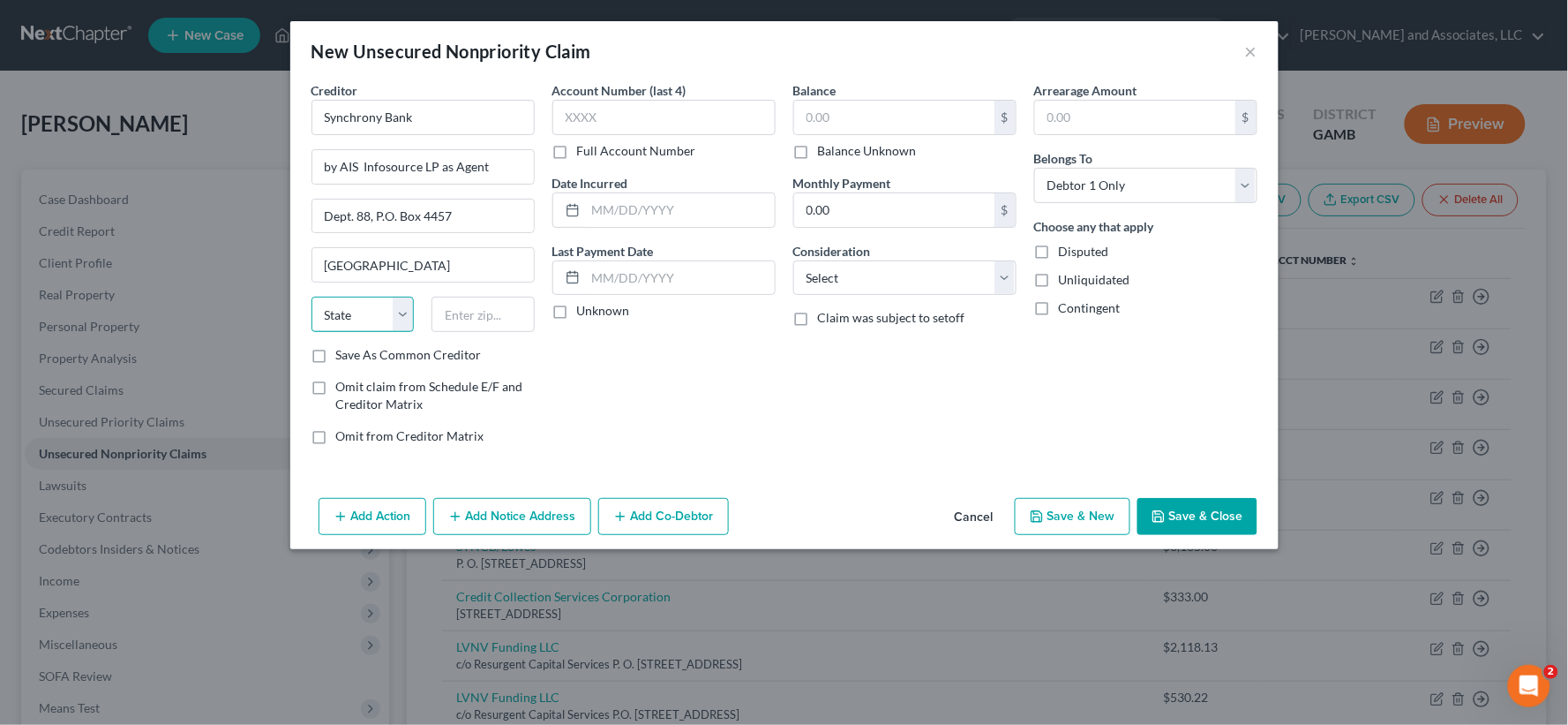
click at [376, 314] on select "State [US_STATE] AK AR AZ CA CO CT DE DC [GEOGRAPHIC_DATA] [GEOGRAPHIC_DATA] GU…" at bounding box center [363, 314] width 104 height 35
select select "45"
click at [312, 297] on select "State [US_STATE] AK AR AZ CA CO CT DE DC [GEOGRAPHIC_DATA] [GEOGRAPHIC_DATA] GU…" at bounding box center [363, 314] width 104 height 35
click at [479, 314] on input "text" at bounding box center [483, 314] width 104 height 35
type input "77210-4457"
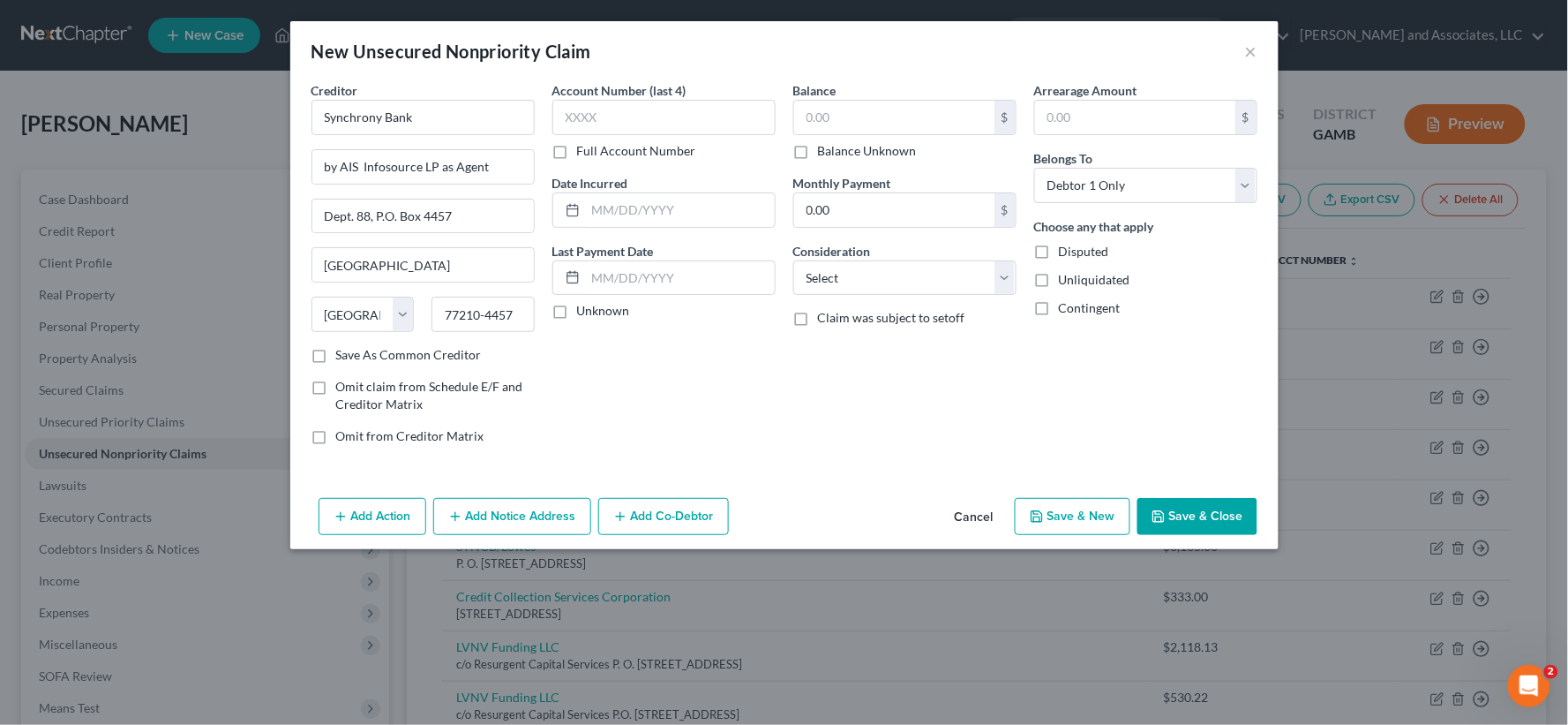
click at [337, 359] on label "Save As Common Creditor" at bounding box center [409, 355] width 145 height 18
click at [343, 358] on input "Save As Common Creditor" at bounding box center [349, 352] width 11 height 11
checkbox input "true"
click at [870, 121] on input "text" at bounding box center [894, 117] width 201 height 33
type input "3,248.28"
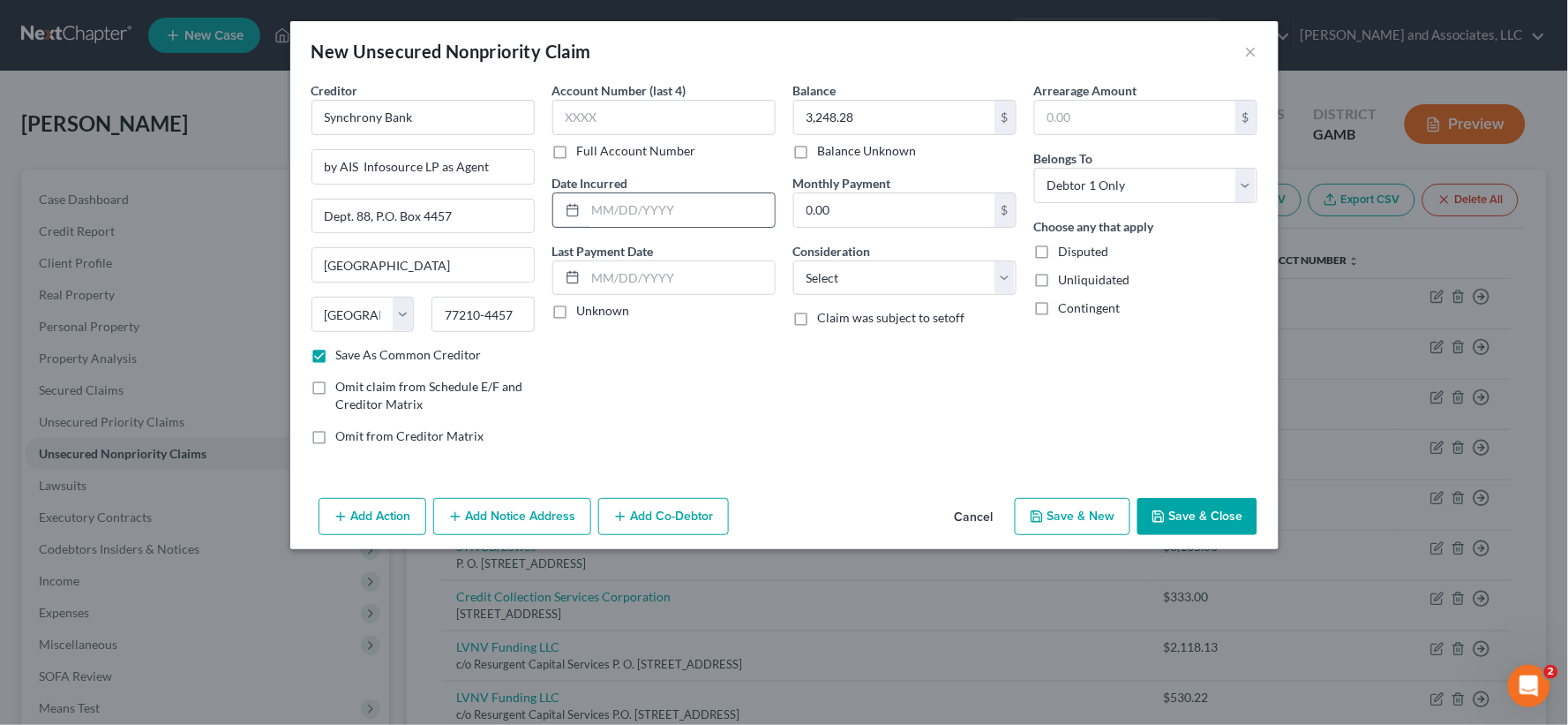
click at [690, 213] on input "text" at bounding box center [680, 209] width 189 height 33
type input "9/2024"
click at [832, 284] on select "Select Cable / Satellite Services Collection Agency Credit Card Debt Debt Couns…" at bounding box center [904, 278] width 223 height 35
select select "2"
click at [793, 261] on select "Select Cable / Satellite Services Collection Agency Credit Card Debt Debt Couns…" at bounding box center [904, 278] width 223 height 35
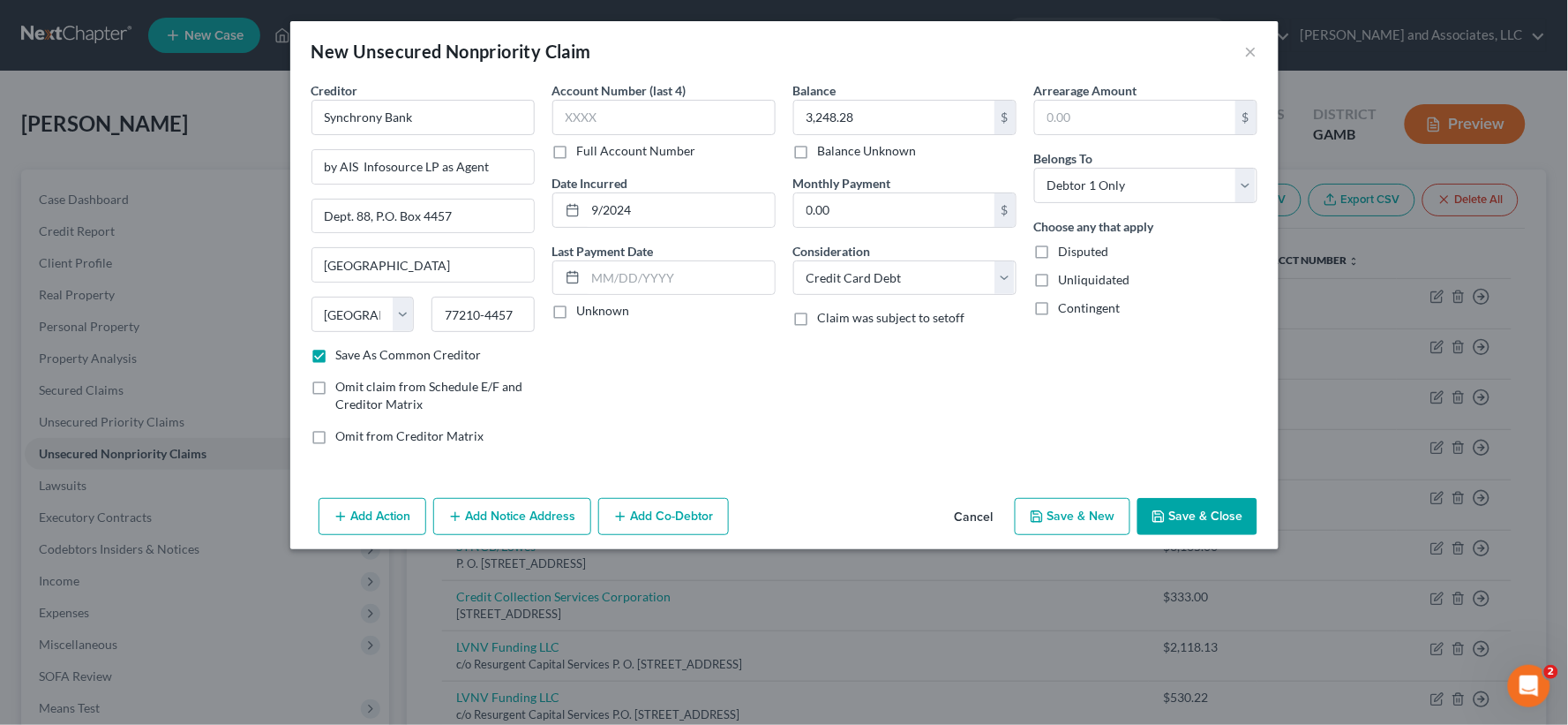
click at [1059, 288] on label "Unliquidated" at bounding box center [1094, 280] width 71 height 18
click at [1066, 283] on input "Unliquidated" at bounding box center [1072, 277] width 11 height 11
checkbox input "true"
click at [1087, 522] on button "Save & New" at bounding box center [1073, 516] width 116 height 37
checkbox input "false"
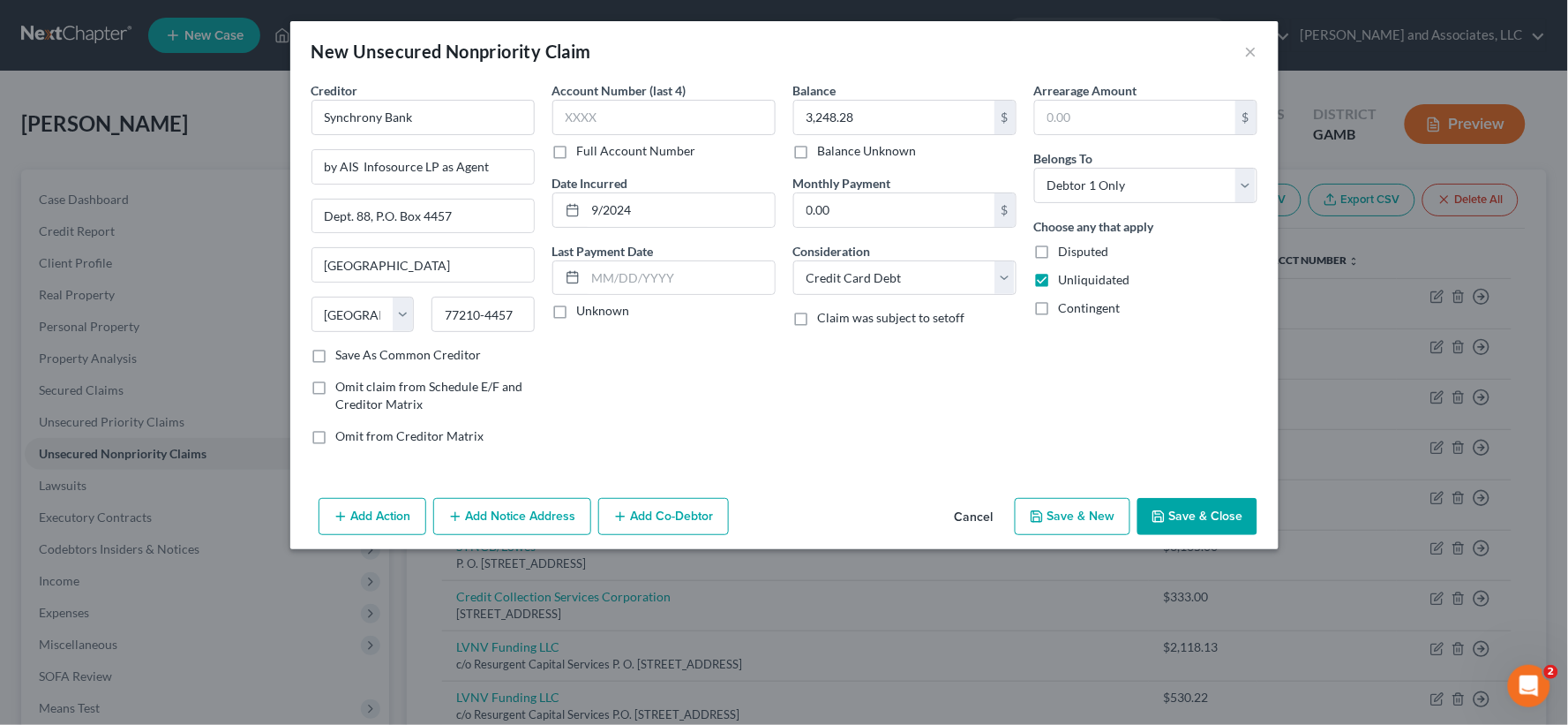
select select "0"
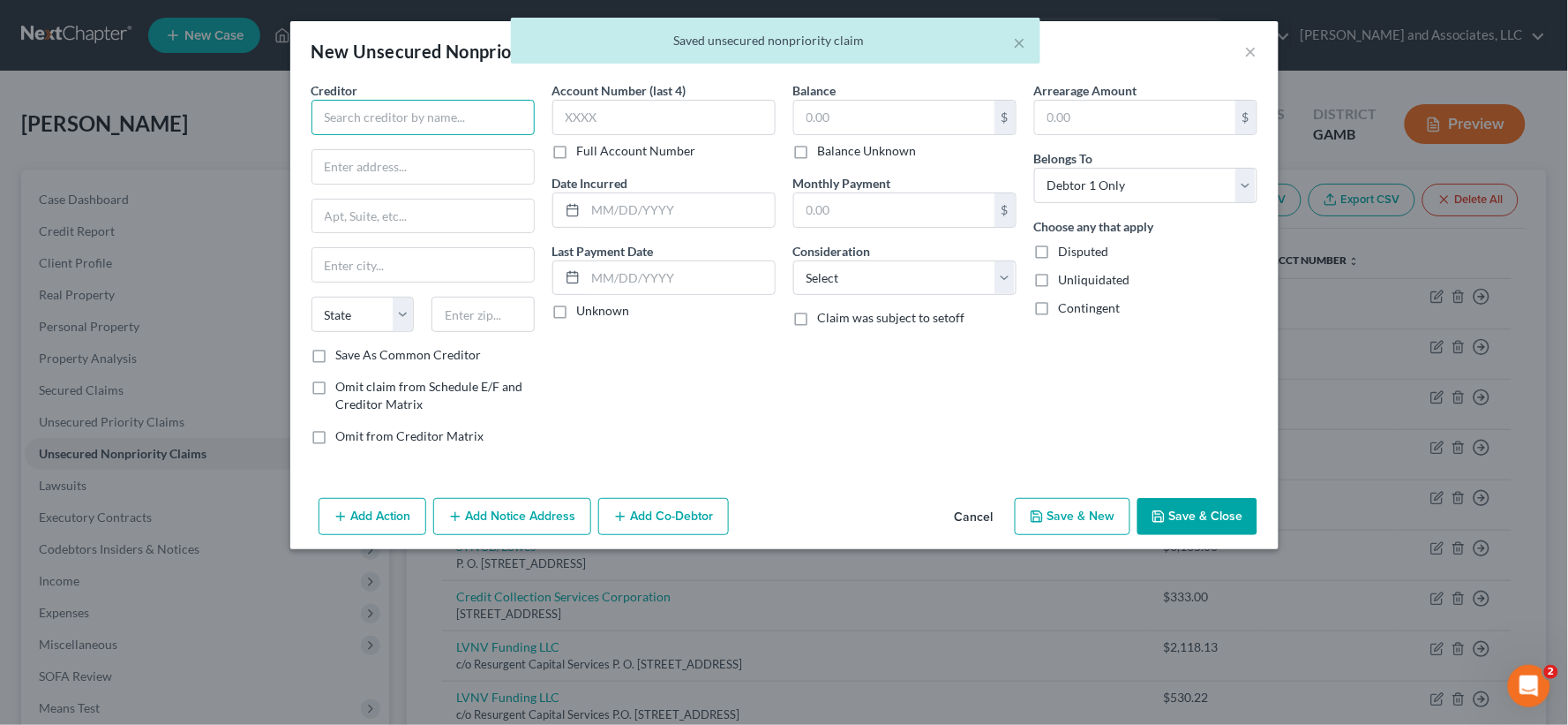
click at [497, 115] on input "text" at bounding box center [423, 117] width 223 height 35
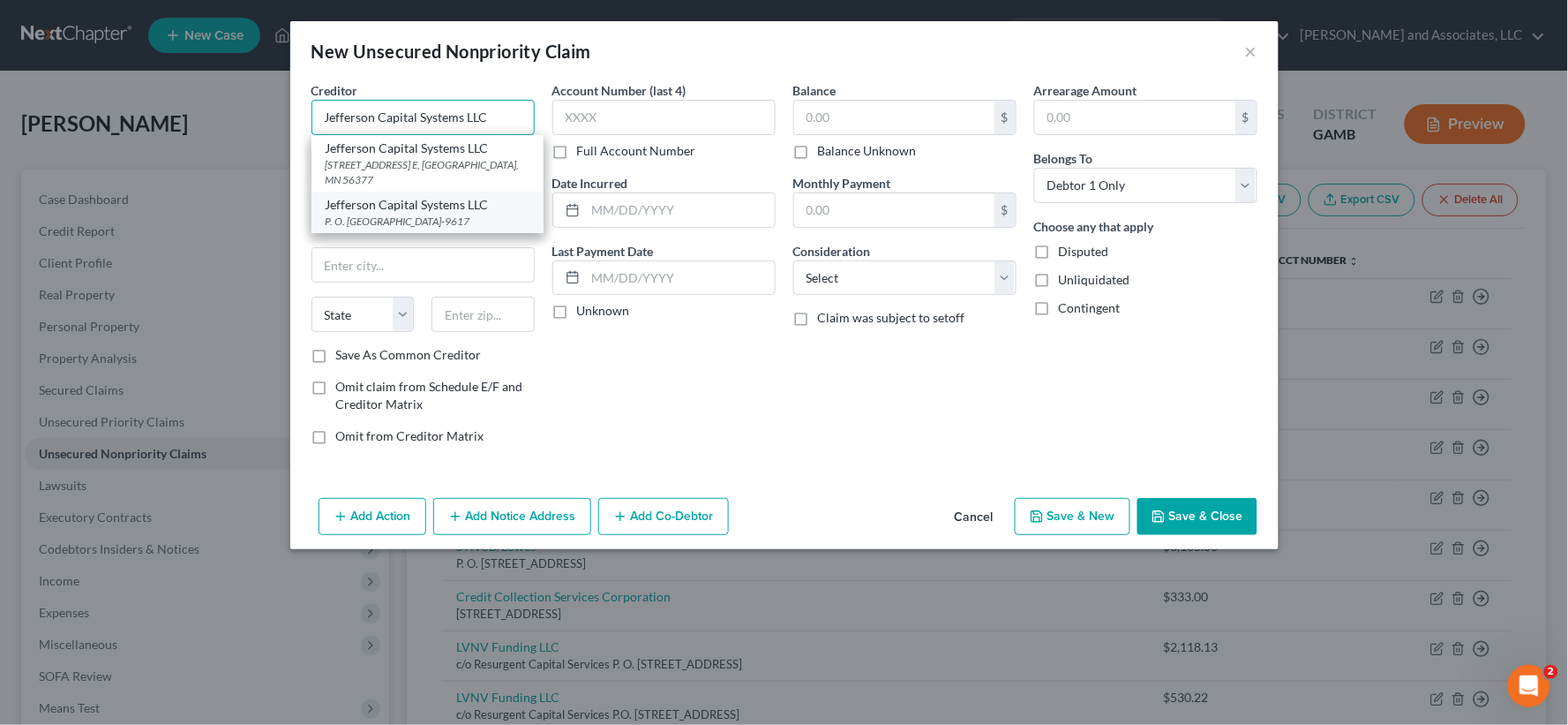
type input "Jefferson Capital Systems LLC"
click at [402, 196] on div "Jefferson Capital Systems LLC" at bounding box center [428, 205] width 203 height 18
type input "P. O. Box 7999"
type input "Saint Cloud"
select select "24"
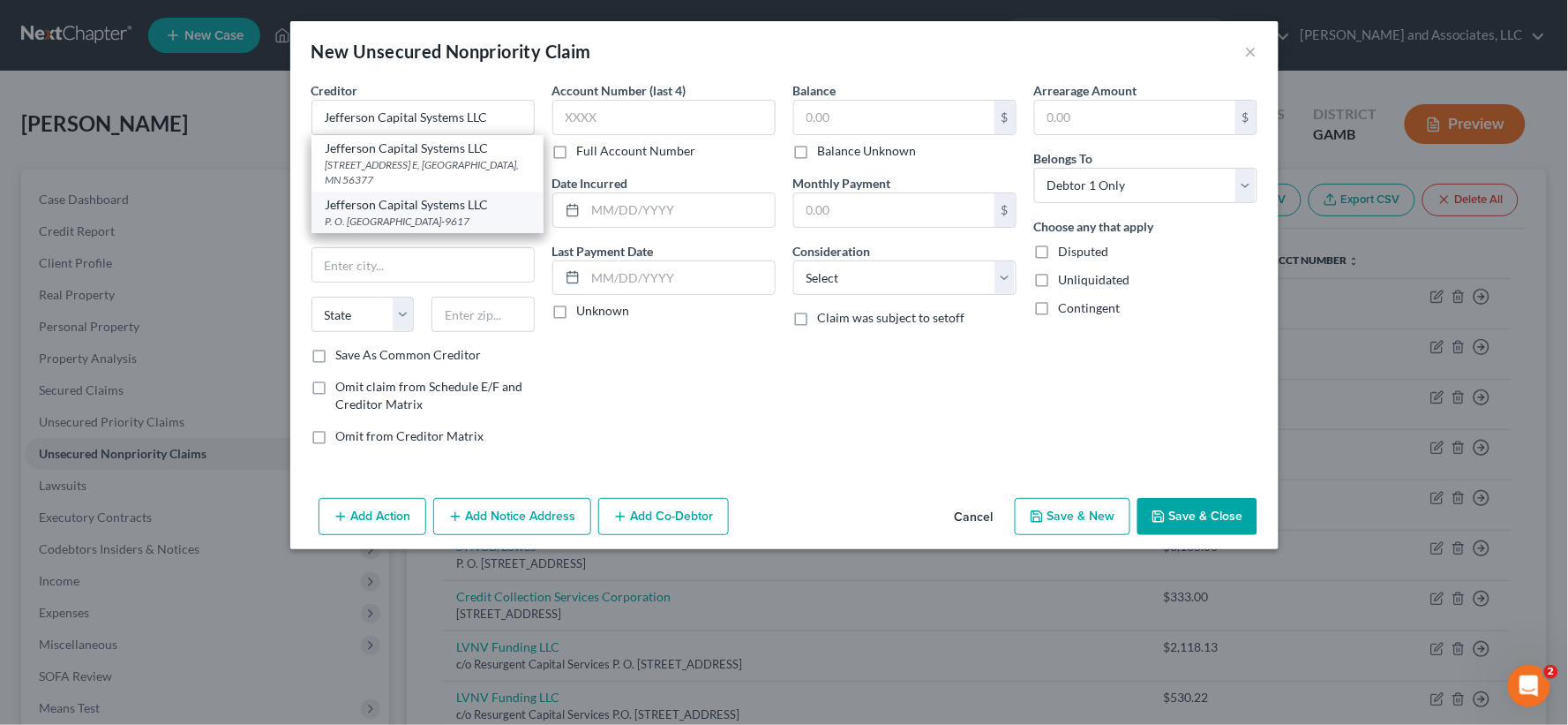
type input "56302-9617"
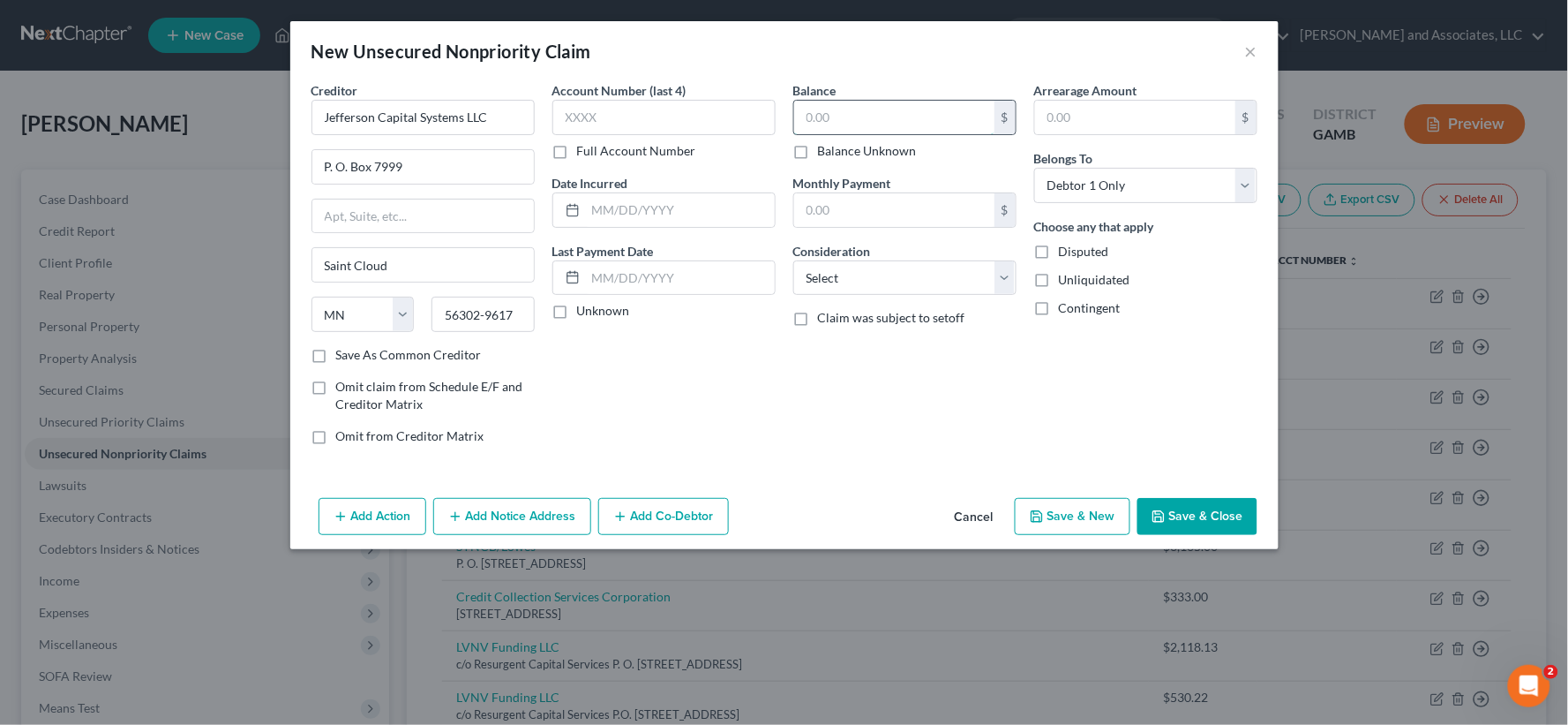
click at [842, 121] on input "text" at bounding box center [894, 117] width 201 height 33
type input "1,084.65"
click at [646, 209] on input "text" at bounding box center [680, 209] width 189 height 33
type input "9/2024"
click at [824, 277] on select "Select Cable / Satellite Services Collection Agency Credit Card Debt Debt Couns…" at bounding box center [904, 278] width 223 height 35
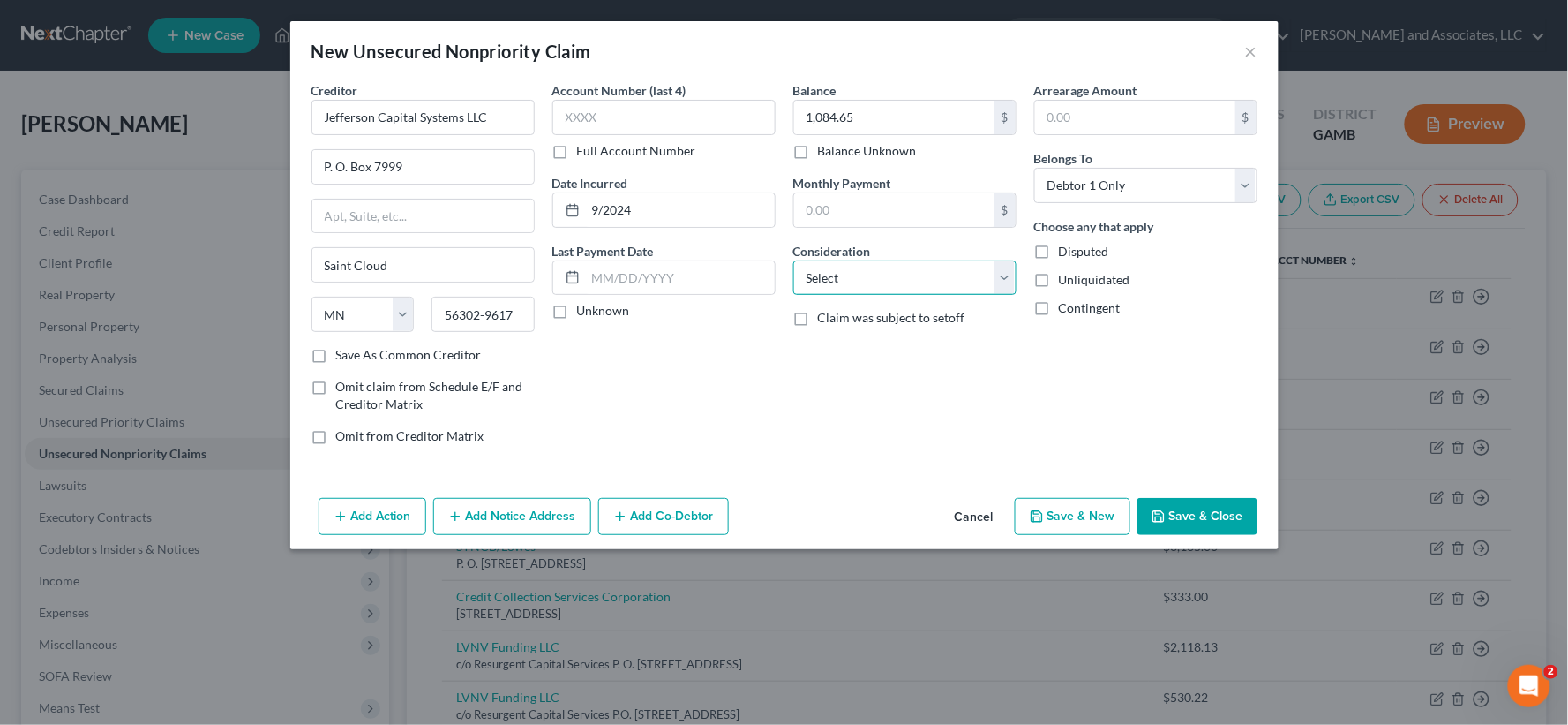
select select "2"
click at [793, 261] on select "Select Cable / Satellite Services Collection Agency Credit Card Debt Debt Couns…" at bounding box center [904, 278] width 223 height 35
click at [1059, 280] on label "Unliquidated" at bounding box center [1094, 280] width 71 height 18
click at [1066, 280] on input "Unliquidated" at bounding box center [1072, 277] width 11 height 11
checkbox input "true"
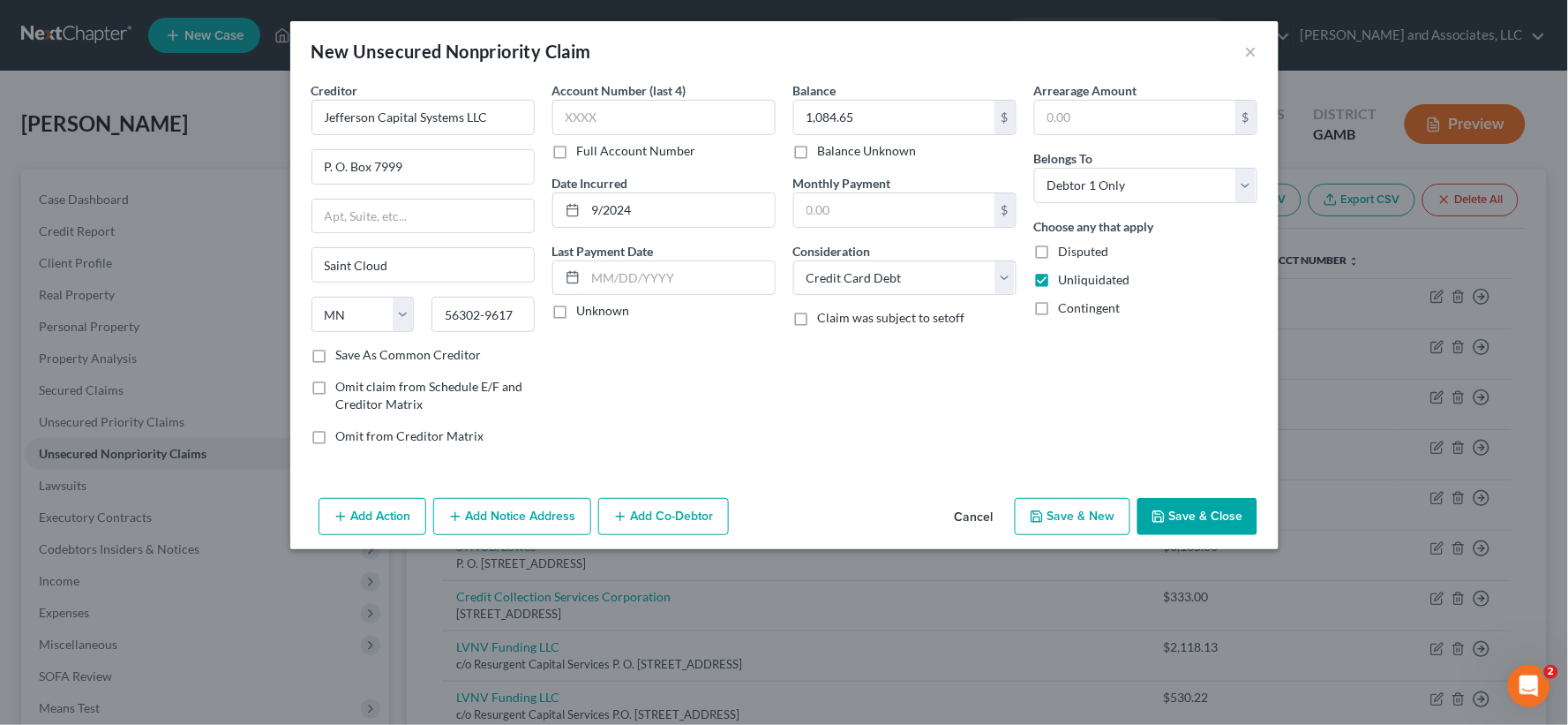
click at [337, 348] on label "Save As Common Creditor" at bounding box center [409, 355] width 145 height 18
click at [343, 348] on input "Save As Common Creditor" at bounding box center [349, 352] width 11 height 11
click at [1074, 522] on button "Save & New" at bounding box center [1073, 516] width 116 height 37
checkbox input "false"
select select "0"
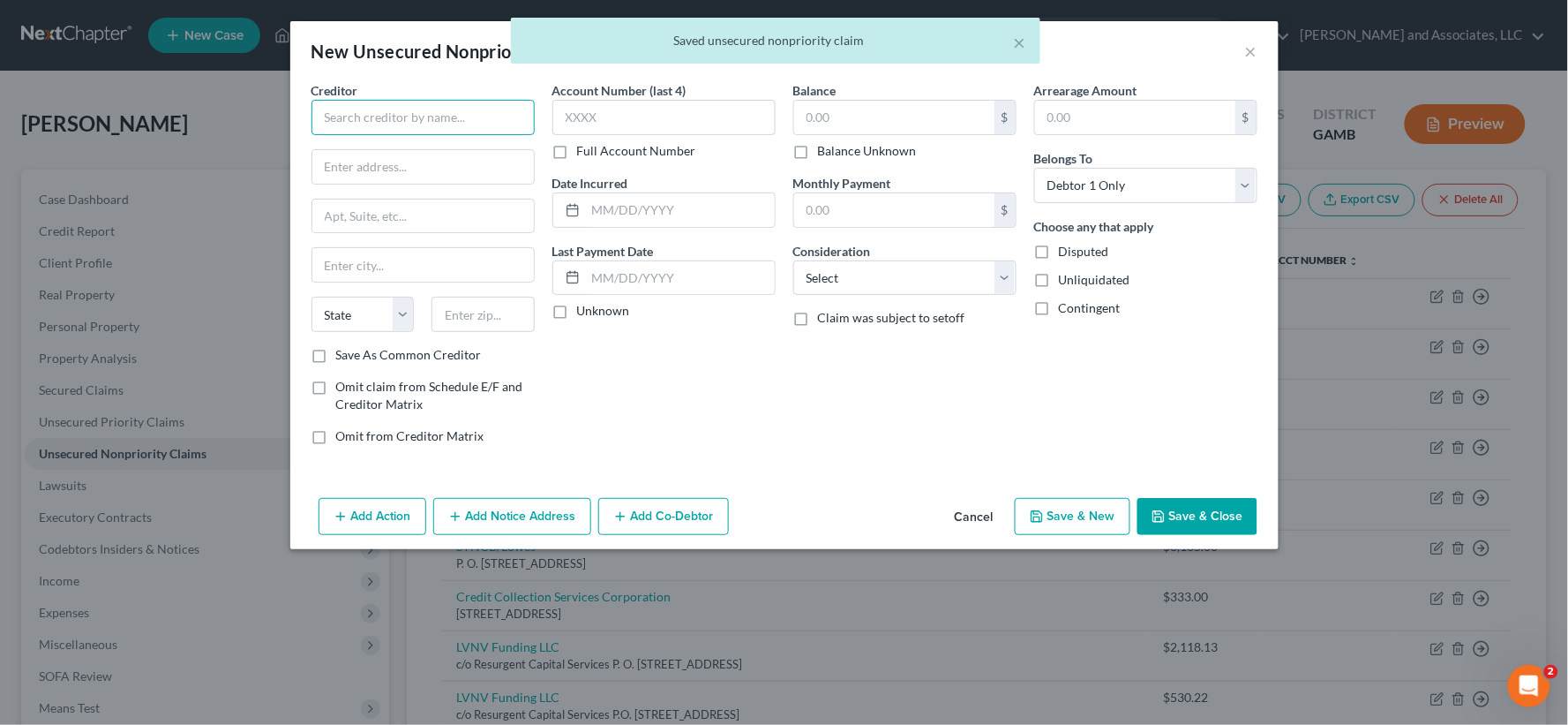
click at [351, 121] on input "text" at bounding box center [423, 117] width 223 height 35
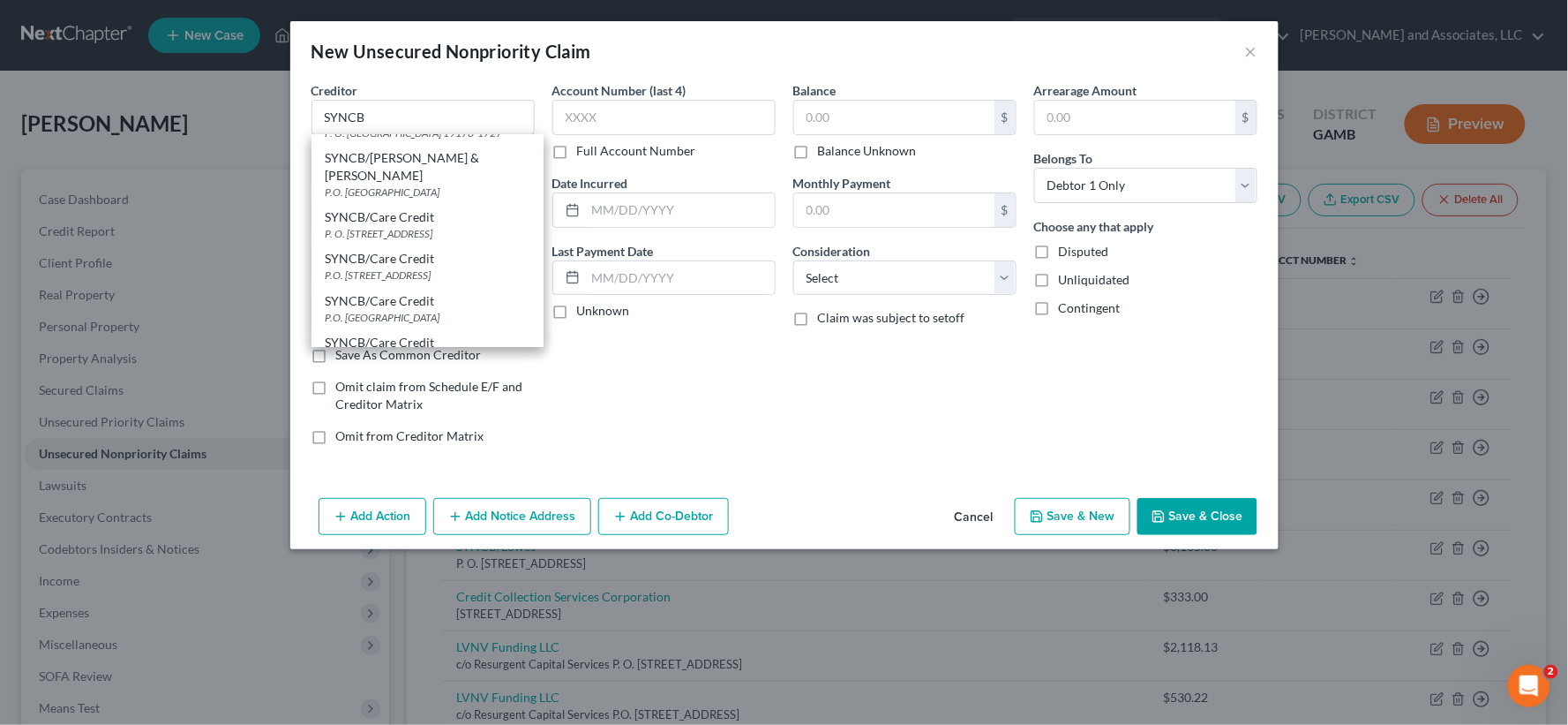
scroll to position [0, 0]
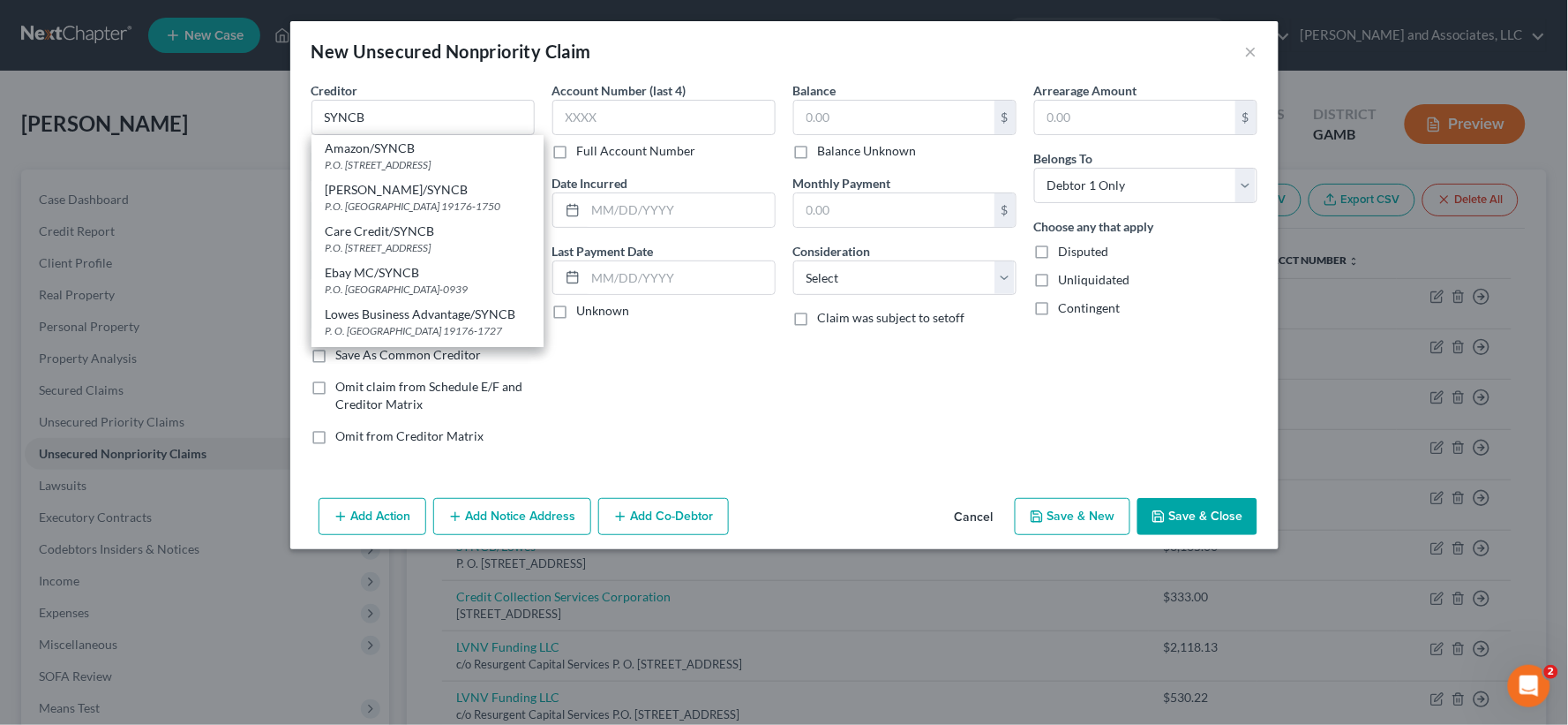
drag, startPoint x: 666, startPoint y: 386, endPoint x: 595, endPoint y: 339, distance: 85.1
click at [664, 382] on div "Account Number (last 4) Full Account Number Date Incurred Last Payment Date Unk…" at bounding box center [664, 269] width 241 height 378
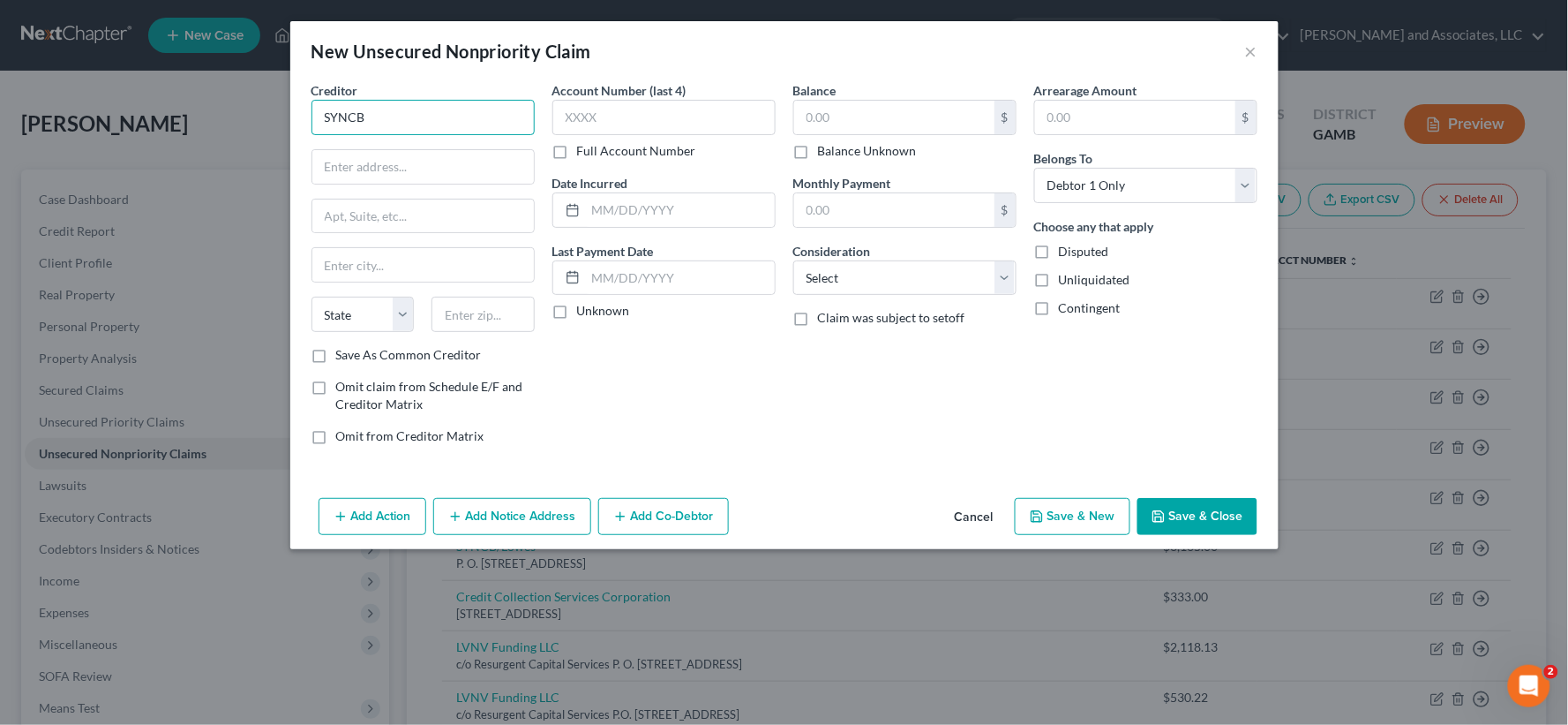
click at [402, 119] on input "SYNCB" at bounding box center [423, 117] width 223 height 35
type input "SYNCB/Car Care Credit"
type input "P.O. Box 965068"
type input "[PERSON_NAME]"
click at [355, 320] on select "State [US_STATE] AK AR AZ CA CO CT DE DC [GEOGRAPHIC_DATA] [GEOGRAPHIC_DATA] GU…" at bounding box center [363, 314] width 104 height 35
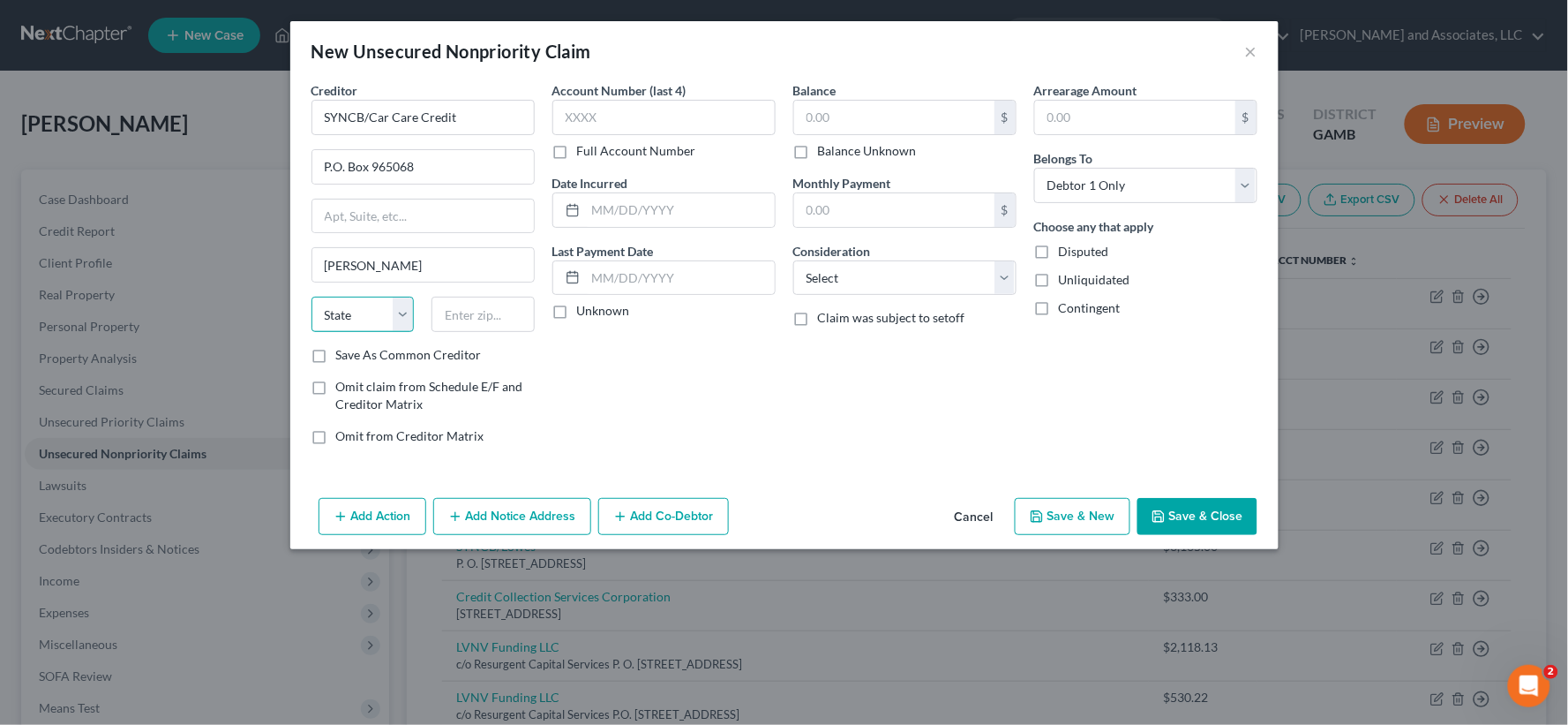
select select "22"
click at [312, 297] on select "State [US_STATE] AK AR AZ CA CO CT DE DC [GEOGRAPHIC_DATA] [GEOGRAPHIC_DATA] GU…" at bounding box center [363, 314] width 104 height 35
click at [474, 312] on input "text" at bounding box center [483, 314] width 104 height 35
type input "02062"
type input "[PERSON_NAME]"
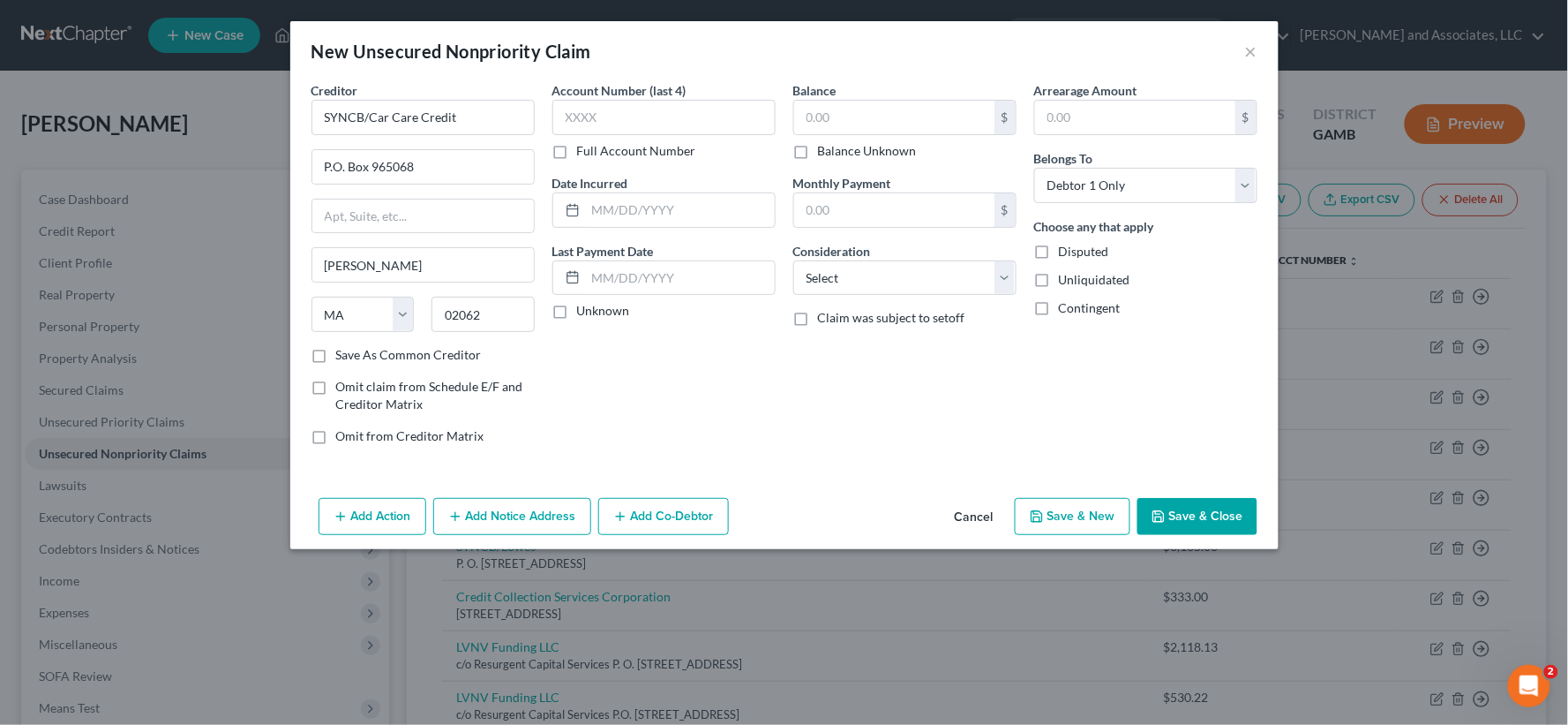
click at [337, 355] on label "Save As Common Creditor" at bounding box center [409, 355] width 145 height 18
click at [343, 355] on input "Save As Common Creditor" at bounding box center [349, 352] width 11 height 11
checkbox input "true"
click at [825, 116] on input "text" at bounding box center [894, 117] width 201 height 33
type input "1,254.00"
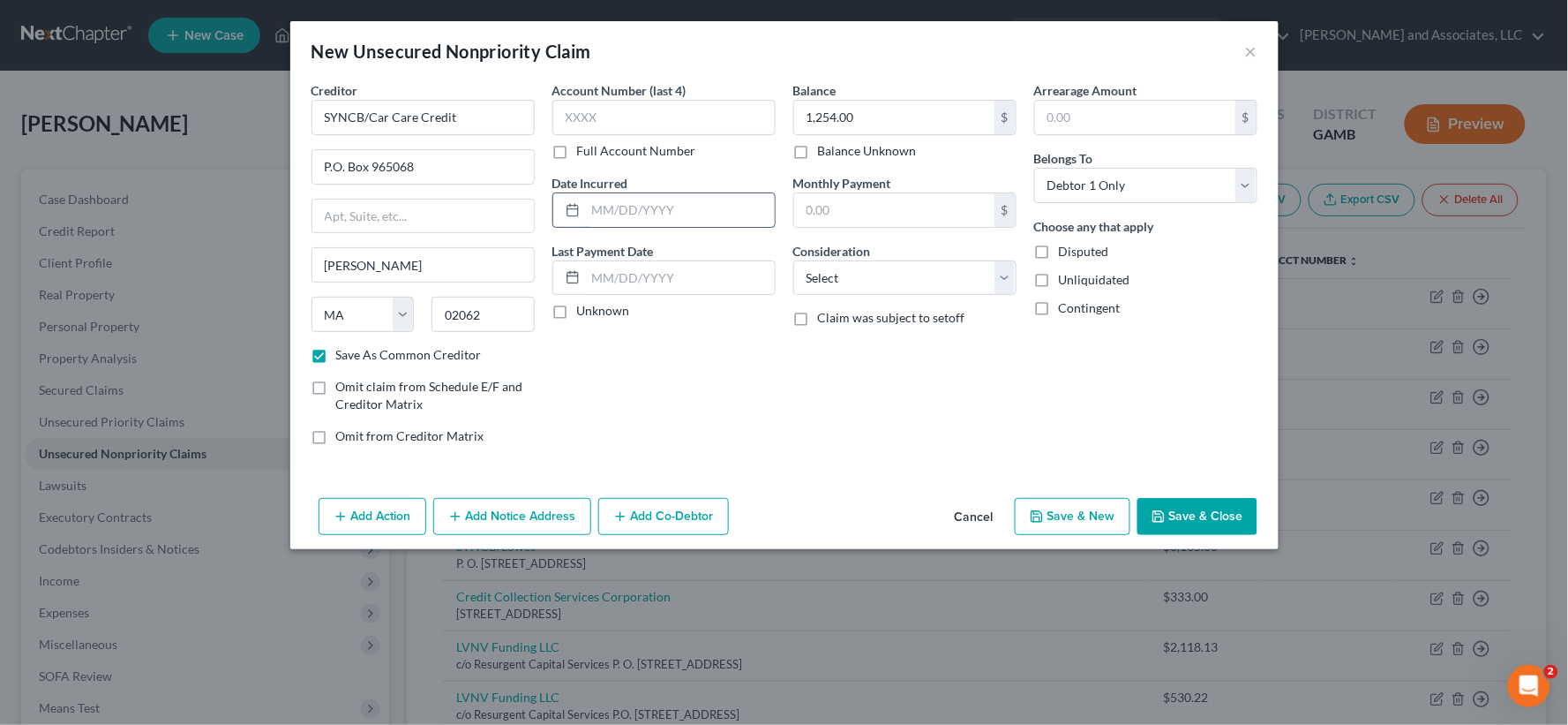
click at [677, 205] on input "text" at bounding box center [680, 209] width 189 height 33
type input "[DATE]"
click at [842, 277] on select "Select Cable / Satellite Services Collection Agency Credit Card Debt Debt Couns…" at bounding box center [904, 278] width 223 height 35
select select "2"
click at [793, 261] on select "Select Cable / Satellite Services Collection Agency Credit Card Debt Debt Couns…" at bounding box center [904, 278] width 223 height 35
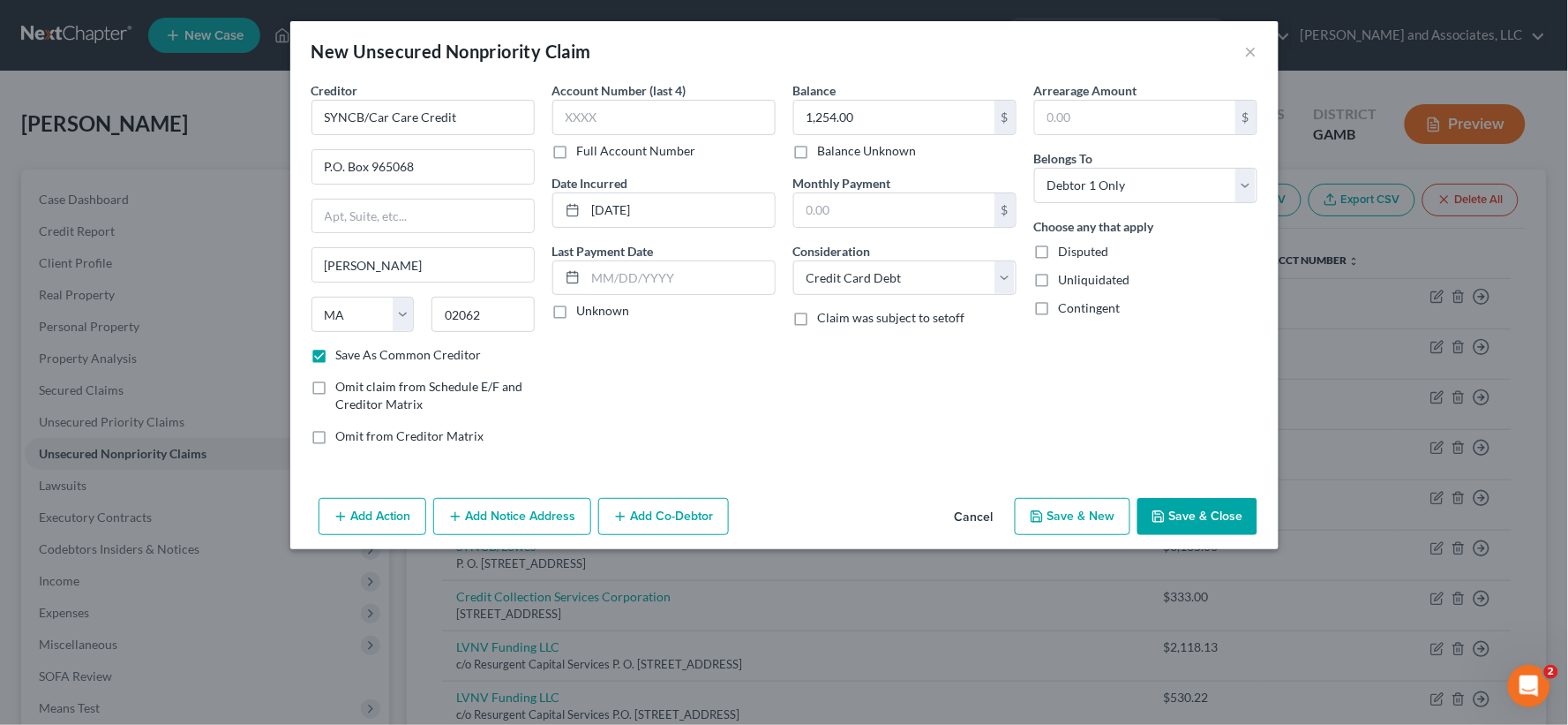
click at [1059, 284] on label "Unliquidated" at bounding box center [1094, 280] width 71 height 18
click at [1066, 283] on input "Unliquidated" at bounding box center [1072, 277] width 11 height 11
drag, startPoint x: 879, startPoint y: 281, endPoint x: 879, endPoint y: 294, distance: 13.0
click at [879, 281] on select "Select Cable / Satellite Services Collection Agency Credit Card Debt Debt Couns…" at bounding box center [904, 278] width 223 height 35
click at [793, 261] on select "Select Cable / Satellite Services Collection Agency Credit Card Debt Debt Couns…" at bounding box center [904, 278] width 223 height 35
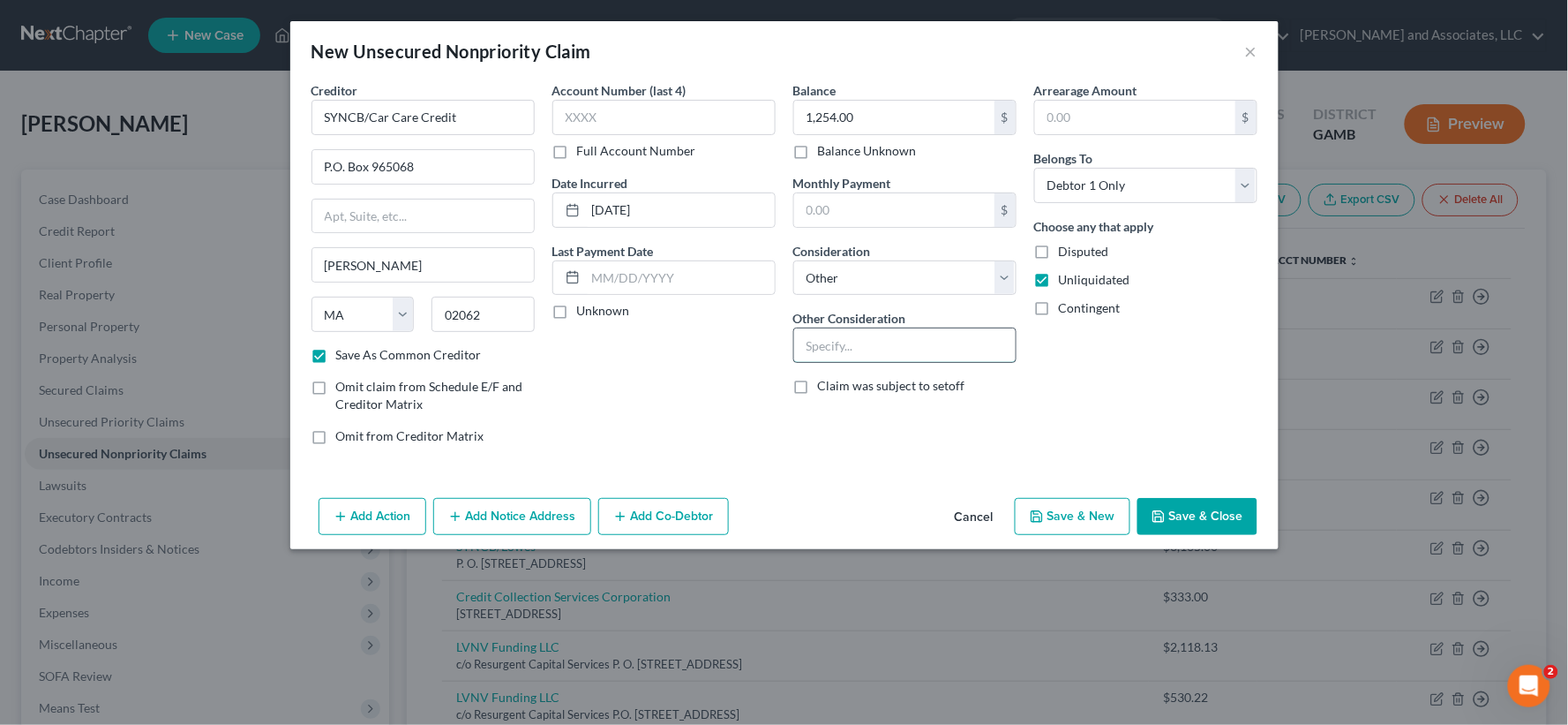
click at [833, 355] on input "text" at bounding box center [904, 344] width 222 height 33
click at [1186, 508] on button "Save & Close" at bounding box center [1197, 516] width 120 height 37
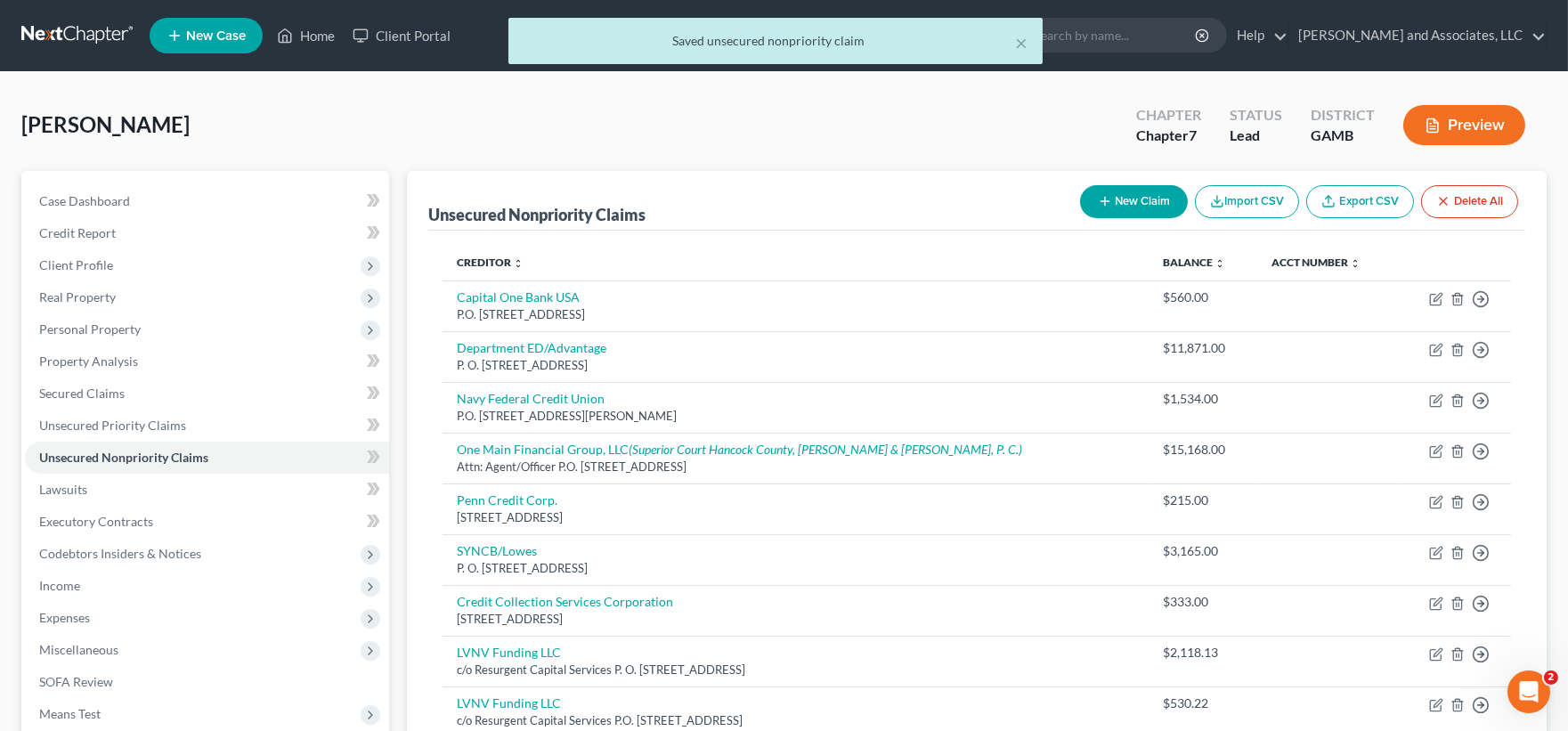
click at [1136, 203] on button "New Claim" at bounding box center [1134, 201] width 107 height 33
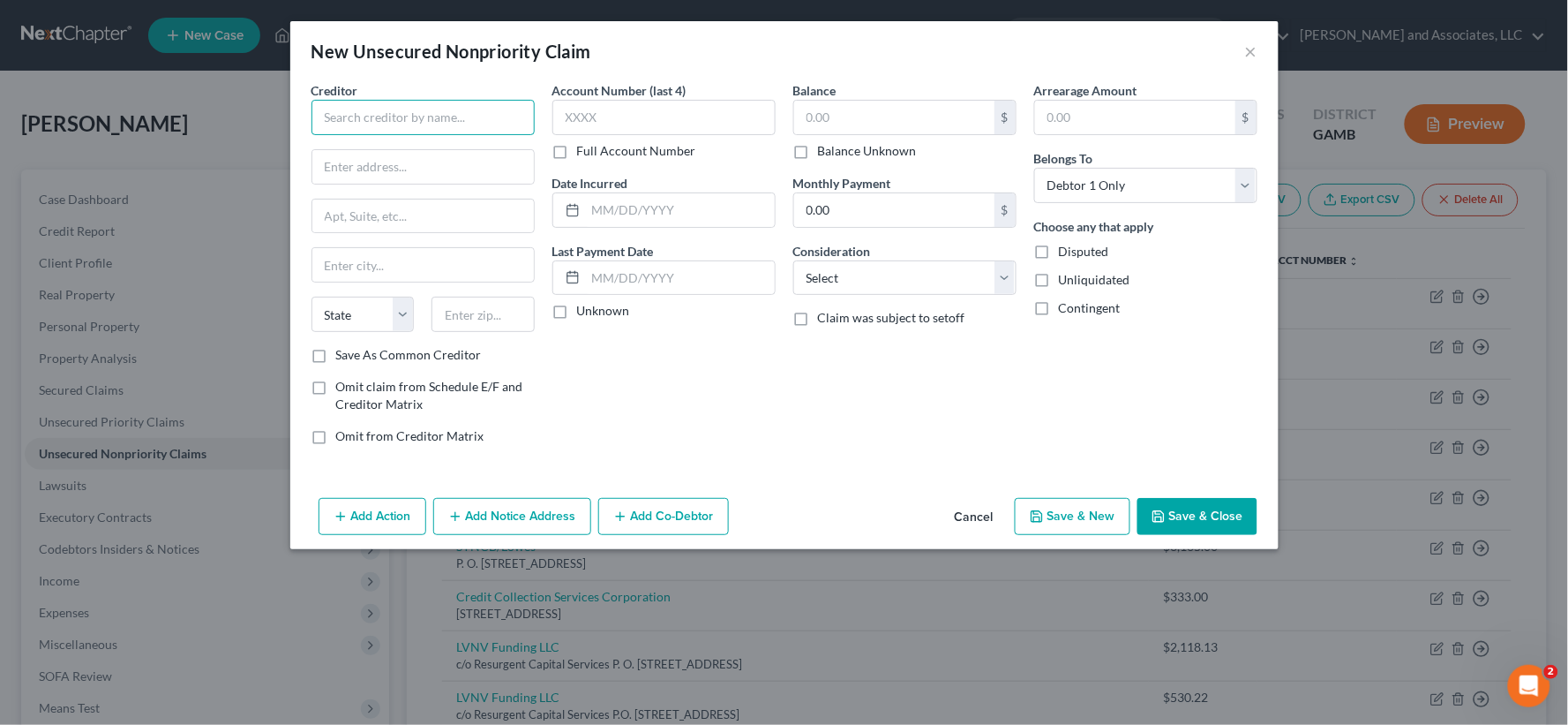
drag, startPoint x: 419, startPoint y: 106, endPoint x: 404, endPoint y: 122, distance: 21.9
click at [418, 106] on input "text" at bounding box center [423, 117] width 223 height 35
click at [530, 166] on input "c/o PRA Receivable Management LLc" at bounding box center [423, 167] width 222 height 33
click at [484, 164] on input "c/o PRA Receivable Management LLc" at bounding box center [423, 167] width 222 height 33
click at [409, 271] on input "text" at bounding box center [423, 265] width 222 height 33
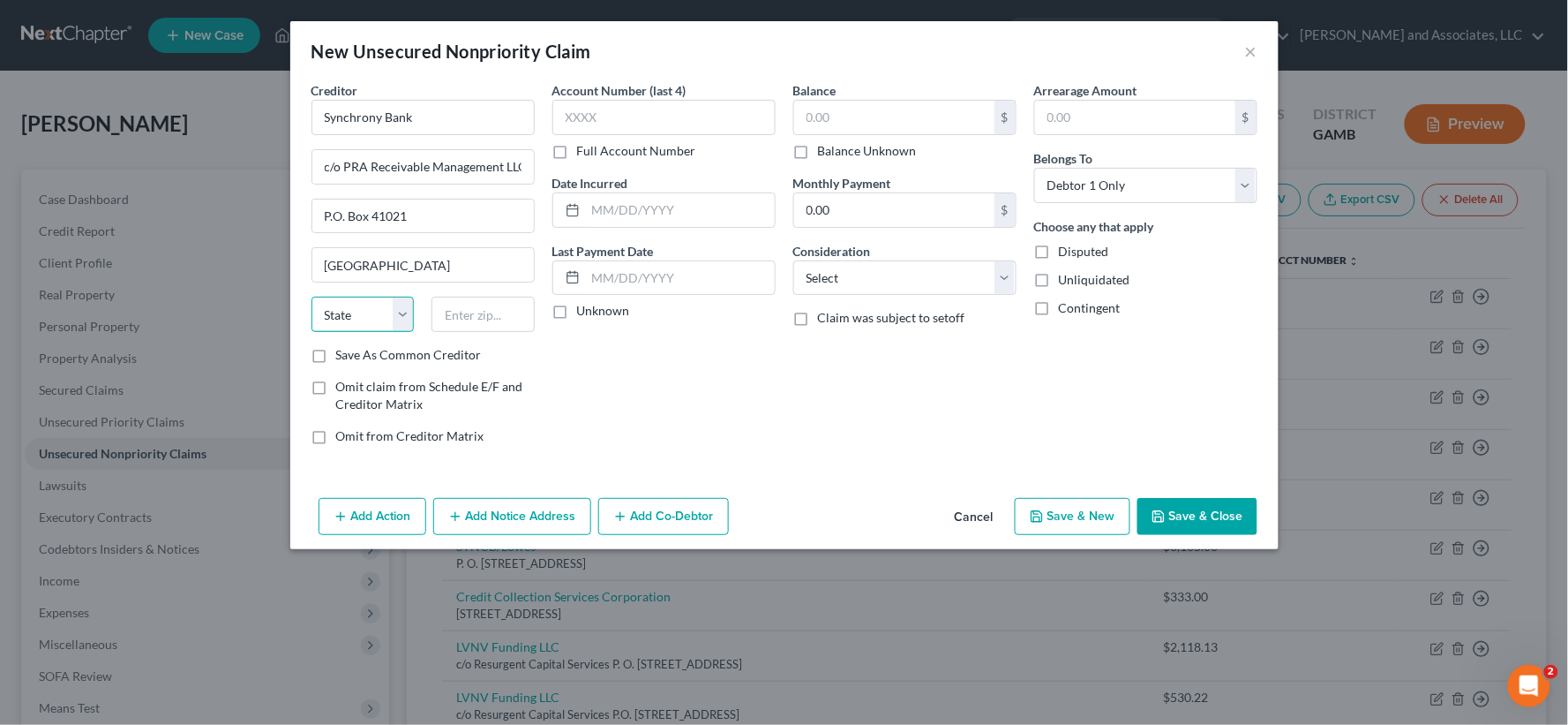
click at [376, 313] on select "State [US_STATE] AK AR AZ CA CO CT DE DC [GEOGRAPHIC_DATA] [GEOGRAPHIC_DATA] GU…" at bounding box center [363, 314] width 104 height 35
click at [312, 297] on select "State [US_STATE] AK AR AZ CA CO CT DE DC [GEOGRAPHIC_DATA] [GEOGRAPHIC_DATA] GU…" at bounding box center [363, 314] width 104 height 35
click at [461, 313] on input "text" at bounding box center [483, 314] width 104 height 35
click at [337, 362] on label "Save As Common Creditor" at bounding box center [409, 355] width 145 height 18
click at [343, 358] on input "Save As Common Creditor" at bounding box center [349, 352] width 11 height 11
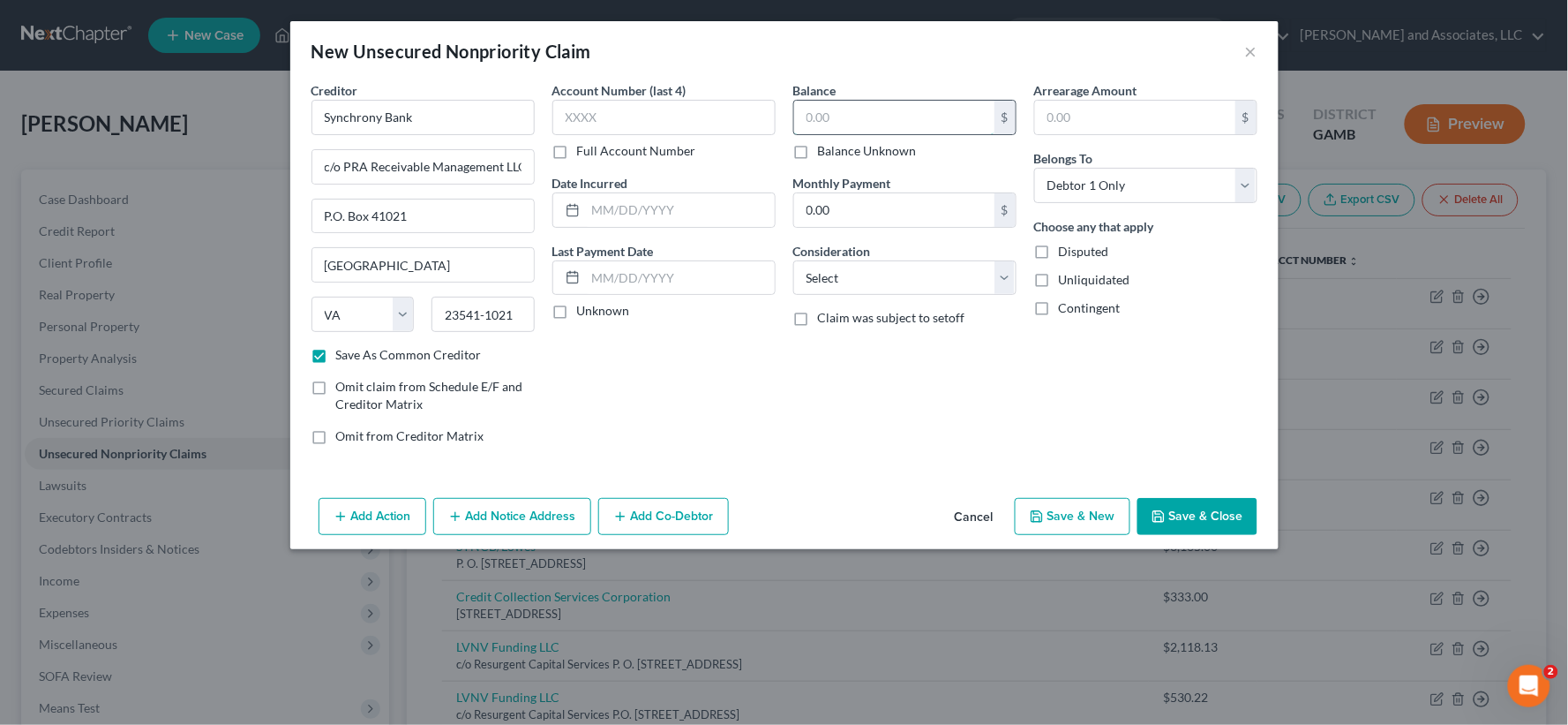
click at [868, 116] on input "text" at bounding box center [894, 117] width 201 height 33
click at [635, 205] on input "text" at bounding box center [680, 209] width 189 height 33
click at [826, 284] on select "Select Cable / Satellite Services Collection Agency Credit Card Debt Debt Couns…" at bounding box center [904, 278] width 223 height 35
click at [793, 261] on select "Select Cable / Satellite Services Collection Agency Credit Card Debt Debt Couns…" at bounding box center [904, 278] width 223 height 35
click at [1059, 280] on label "Unliquidated" at bounding box center [1094, 280] width 71 height 18
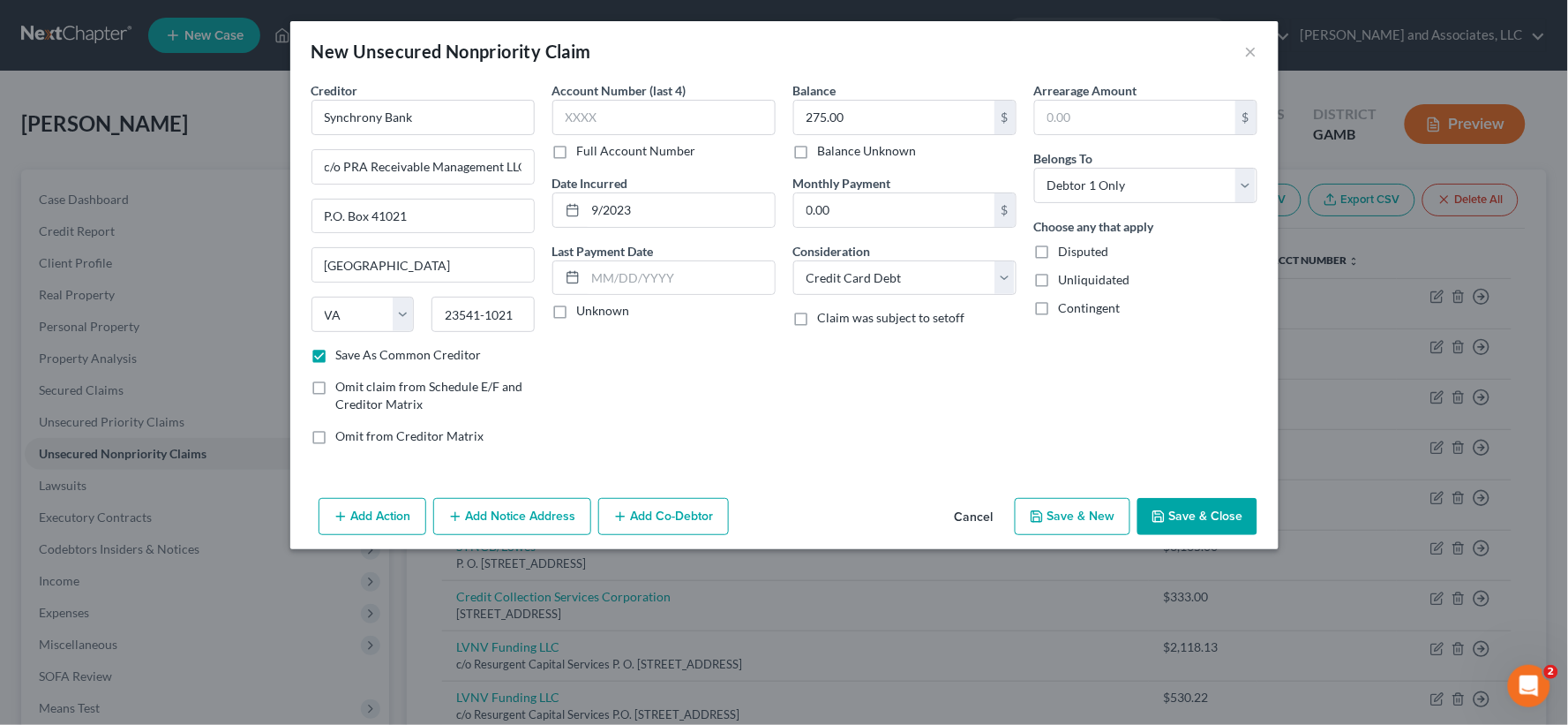
click at [1066, 280] on input "Unliquidated" at bounding box center [1072, 277] width 11 height 11
click at [1106, 514] on button "Save & New" at bounding box center [1073, 516] width 116 height 37
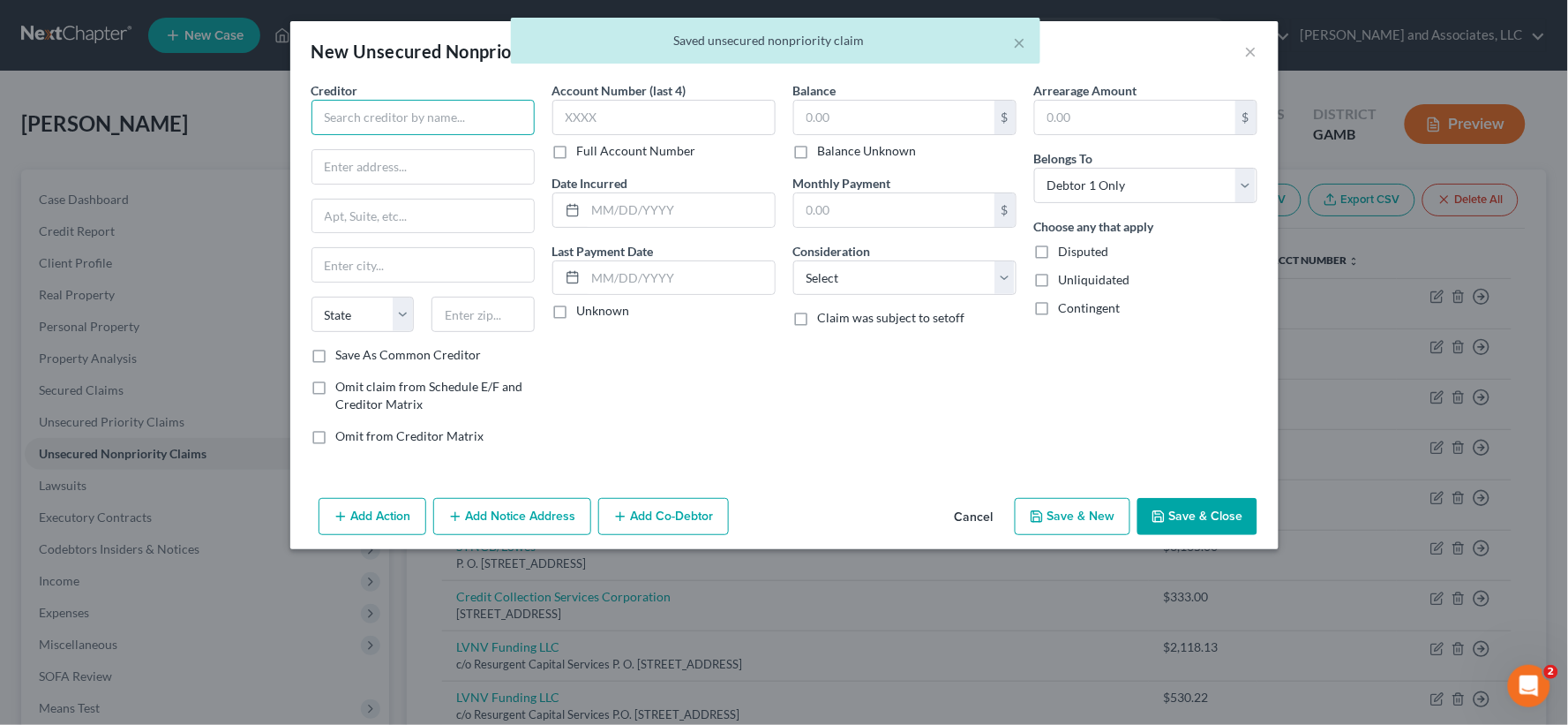
click at [482, 118] on input "text" at bounding box center [423, 117] width 223 height 35
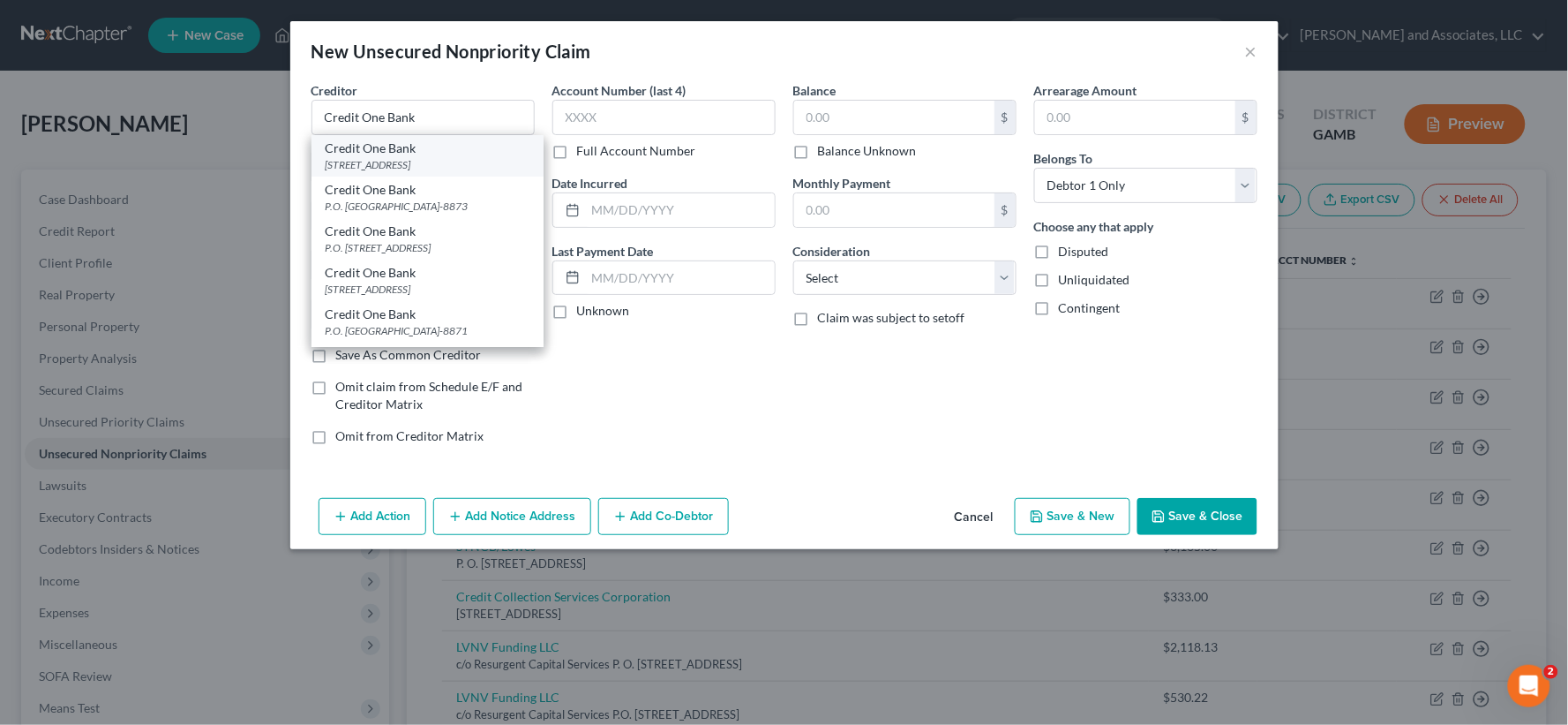
click at [413, 160] on div "[STREET_ADDRESS]" at bounding box center [428, 165] width 203 height 15
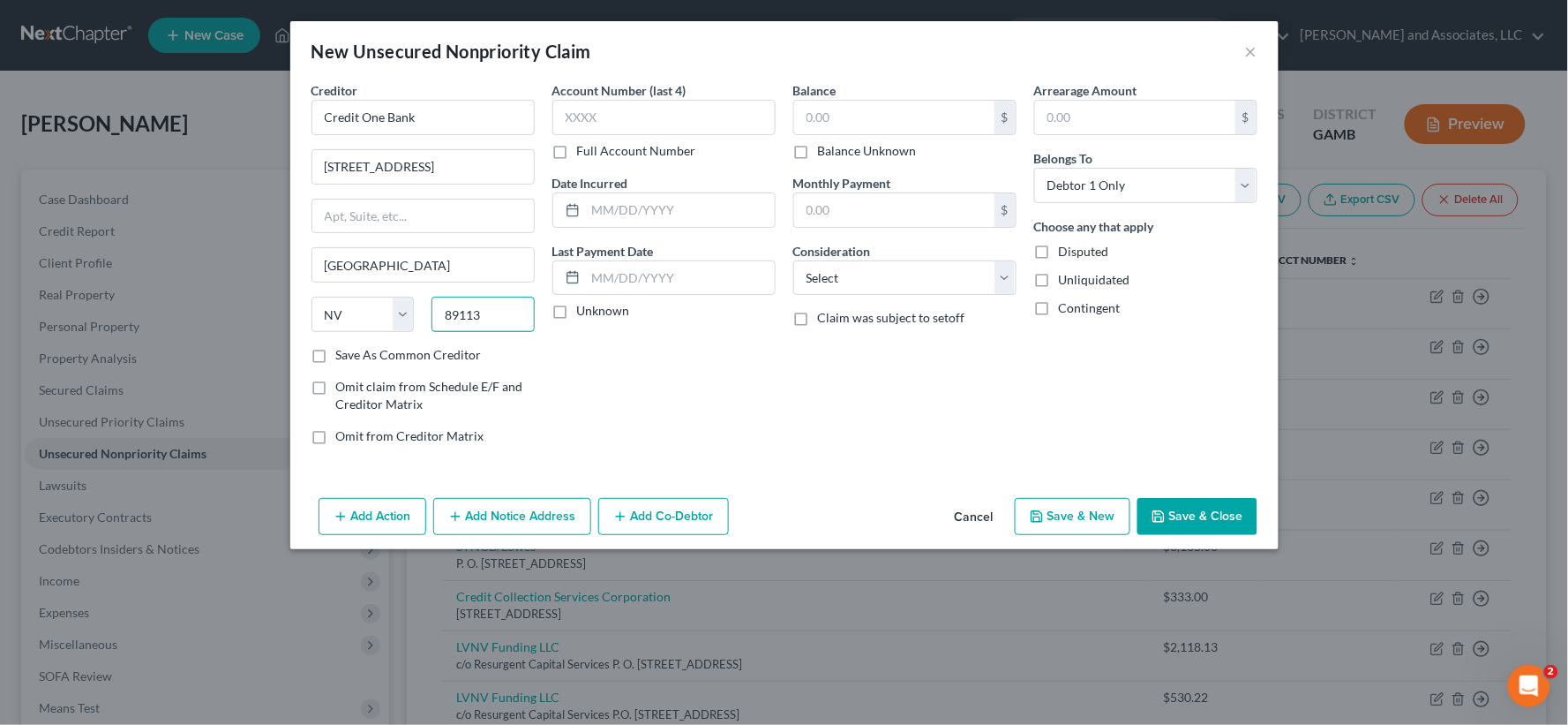
click at [488, 320] on input "89113" at bounding box center [483, 314] width 104 height 35
click at [337, 358] on label "Save As Common Creditor" at bounding box center [409, 355] width 145 height 18
click at [343, 358] on input "Save As Common Creditor" at bounding box center [349, 352] width 11 height 11
click at [861, 117] on input "text" at bounding box center [894, 117] width 201 height 33
click at [691, 210] on input "text" at bounding box center [680, 209] width 189 height 33
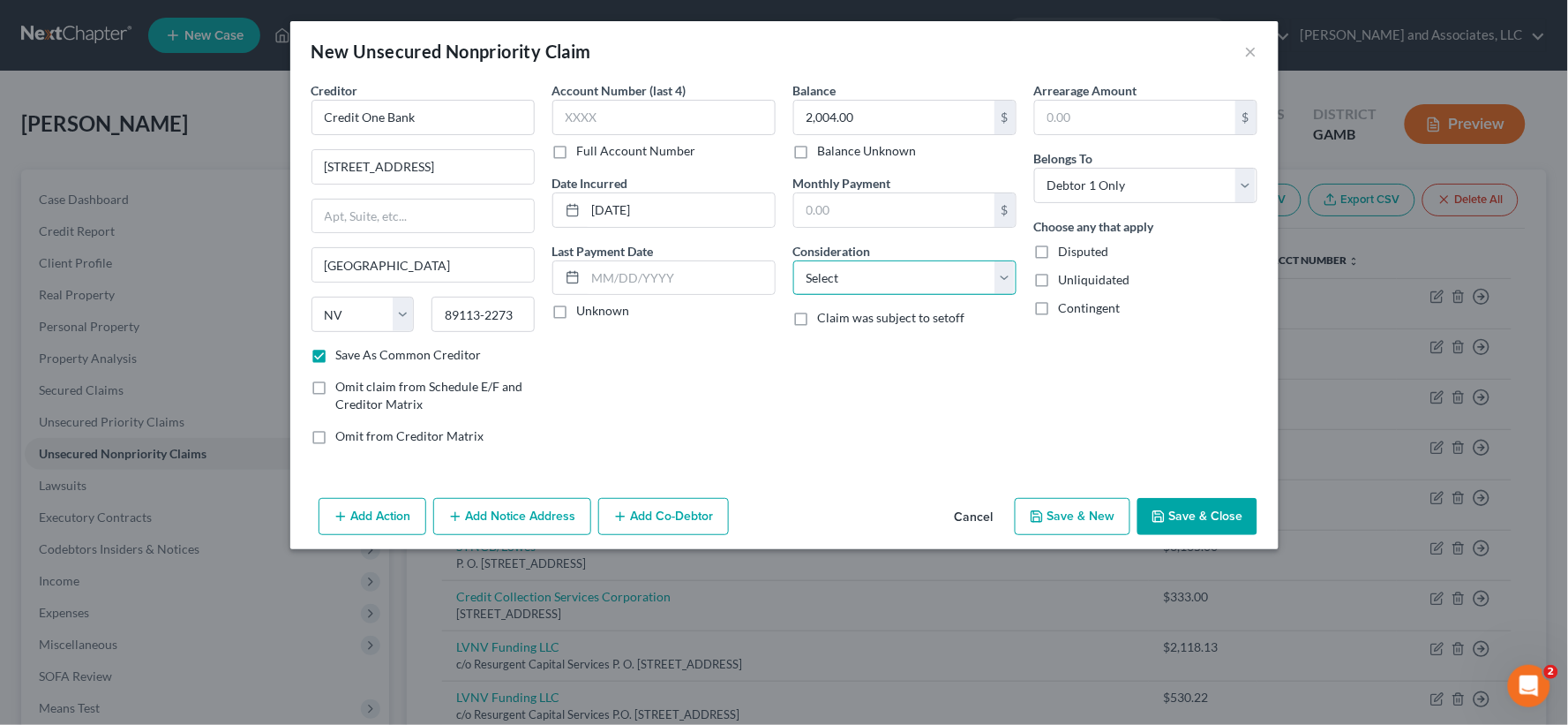
click at [856, 275] on select "Select Cable / Satellite Services Collection Agency Credit Card Debt Debt Couns…" at bounding box center [904, 278] width 223 height 35
click at [793, 261] on select "Select Cable / Satellite Services Collection Agency Credit Card Debt Debt Couns…" at bounding box center [904, 278] width 223 height 35
click at [1059, 279] on label "Unliquidated" at bounding box center [1094, 280] width 71 height 18
click at [1066, 279] on input "Unliquidated" at bounding box center [1072, 277] width 11 height 11
click at [1057, 522] on button "Save & New" at bounding box center [1073, 516] width 116 height 37
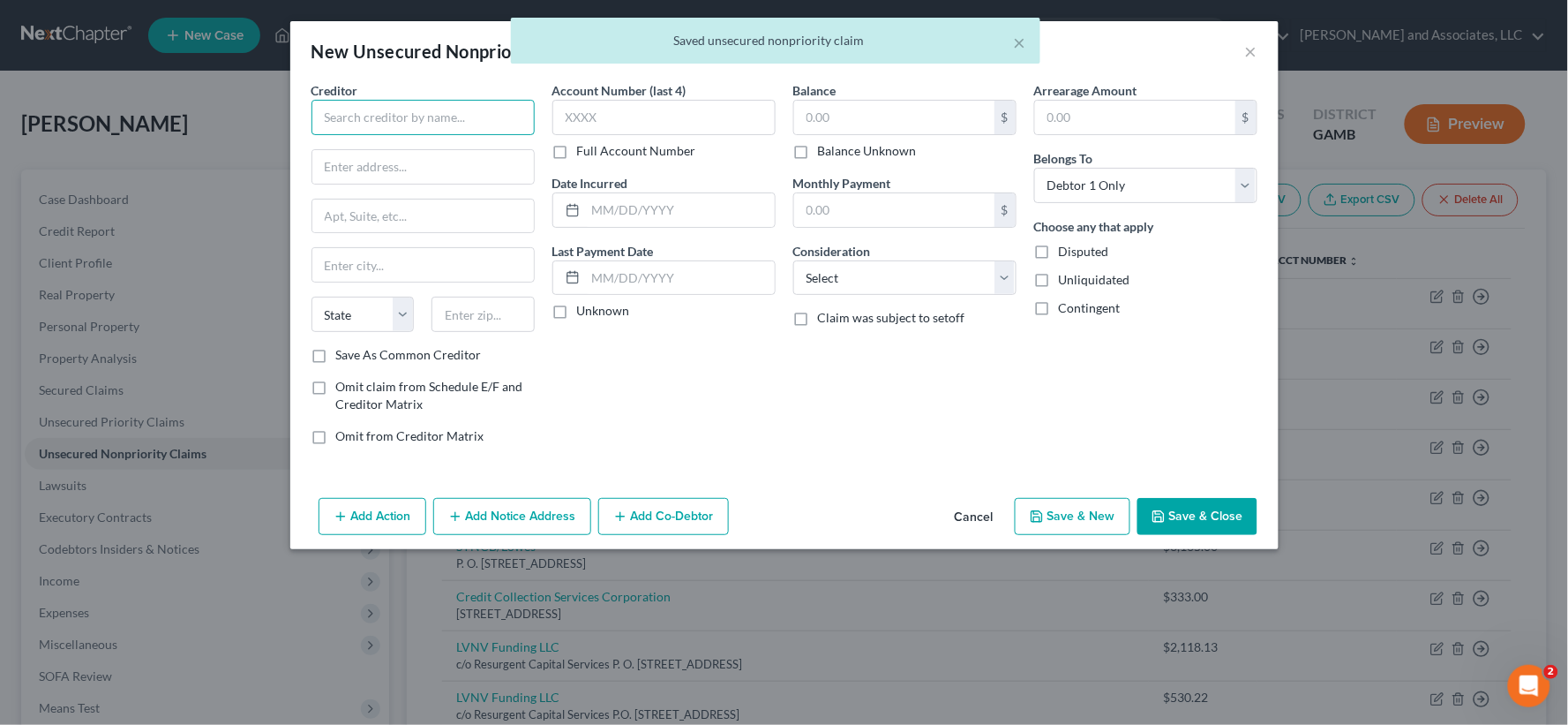
click at [521, 122] on input "text" at bounding box center [423, 117] width 223 height 35
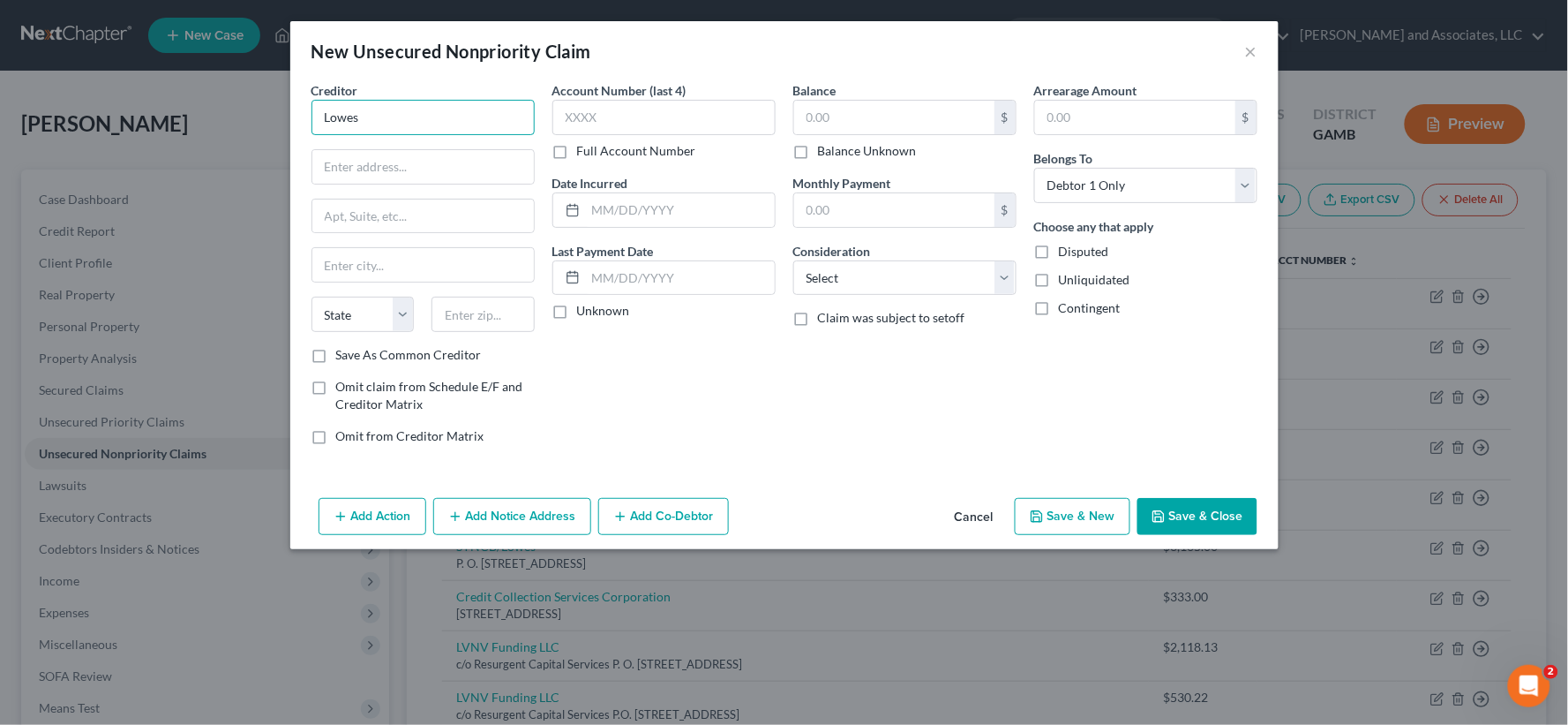
click at [477, 108] on input "Lowes" at bounding box center [423, 117] width 223 height 35
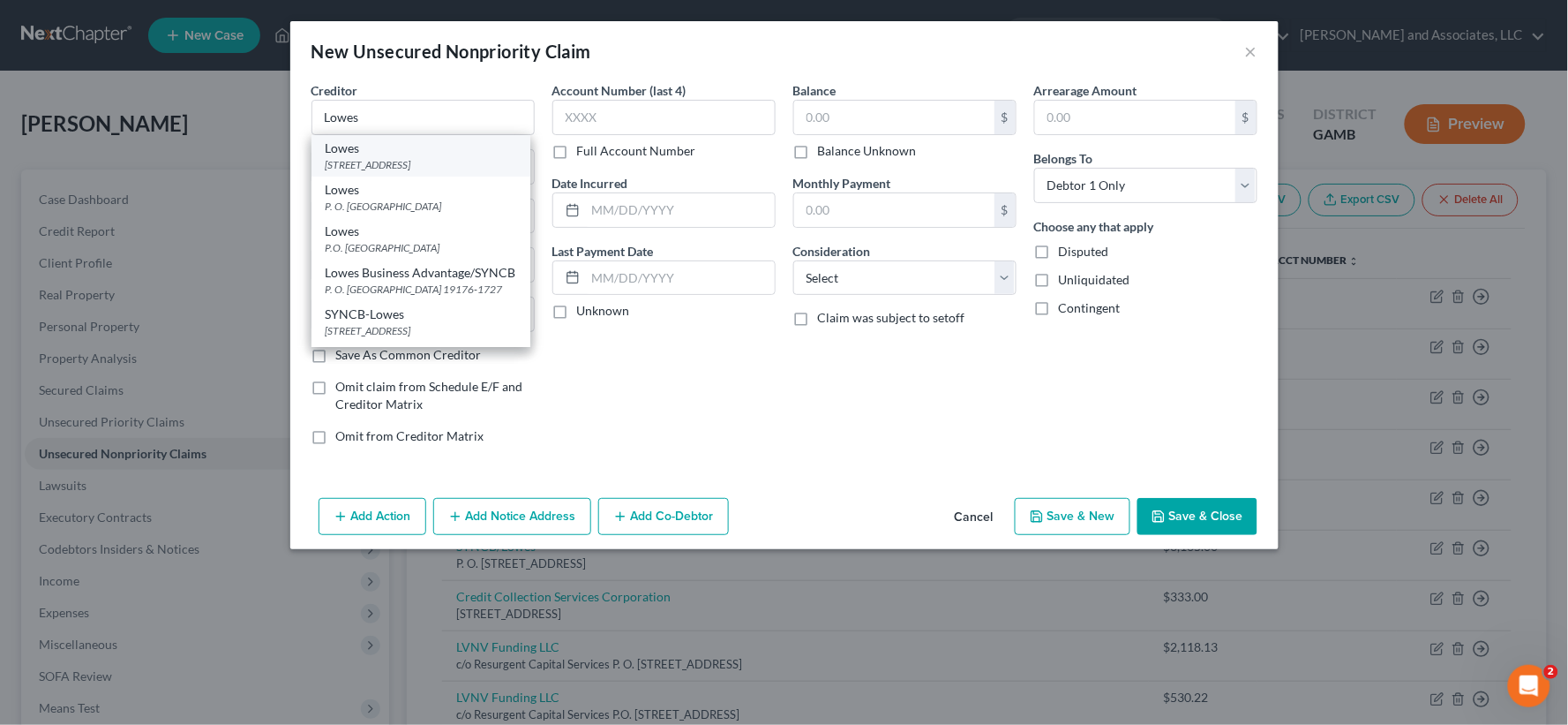
click at [417, 162] on div "[STREET_ADDRESS]" at bounding box center [421, 165] width 190 height 15
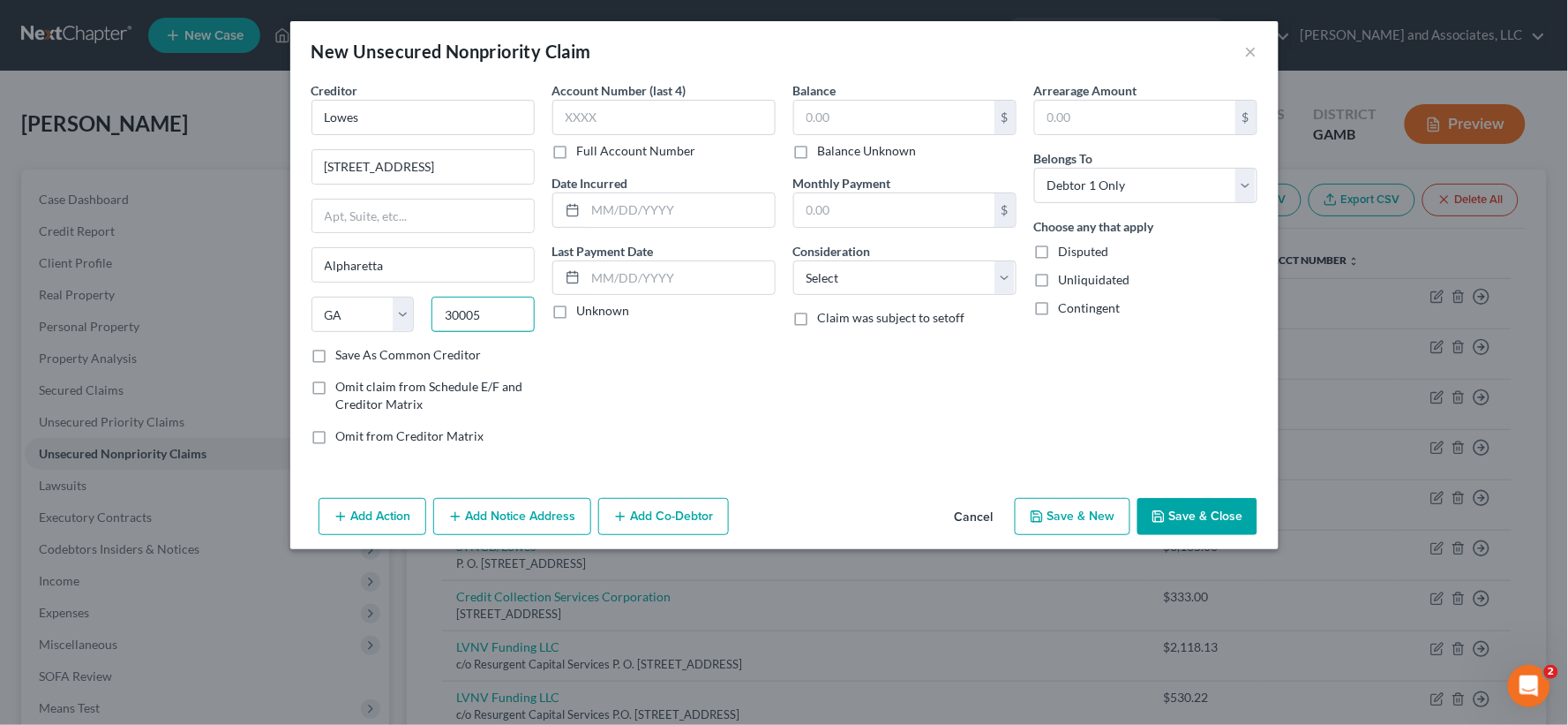
click at [488, 313] on input "30005" at bounding box center [483, 314] width 104 height 35
click at [337, 362] on label "Save As Common Creditor" at bounding box center [409, 355] width 145 height 18
click at [343, 358] on input "Save As Common Creditor" at bounding box center [349, 352] width 11 height 11
click at [890, 127] on input "text" at bounding box center [894, 117] width 201 height 33
click at [691, 205] on input "text" at bounding box center [680, 209] width 189 height 33
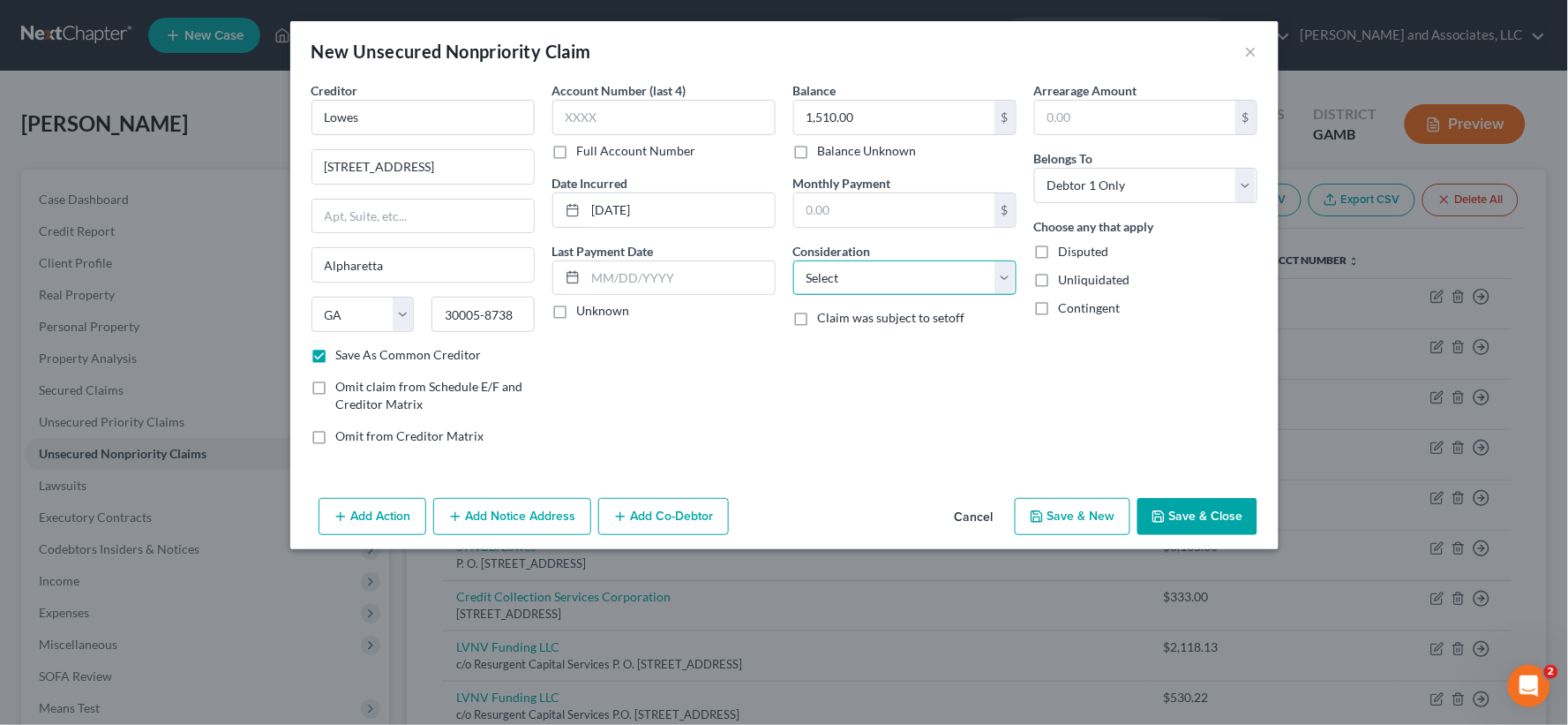
click at [920, 285] on select "Select Cable / Satellite Services Collection Agency Credit Card Debt Debt Couns…" at bounding box center [904, 278] width 223 height 35
click at [793, 261] on select "Select Cable / Satellite Services Collection Agency Credit Card Debt Debt Couns…" at bounding box center [904, 278] width 223 height 35
click at [847, 361] on div at bounding box center [904, 344] width 223 height 35
click at [845, 361] on input "text" at bounding box center [904, 344] width 222 height 33
click at [1059, 284] on label "Unliquidated" at bounding box center [1094, 280] width 71 height 18
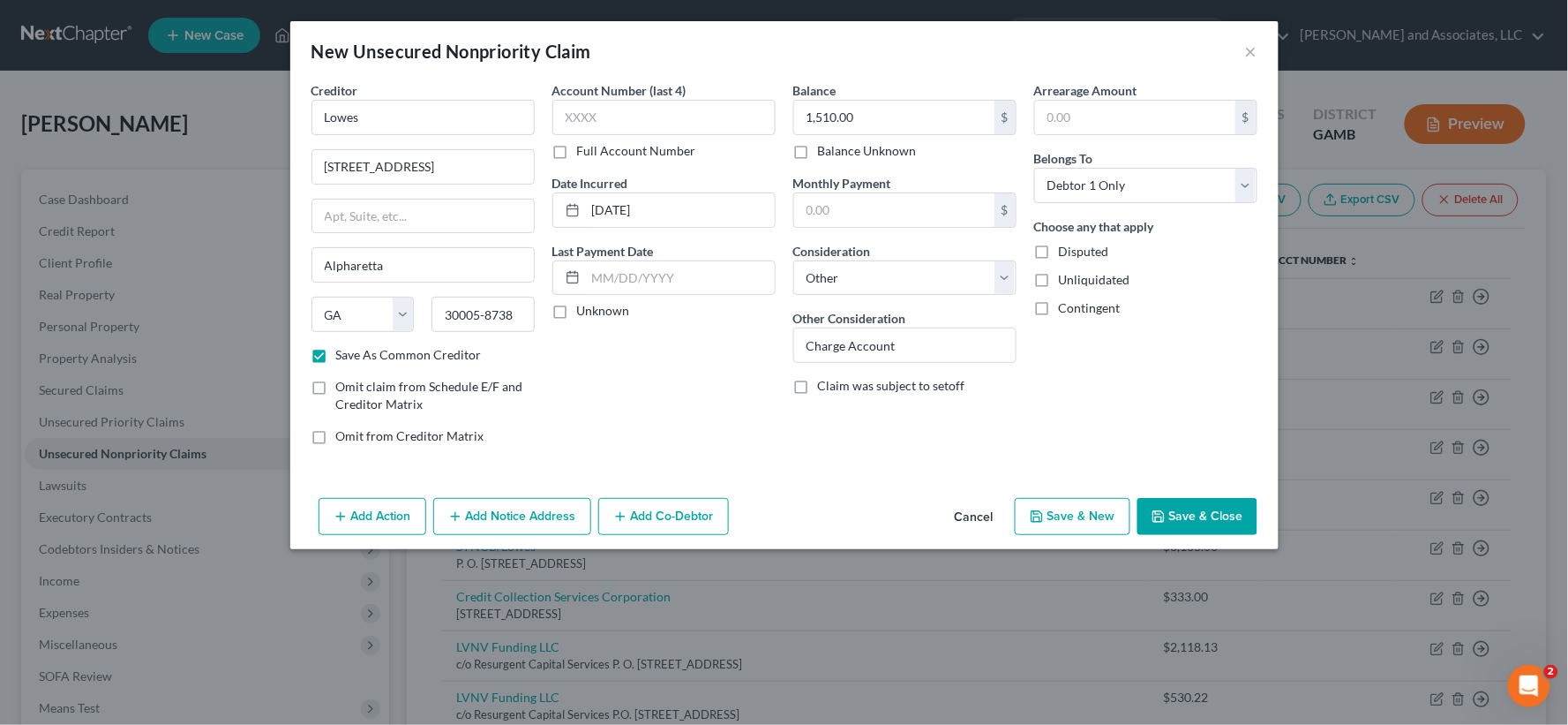
click at [1066, 283] on input "Unliquidated" at bounding box center [1072, 277] width 11 height 11
click at [1062, 514] on button "Save & New" at bounding box center [1073, 516] width 116 height 37
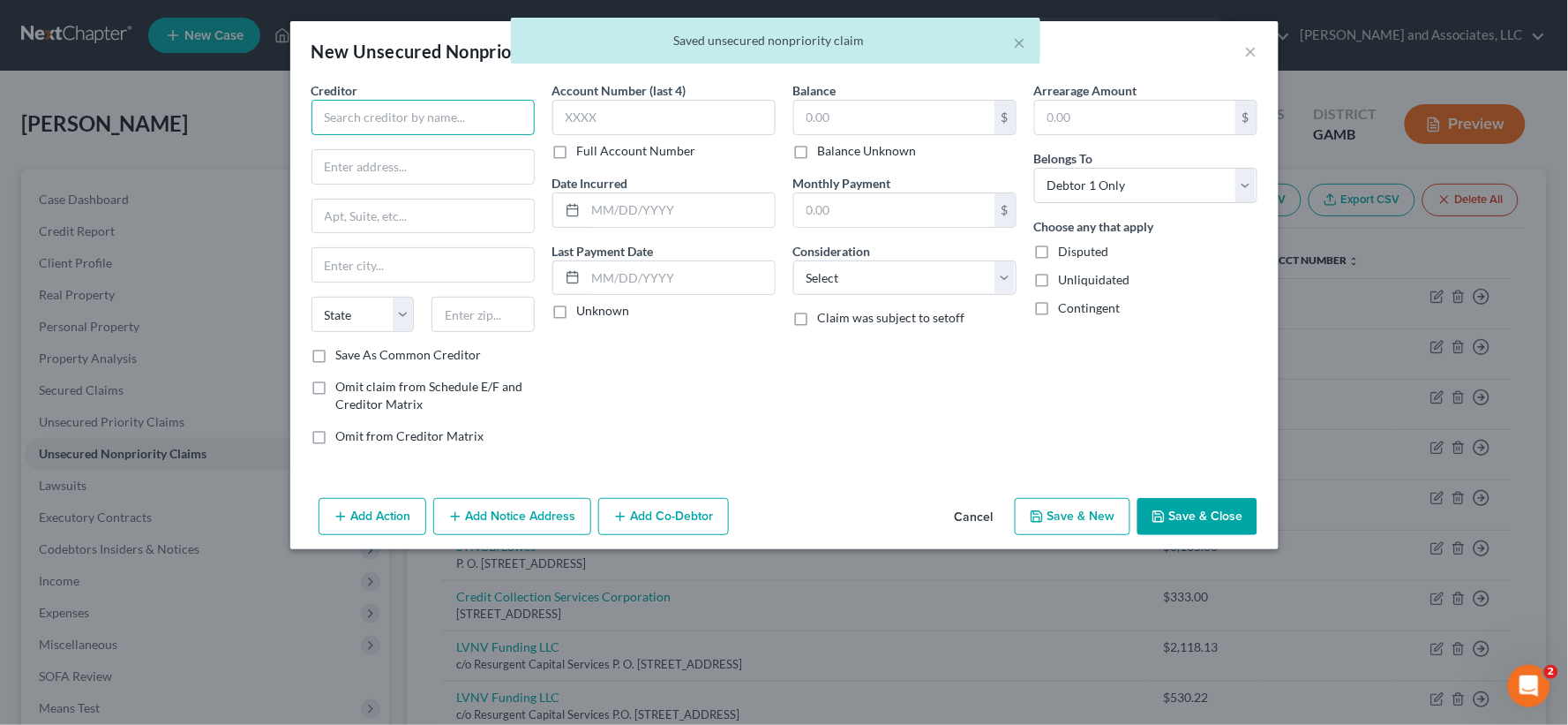
click at [450, 122] on input "text" at bounding box center [423, 117] width 223 height 35
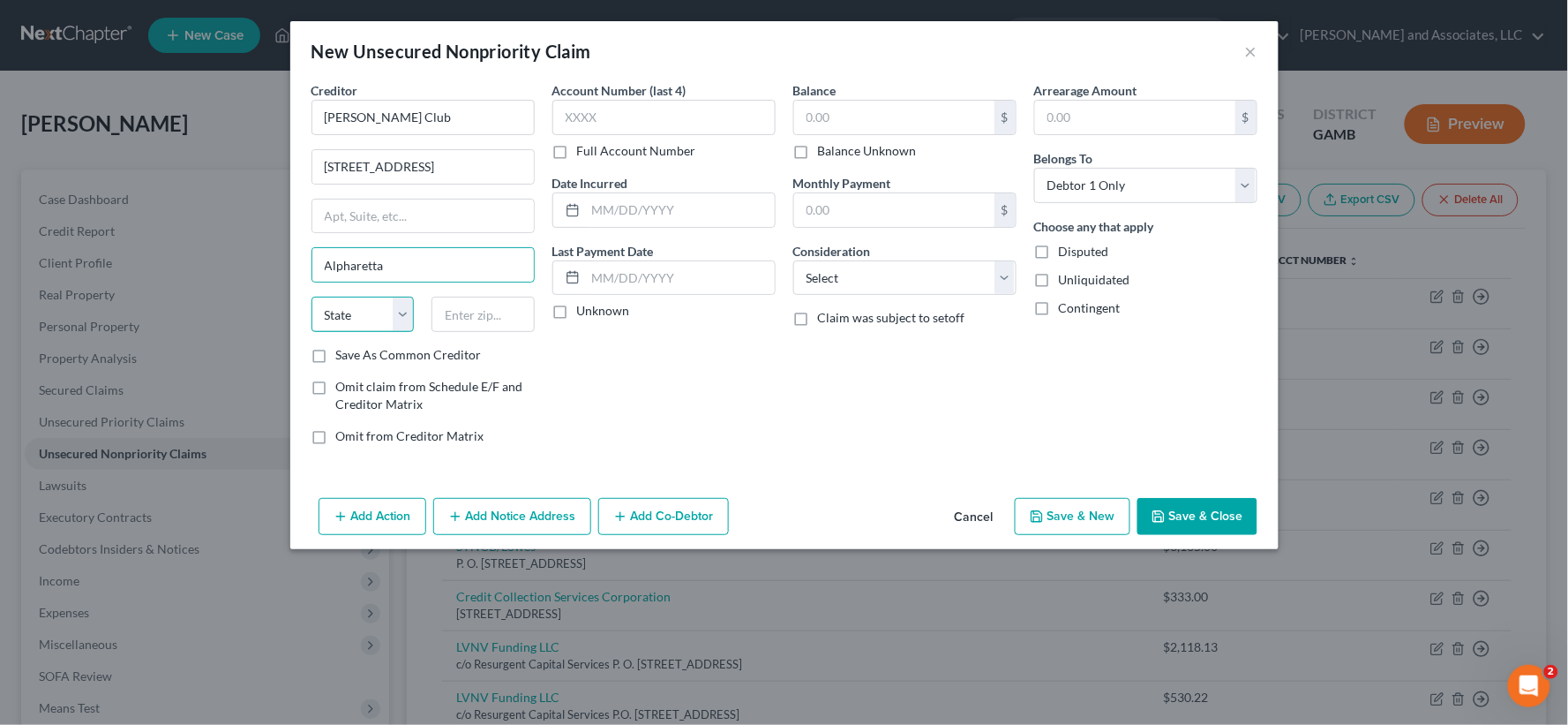
click at [345, 307] on select "State [US_STATE] AK AR AZ CA CO CT DE DC [GEOGRAPHIC_DATA] [GEOGRAPHIC_DATA] GU…" at bounding box center [363, 314] width 104 height 35
click at [312, 297] on select "State [US_STATE] AK AR AZ CA CO CT DE DC [GEOGRAPHIC_DATA] [GEOGRAPHIC_DATA] GU…" at bounding box center [363, 314] width 104 height 35
click at [474, 310] on input "text" at bounding box center [483, 314] width 104 height 35
click at [337, 353] on label "Save As Common Creditor" at bounding box center [409, 355] width 145 height 18
click at [343, 353] on input "Save As Common Creditor" at bounding box center [349, 352] width 11 height 11
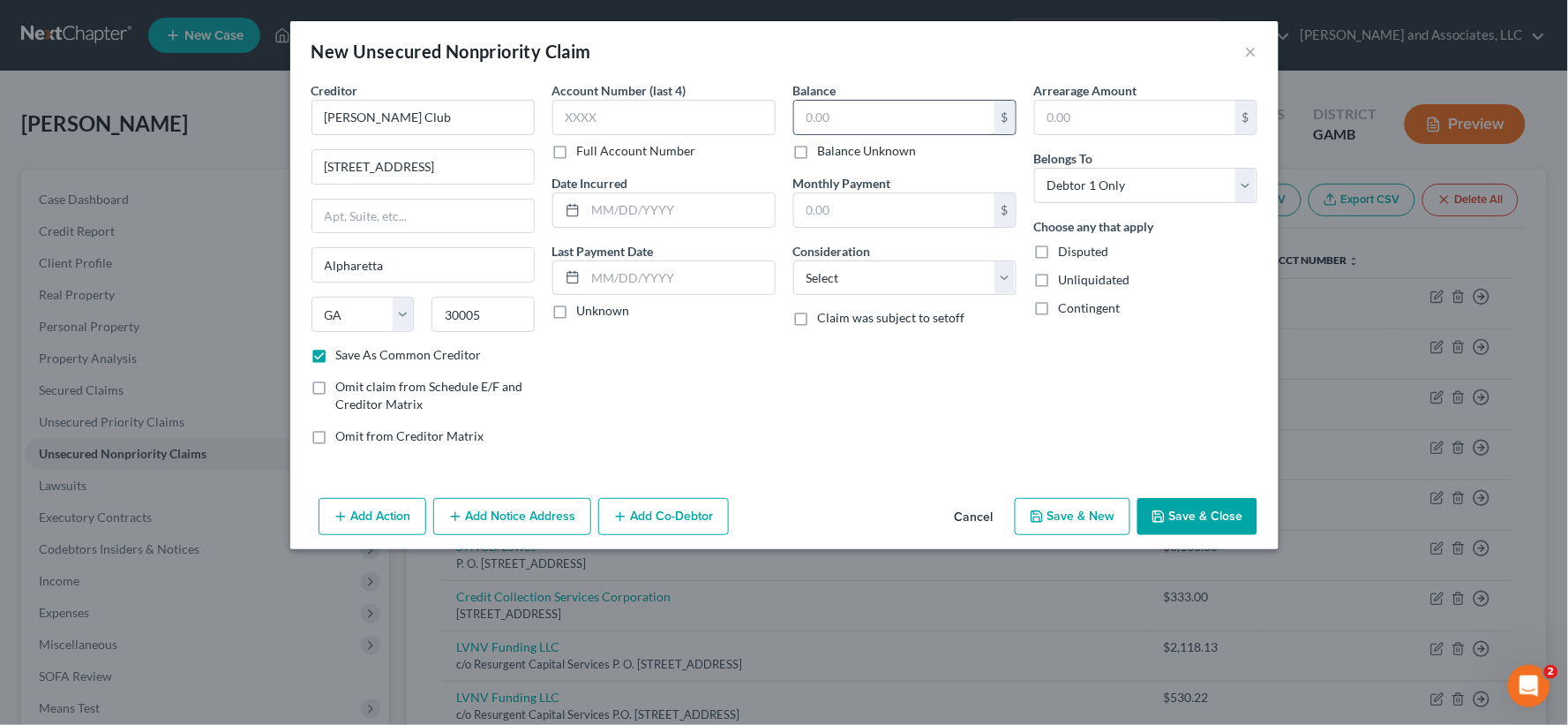
click at [837, 113] on input "text" at bounding box center [894, 117] width 201 height 33
click at [603, 208] on input "text" at bounding box center [680, 209] width 189 height 33
click at [874, 285] on select "Select Cable / Satellite Services Collection Agency Credit Card Debt Debt Couns…" at bounding box center [904, 278] width 223 height 35
click at [793, 261] on select "Select Cable / Satellite Services Collection Agency Credit Card Debt Debt Couns…" at bounding box center [904, 278] width 223 height 35
click at [1214, 526] on button "Save & Close" at bounding box center [1197, 516] width 120 height 37
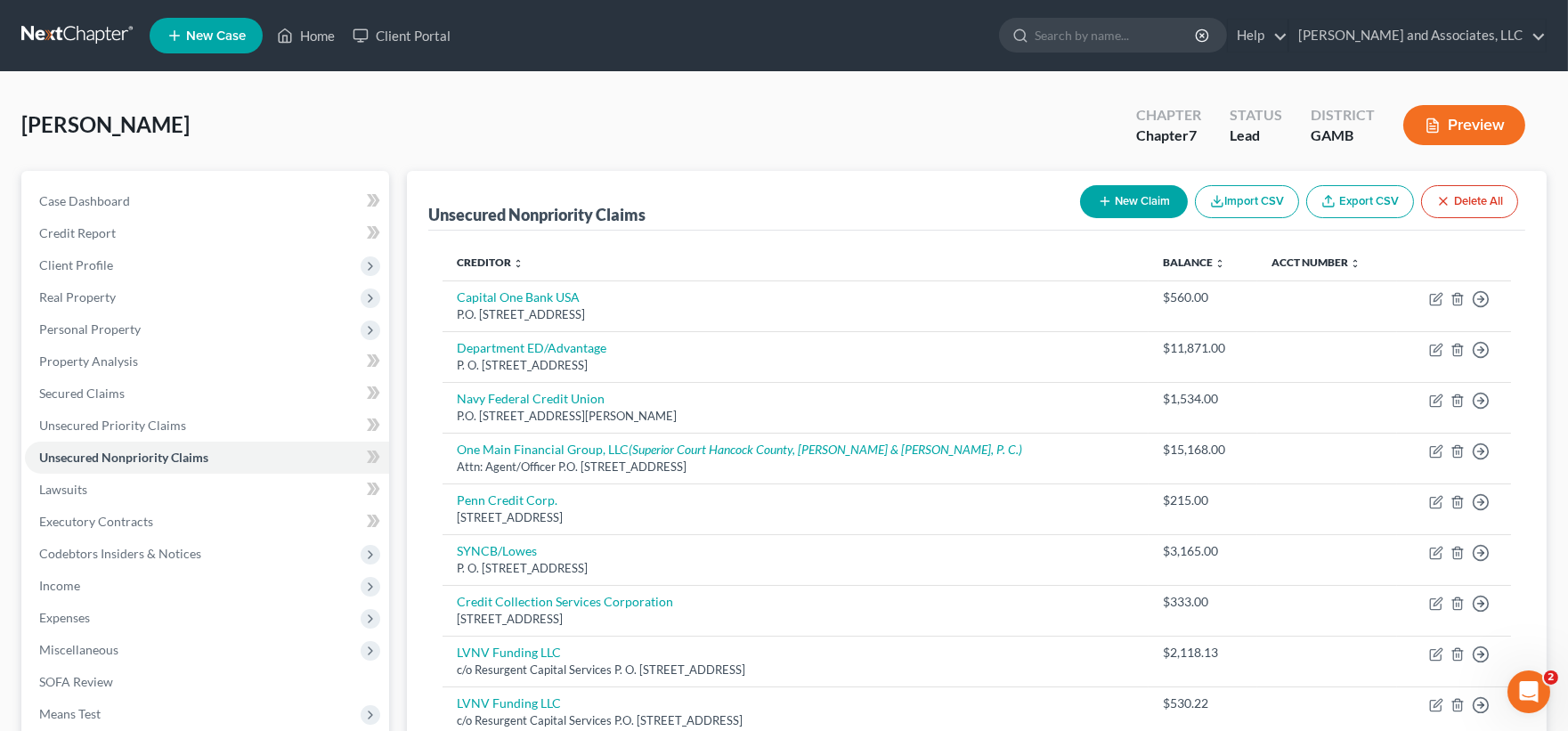
click at [1136, 192] on button "New Claim" at bounding box center [1134, 201] width 107 height 33
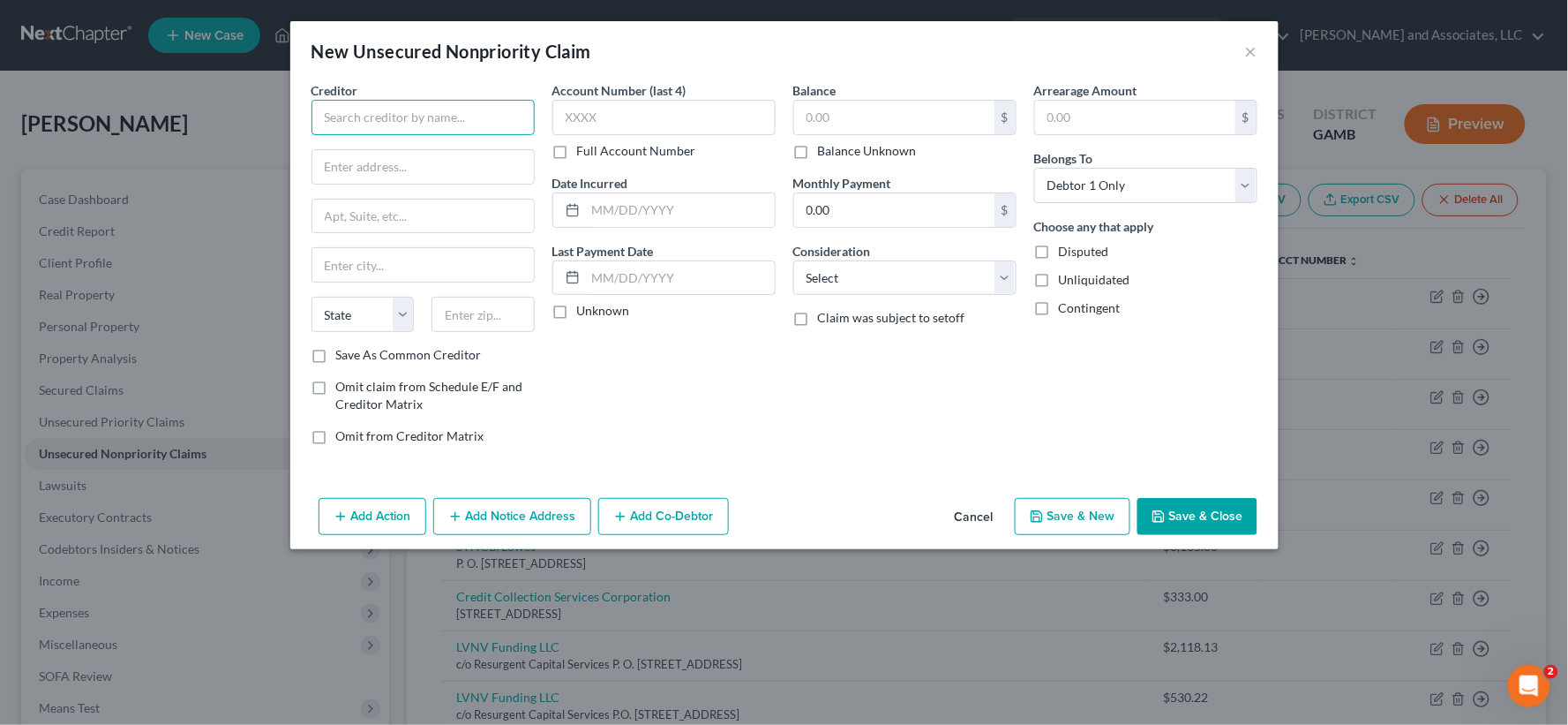
click at [412, 129] on input "text" at bounding box center [423, 117] width 223 height 35
click at [406, 265] on input "text" at bounding box center [423, 265] width 222 height 33
click at [368, 311] on select "State [US_STATE] AK AR AZ CA CO CT DE DC [GEOGRAPHIC_DATA] [GEOGRAPHIC_DATA] GU…" at bounding box center [363, 314] width 104 height 35
click at [312, 297] on select "State [US_STATE] AK AR AZ CA CO CT DE DC [GEOGRAPHIC_DATA] [GEOGRAPHIC_DATA] GU…" at bounding box center [363, 314] width 104 height 35
click at [478, 312] on input "text" at bounding box center [483, 314] width 104 height 35
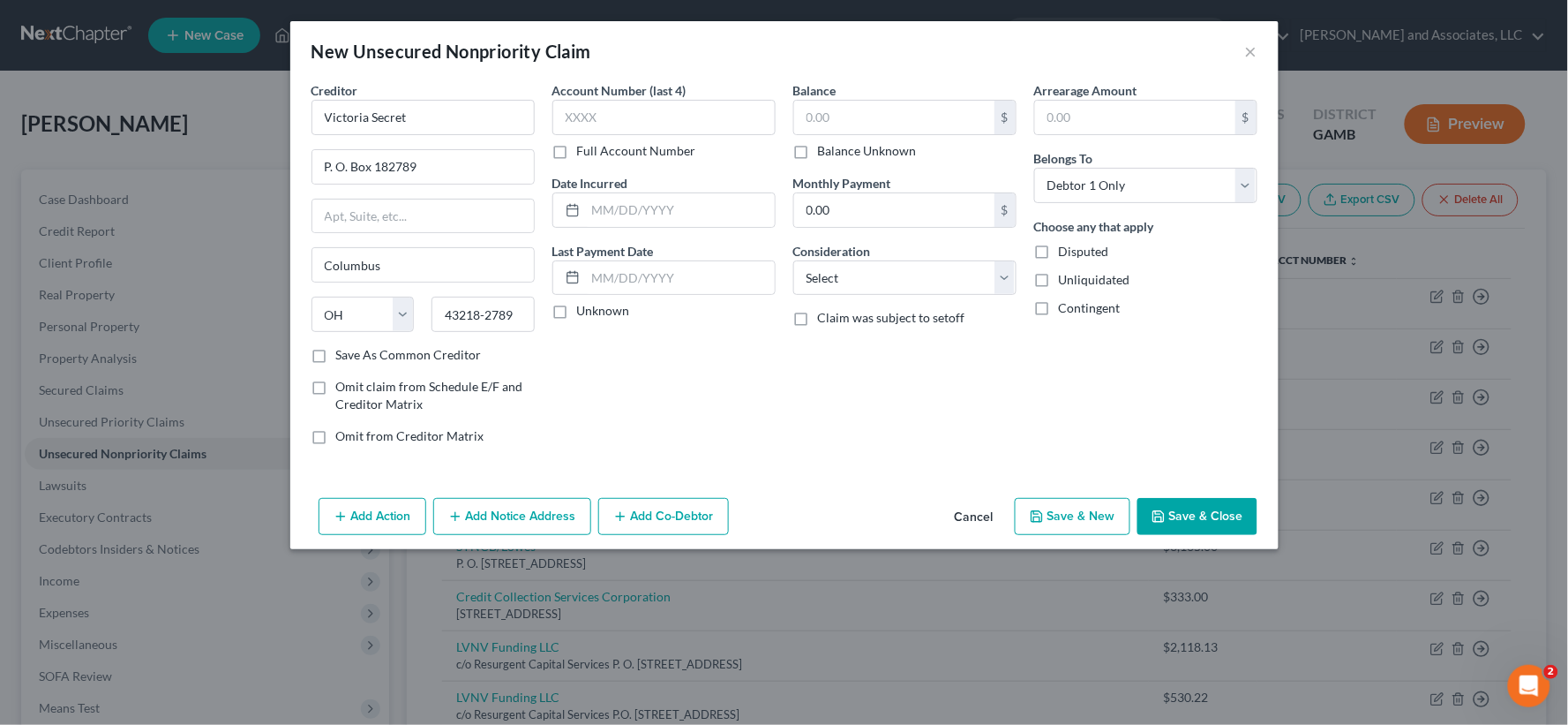
drag, startPoint x: 321, startPoint y: 354, endPoint x: 368, endPoint y: 353, distance: 47.0
click at [337, 355] on label "Save As Common Creditor" at bounding box center [409, 355] width 145 height 18
click at [343, 355] on input "Save As Common Creditor" at bounding box center [349, 352] width 11 height 11
click at [850, 116] on input "text" at bounding box center [894, 117] width 201 height 33
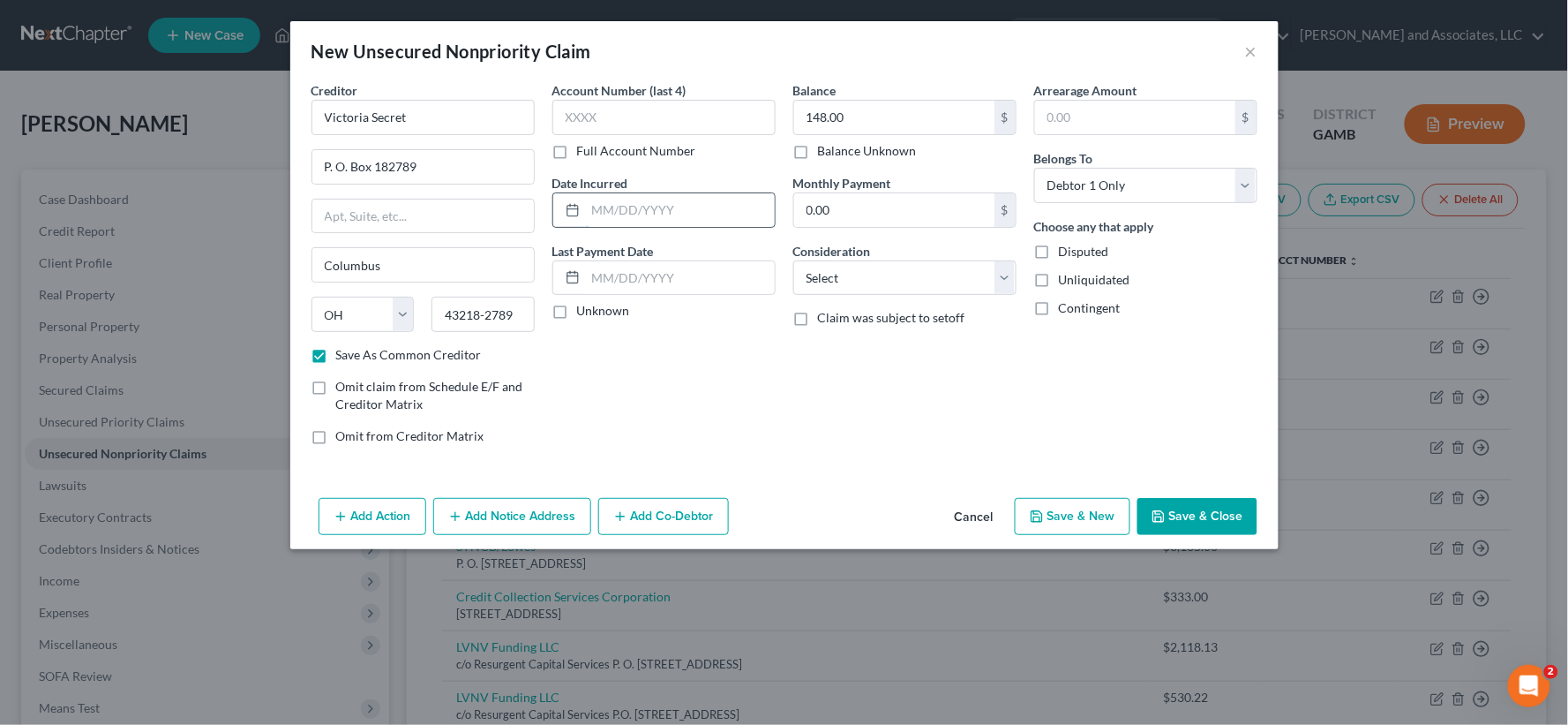
drag, startPoint x: 643, startPoint y: 215, endPoint x: 616, endPoint y: 208, distance: 27.9
click at [643, 215] on input "text" at bounding box center [680, 209] width 189 height 33
click at [875, 278] on select "Select Cable / Satellite Services Collection Agency Credit Card Debt Debt Couns…" at bounding box center [904, 278] width 223 height 35
click at [793, 261] on select "Select Cable / Satellite Services Collection Agency Credit Card Debt Debt Couns…" at bounding box center [904, 278] width 223 height 35
click at [900, 356] on input "text" at bounding box center [904, 344] width 222 height 33
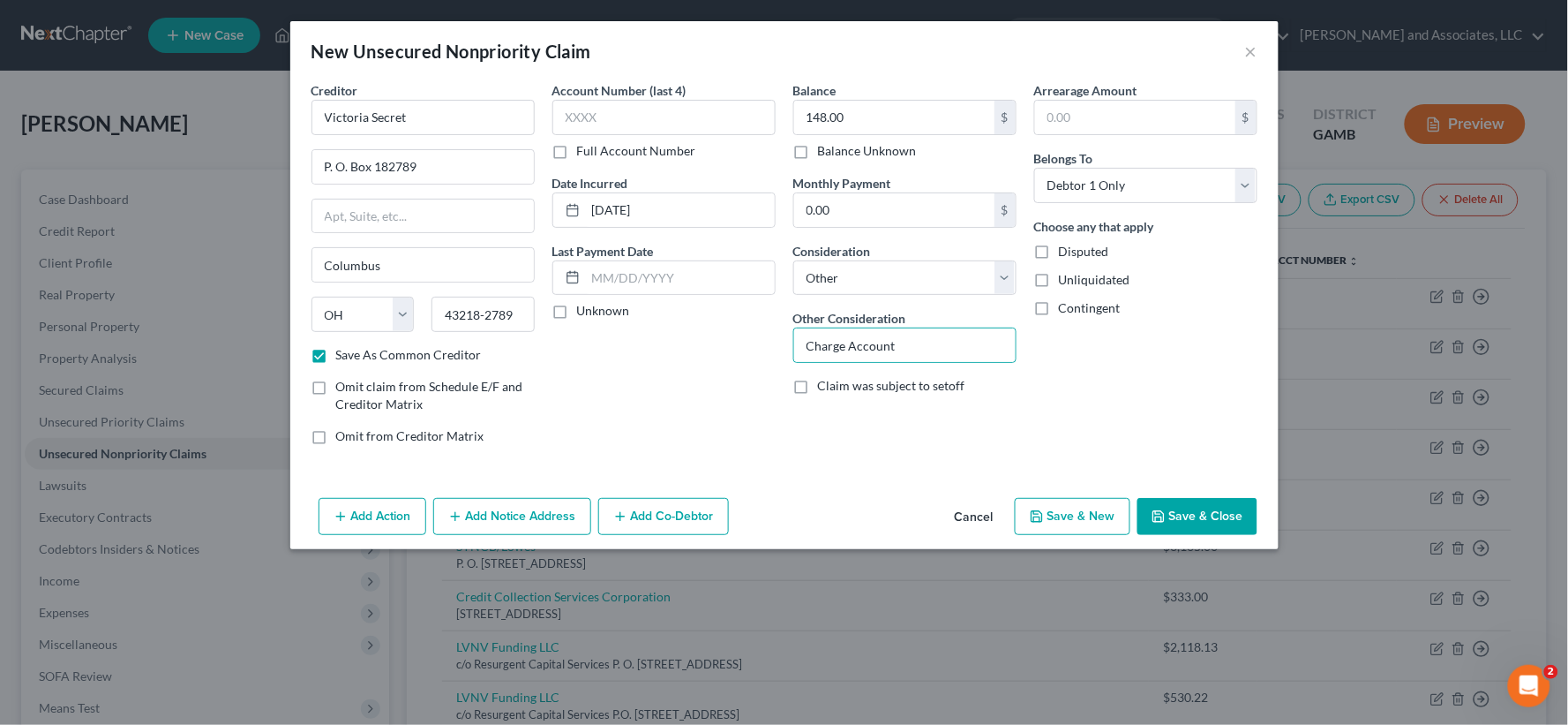
click at [1059, 281] on label "Unliquidated" at bounding box center [1094, 280] width 71 height 18
click at [1066, 281] on input "Unliquidated" at bounding box center [1072, 277] width 11 height 11
click at [1081, 513] on button "Save & New" at bounding box center [1073, 516] width 116 height 37
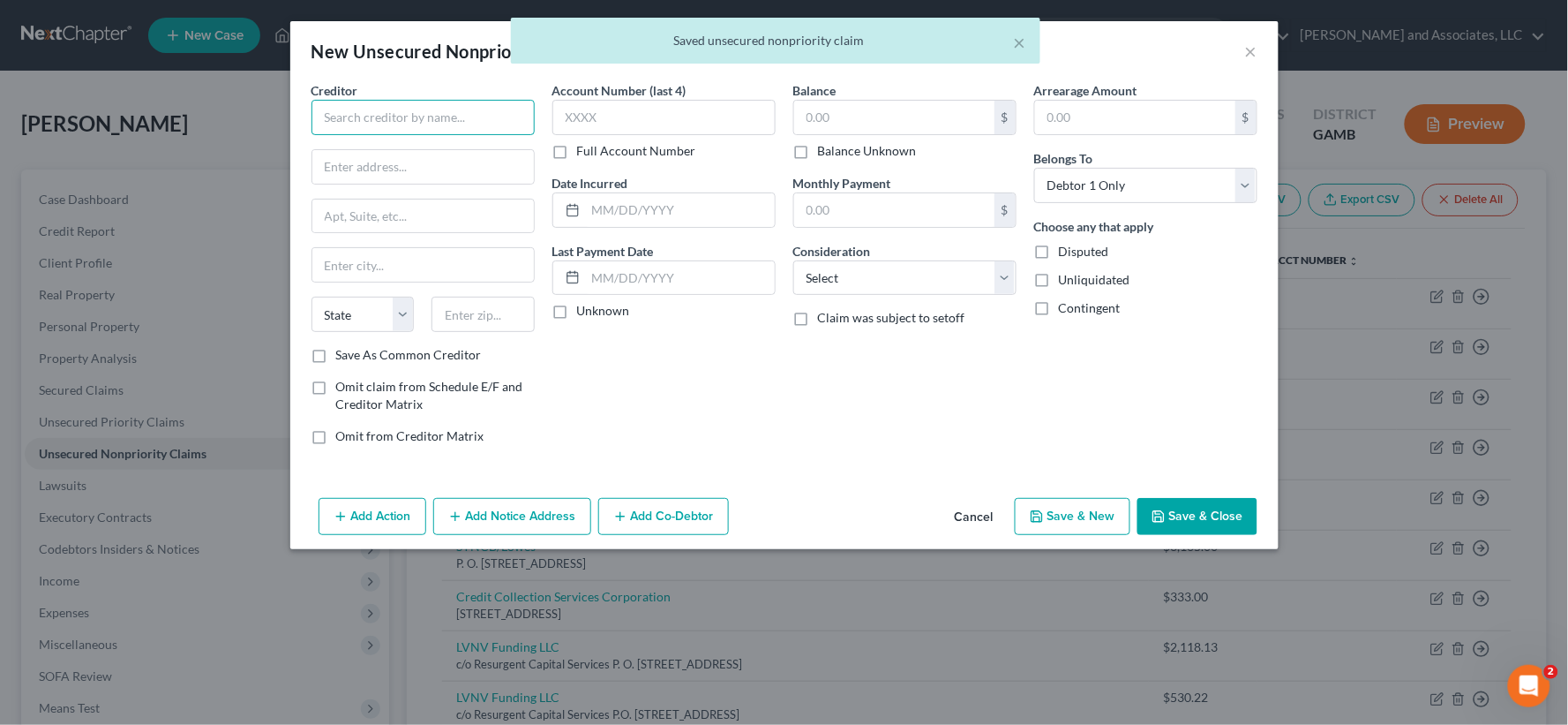
click at [497, 112] on input "text" at bounding box center [423, 117] width 223 height 35
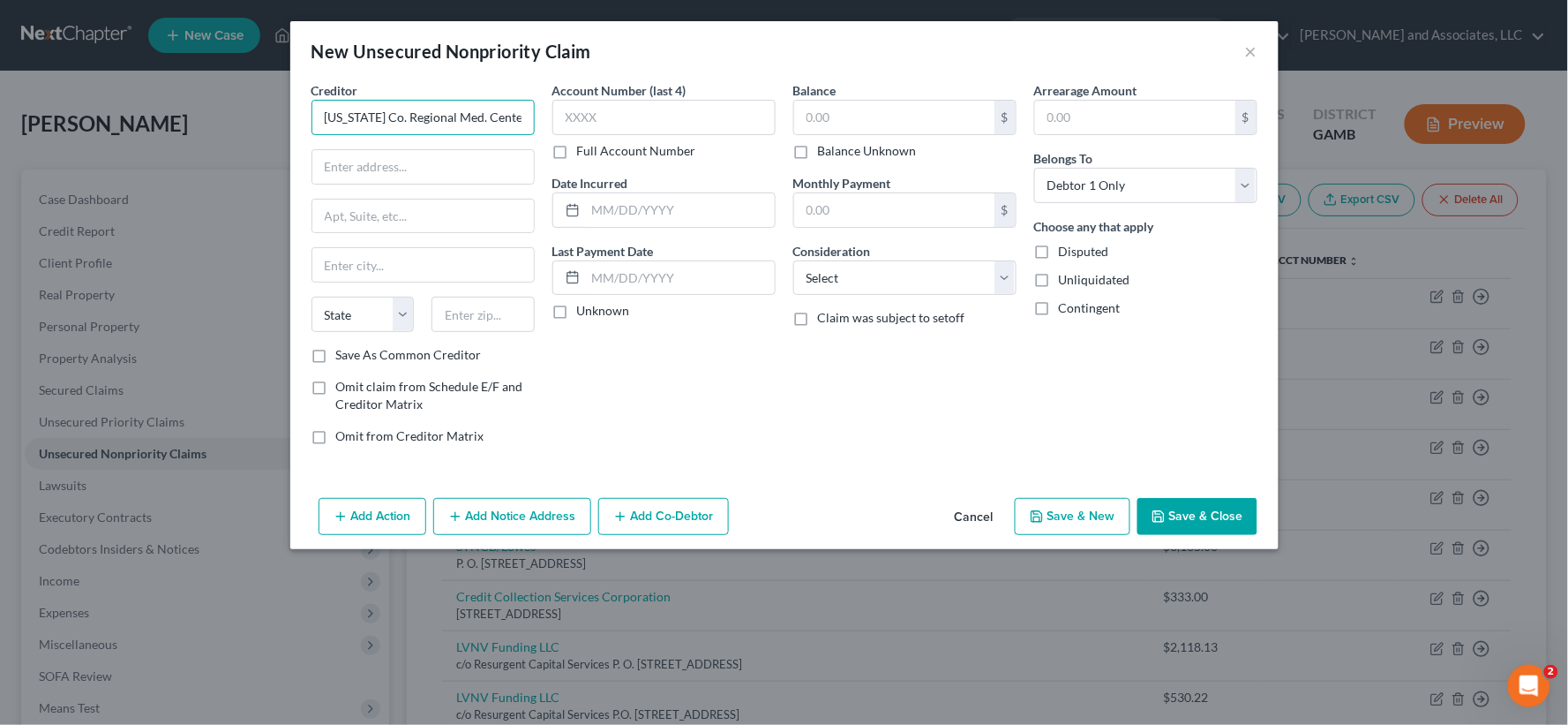
scroll to position [0, 7]
drag, startPoint x: 528, startPoint y: 111, endPoint x: 355, endPoint y: 108, distance: 173.0
click at [355, 108] on input "[US_STATE] Co. Regional Med. Center" at bounding box center [423, 117] width 223 height 35
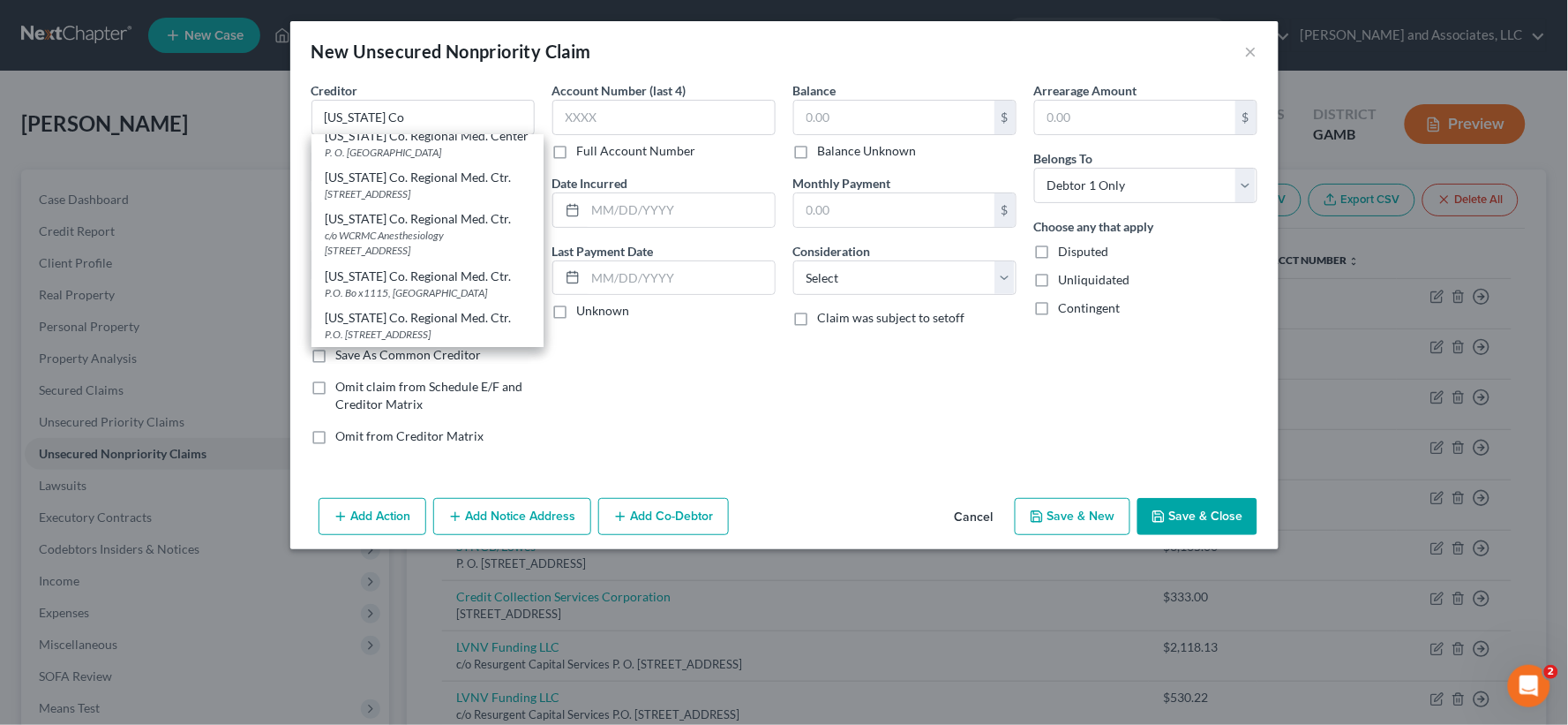
scroll to position [1374, 0]
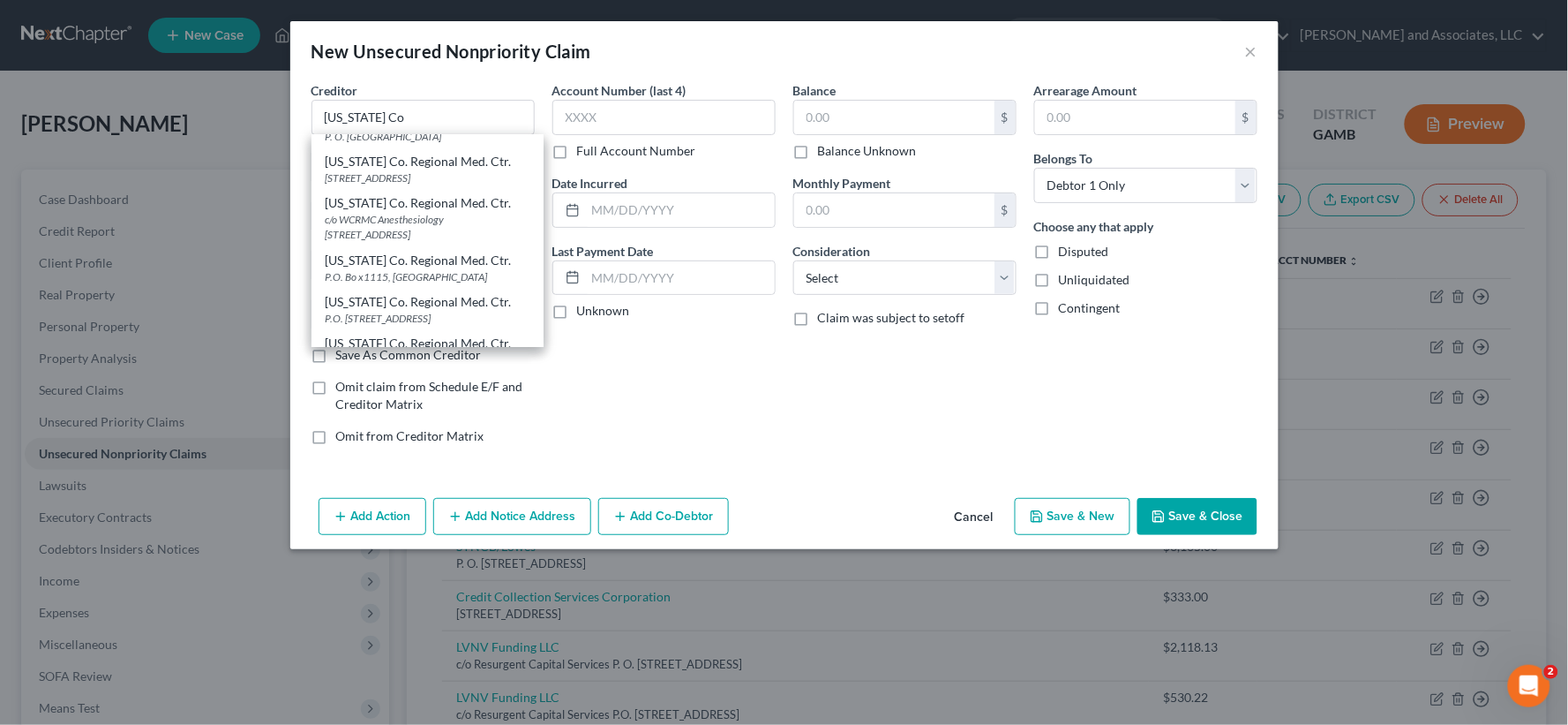
drag, startPoint x: 407, startPoint y: 274, endPoint x: 447, endPoint y: 293, distance: 44.3
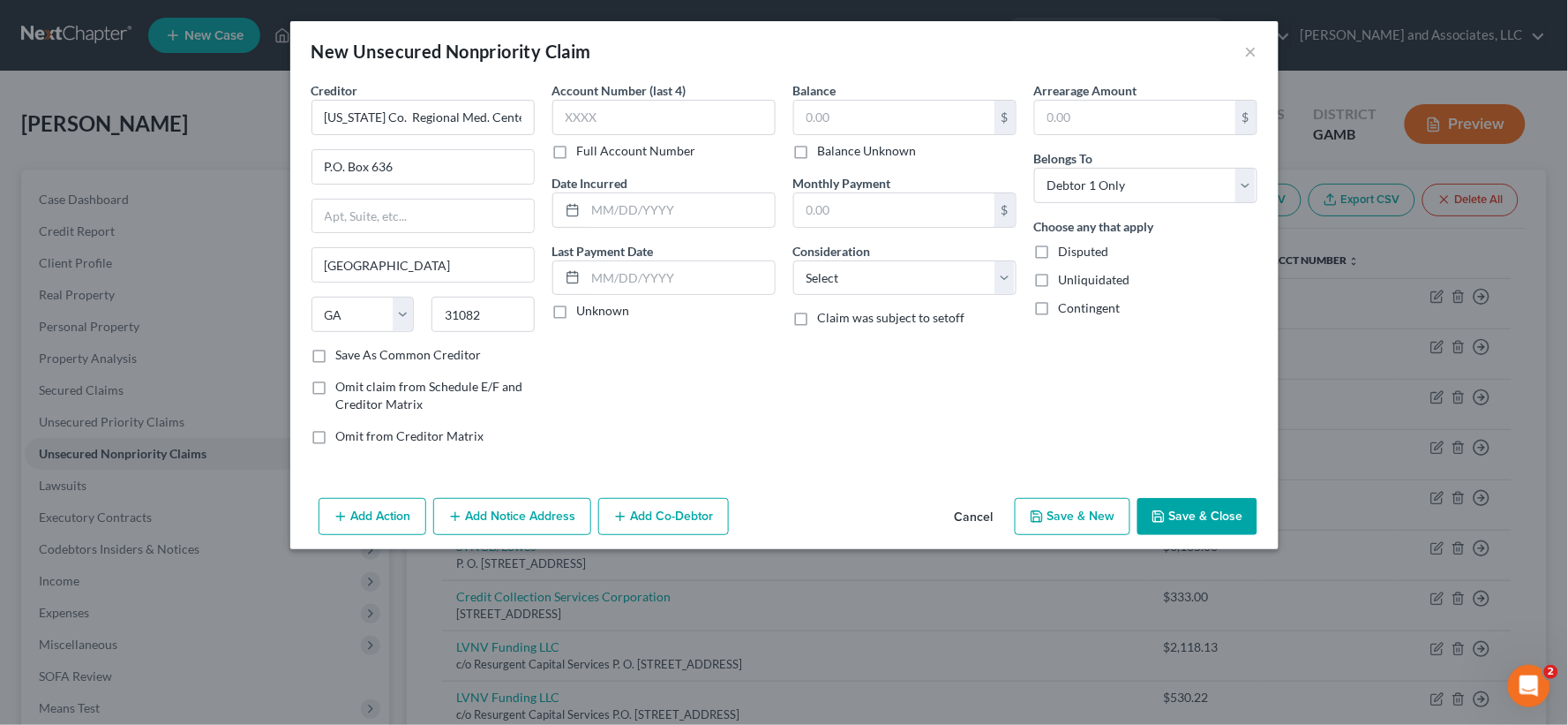
click at [337, 360] on label "Save As Common Creditor" at bounding box center [409, 355] width 145 height 18
click at [343, 358] on input "Save As Common Creditor" at bounding box center [349, 352] width 11 height 11
click at [836, 112] on input "text" at bounding box center [894, 117] width 201 height 33
click at [724, 221] on input "text" at bounding box center [680, 209] width 189 height 33
click at [827, 279] on select "Select Cable / Satellite Services Collection Agency Credit Card Debt Debt Couns…" at bounding box center [904, 278] width 223 height 35
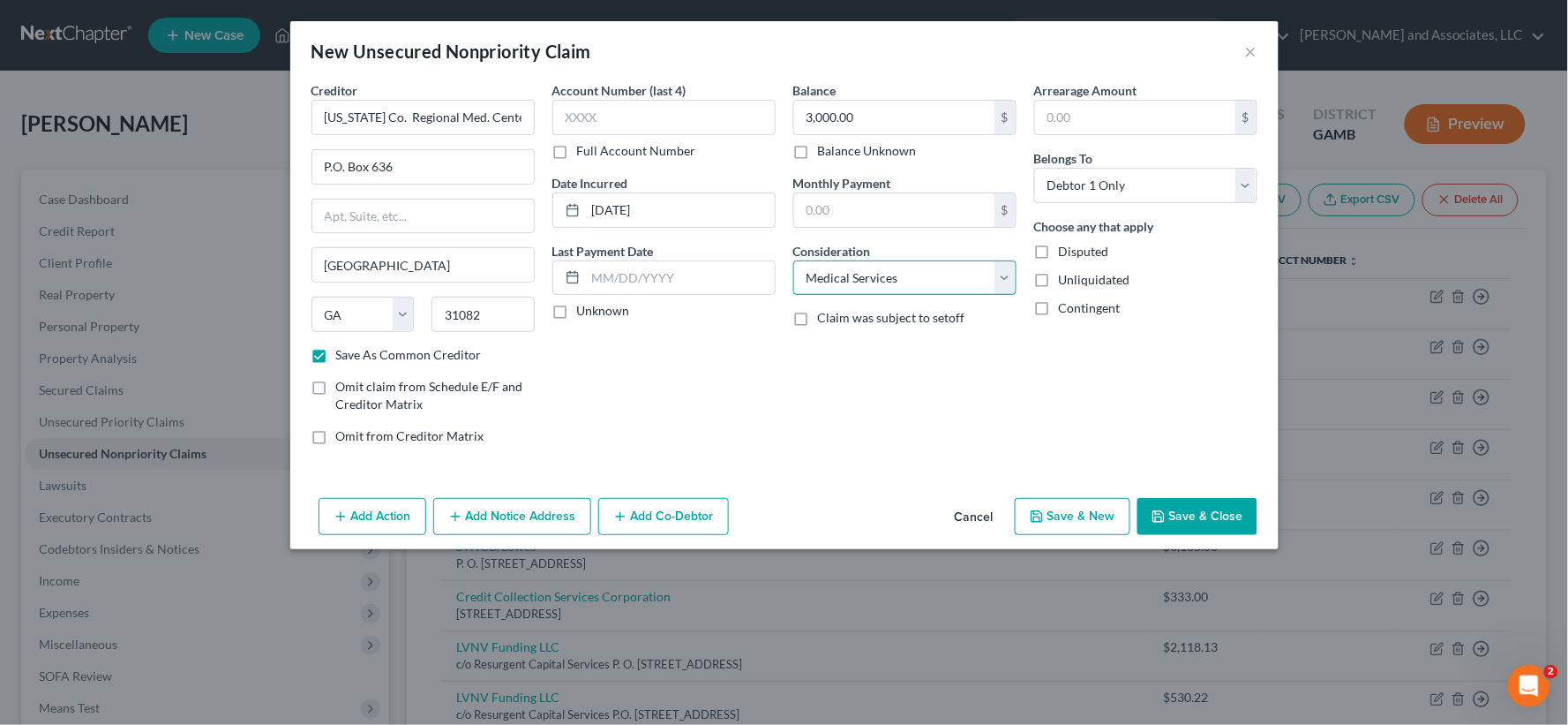
click at [793, 261] on select "Select Cable / Satellite Services Collection Agency Credit Card Debt Debt Couns…" at bounding box center [904, 278] width 223 height 35
click at [1059, 280] on label "Unliquidated" at bounding box center [1094, 280] width 71 height 18
click at [1066, 280] on input "Unliquidated" at bounding box center [1072, 277] width 11 height 11
click at [1094, 519] on button "Save & New" at bounding box center [1073, 516] width 116 height 37
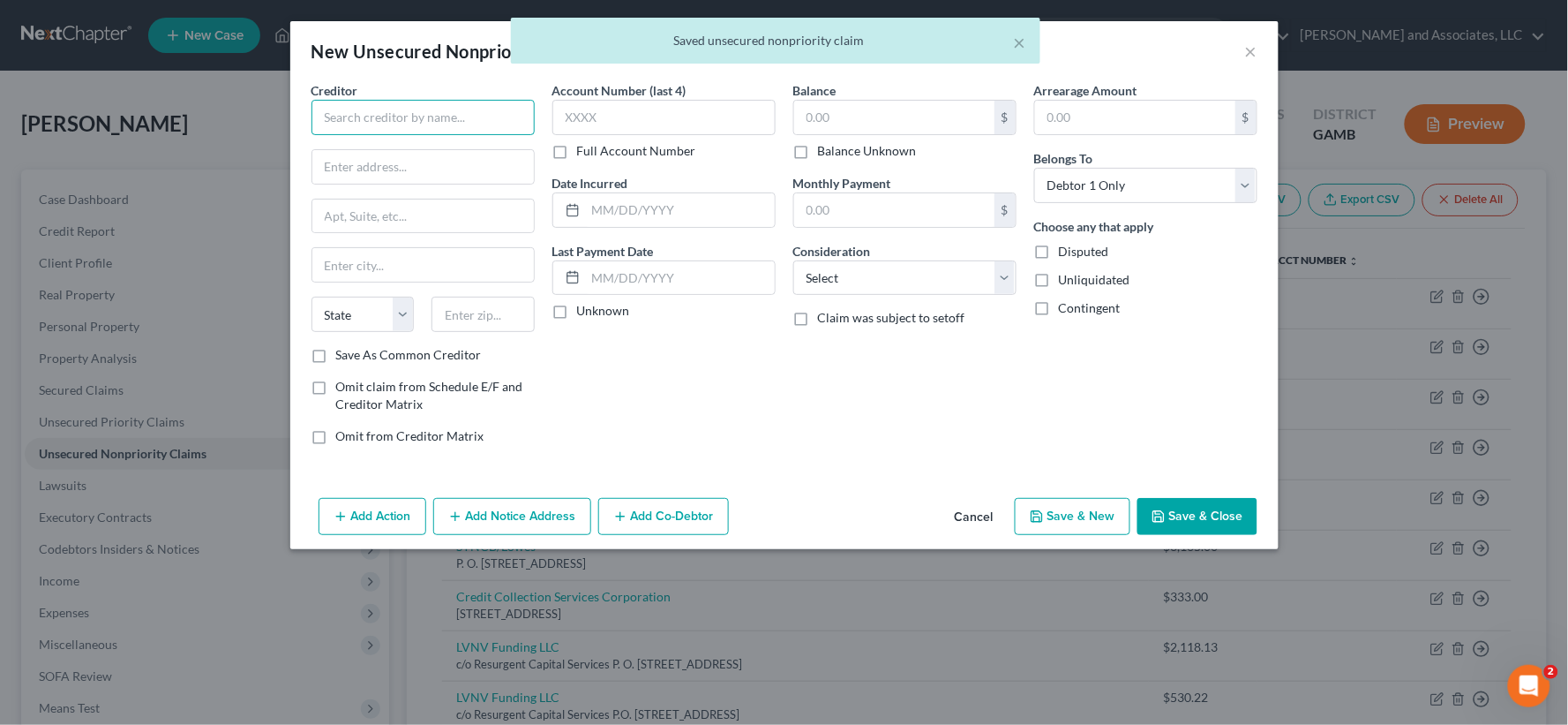
click at [436, 125] on input "text" at bounding box center [423, 117] width 223 height 35
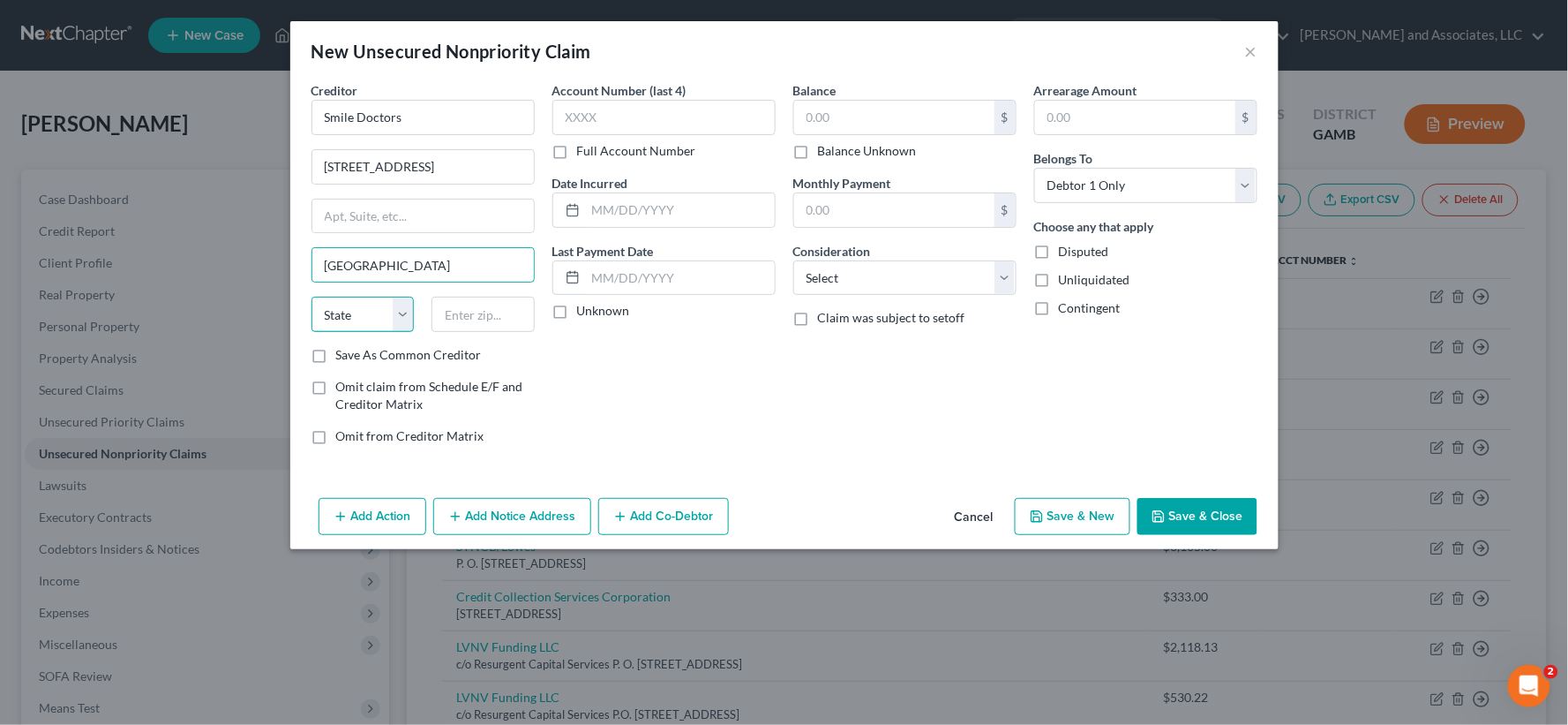
click at [357, 324] on select "State [US_STATE] AK AR AZ CA CO CT DE DC [GEOGRAPHIC_DATA] [GEOGRAPHIC_DATA] GU…" at bounding box center [363, 314] width 104 height 35
click at [312, 297] on select "State [US_STATE] AK AR AZ CA CO CT DE DC [GEOGRAPHIC_DATA] [GEOGRAPHIC_DATA] GU…" at bounding box center [363, 314] width 104 height 35
click at [469, 316] on input "text" at bounding box center [483, 314] width 104 height 35
click at [337, 363] on label "Save As Common Creditor" at bounding box center [409, 355] width 145 height 18
click at [343, 358] on input "Save As Common Creditor" at bounding box center [349, 352] width 11 height 11
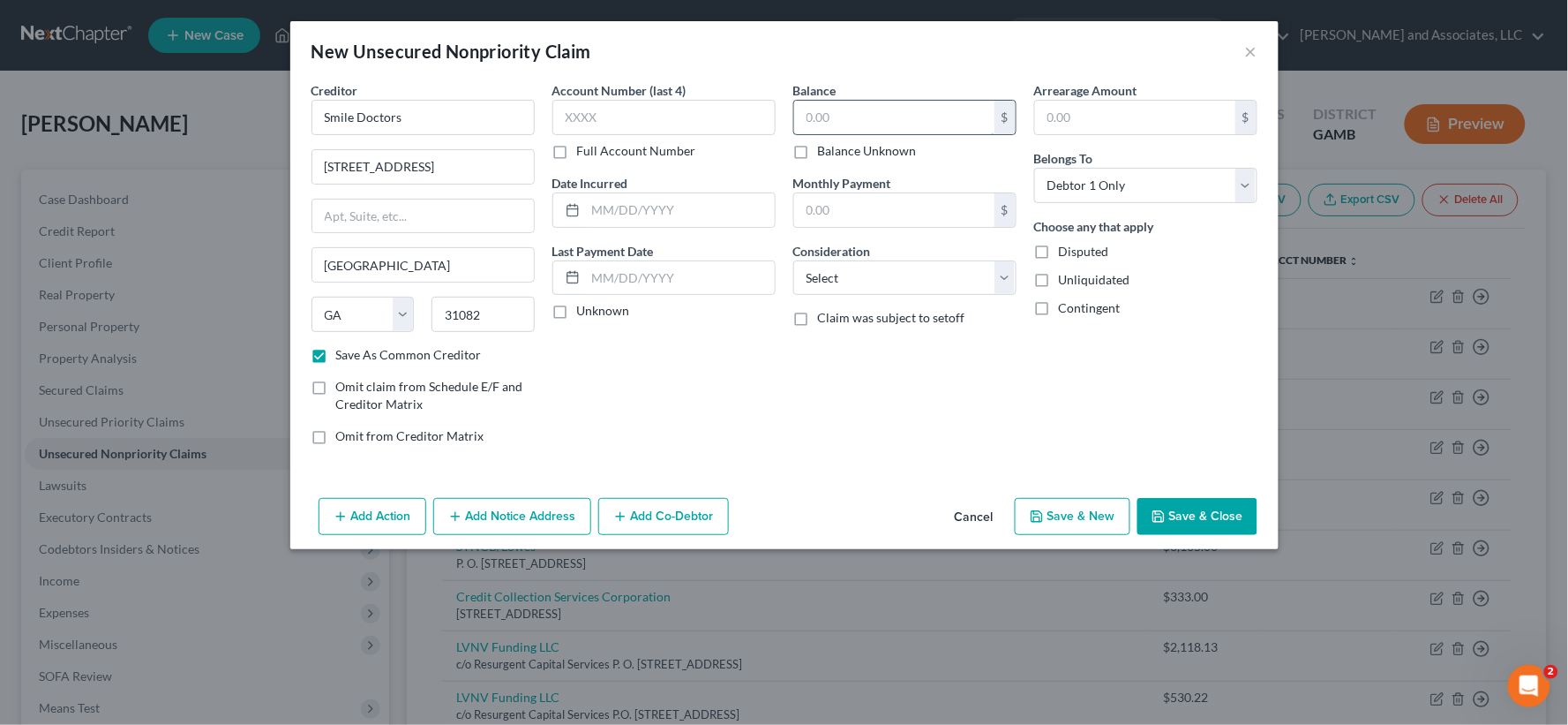
click at [896, 120] on input "text" at bounding box center [894, 117] width 201 height 33
click at [755, 214] on input "text" at bounding box center [680, 209] width 189 height 33
click at [903, 283] on select "Select Cable / Satellite Services Collection Agency Credit Card Debt Debt Couns…" at bounding box center [904, 278] width 223 height 35
click at [793, 261] on select "Select Cable / Satellite Services Collection Agency Credit Card Debt Debt Couns…" at bounding box center [904, 278] width 223 height 35
click at [844, 350] on input "text" at bounding box center [904, 344] width 222 height 33
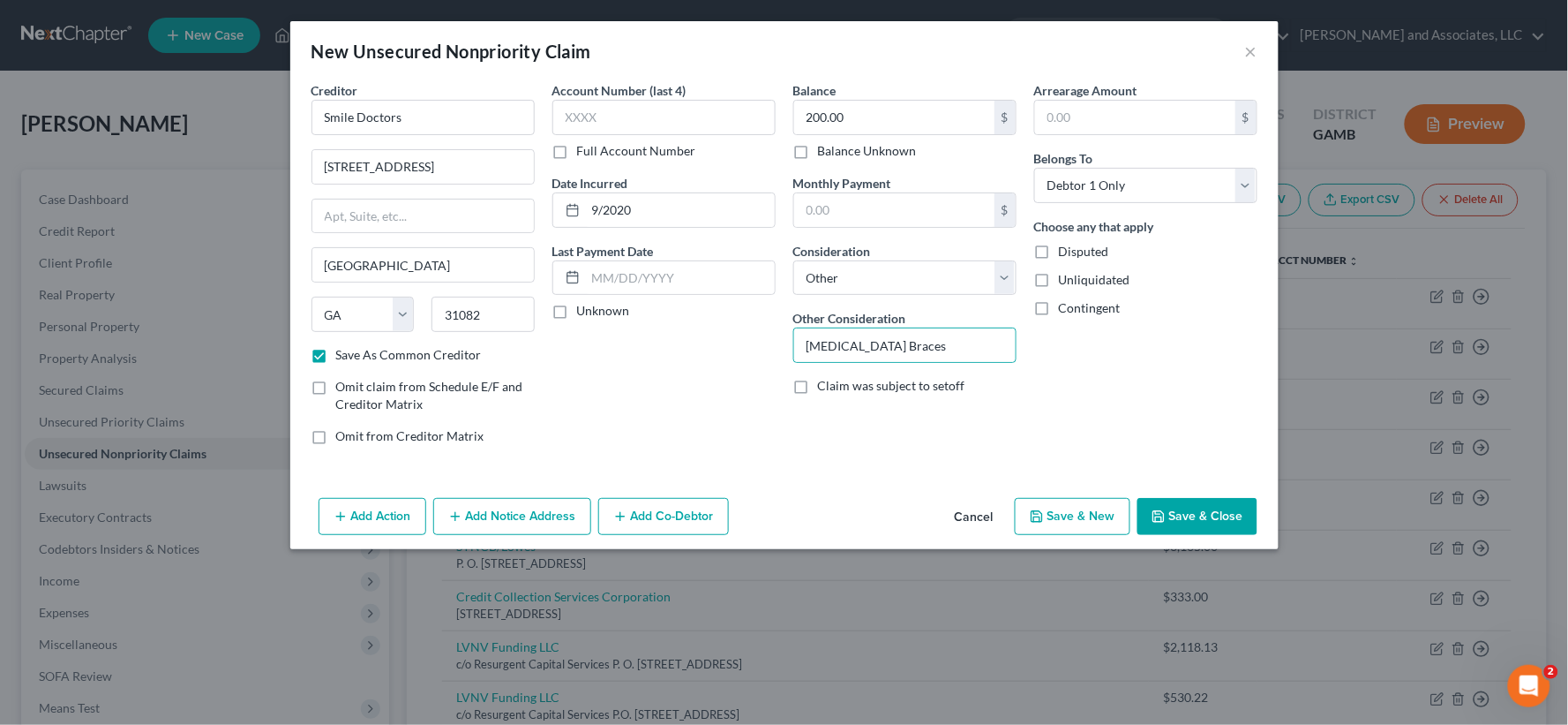
click at [1059, 281] on label "Unliquidated" at bounding box center [1094, 280] width 71 height 18
click at [1066, 281] on input "Unliquidated" at bounding box center [1072, 277] width 11 height 11
click at [1113, 513] on button "Save & New" at bounding box center [1073, 516] width 116 height 37
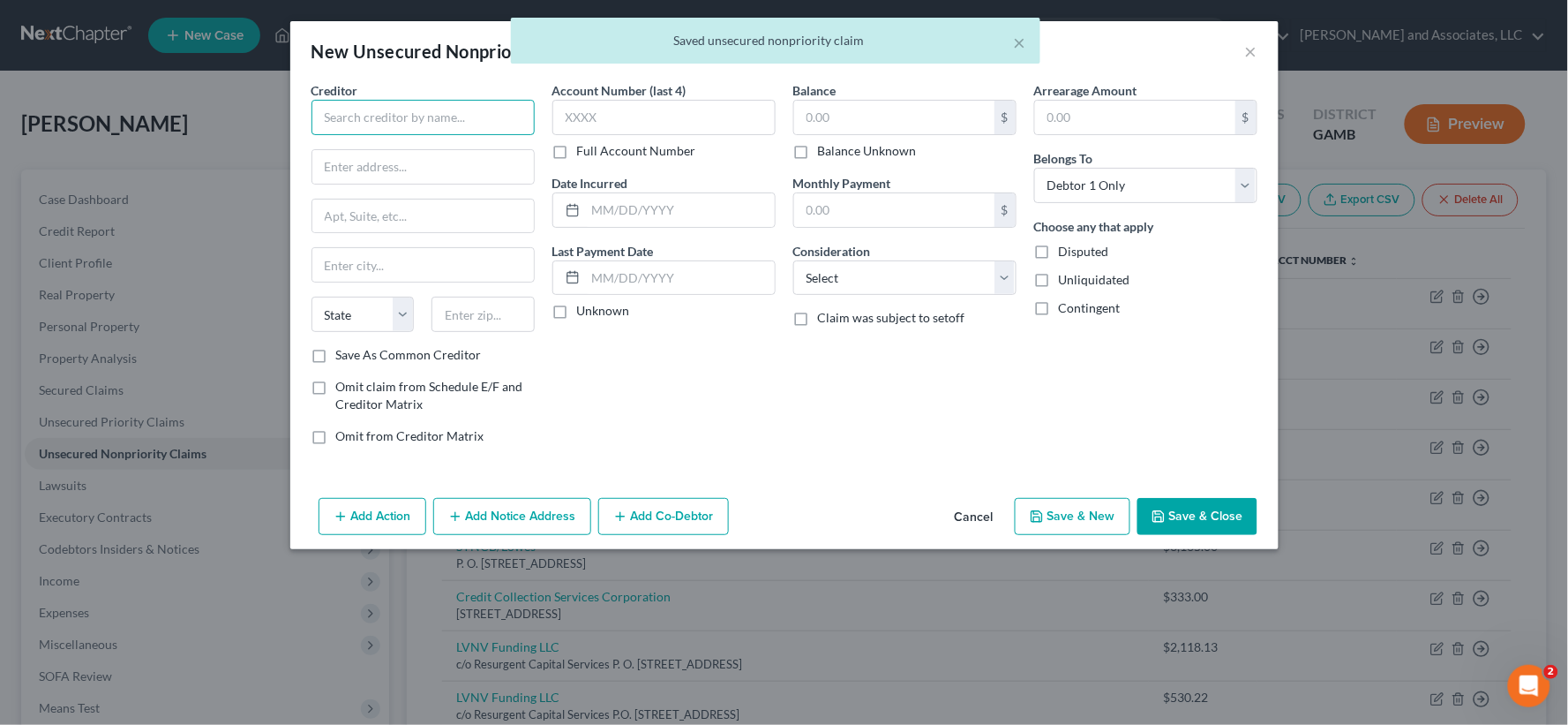
click at [461, 121] on input "text" at bounding box center [423, 117] width 223 height 35
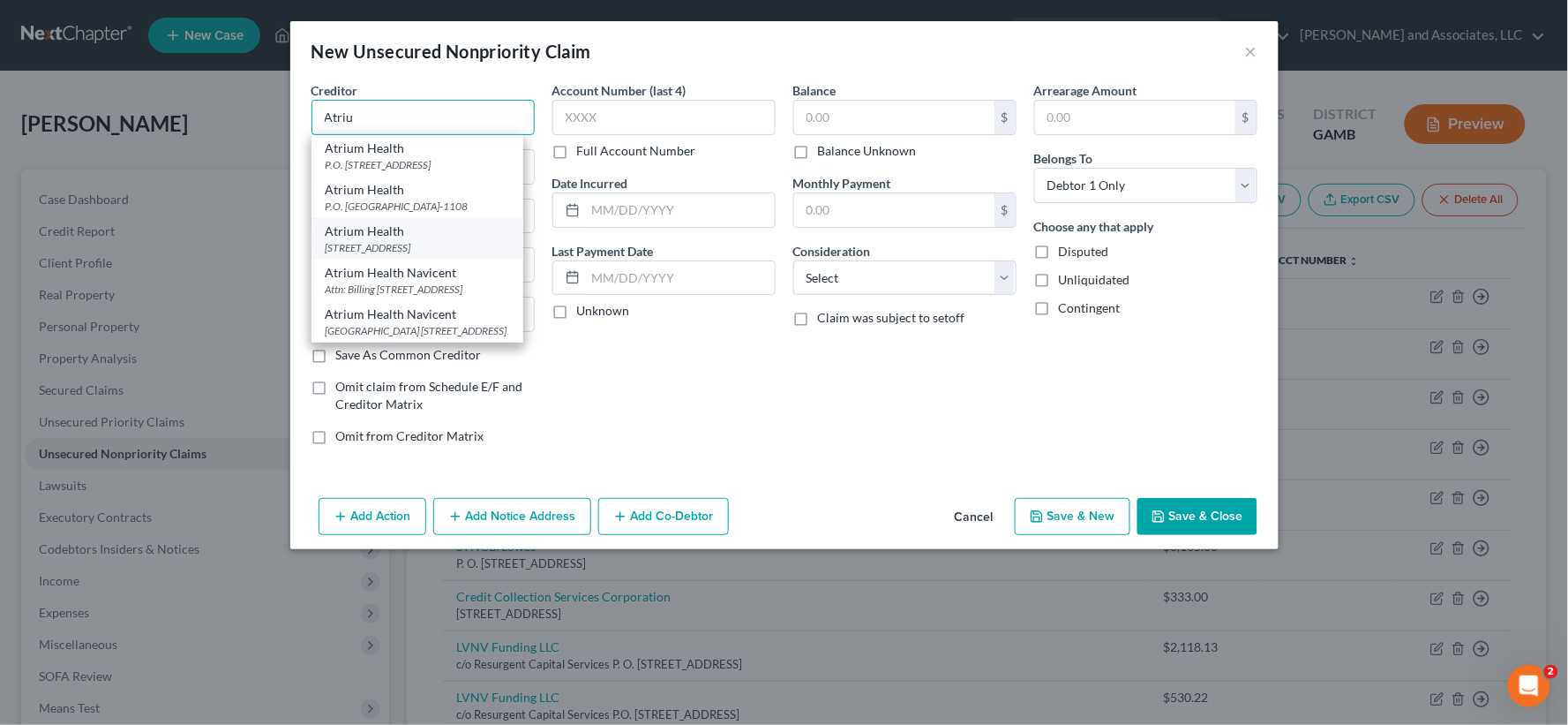
scroll to position [41, 0]
click at [408, 199] on div "P.O. [GEOGRAPHIC_DATA]-1108" at bounding box center [417, 206] width 184 height 15
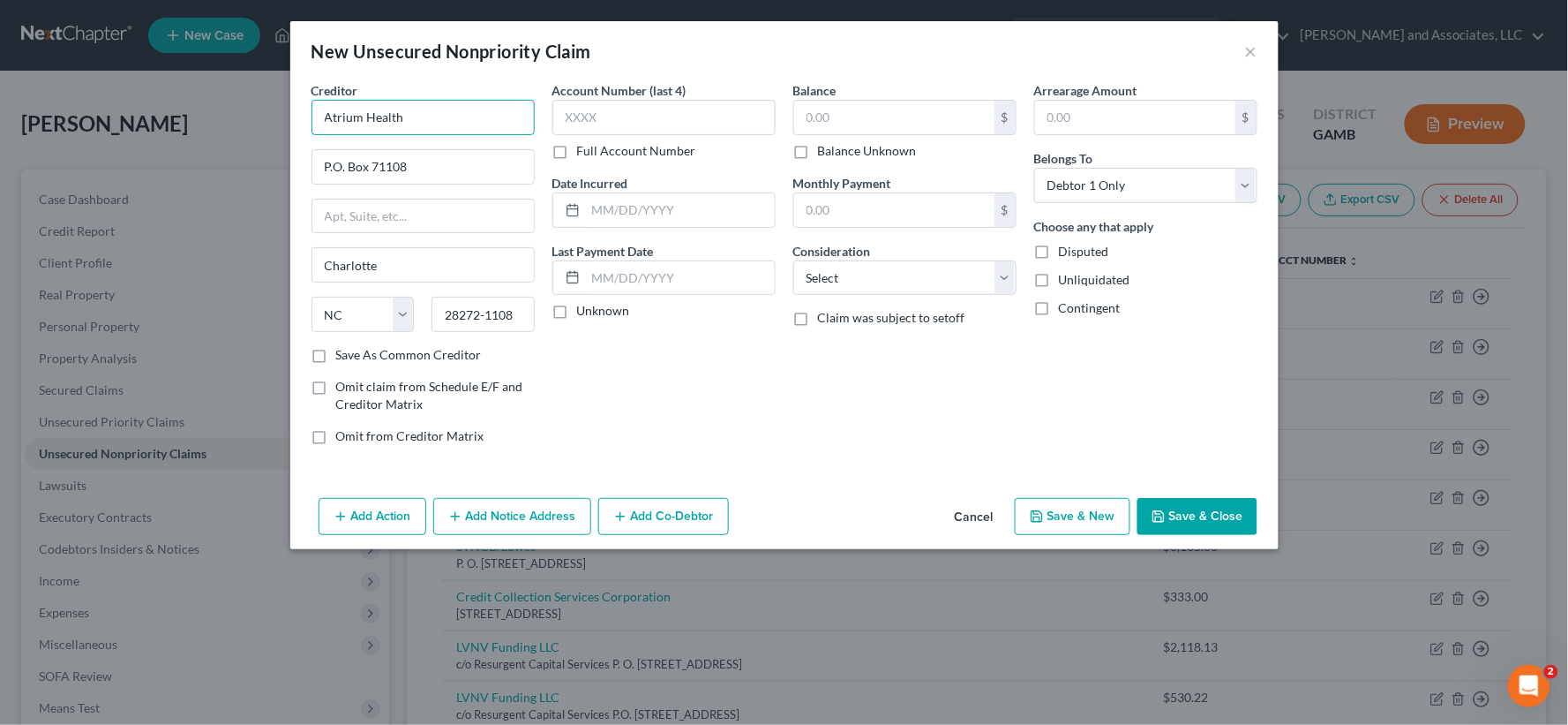
click at [461, 122] on input "Atrium Health" at bounding box center [423, 117] width 223 height 35
click at [350, 324] on select "State [US_STATE] AK AR AZ CA CO CT DE DC [GEOGRAPHIC_DATA] [GEOGRAPHIC_DATA] GU…" at bounding box center [363, 314] width 104 height 35
click at [312, 297] on select "State [US_STATE] AK AR AZ CA CO CT DE DC [GEOGRAPHIC_DATA] [GEOGRAPHIC_DATA] GU…" at bounding box center [363, 314] width 104 height 35
click at [522, 318] on input "28272-1108" at bounding box center [483, 314] width 104 height 35
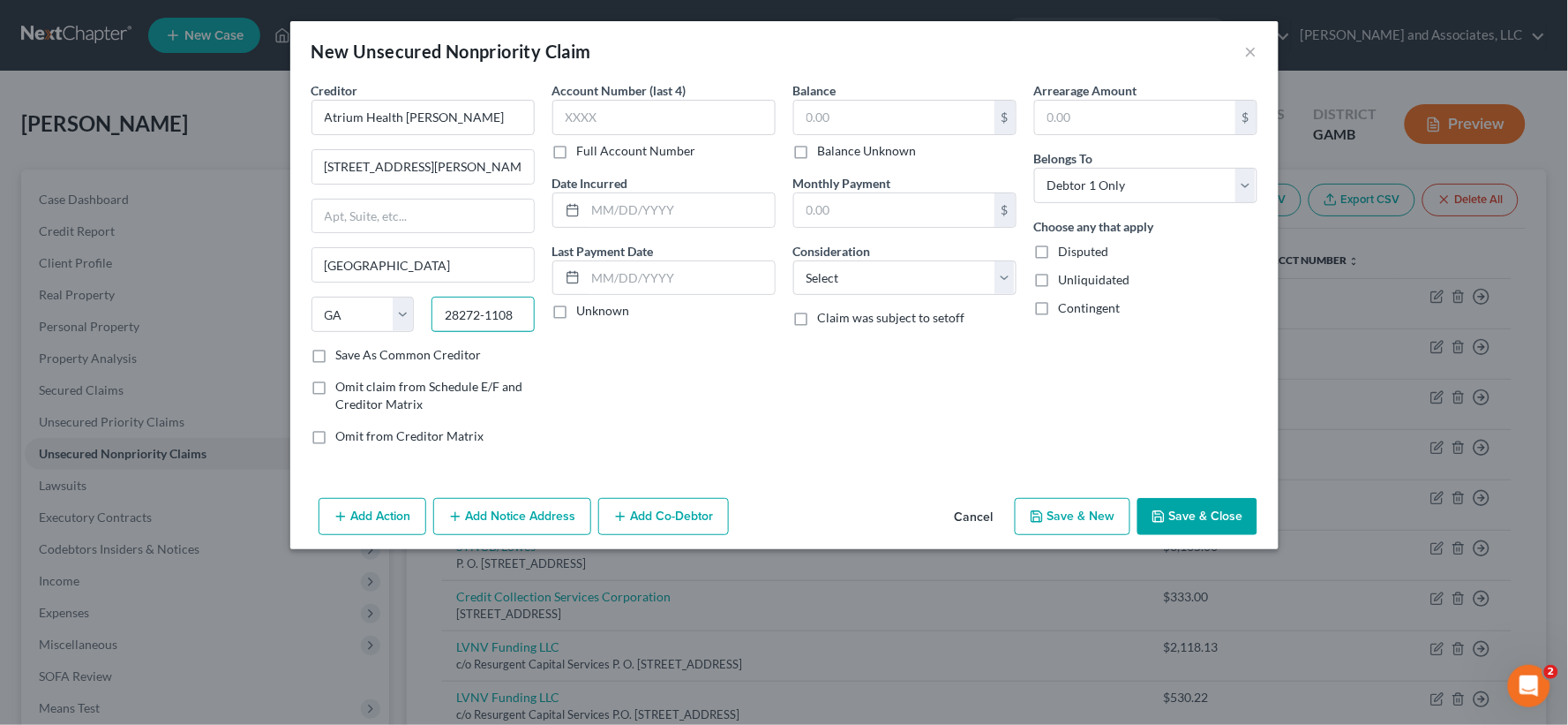
click at [522, 318] on input "28272-1108" at bounding box center [483, 314] width 104 height 35
click at [337, 354] on label "Save As Common Creditor" at bounding box center [409, 355] width 145 height 18
click at [343, 354] on input "Save As Common Creditor" at bounding box center [349, 352] width 11 height 11
click at [744, 212] on input "text" at bounding box center [680, 209] width 189 height 33
click at [872, 122] on input "text" at bounding box center [894, 117] width 201 height 33
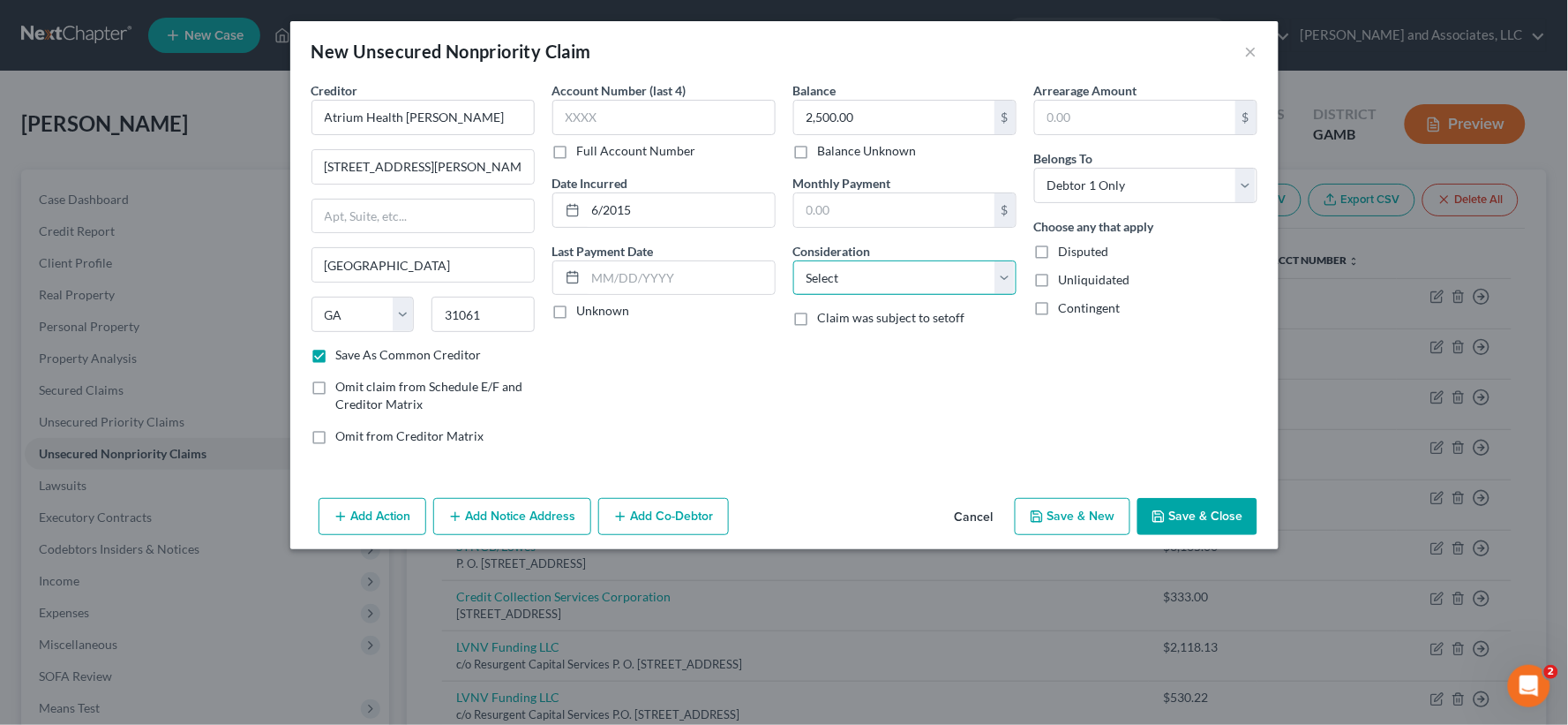
click at [911, 283] on select "Select Cable / Satellite Services Collection Agency Credit Card Debt Debt Couns…" at bounding box center [904, 278] width 223 height 35
click at [793, 261] on select "Select Cable / Satellite Services Collection Agency Credit Card Debt Debt Couns…" at bounding box center [904, 278] width 223 height 35
click at [1059, 285] on label "Unliquidated" at bounding box center [1094, 280] width 71 height 18
click at [1066, 283] on input "Unliquidated" at bounding box center [1072, 277] width 11 height 11
drag, startPoint x: 1210, startPoint y: 524, endPoint x: 1046, endPoint y: 451, distance: 179.5
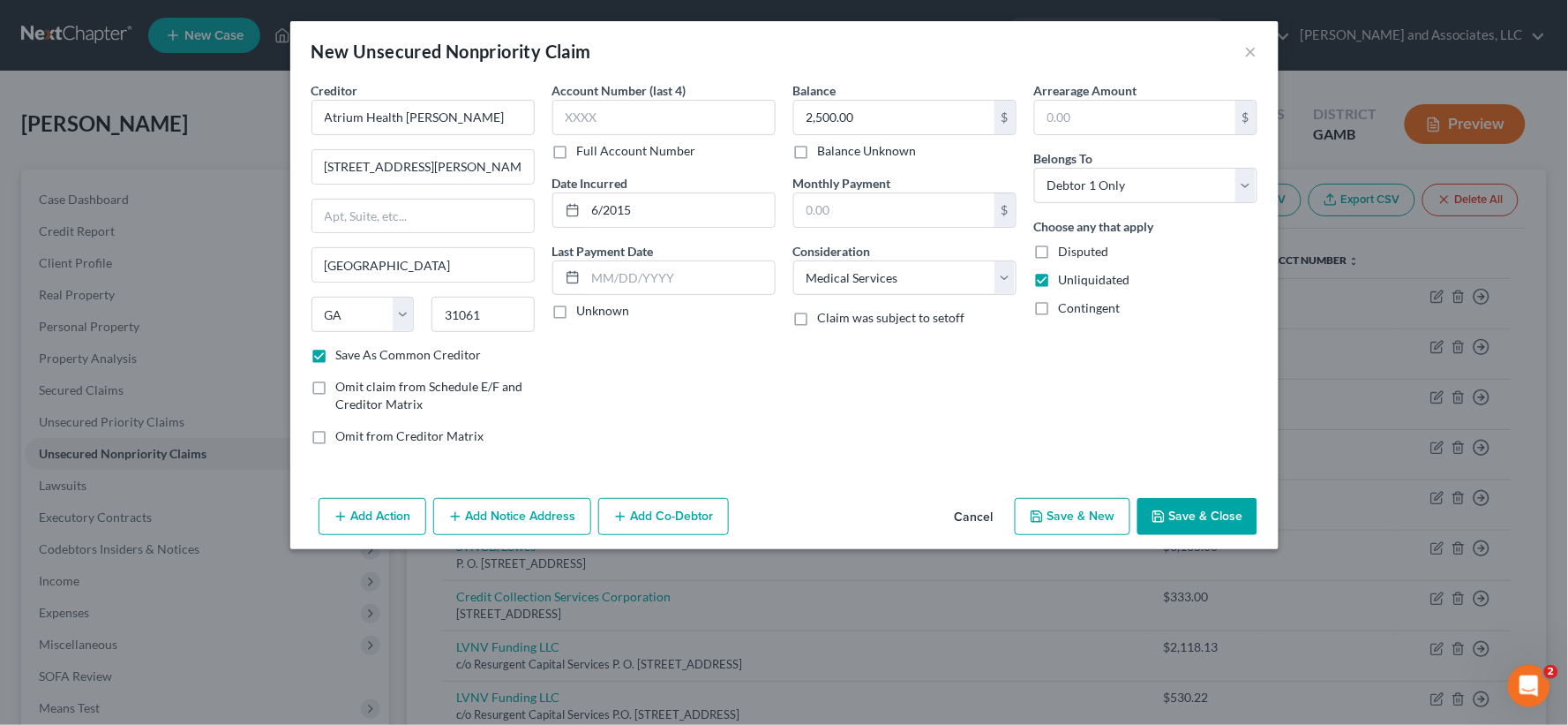
click at [1210, 525] on button "Save & Close" at bounding box center [1197, 516] width 120 height 37
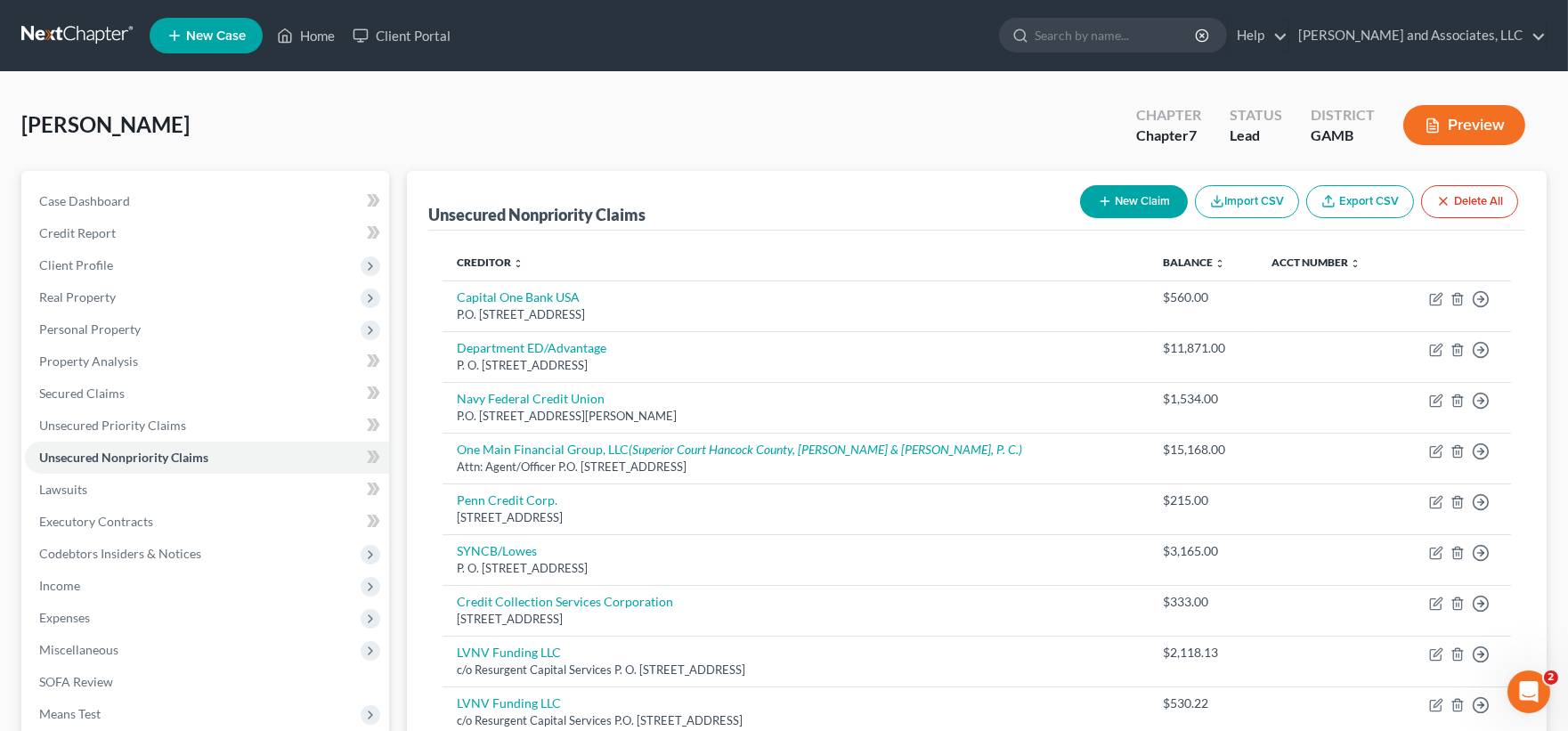
click at [1473, 113] on button "Preview" at bounding box center [1463, 126] width 122 height 40
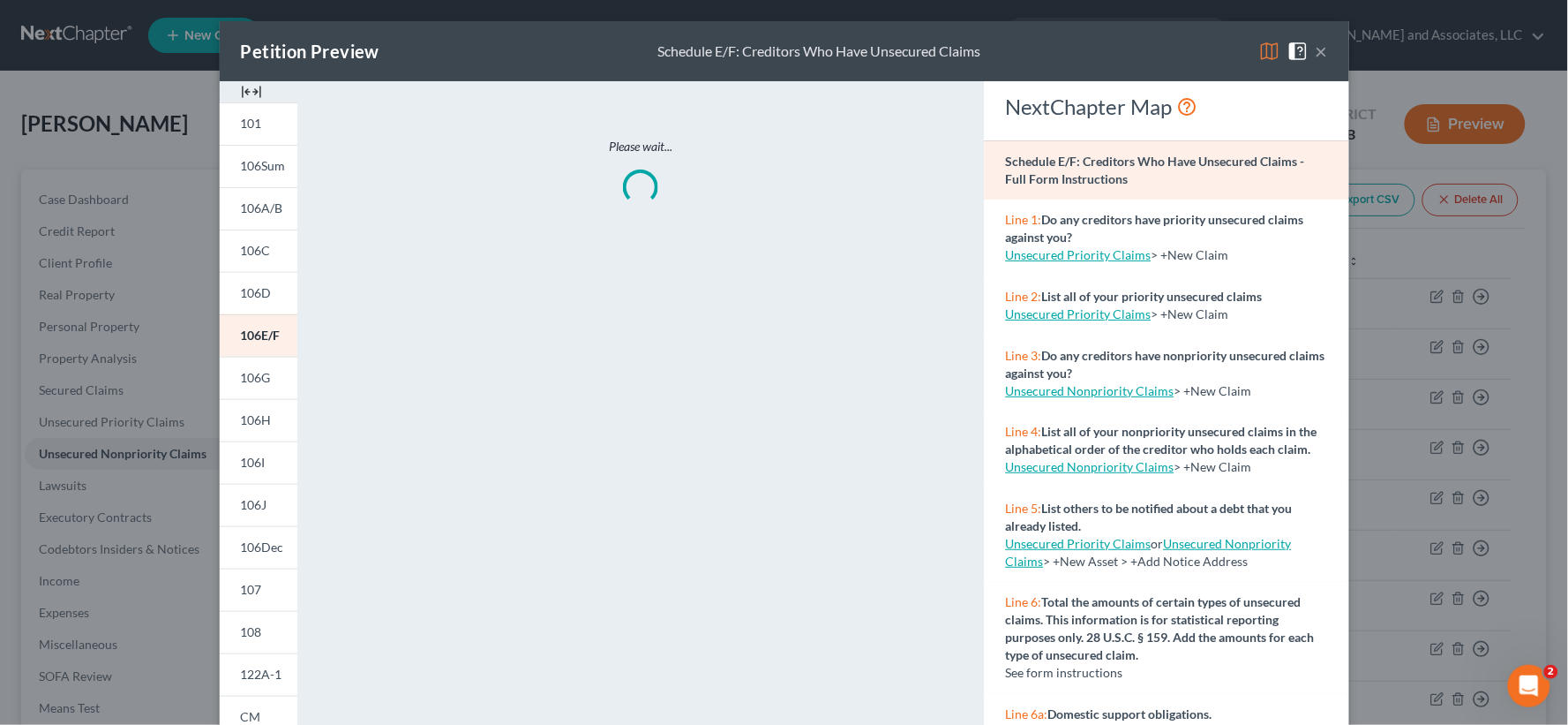
click at [257, 87] on div at bounding box center [259, 91] width 78 height 21
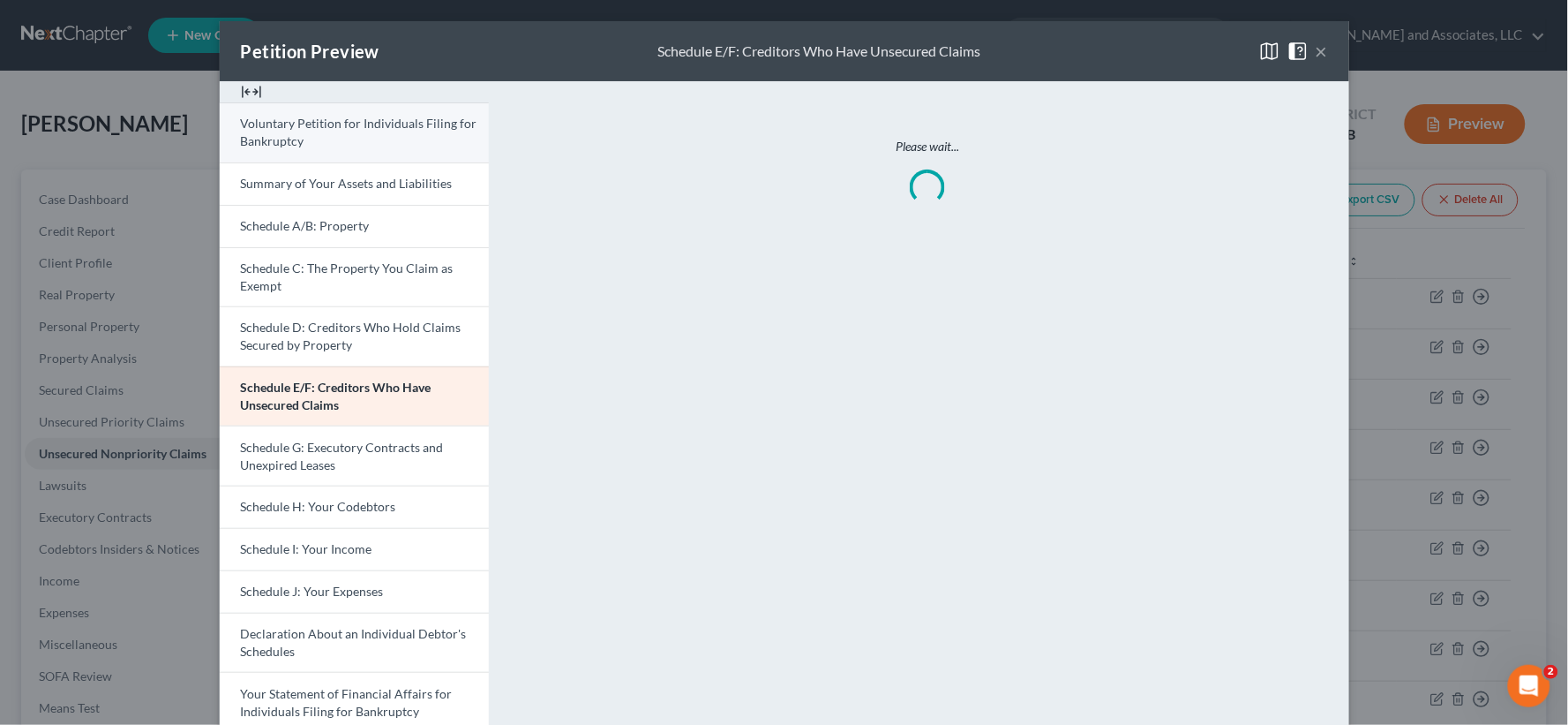
click at [375, 132] on link "Voluntary Petition for Individuals Filing for Bankruptcy" at bounding box center [354, 132] width 269 height 60
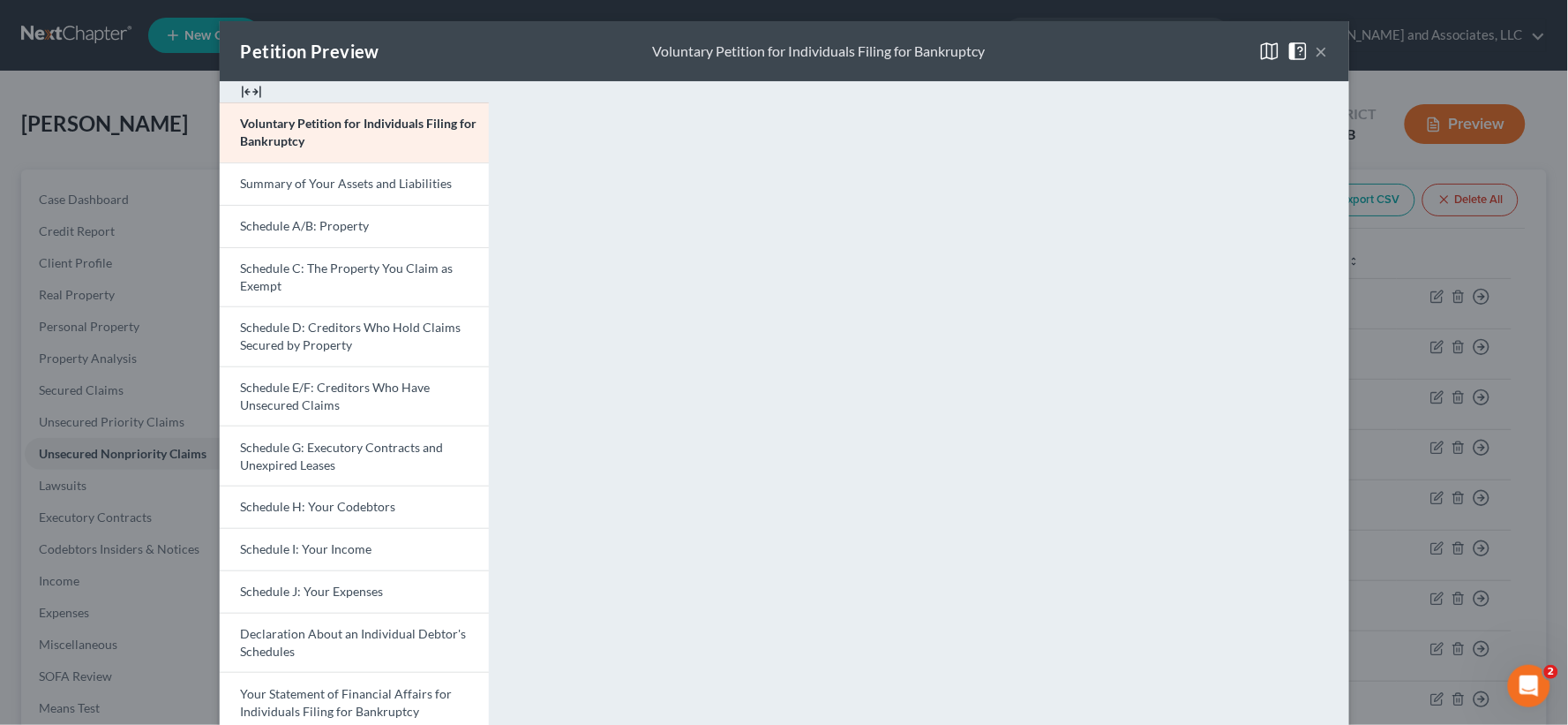
click at [1316, 47] on button "×" at bounding box center [1322, 51] width 12 height 21
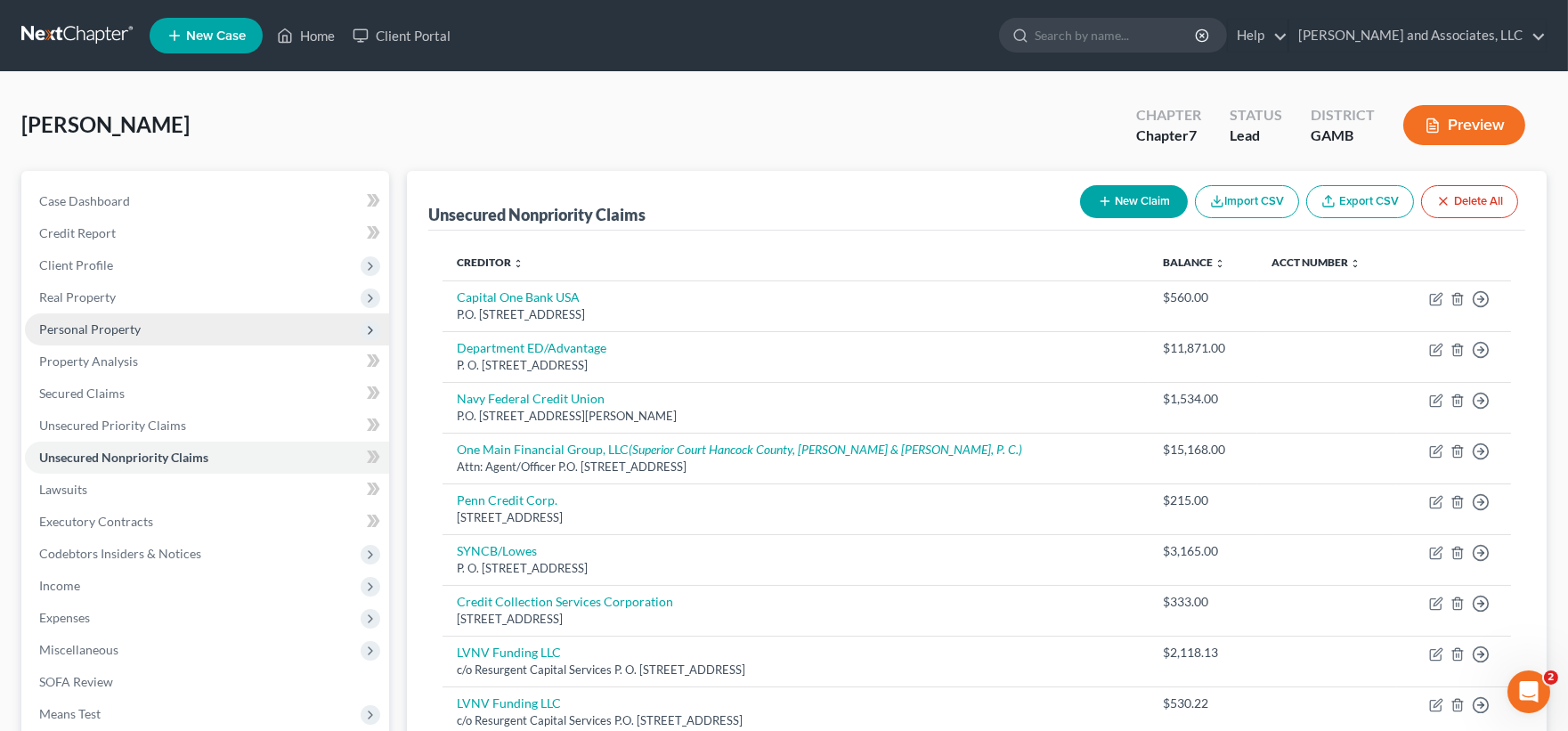
click at [104, 321] on span "Personal Property" at bounding box center [90, 329] width 102 height 15
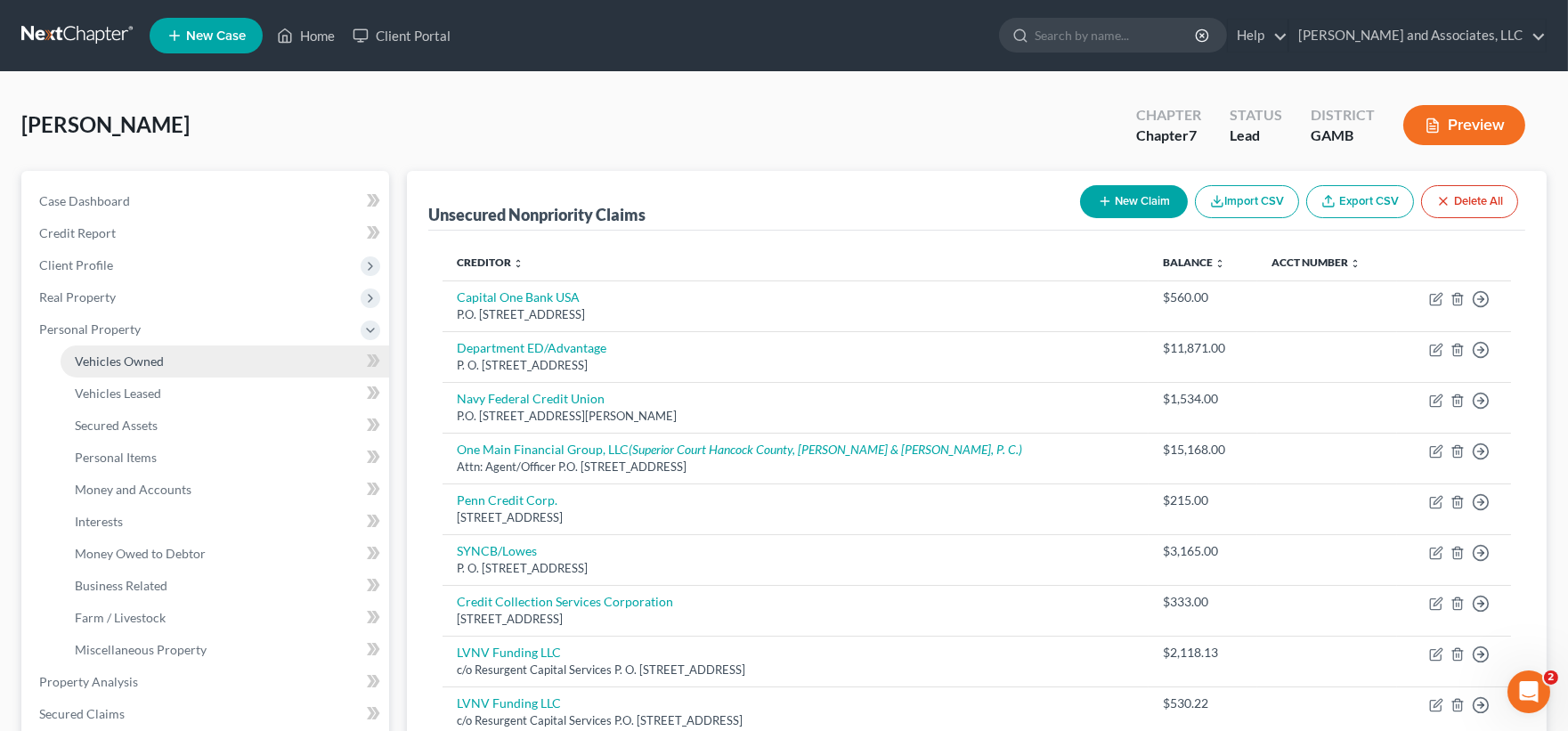
click at [120, 361] on span "Vehicles Owned" at bounding box center [119, 361] width 89 height 15
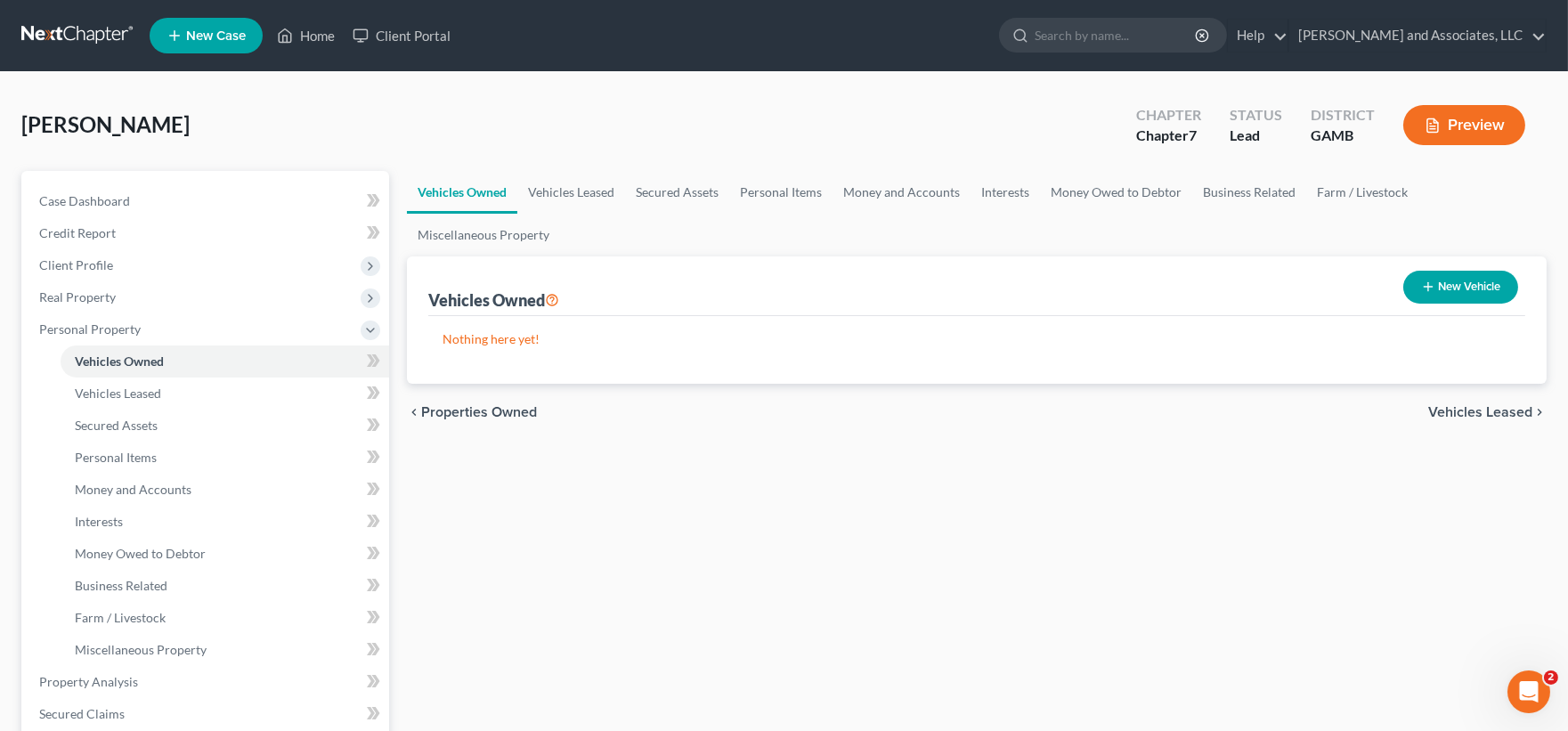
click at [1473, 295] on button "New Vehicle" at bounding box center [1461, 287] width 115 height 33
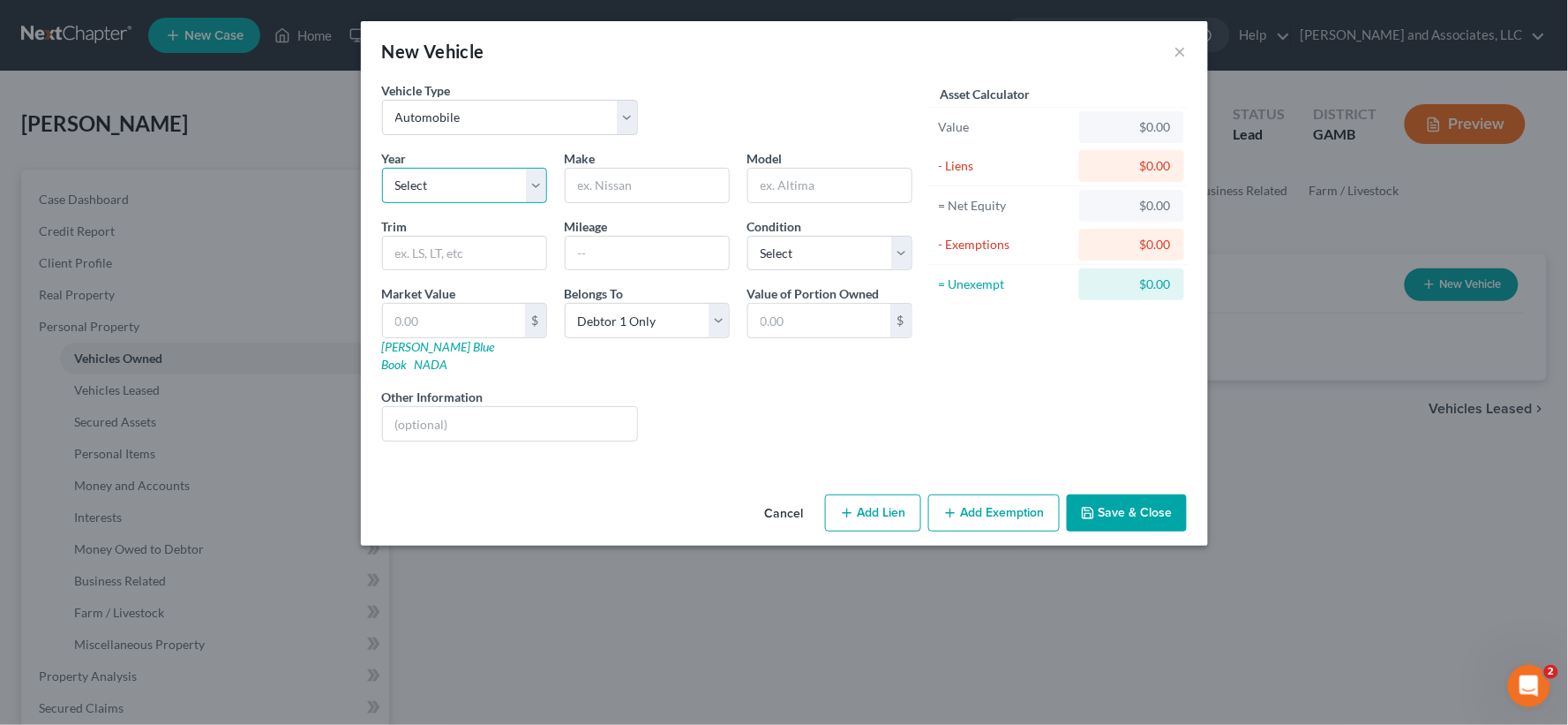
click at [453, 183] on select "Select 2026 2025 2024 2023 2022 2021 2020 2019 2018 2017 2016 2015 2014 2013 20…" at bounding box center [465, 185] width 165 height 35
click at [382, 167] on select "Select 2026 2025 2024 2023 2022 2021 2020 2019 2018 2017 2016 2015 2014 2013 20…" at bounding box center [465, 185] width 165 height 35
click at [606, 174] on input "text" at bounding box center [648, 185] width 164 height 33
click at [772, 251] on select "Select Excellent Very Good Good Fair Poor" at bounding box center [830, 253] width 165 height 35
click at [747, 236] on select "Select Excellent Very Good Good Fair Poor" at bounding box center [830, 253] width 165 height 35
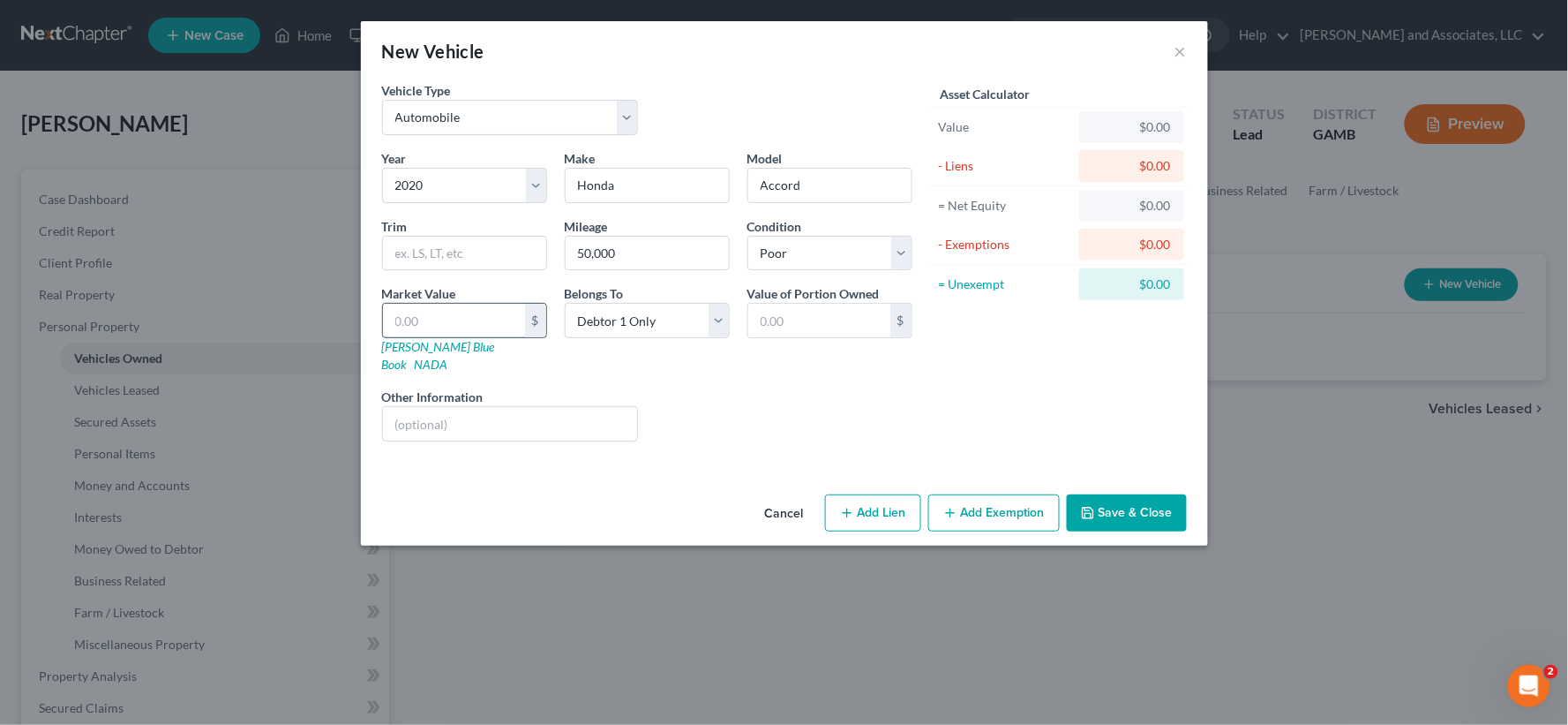
click at [445, 319] on input "text" at bounding box center [454, 320] width 142 height 33
click at [464, 407] on input "text" at bounding box center [511, 423] width 255 height 33
